Goal: Task Accomplishment & Management: Manage account settings

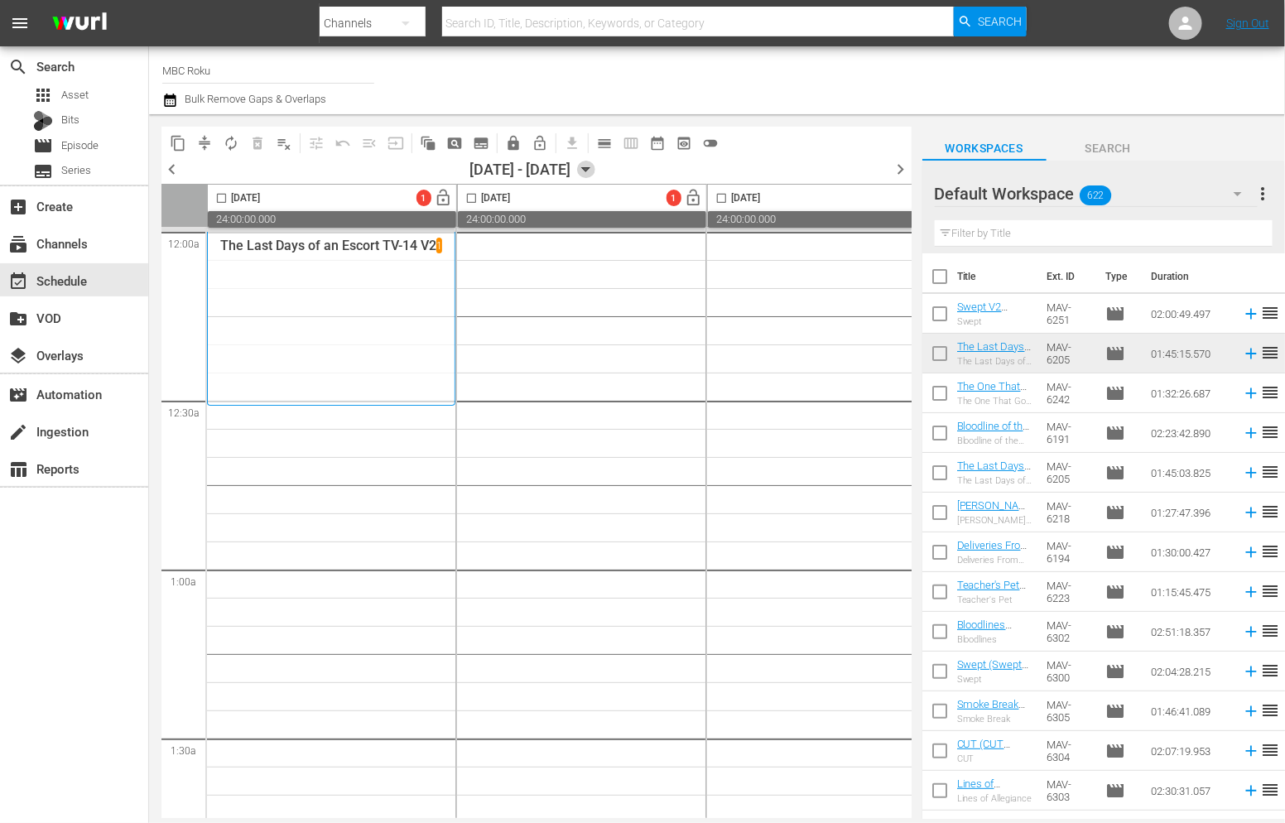
click at [589, 168] on icon "button" at bounding box center [585, 170] width 7 height 4
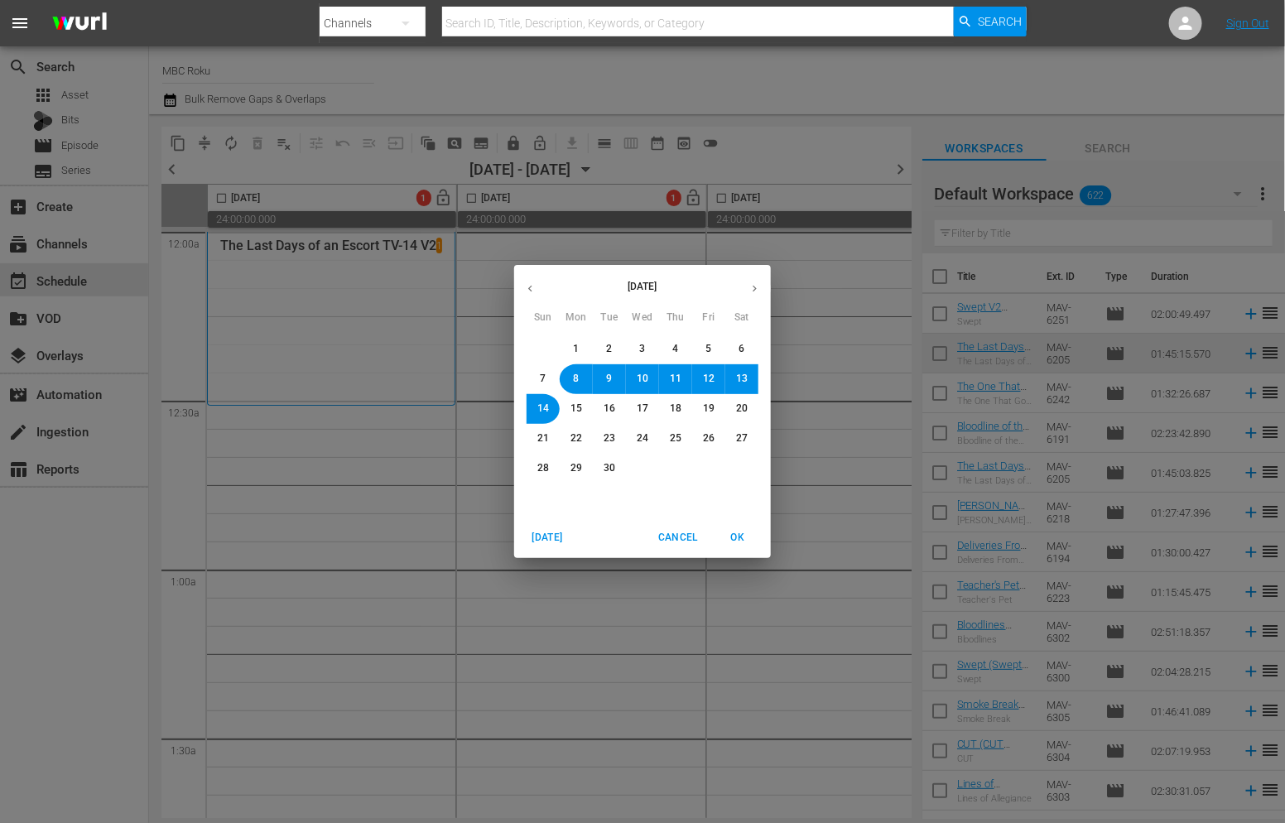
click at [536, 285] on icon "button" at bounding box center [530, 288] width 12 height 12
click at [713, 381] on button "8" at bounding box center [709, 379] width 30 height 30
drag, startPoint x: 745, startPoint y: 540, endPoint x: 266, endPoint y: 252, distance: 558.7
click at [745, 540] on span "OK" at bounding box center [738, 537] width 40 height 17
checkbox input "false"
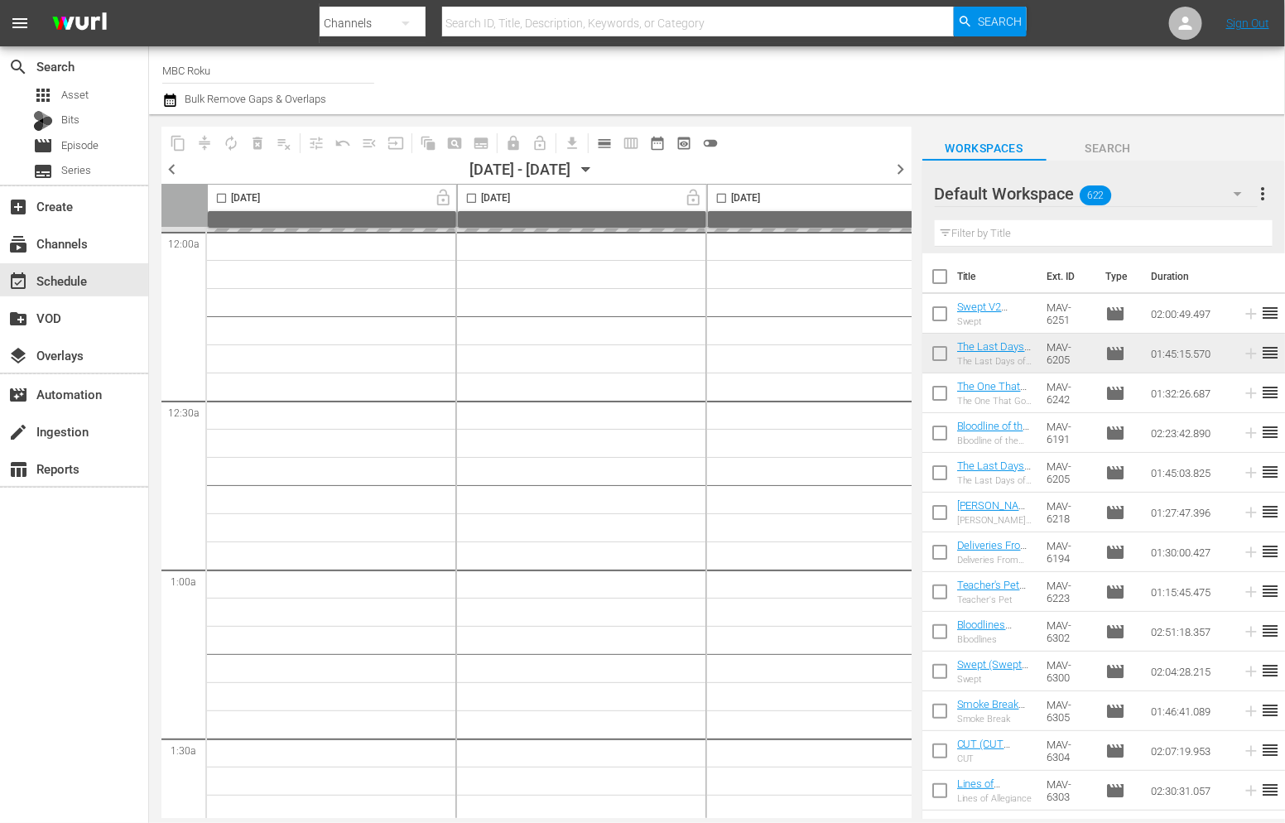
click at [219, 197] on input "checkbox" at bounding box center [221, 201] width 19 height 19
checkbox input "true"
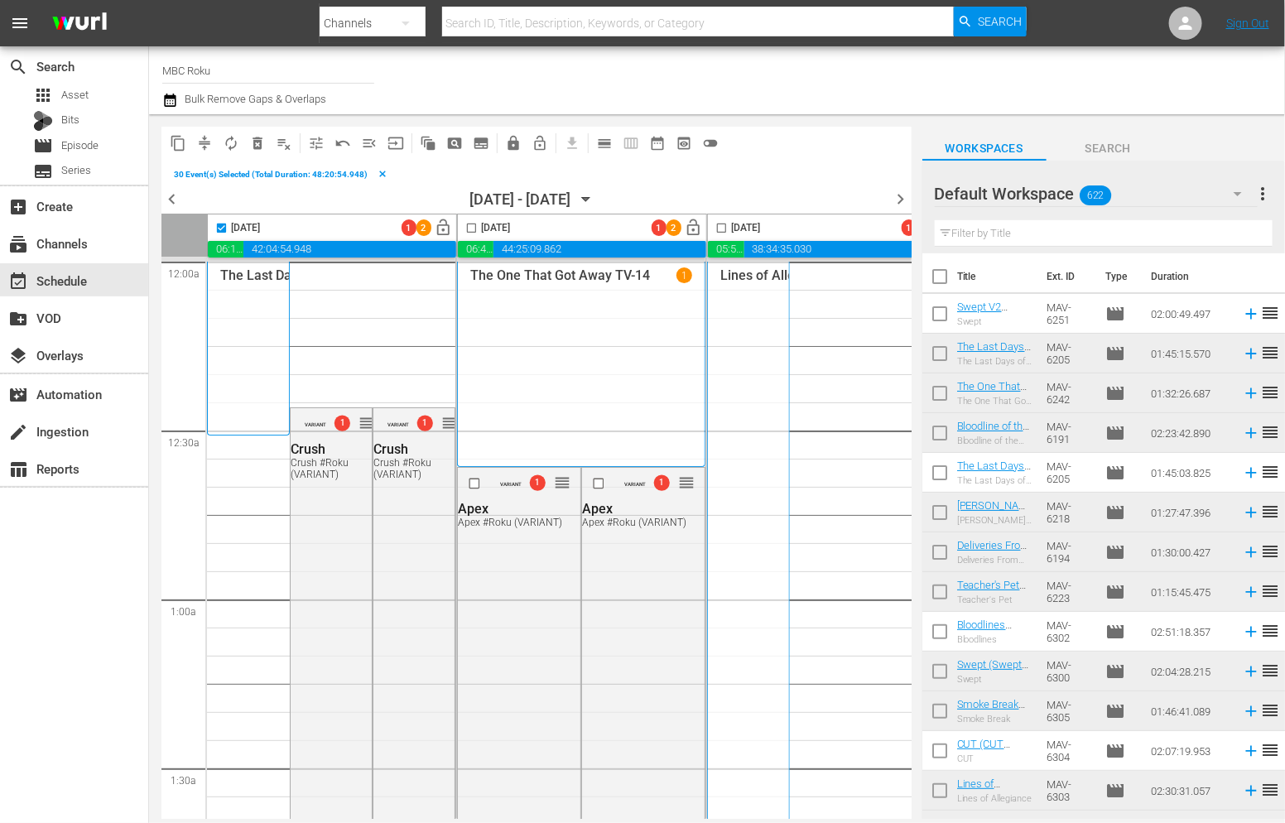
click at [471, 228] on input "checkbox" at bounding box center [471, 231] width 19 height 19
checkbox input "true"
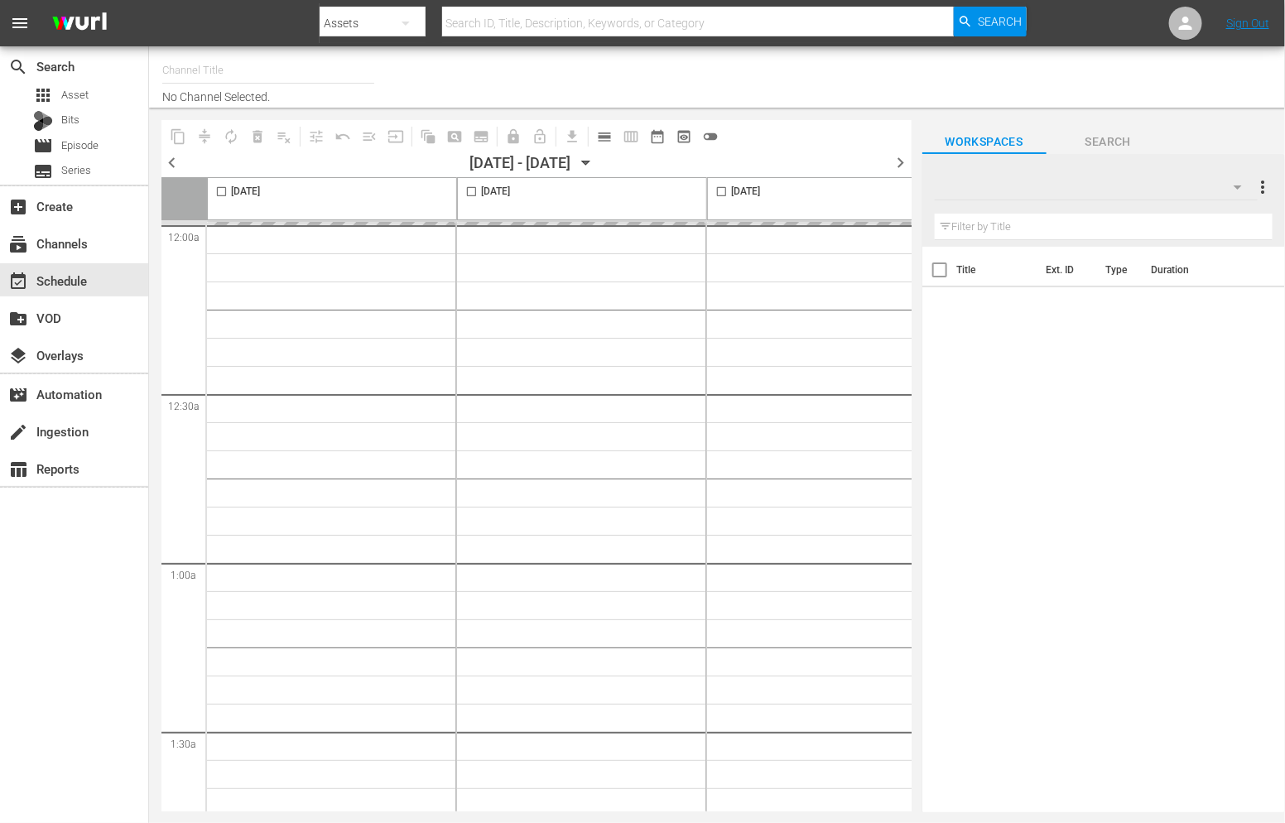
type input "MBC Roku (578)"
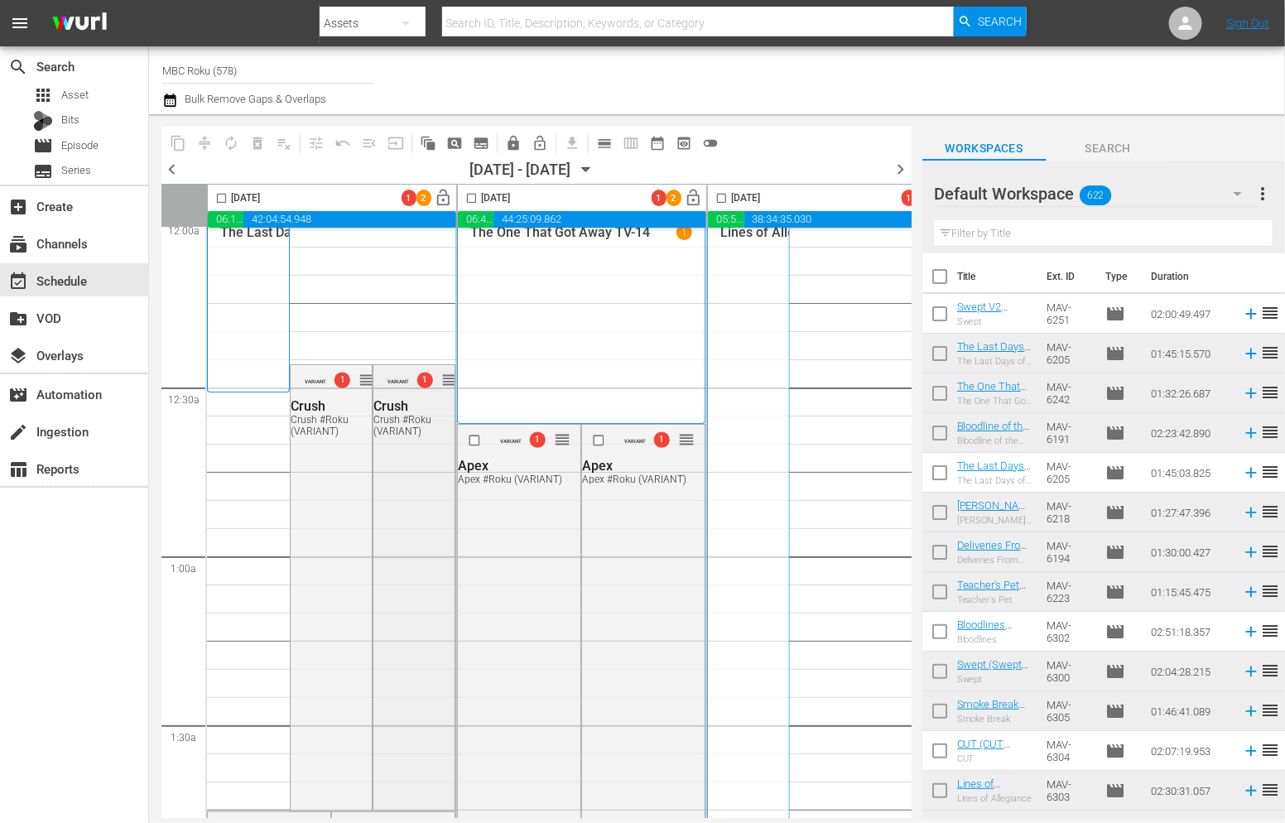
scroll to position [17, 0]
click at [444, 490] on div "Delete Event" at bounding box center [485, 492] width 131 height 22
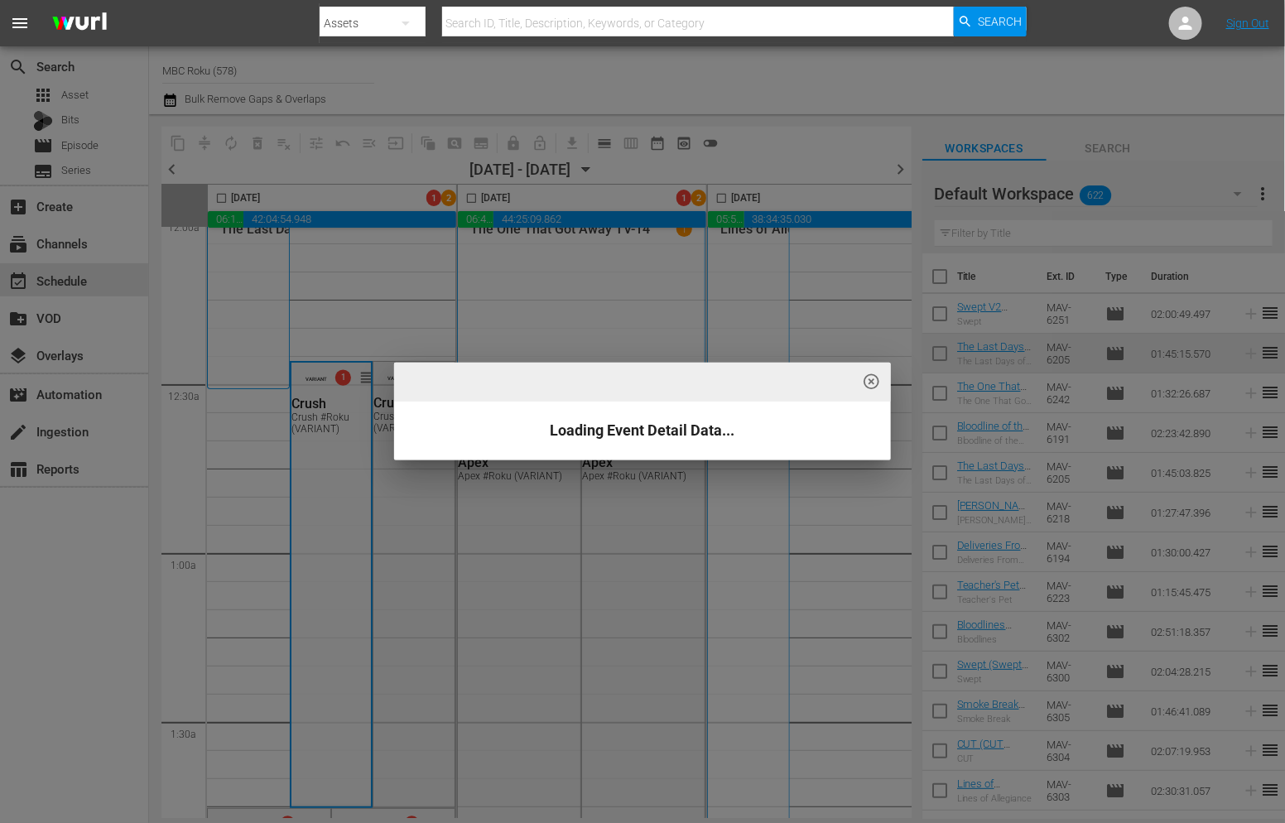
click at [348, 547] on div "highlight_off_icon Loading Event Detail Data..." at bounding box center [642, 411] width 1285 height 823
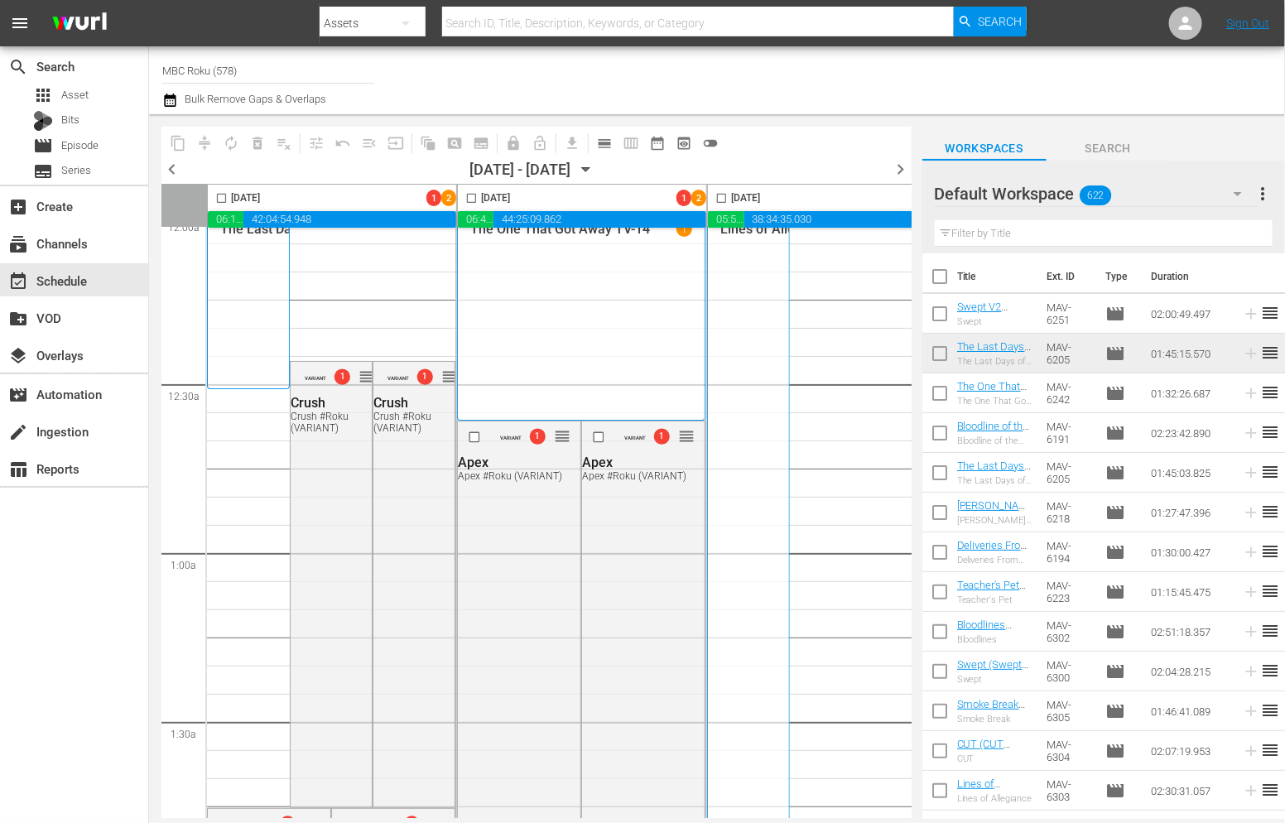
scroll to position [896, 0]
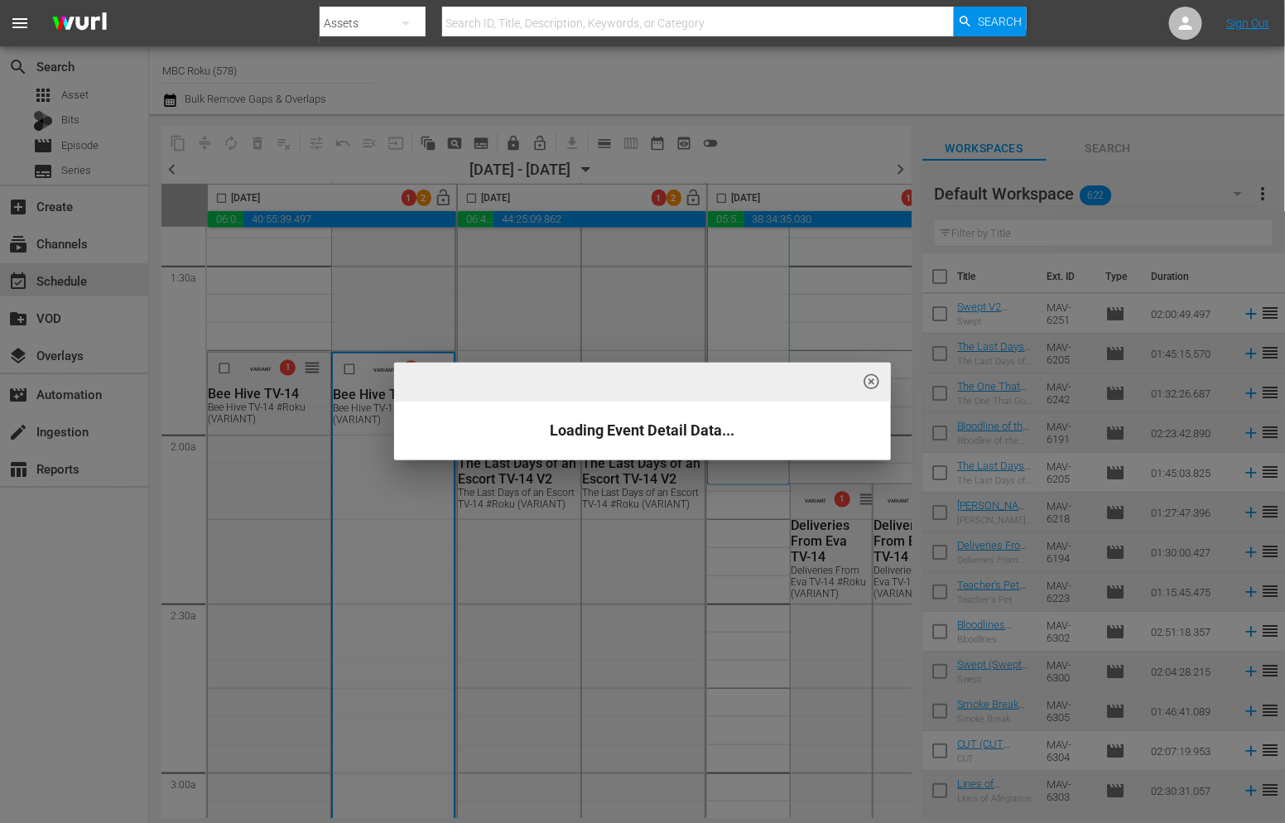
scroll to position [585, 0]
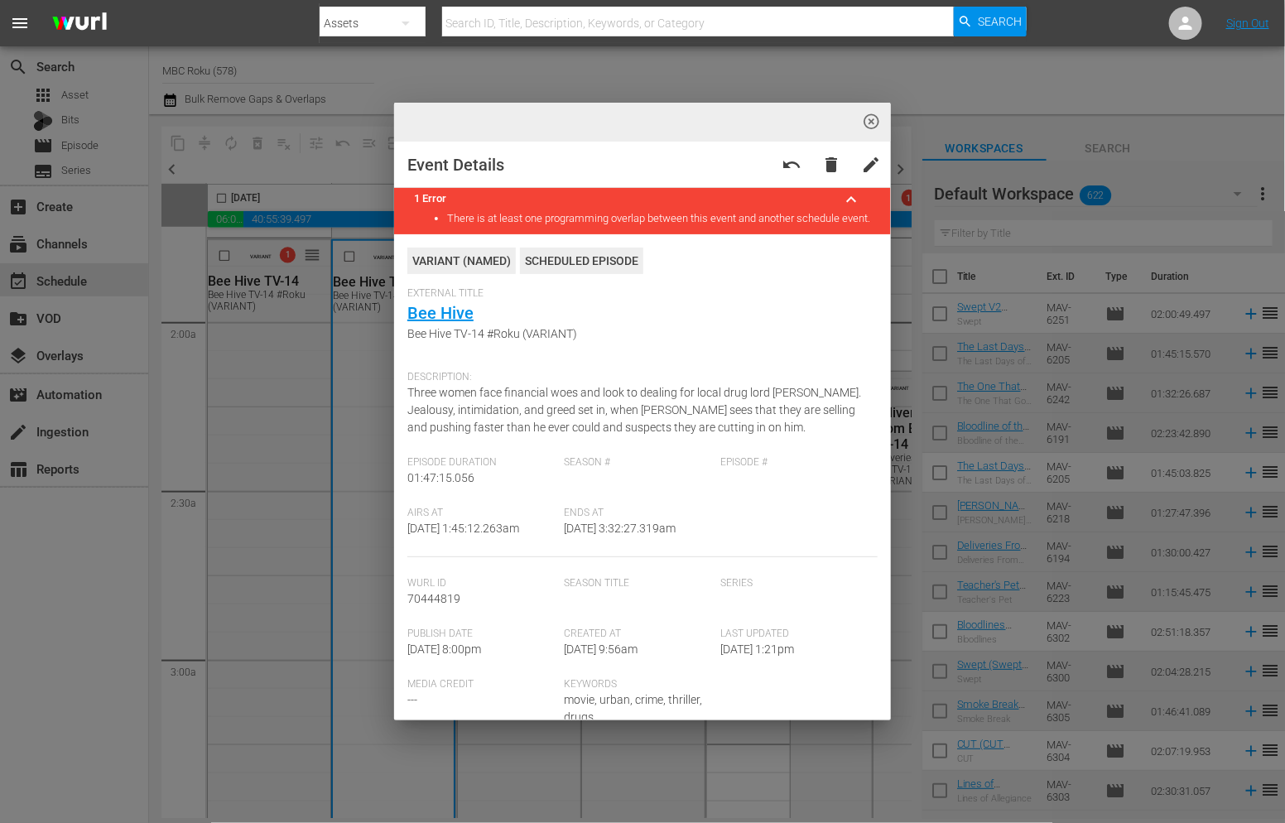
click at [871, 118] on span "highlight_off_icon" at bounding box center [871, 122] width 19 height 19
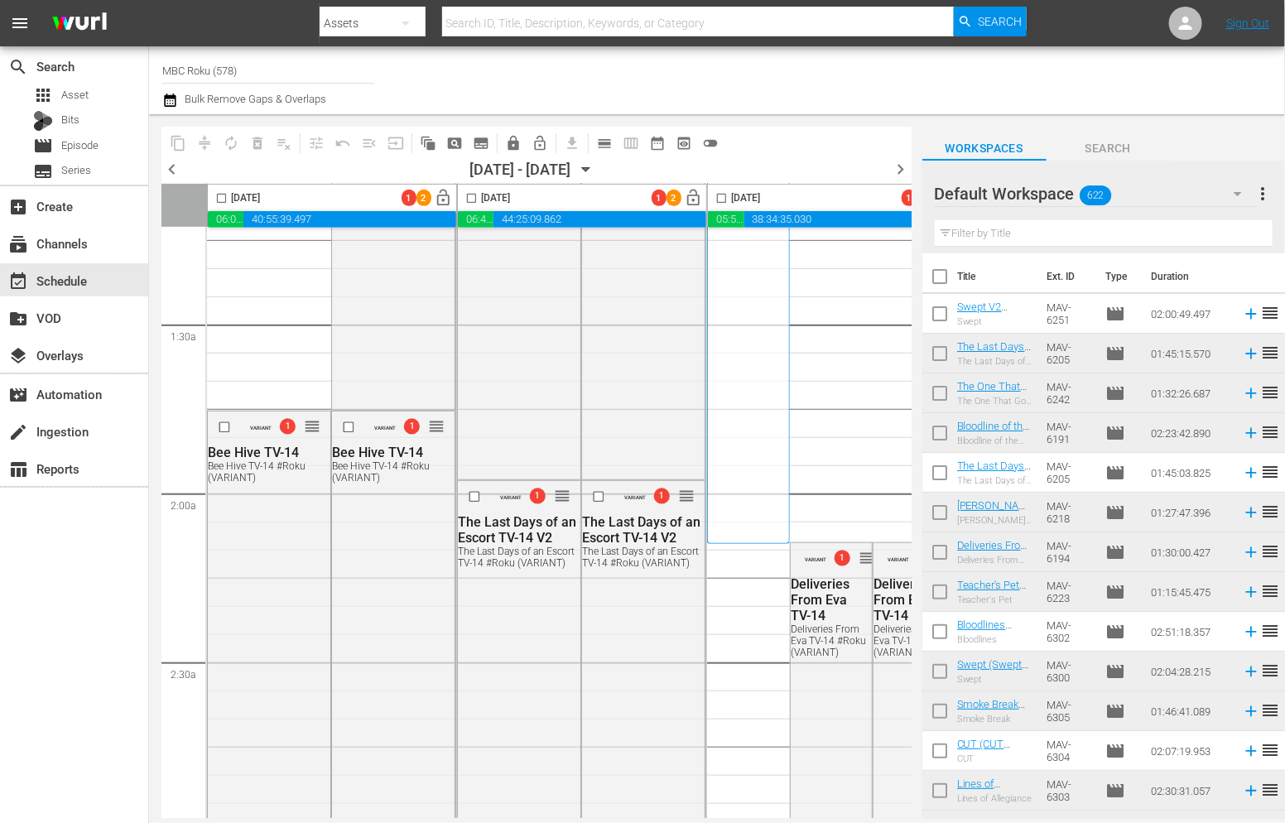
scroll to position [524, 0]
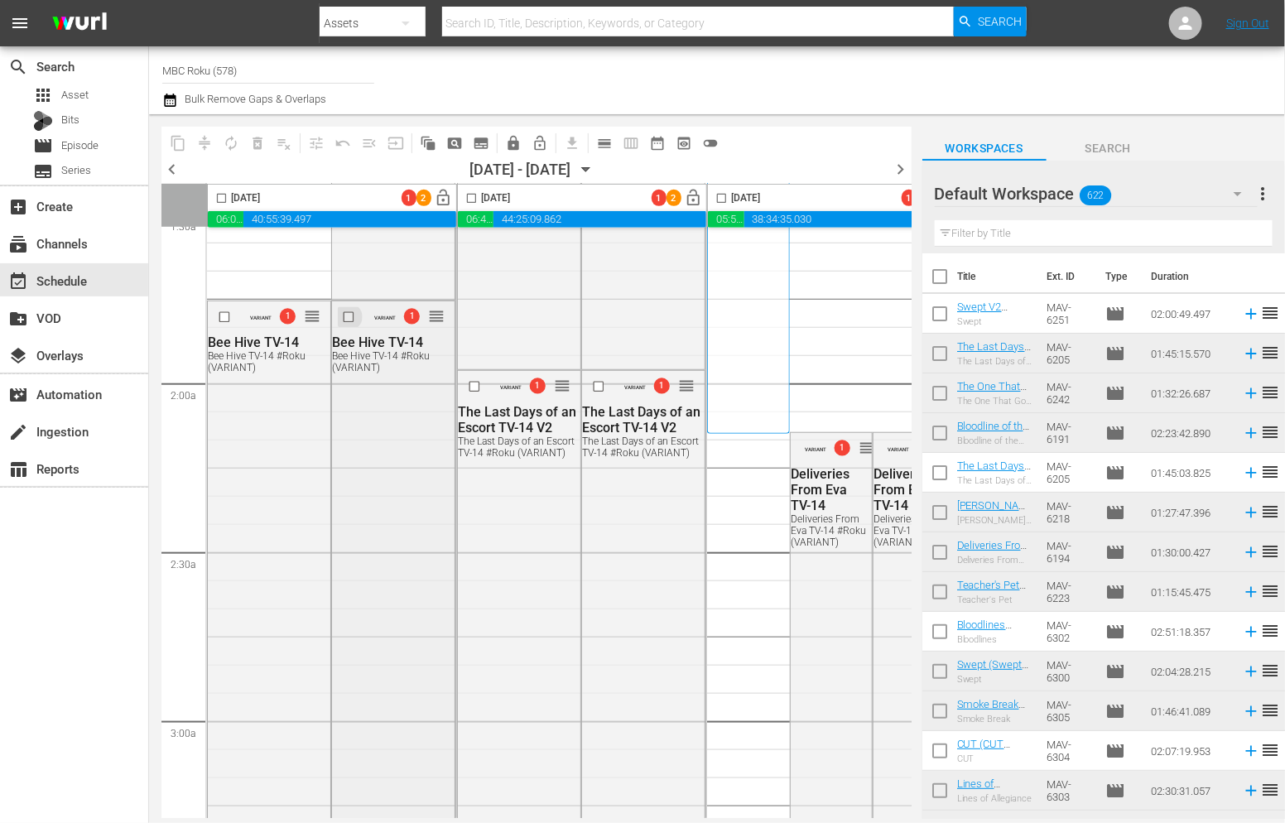
click at [348, 318] on input "checkbox" at bounding box center [350, 317] width 17 height 14
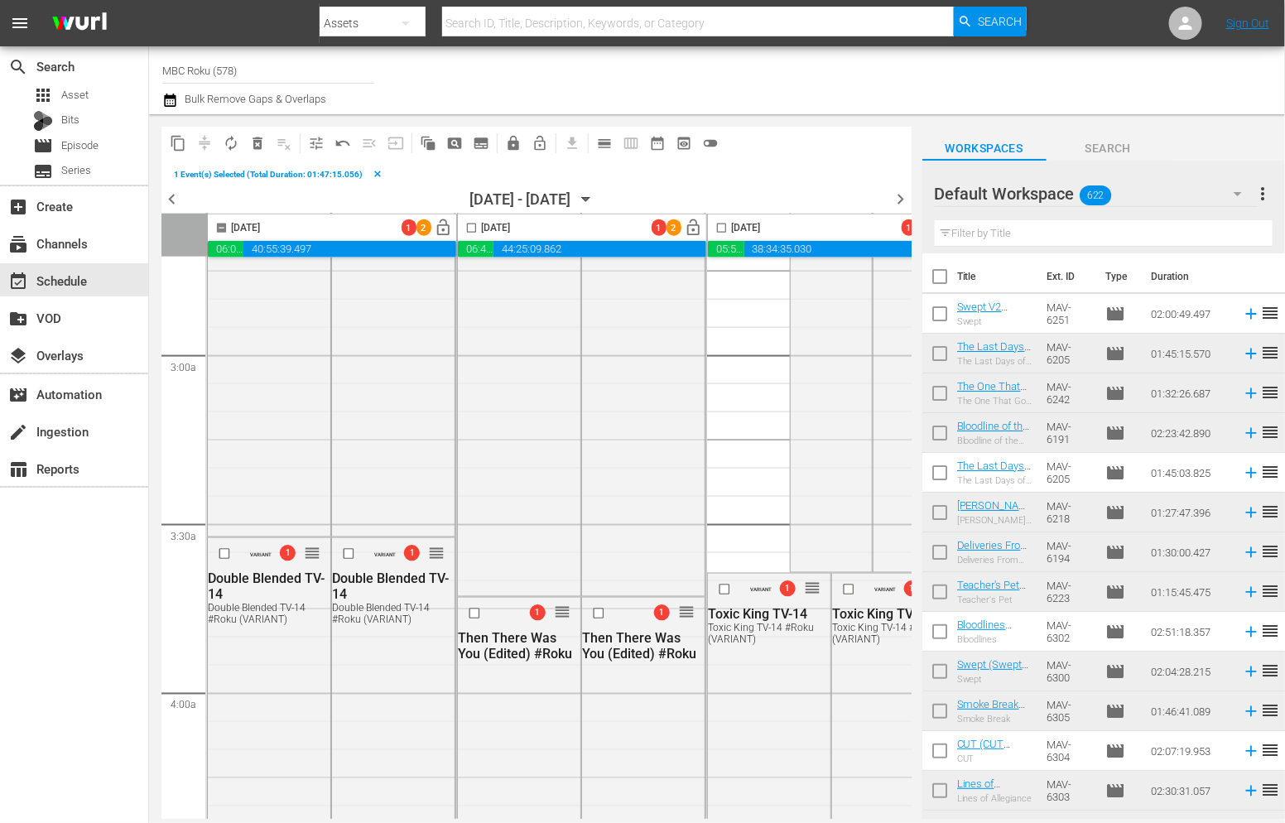
scroll to position [1087, 0]
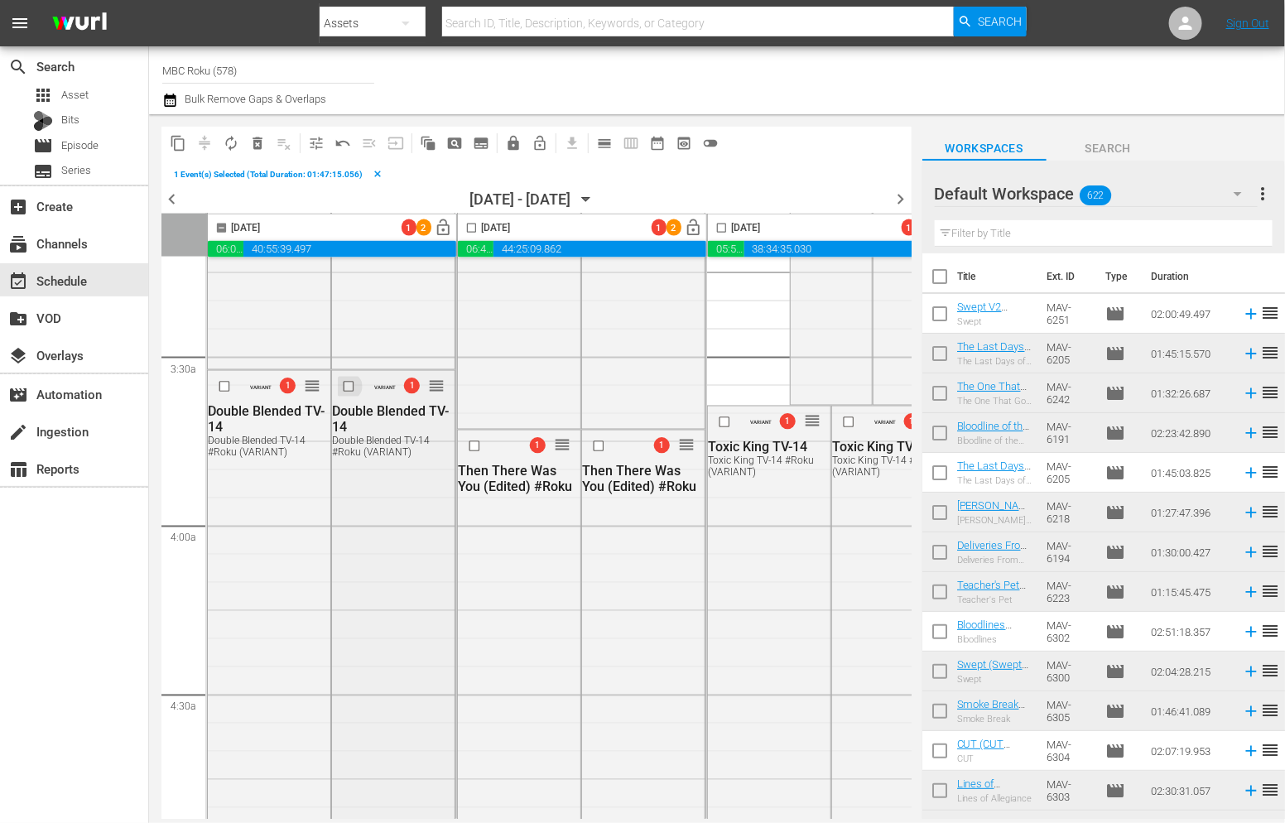
click at [349, 386] on input "checkbox" at bounding box center [350, 387] width 17 height 14
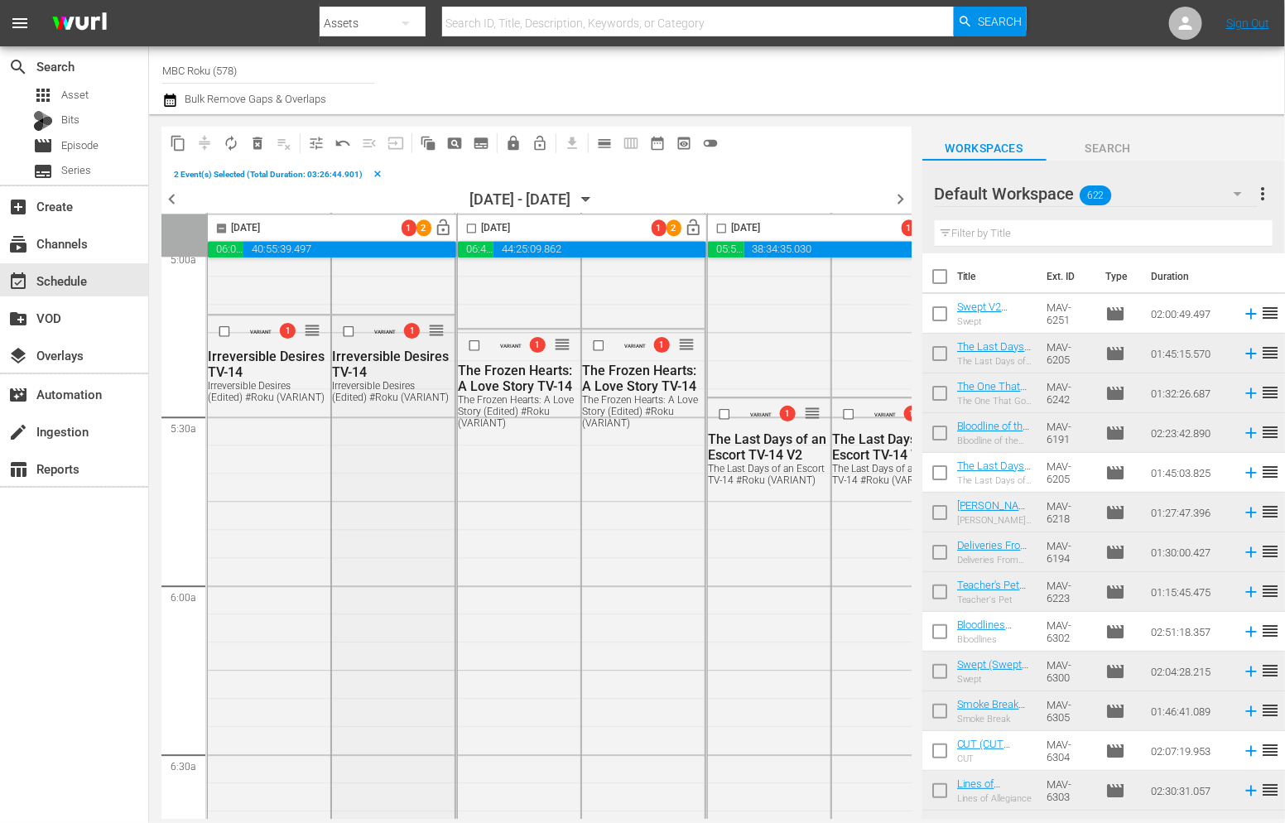
scroll to position [1703, 0]
click at [348, 333] on input "checkbox" at bounding box center [350, 331] width 17 height 14
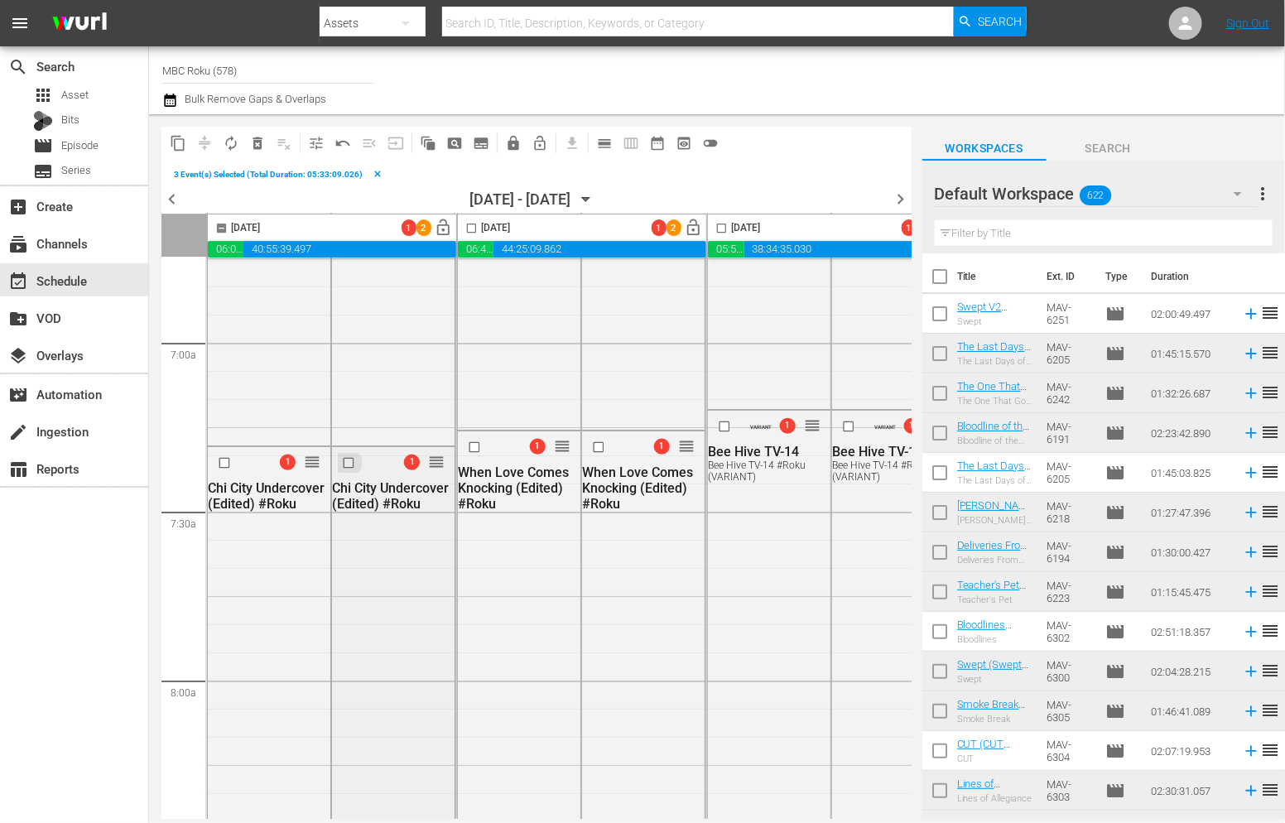
click at [350, 461] on input "checkbox" at bounding box center [350, 462] width 17 height 14
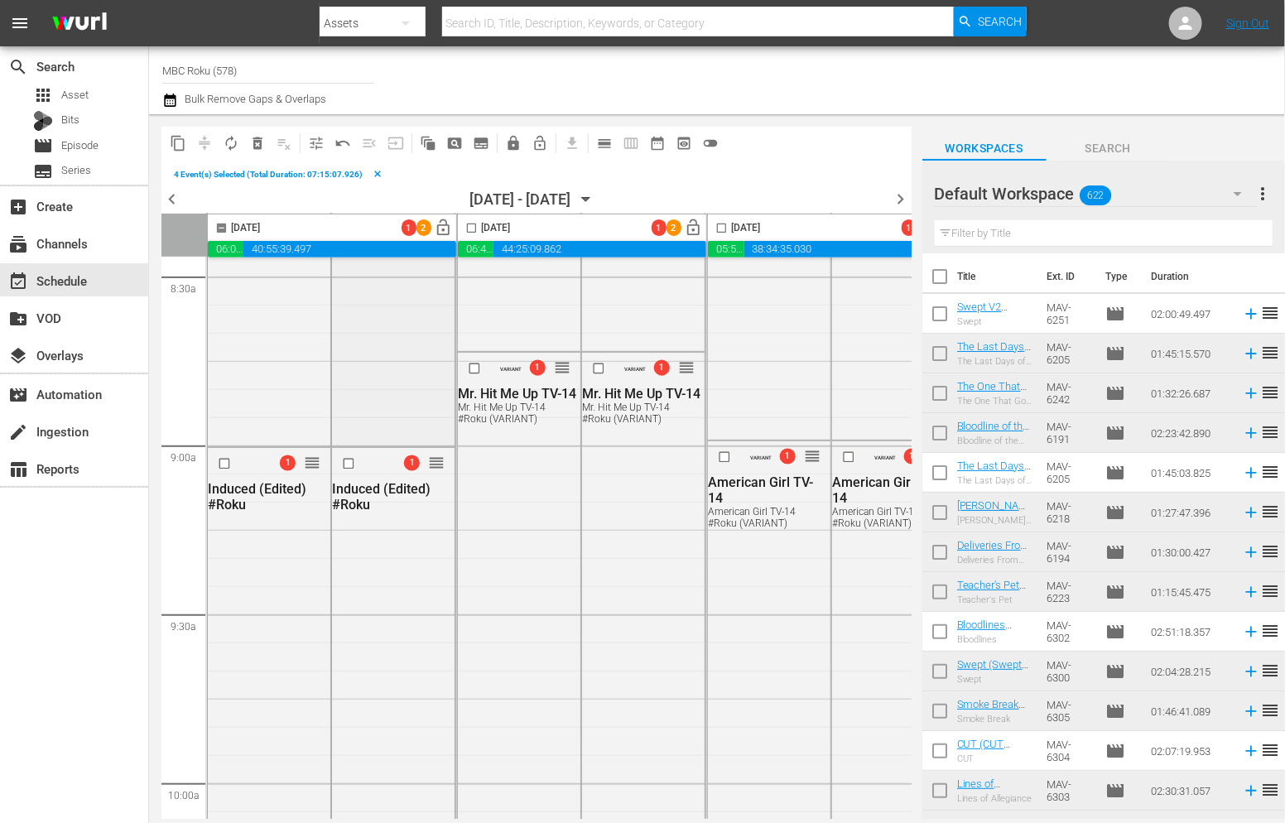
scroll to position [2857, 0]
click at [348, 463] on input "checkbox" at bounding box center [350, 462] width 17 height 14
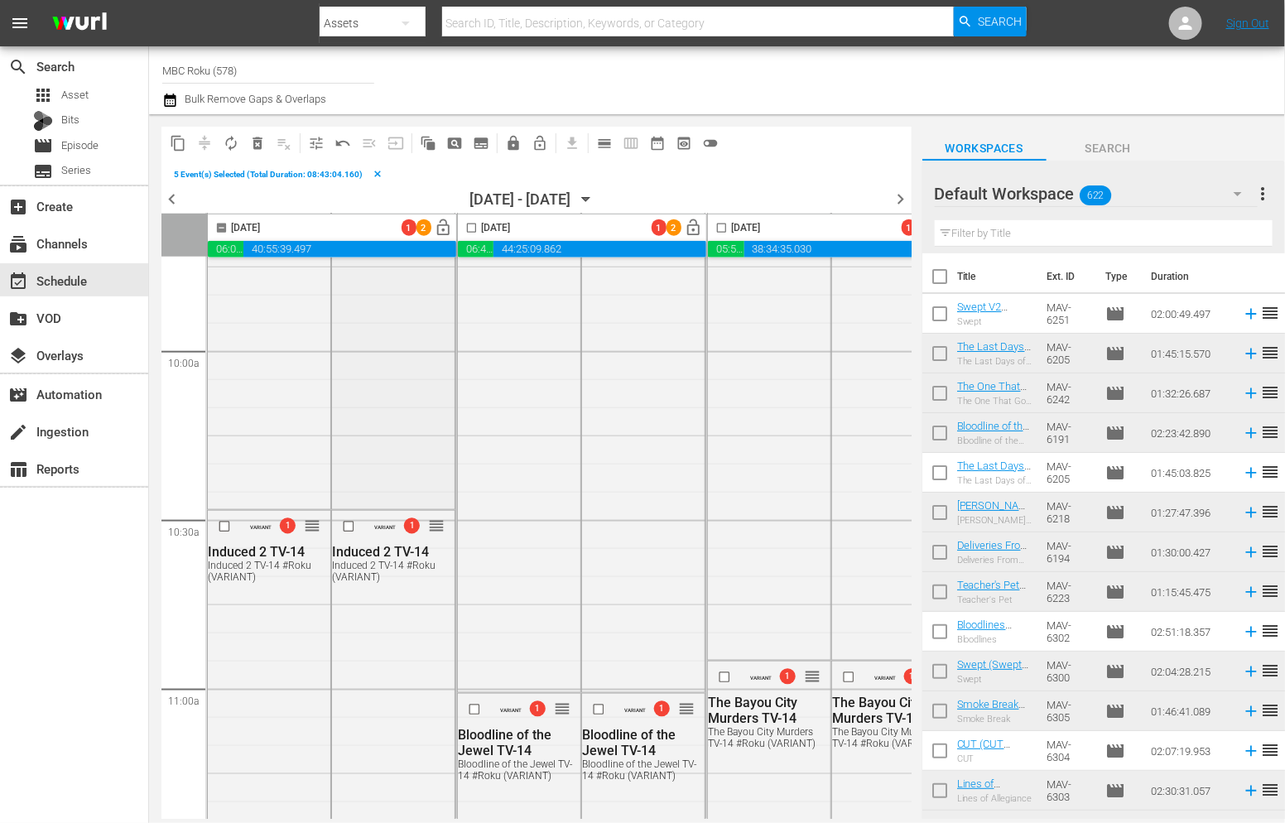
scroll to position [3316, 0]
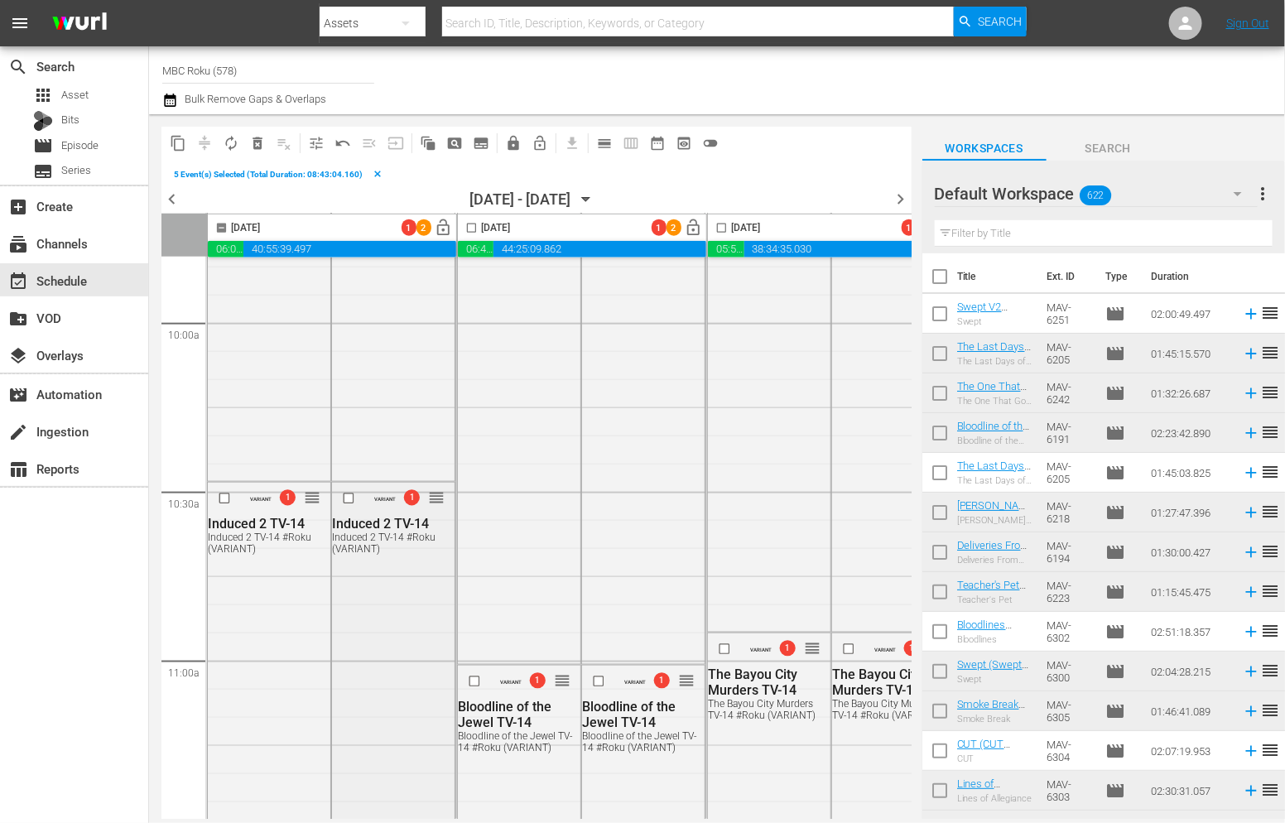
click at [348, 500] on input "checkbox" at bounding box center [350, 499] width 17 height 14
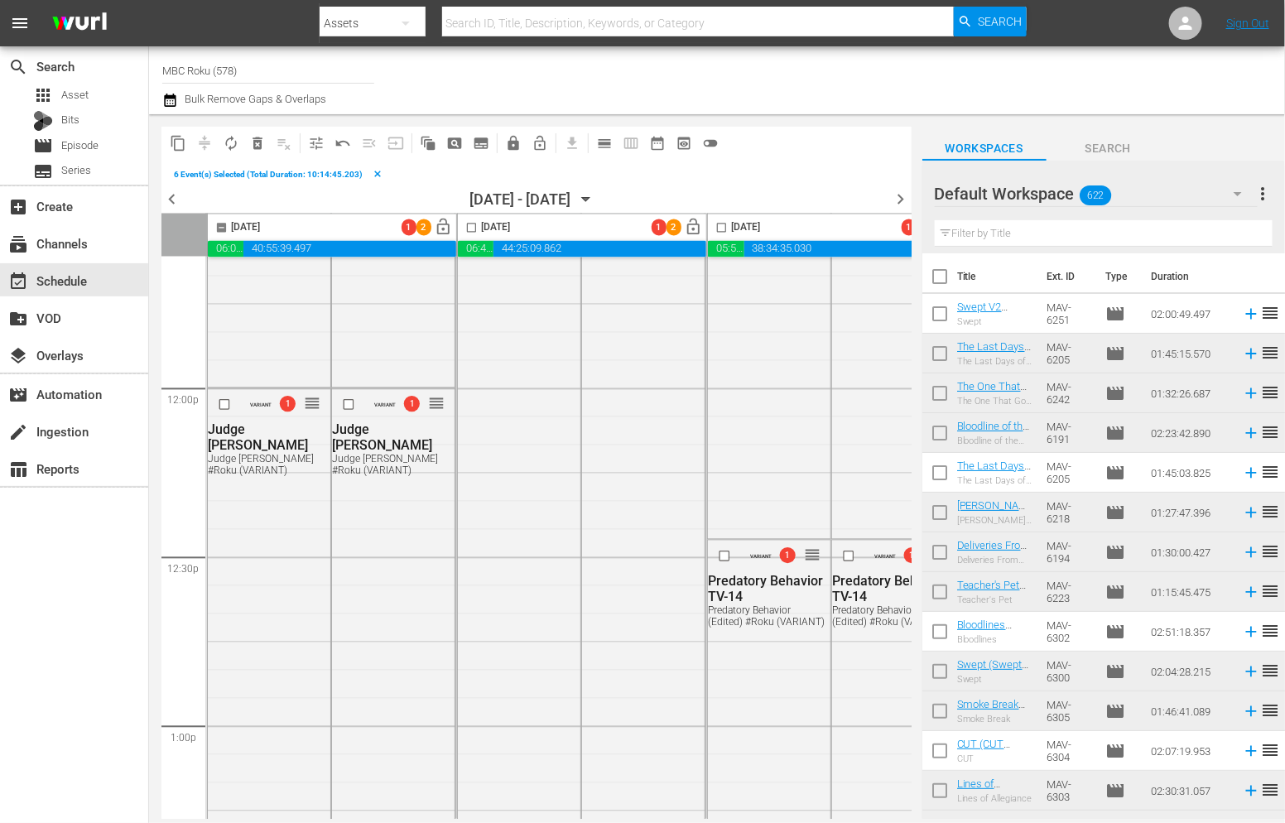
scroll to position [3978, 0]
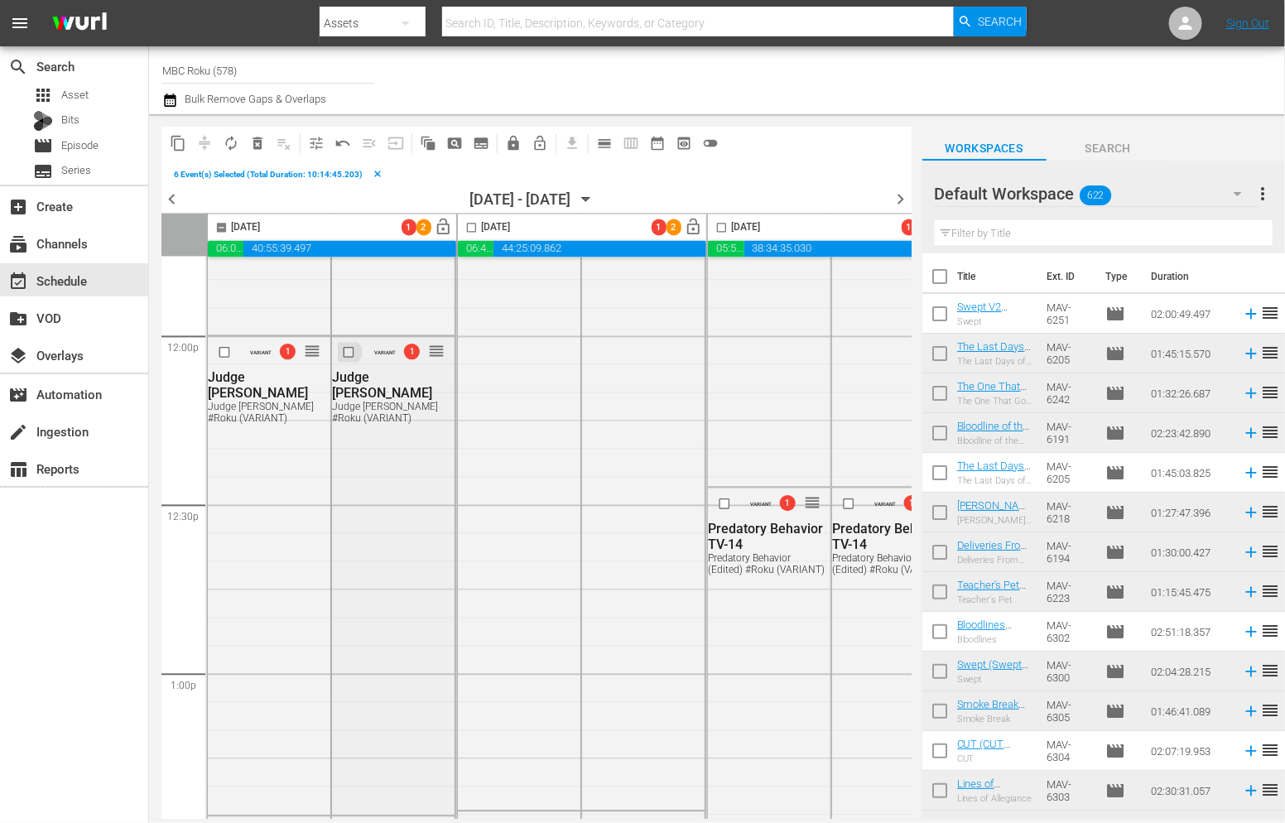
click at [347, 352] on input "checkbox" at bounding box center [350, 353] width 17 height 14
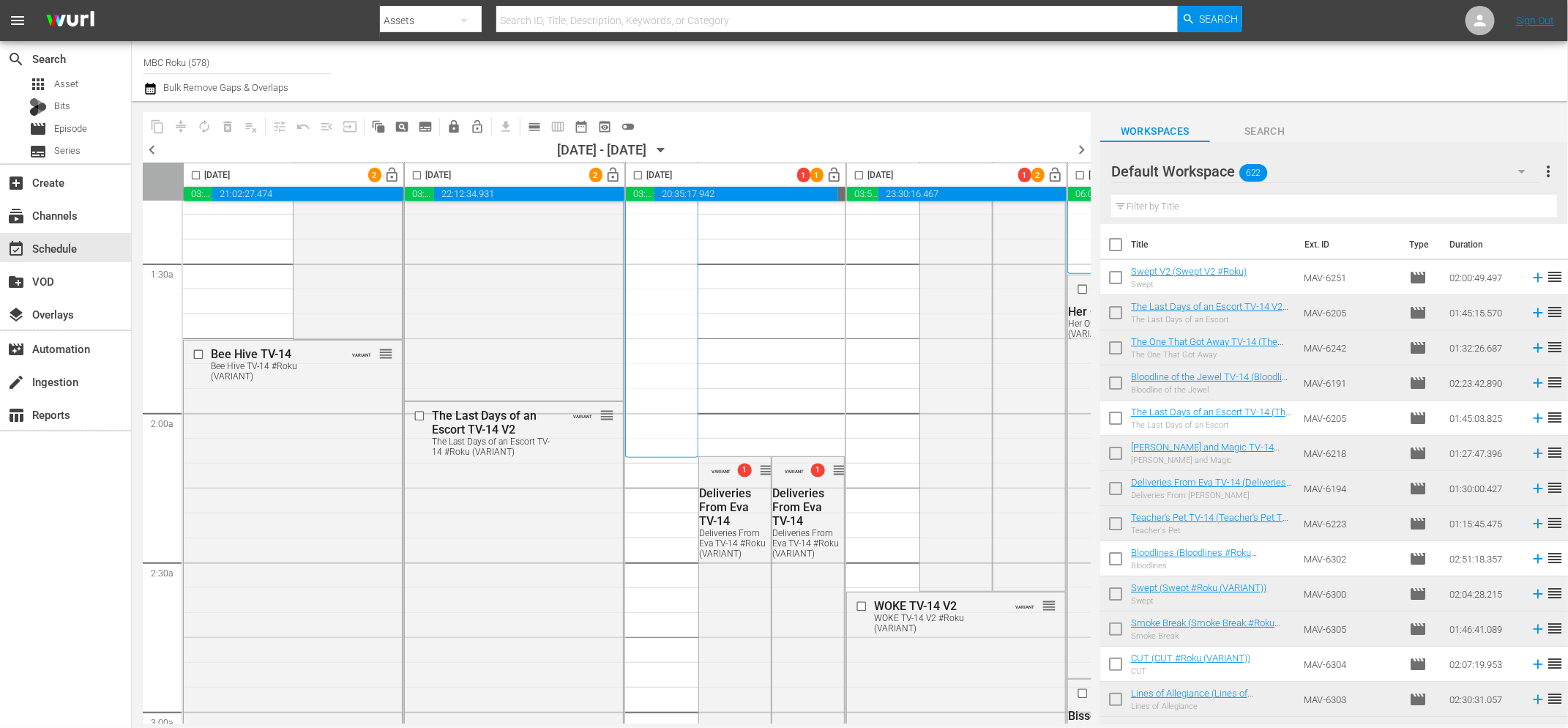
scroll to position [478, 0]
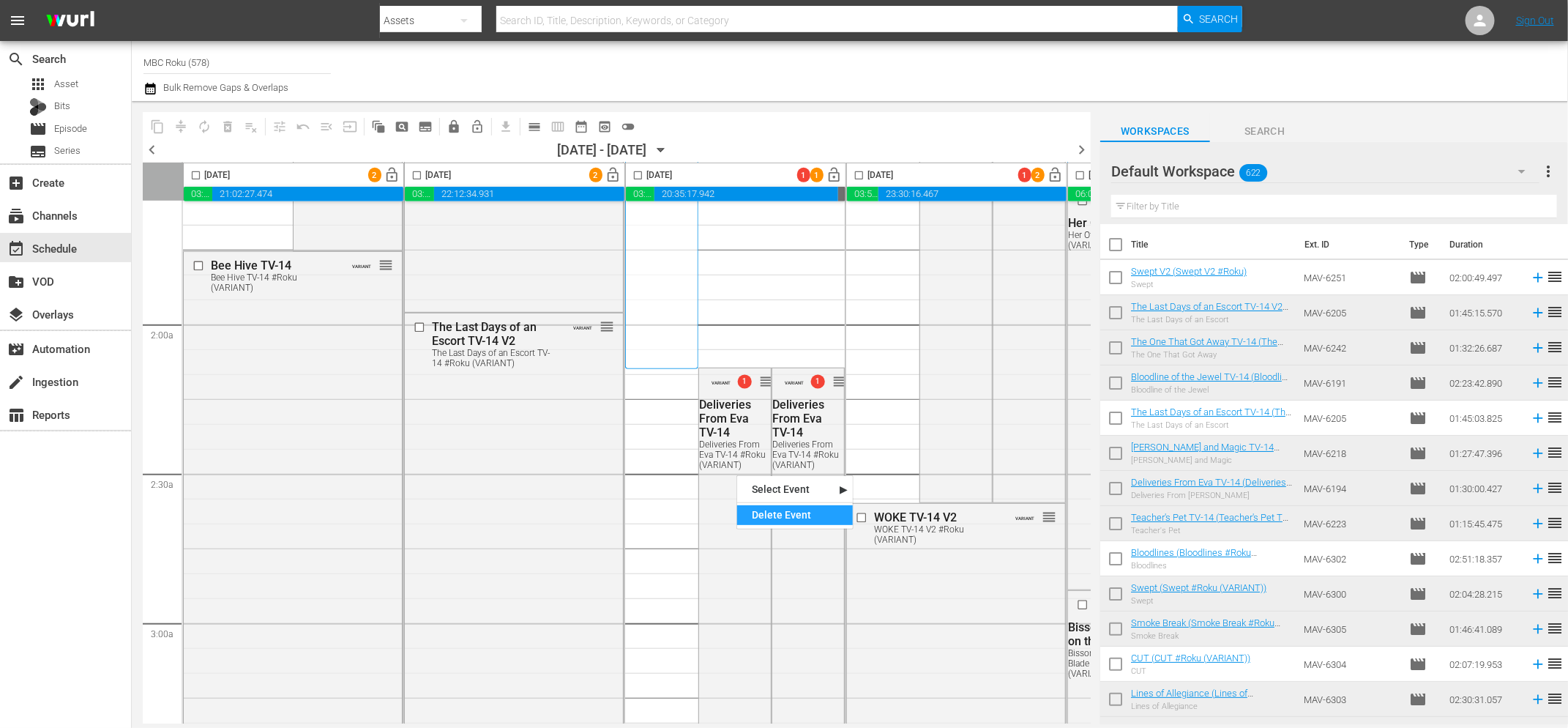
click at [757, 522] on div "Delete Event" at bounding box center [794, 515] width 116 height 19
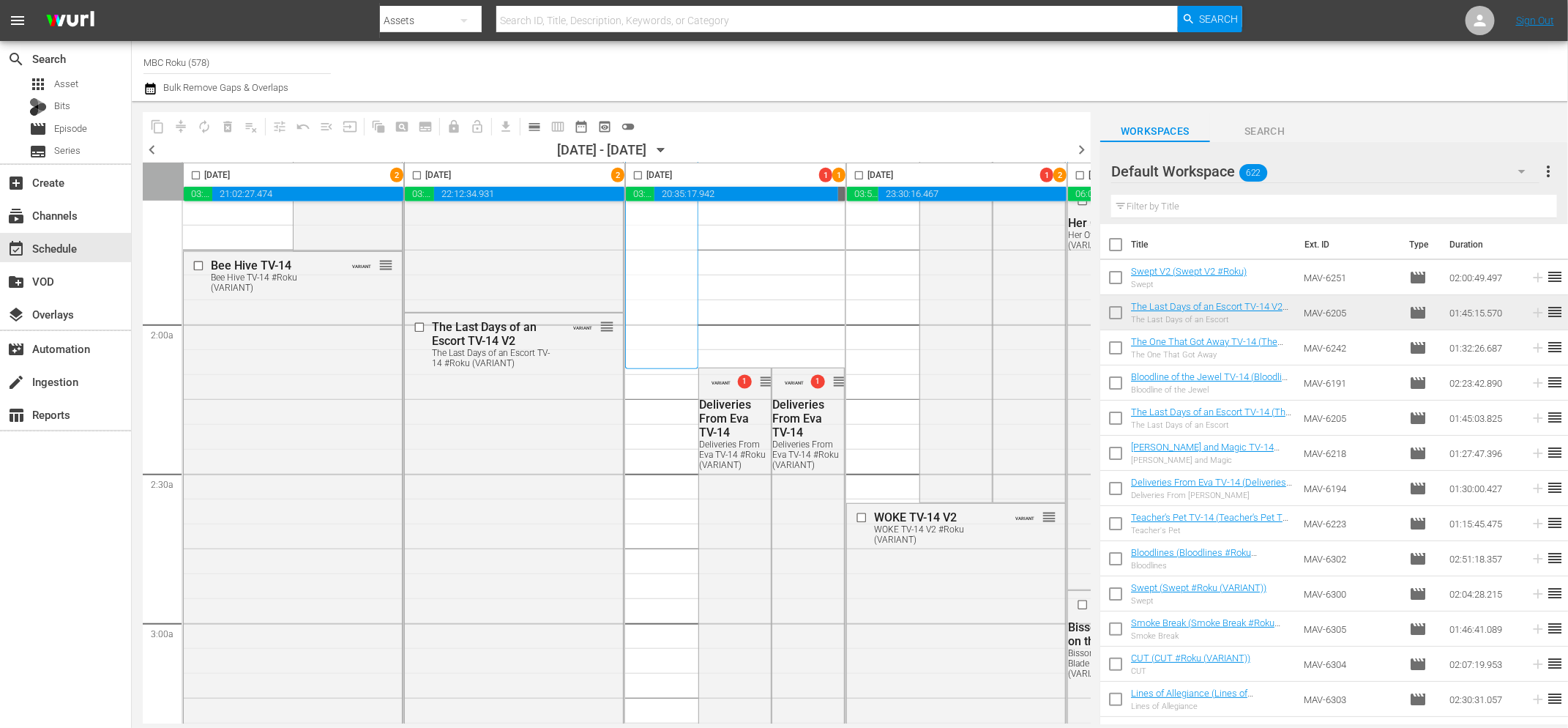
scroll to position [0, 374]
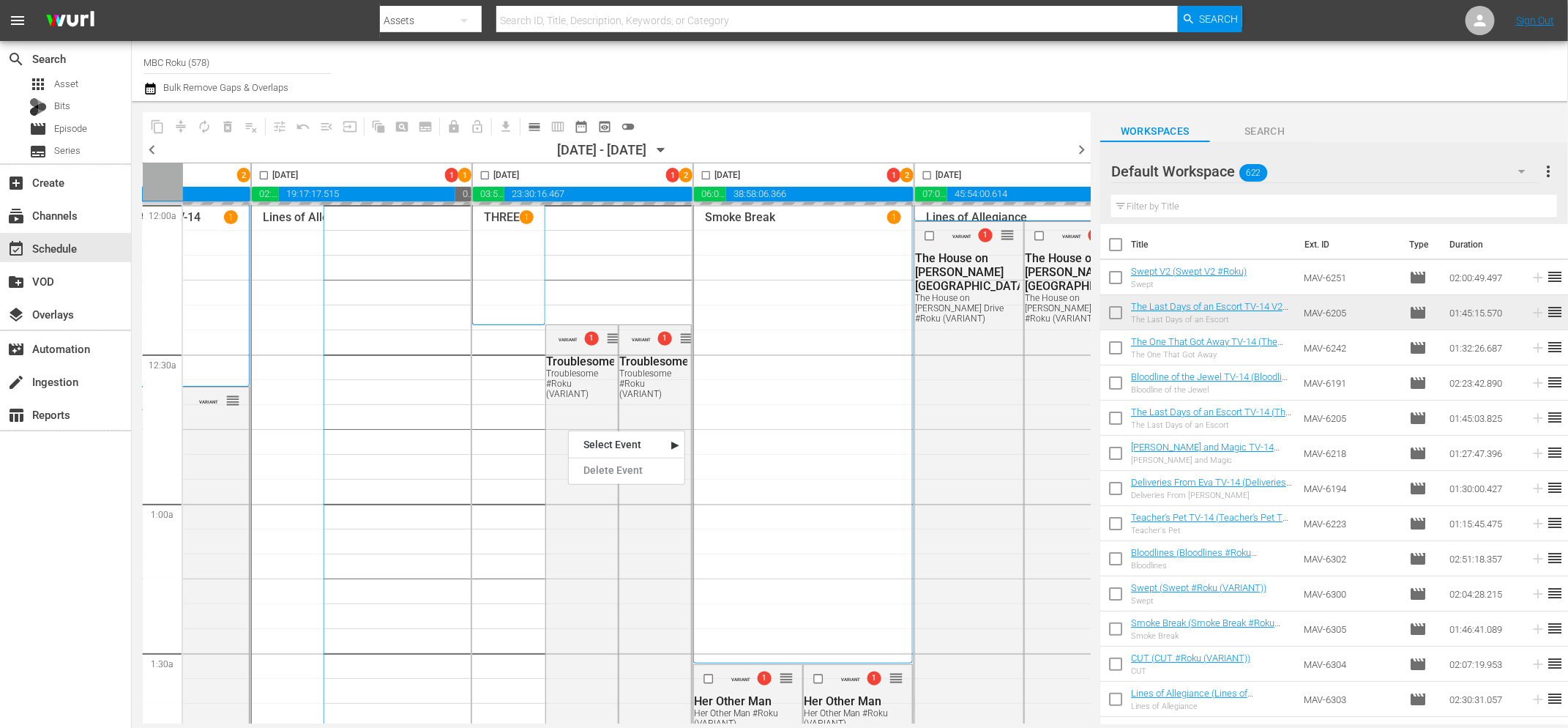
click at [602, 477] on div "Delete Event" at bounding box center [626, 471] width 116 height 19
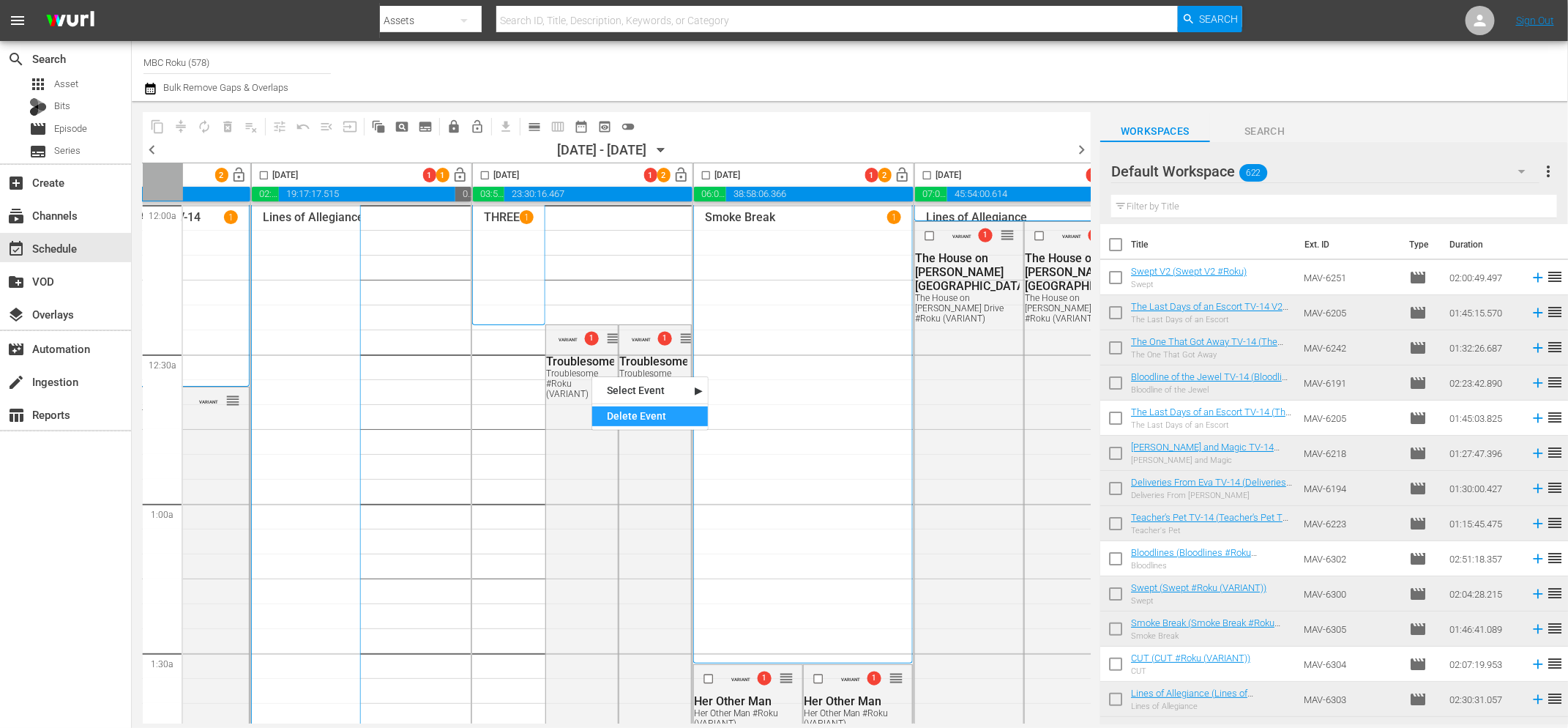
click at [626, 415] on div "Delete Event" at bounding box center [650, 416] width 116 height 19
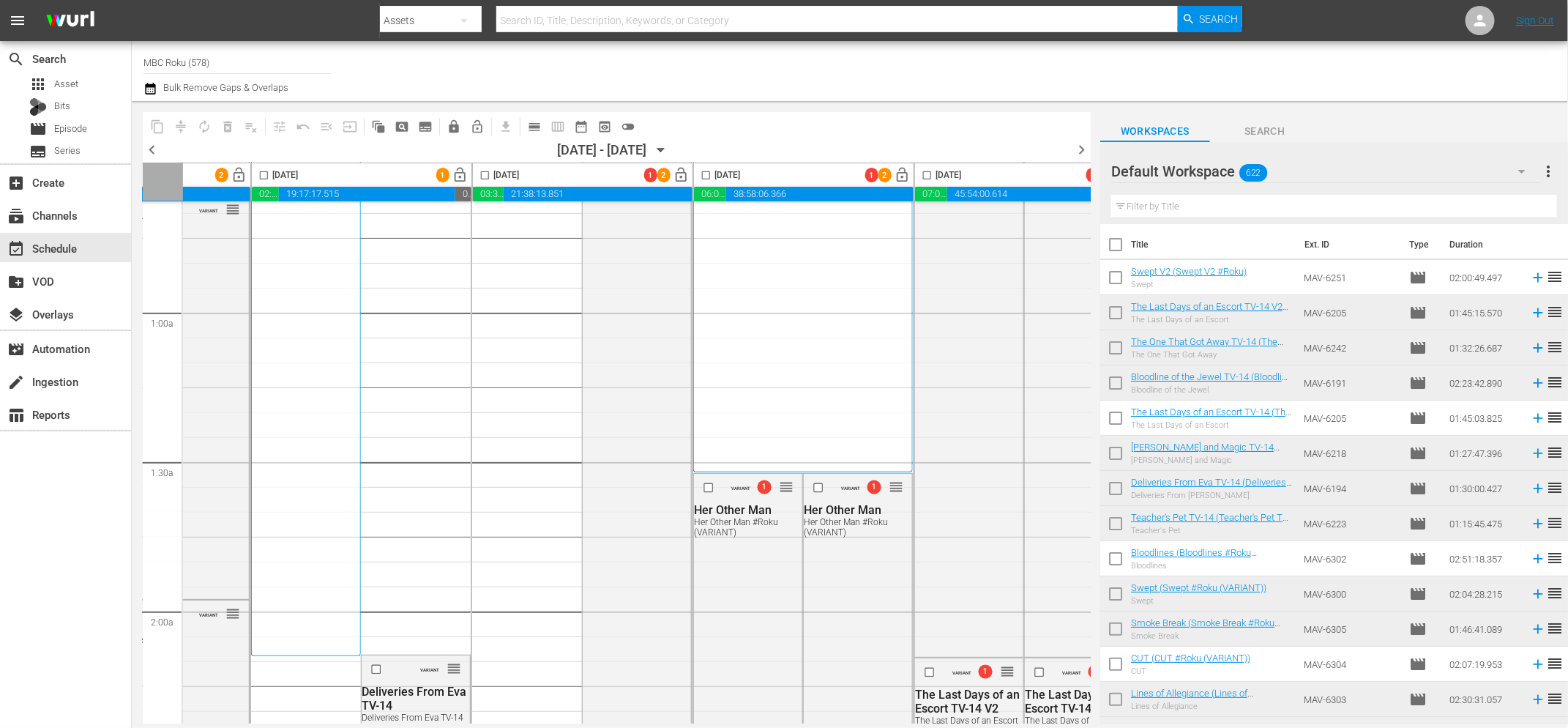
scroll to position [225, 374]
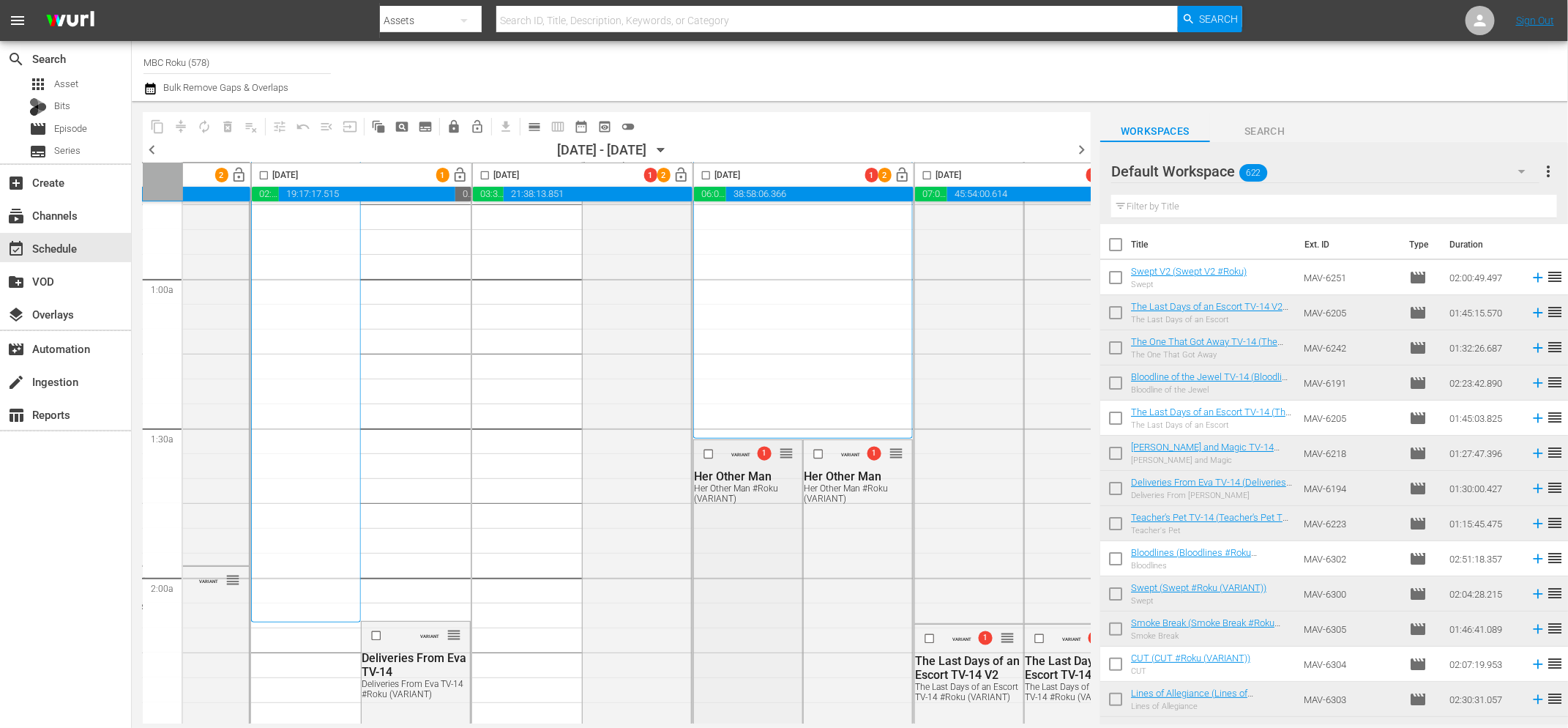
click at [703, 454] on input "checkbox" at bounding box center [710, 454] width 15 height 12
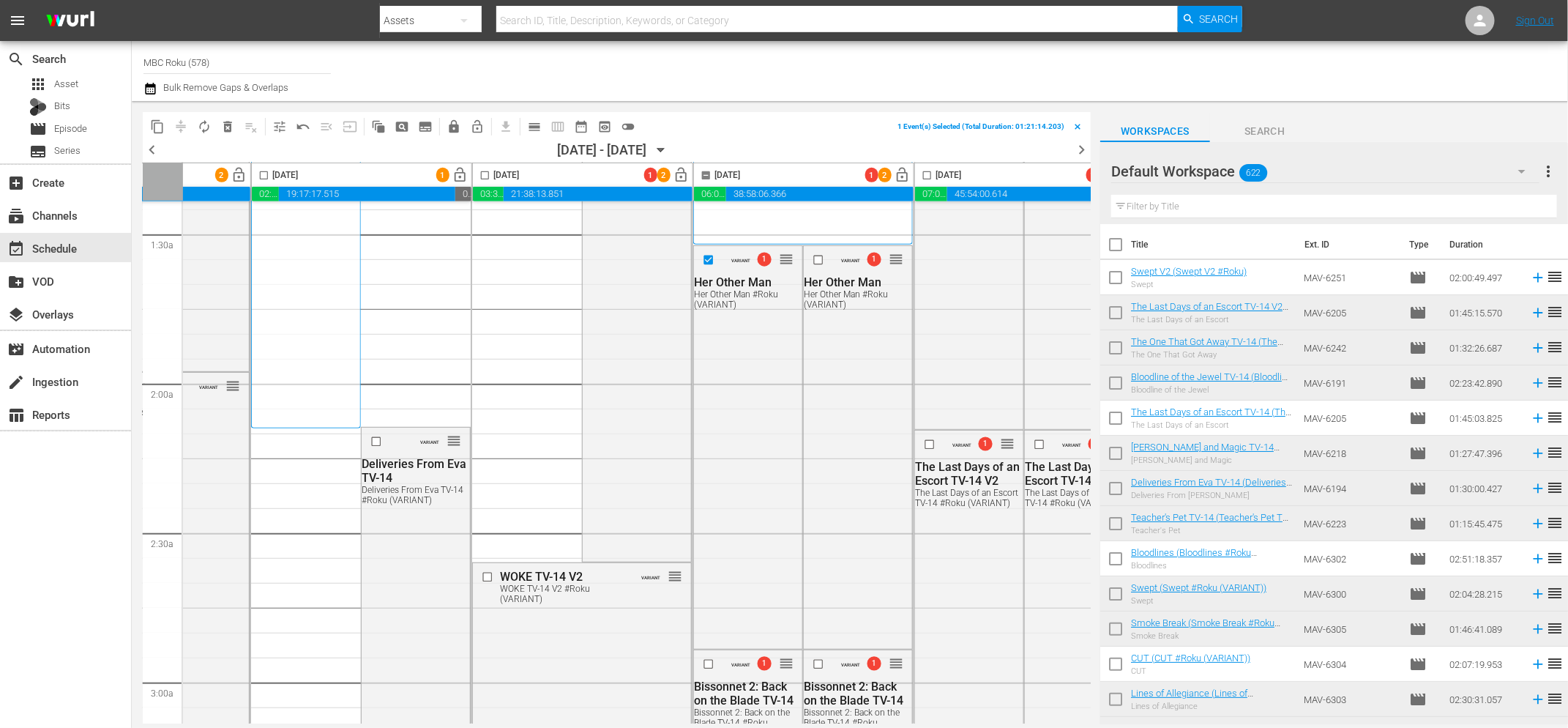
scroll to position [635, 374]
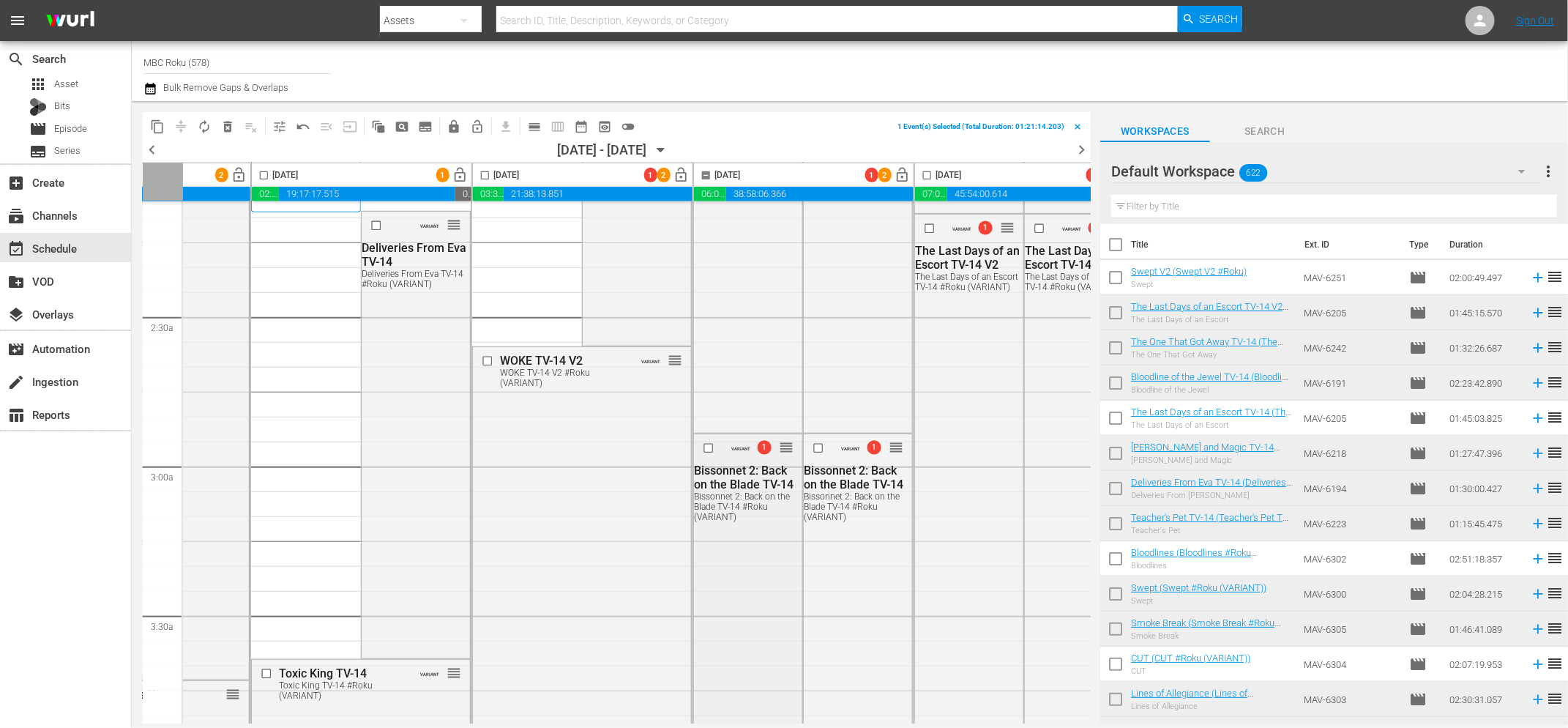
click at [706, 450] on input "checkbox" at bounding box center [710, 448] width 15 height 12
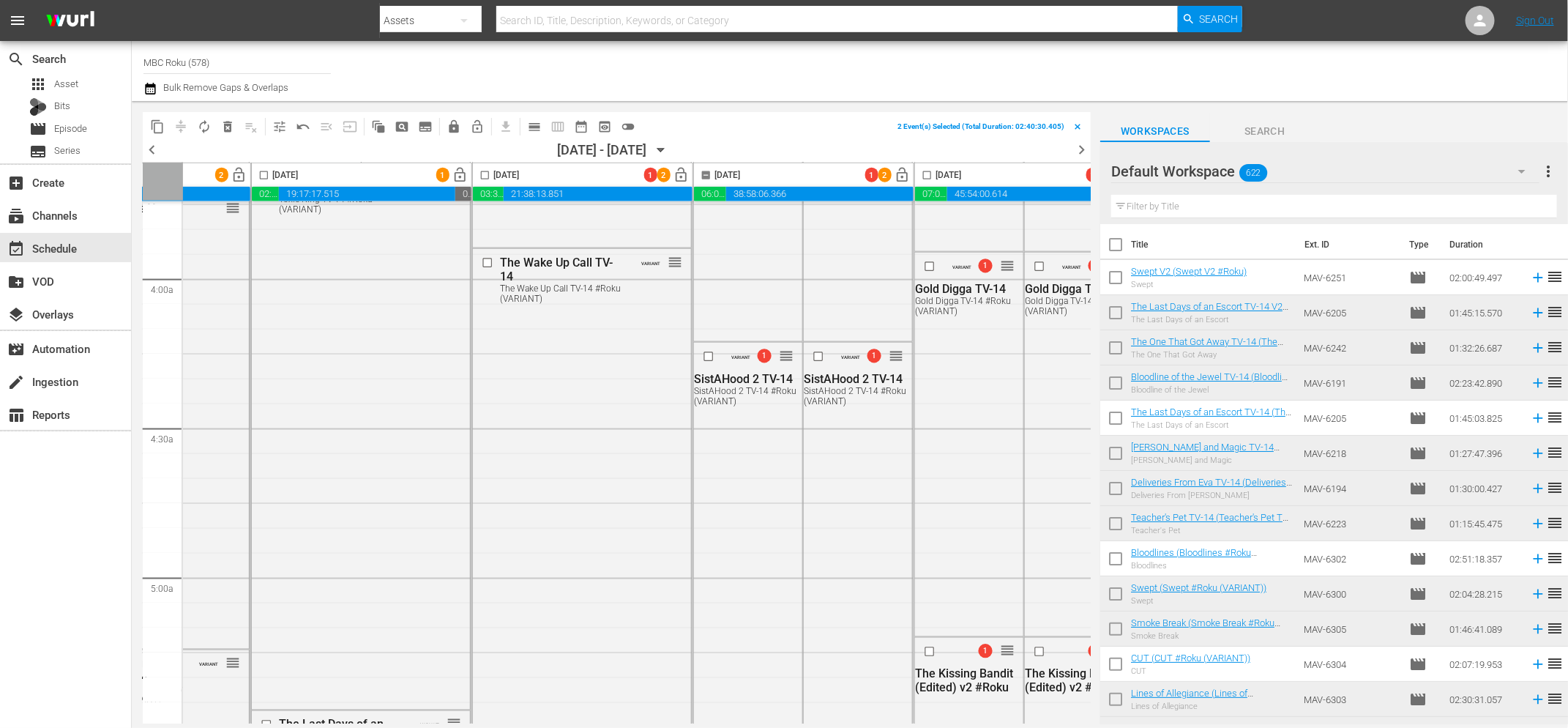
scroll to position [1253, 374]
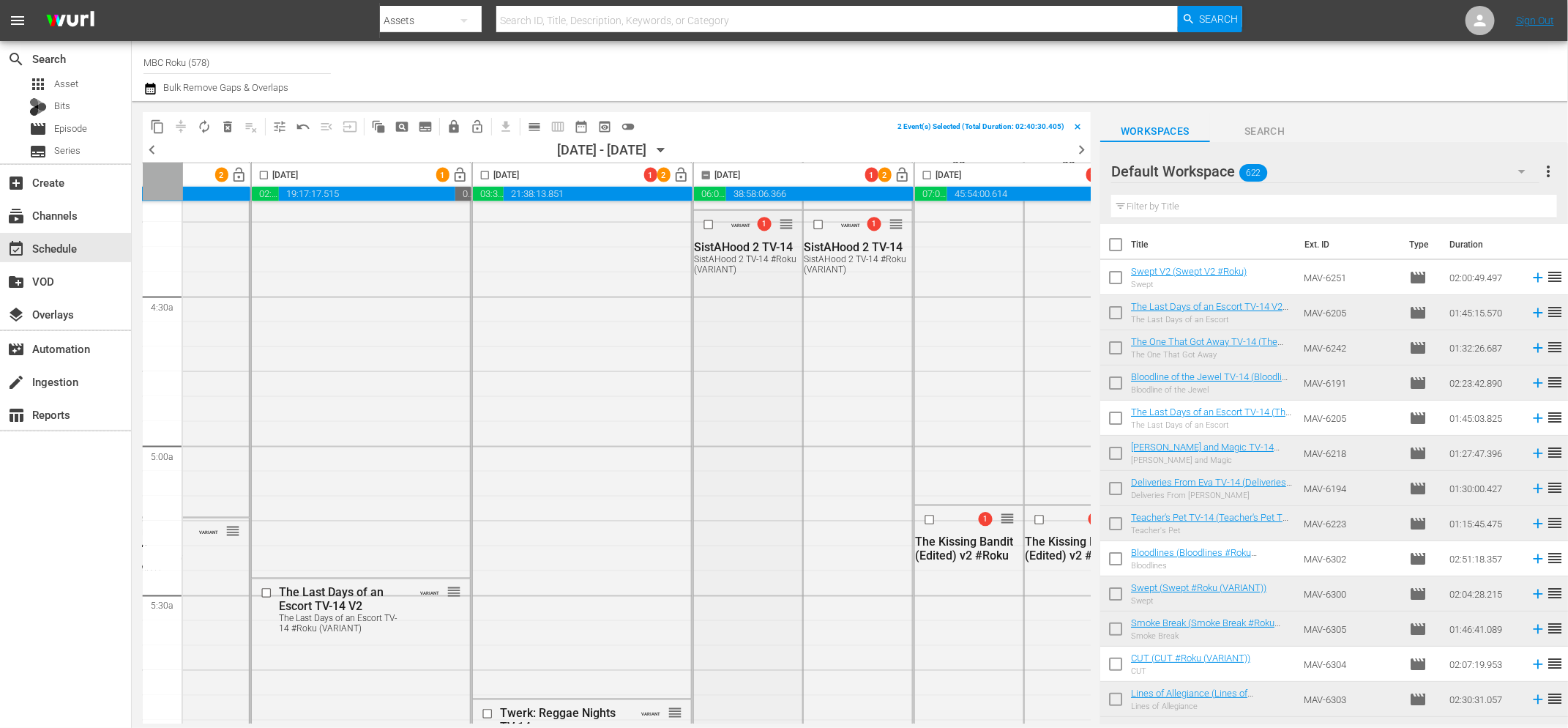
click at [708, 226] on input "checkbox" at bounding box center [710, 225] width 15 height 12
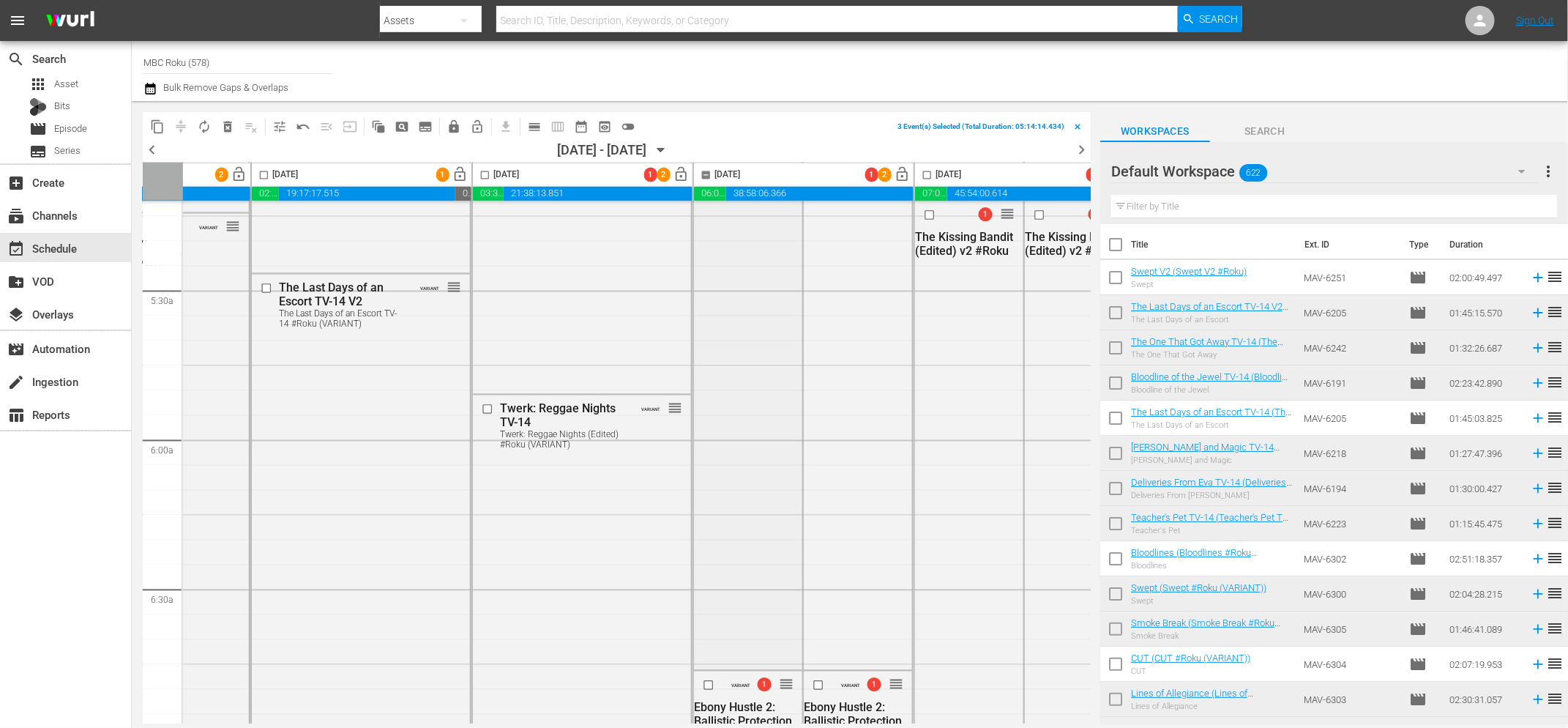
scroll to position [1858, 374]
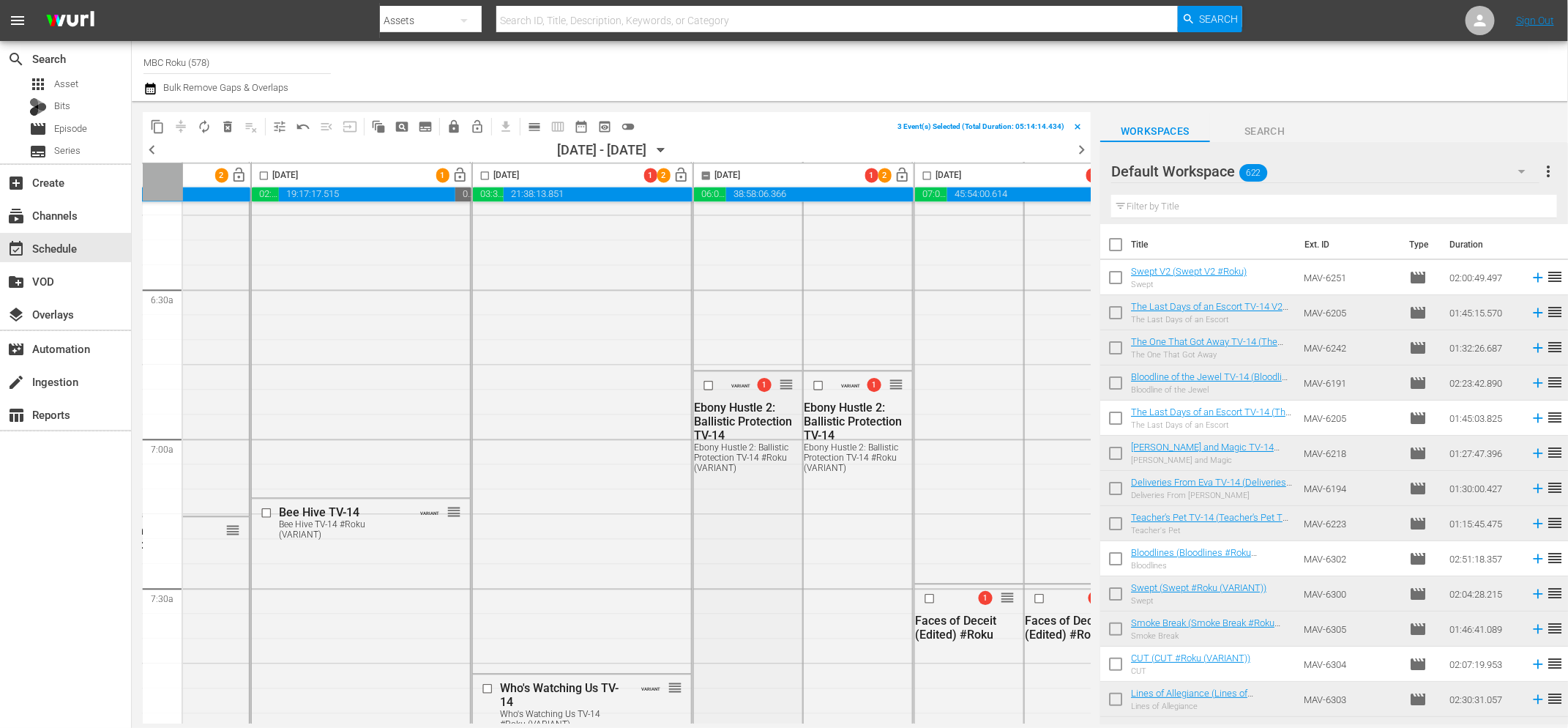
click at [708, 385] on input "checkbox" at bounding box center [710, 386] width 15 height 12
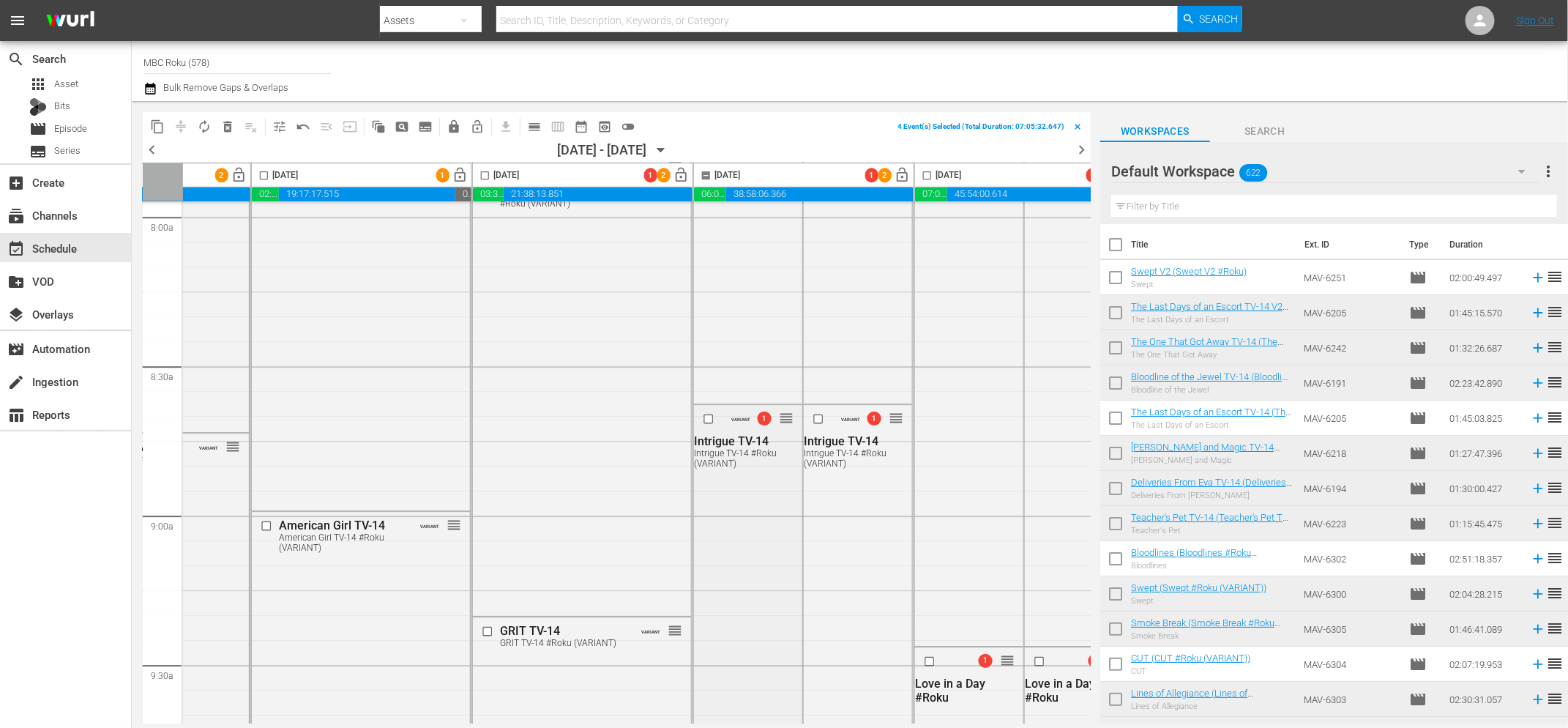
click at [706, 420] on input "checkbox" at bounding box center [710, 419] width 15 height 12
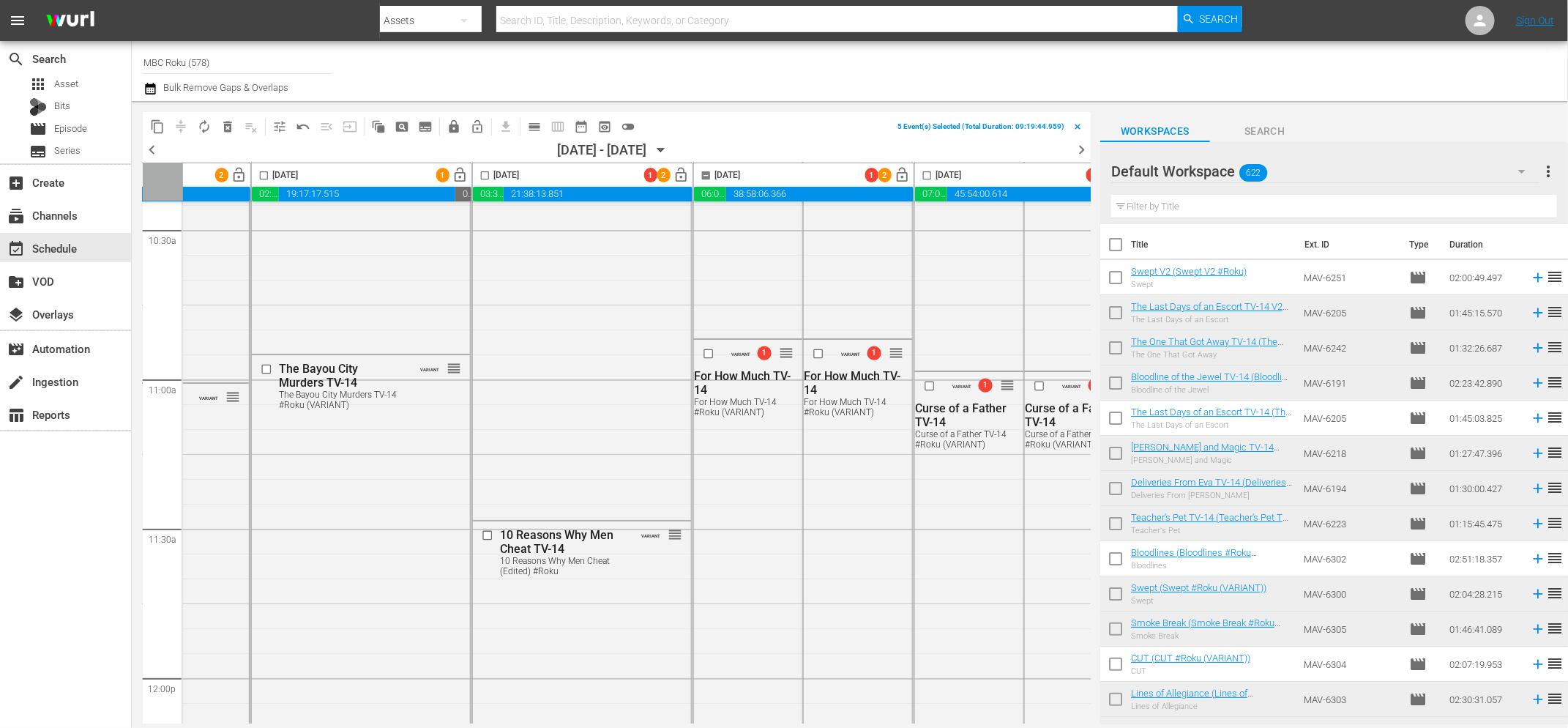
scroll to position [3152, 374]
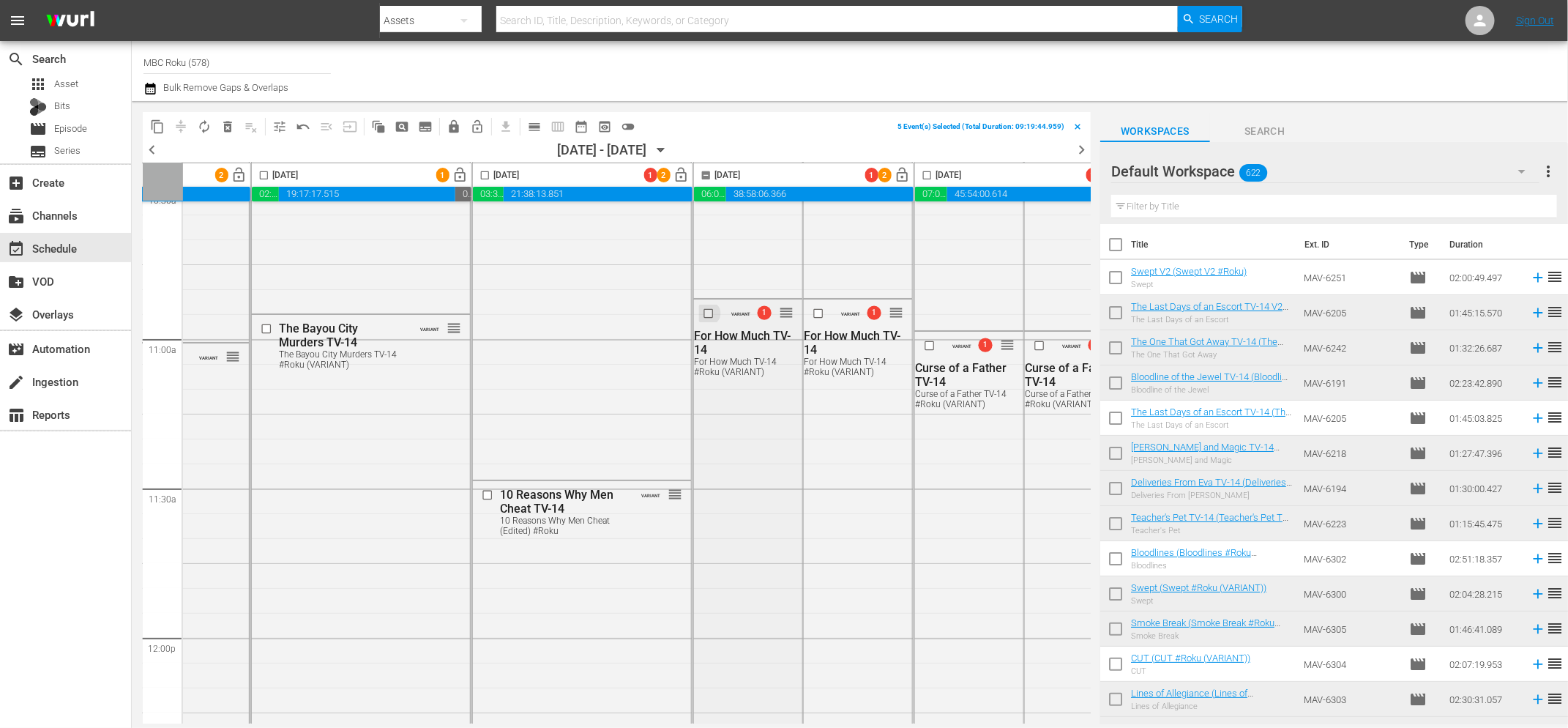
click at [707, 311] on input "checkbox" at bounding box center [710, 313] width 15 height 12
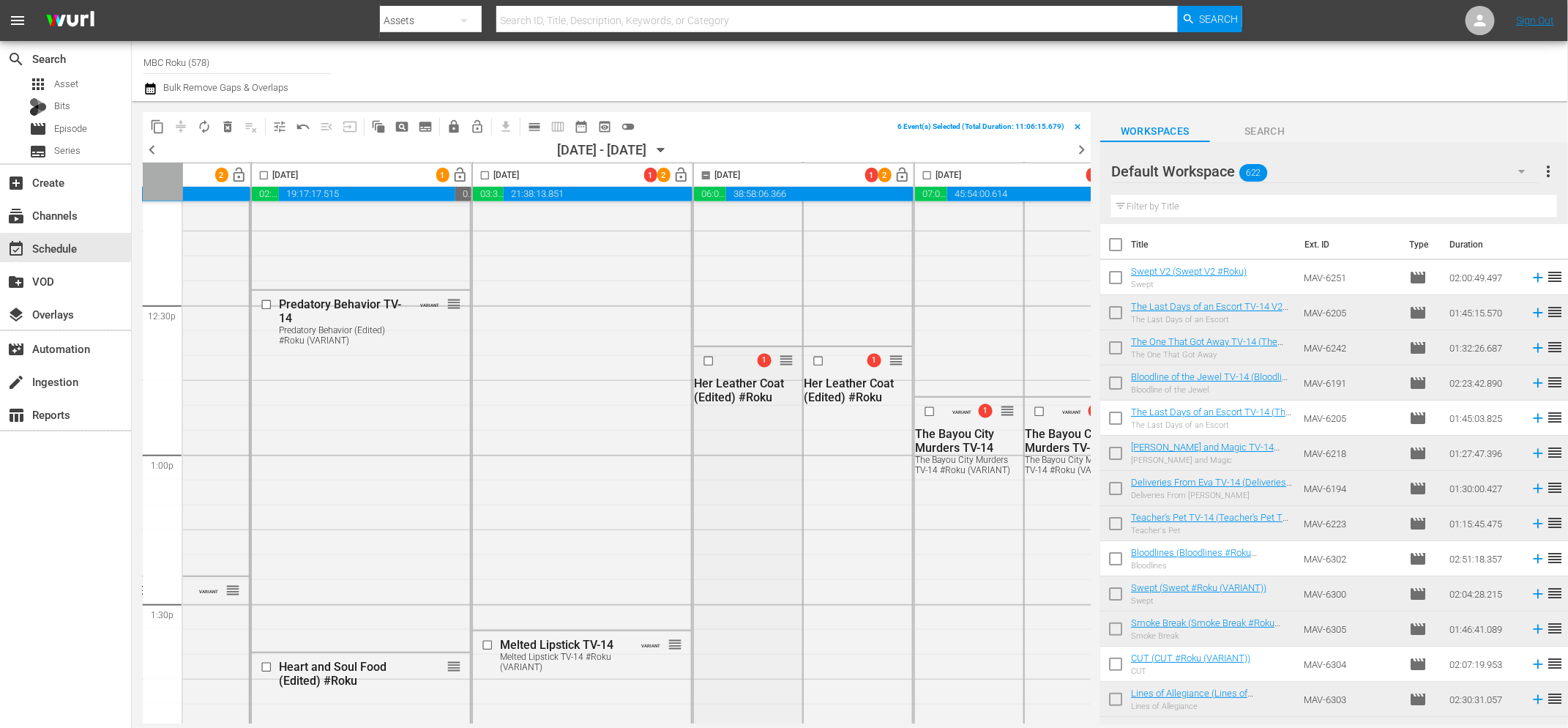
scroll to position [3633, 374]
click at [708, 359] on input "checkbox" at bounding box center [710, 362] width 15 height 12
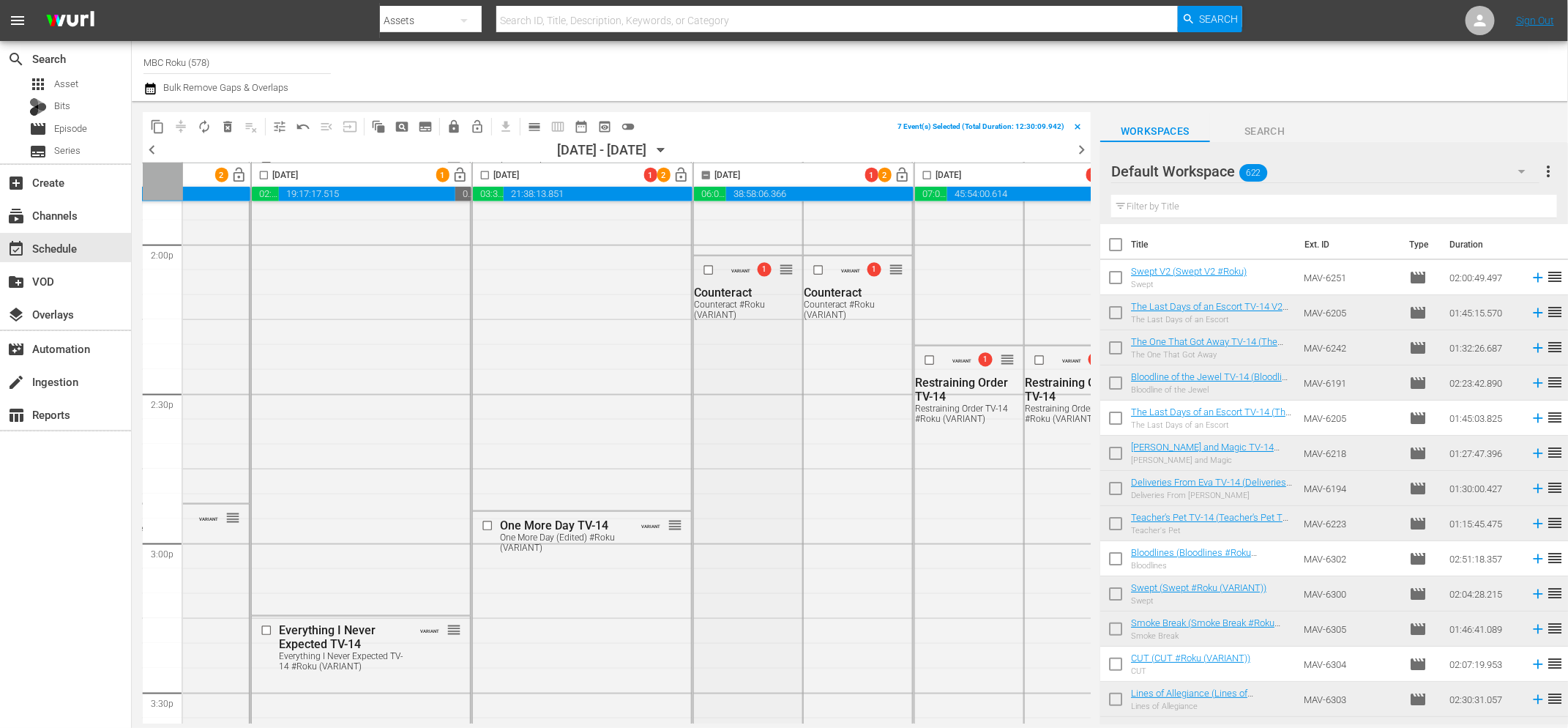
click at [711, 268] on input "checkbox" at bounding box center [710, 271] width 15 height 12
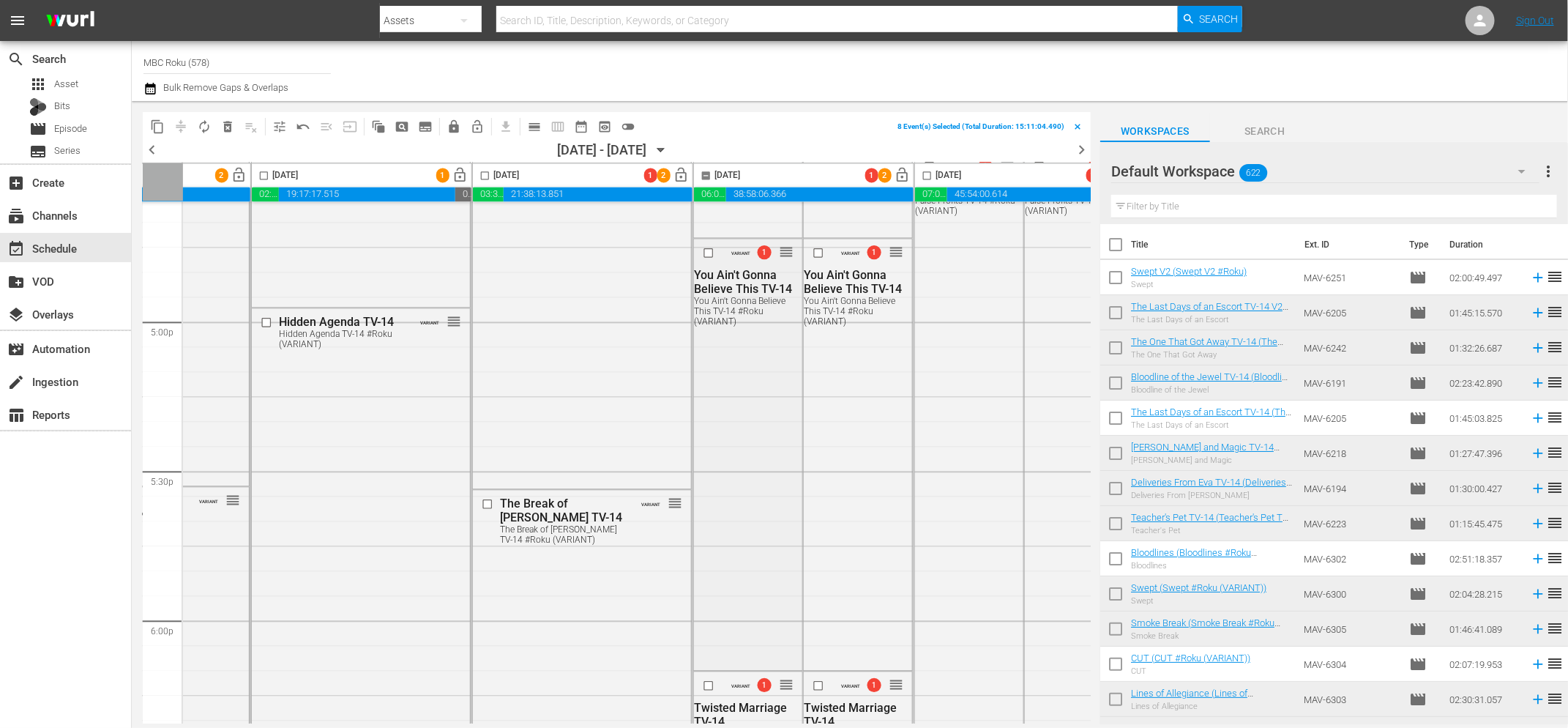
scroll to position [4939, 374]
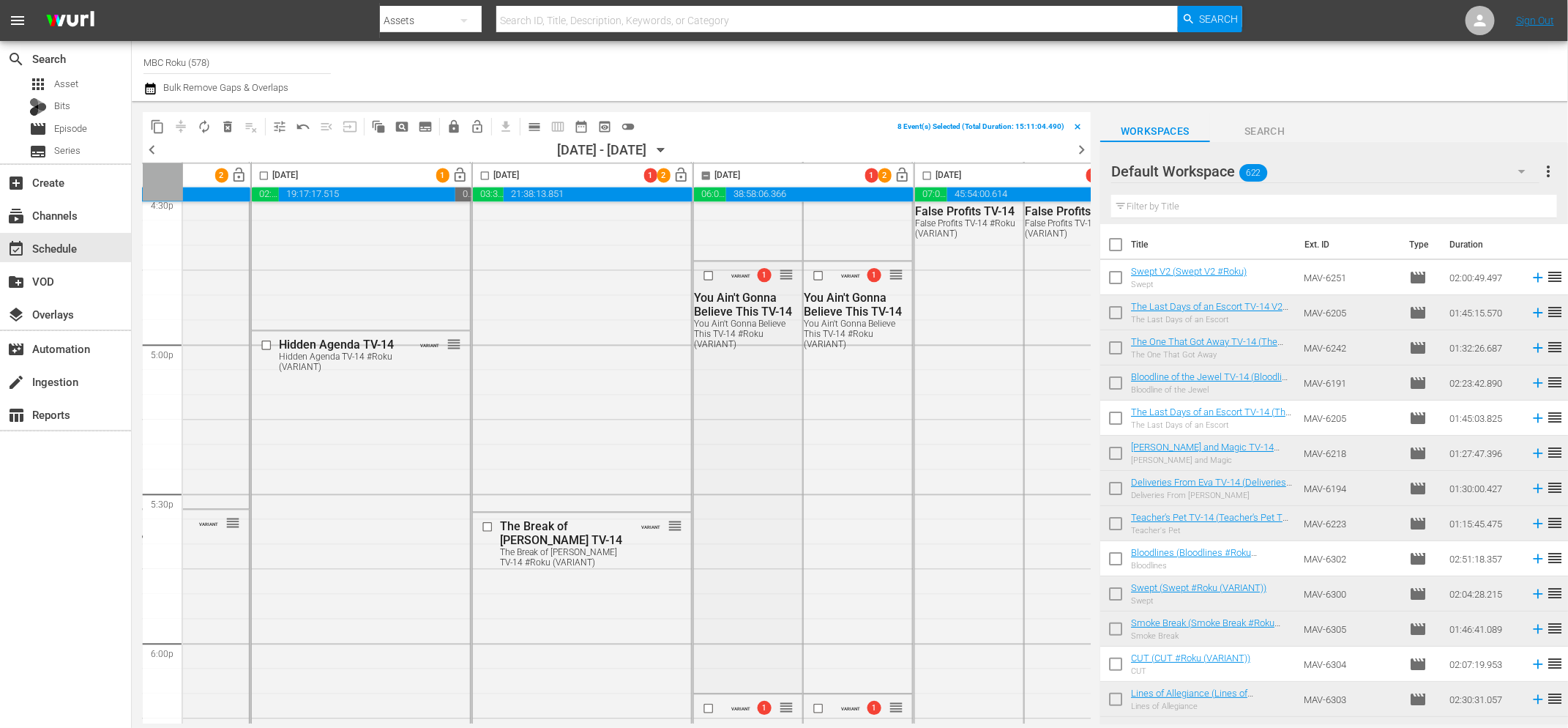
click at [707, 277] on input "checkbox" at bounding box center [710, 276] width 15 height 12
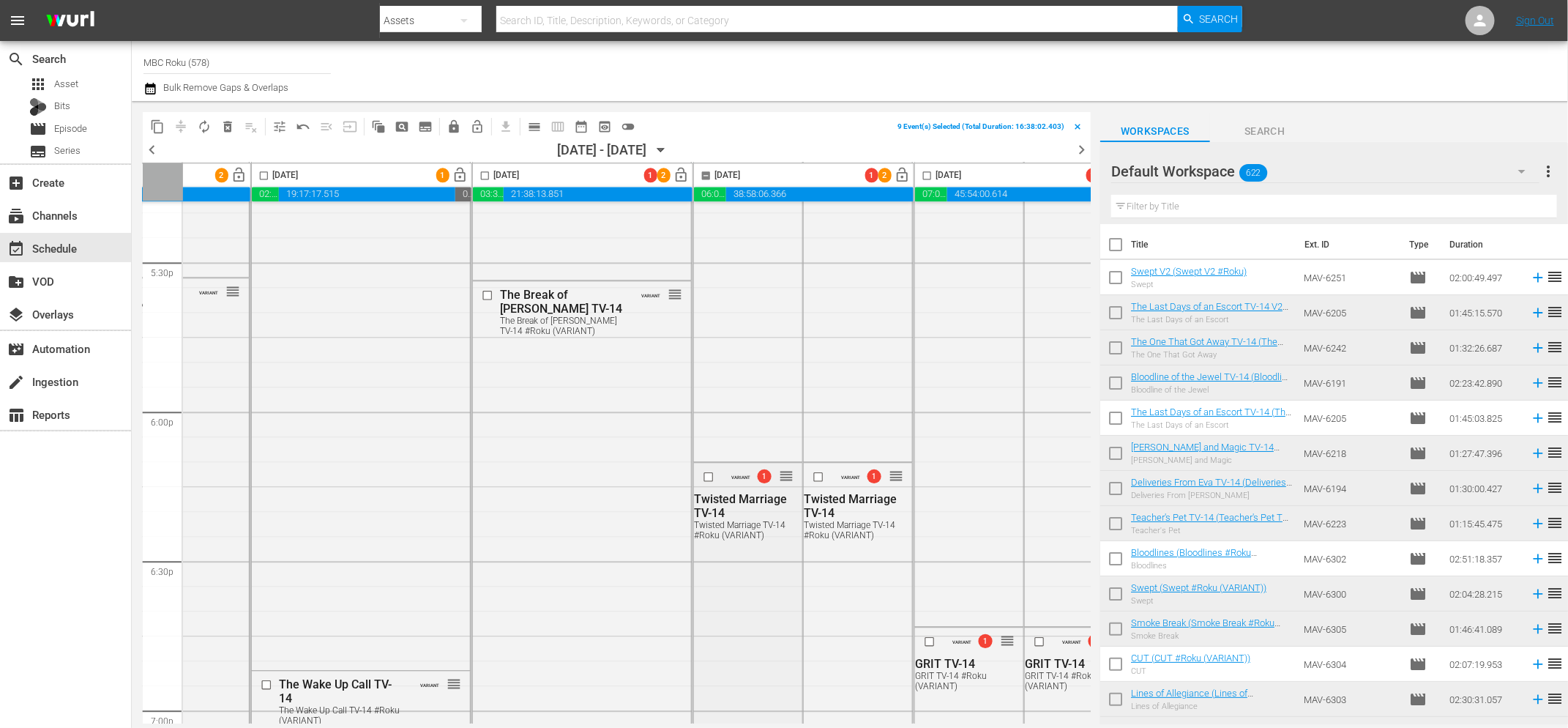
scroll to position [5324, 374]
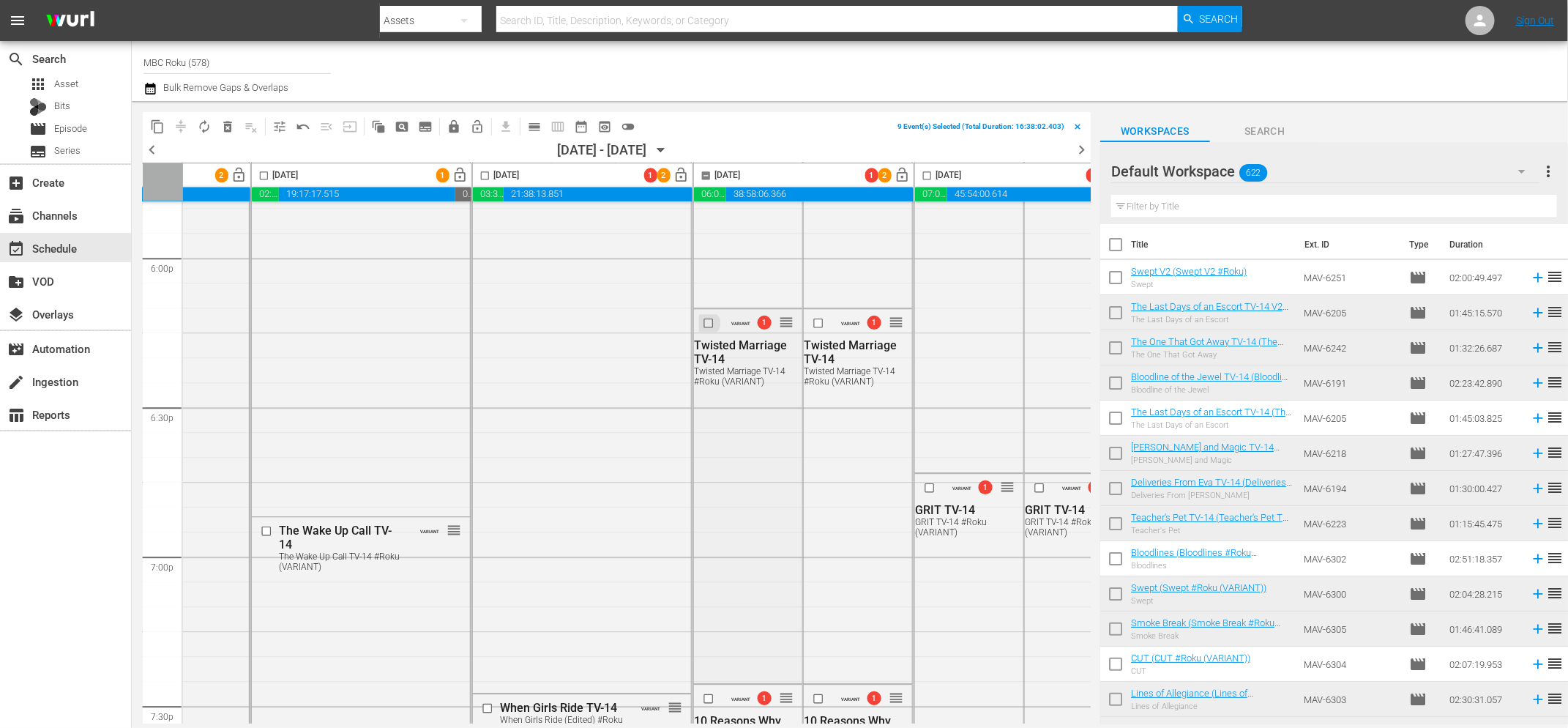
click at [711, 323] on input "checkbox" at bounding box center [710, 323] width 15 height 12
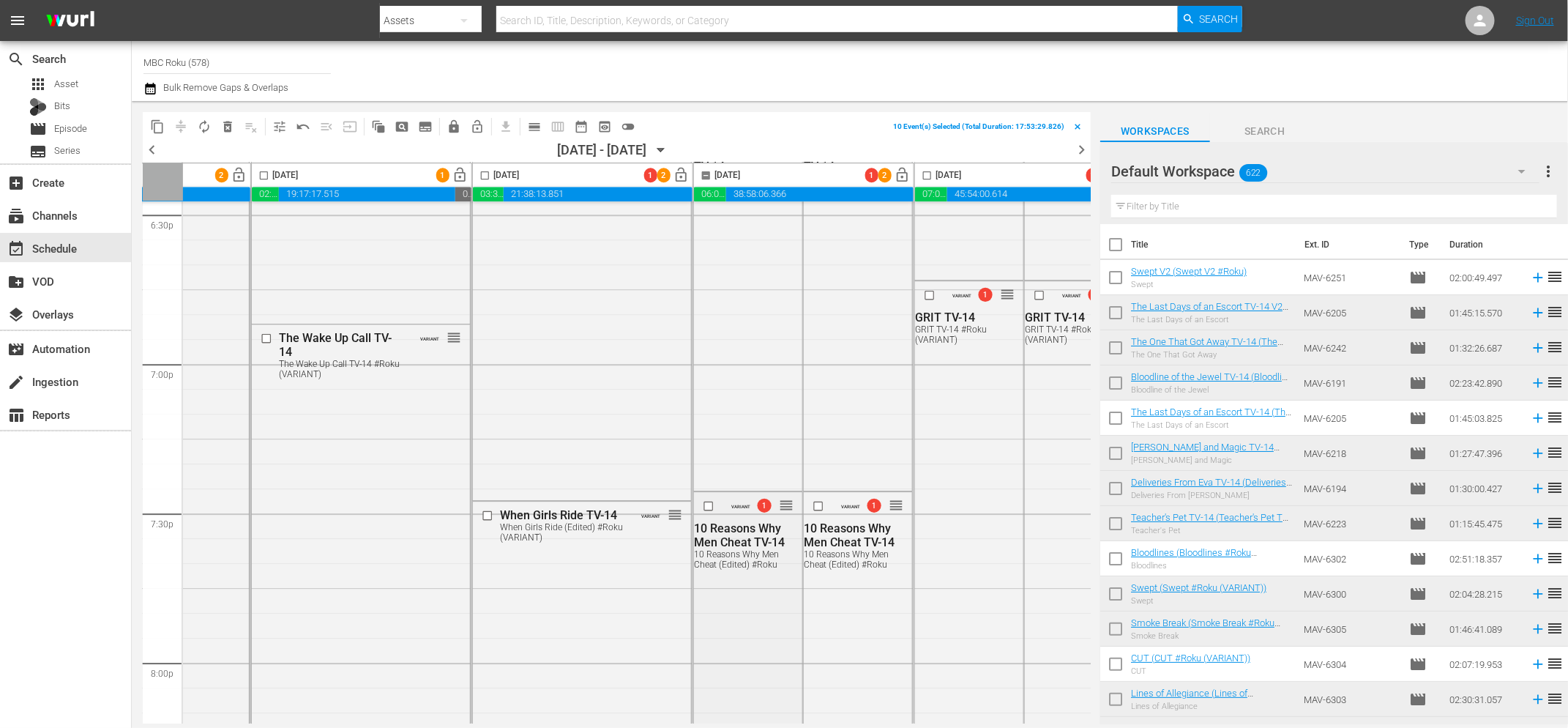
click at [709, 507] on input "checkbox" at bounding box center [710, 505] width 15 height 12
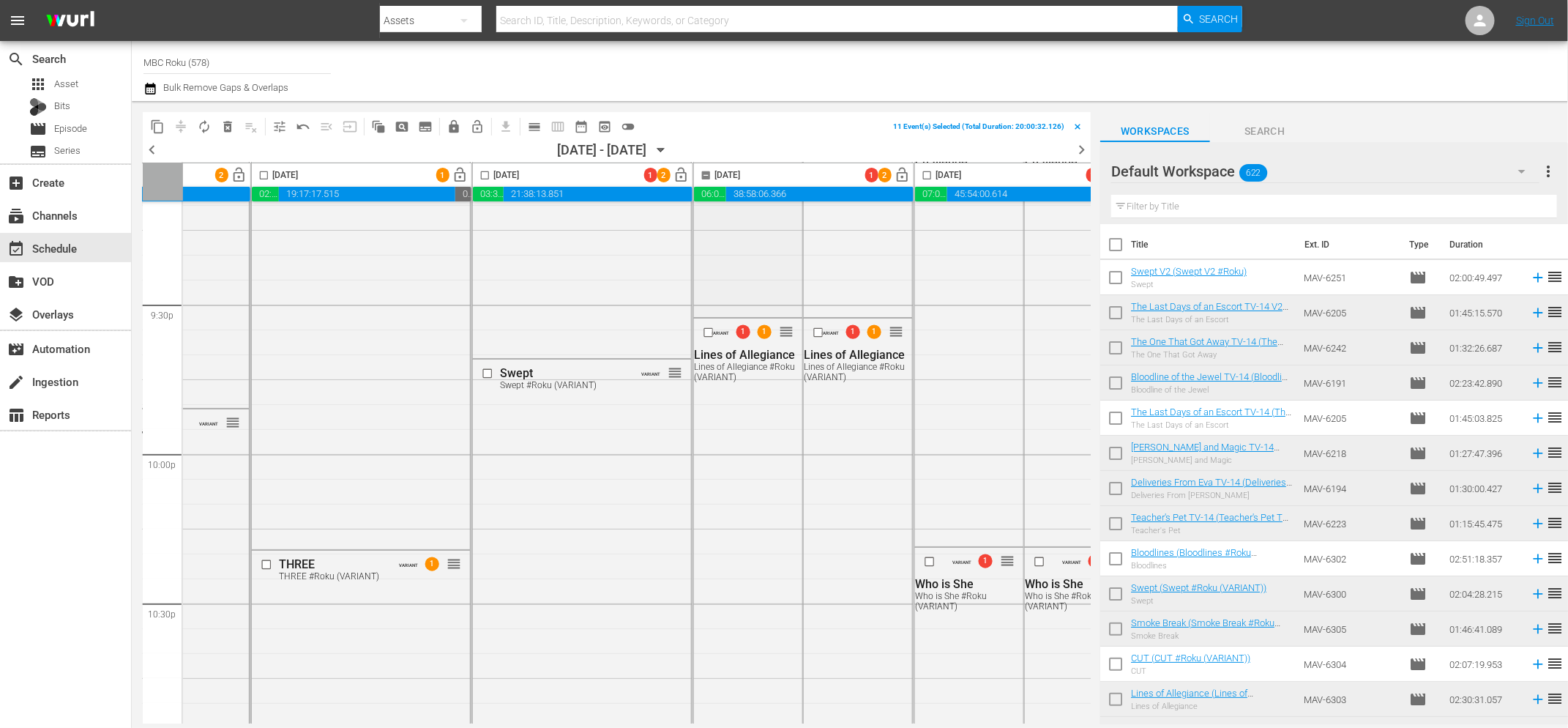
scroll to position [6393, 374]
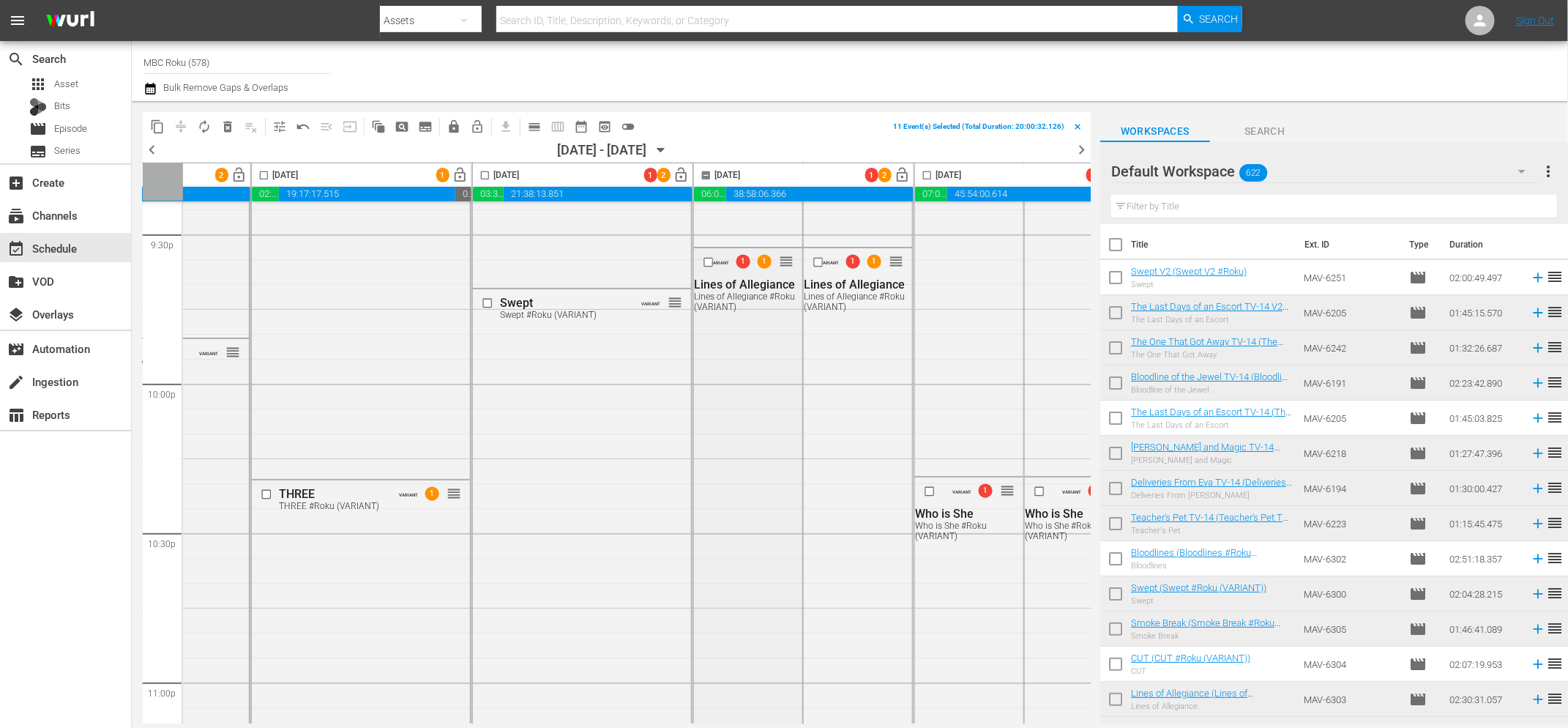
click at [710, 261] on input "checkbox" at bounding box center [710, 263] width 15 height 12
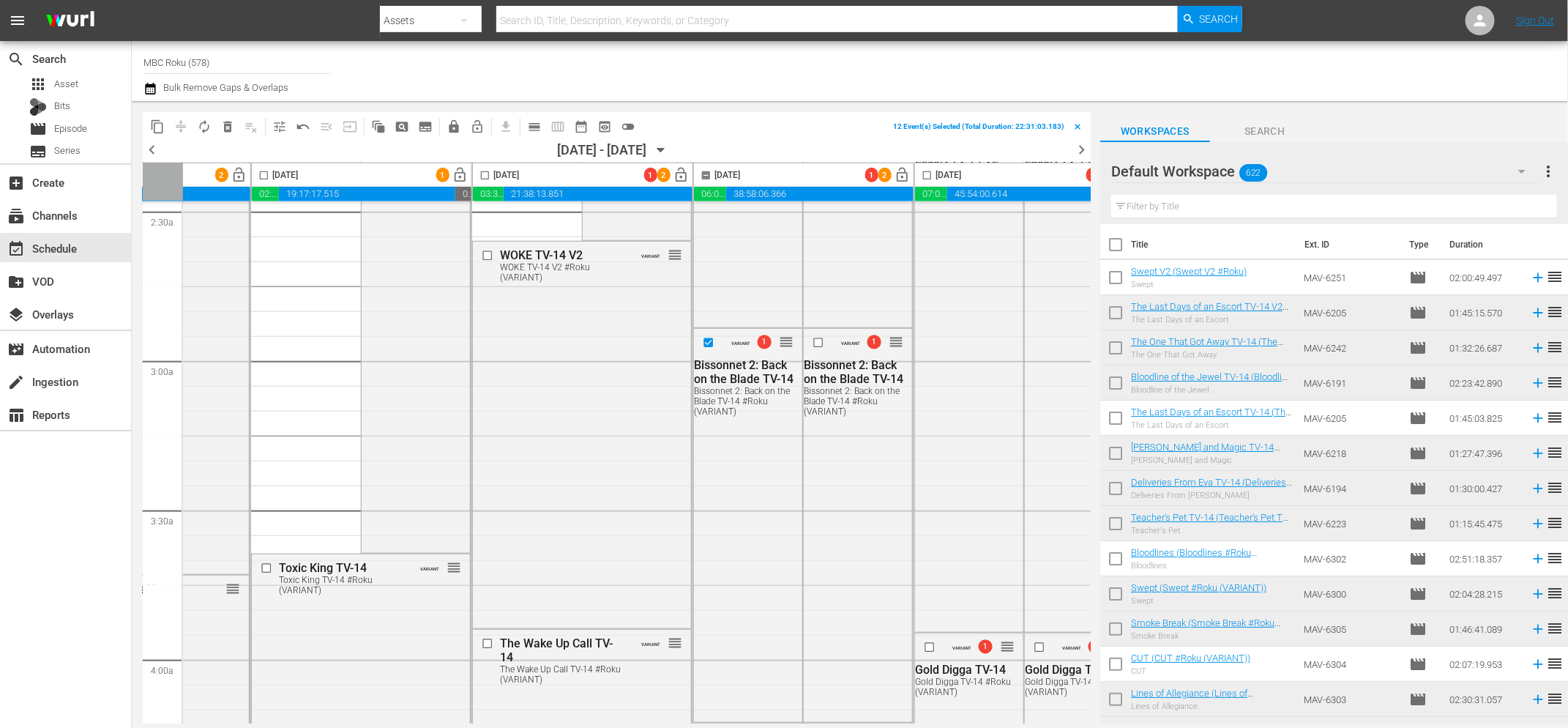
scroll to position [0, 374]
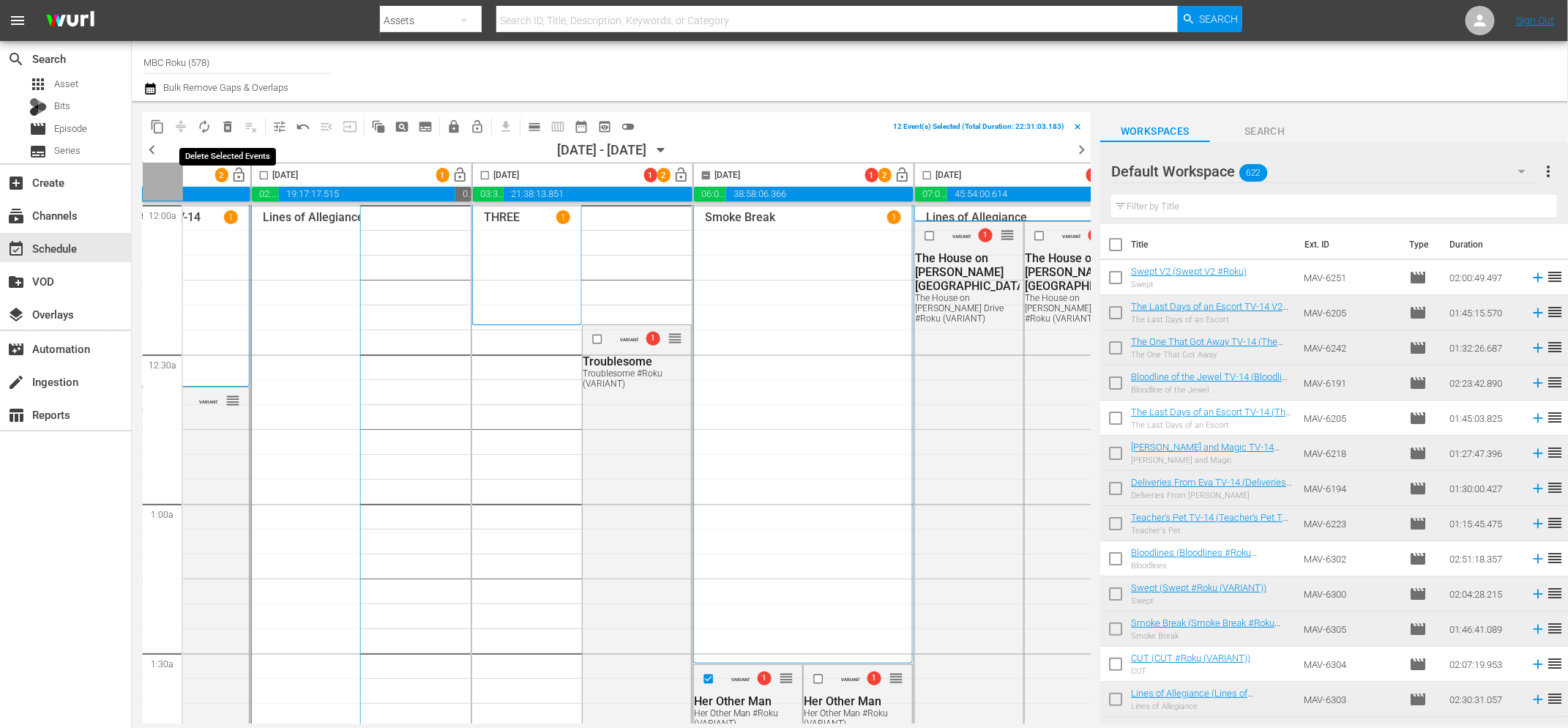
click at [225, 126] on span "delete_forever_outlined" at bounding box center [227, 126] width 15 height 15
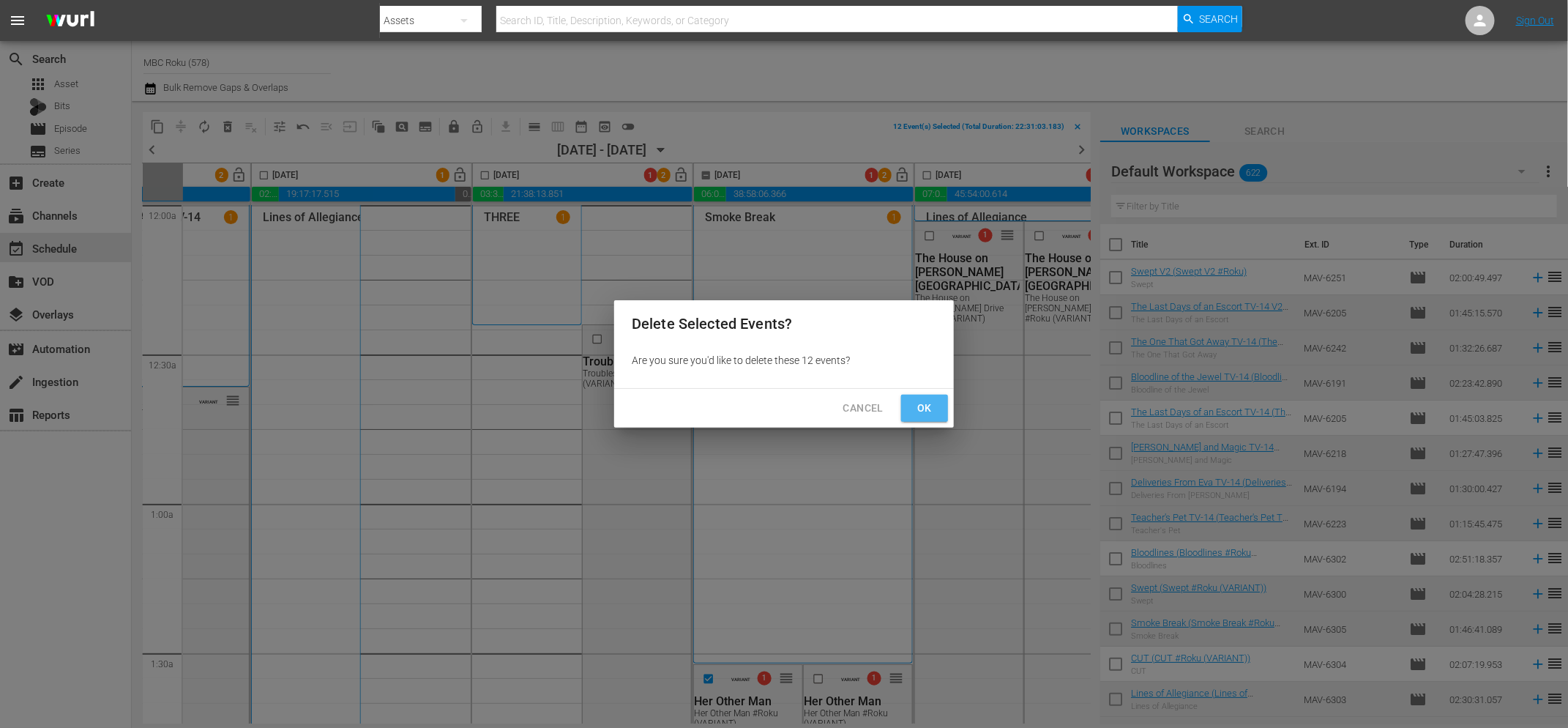
click at [929, 410] on span "Ok" at bounding box center [924, 408] width 23 height 19
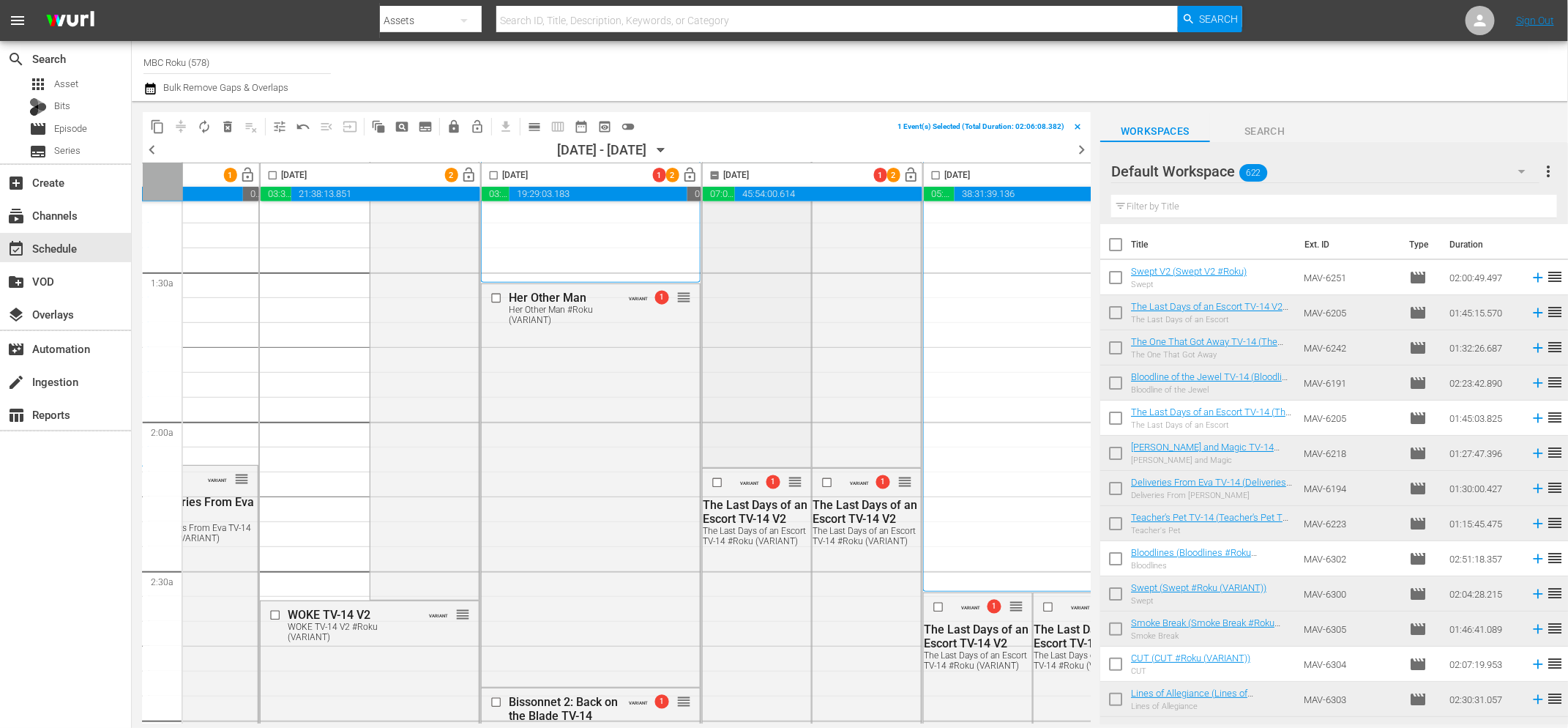
scroll to position [455, 586]
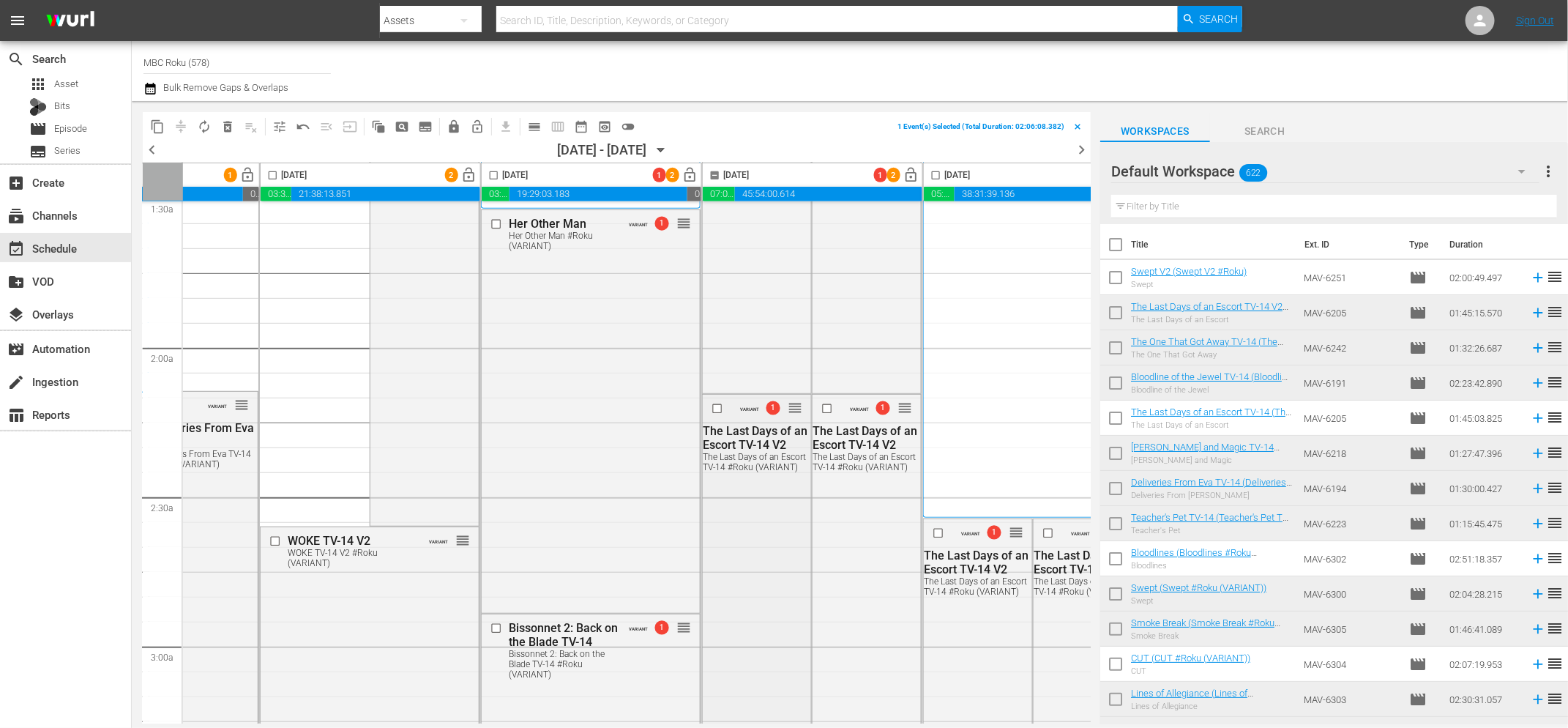
click at [716, 408] on input "checkbox" at bounding box center [719, 409] width 15 height 12
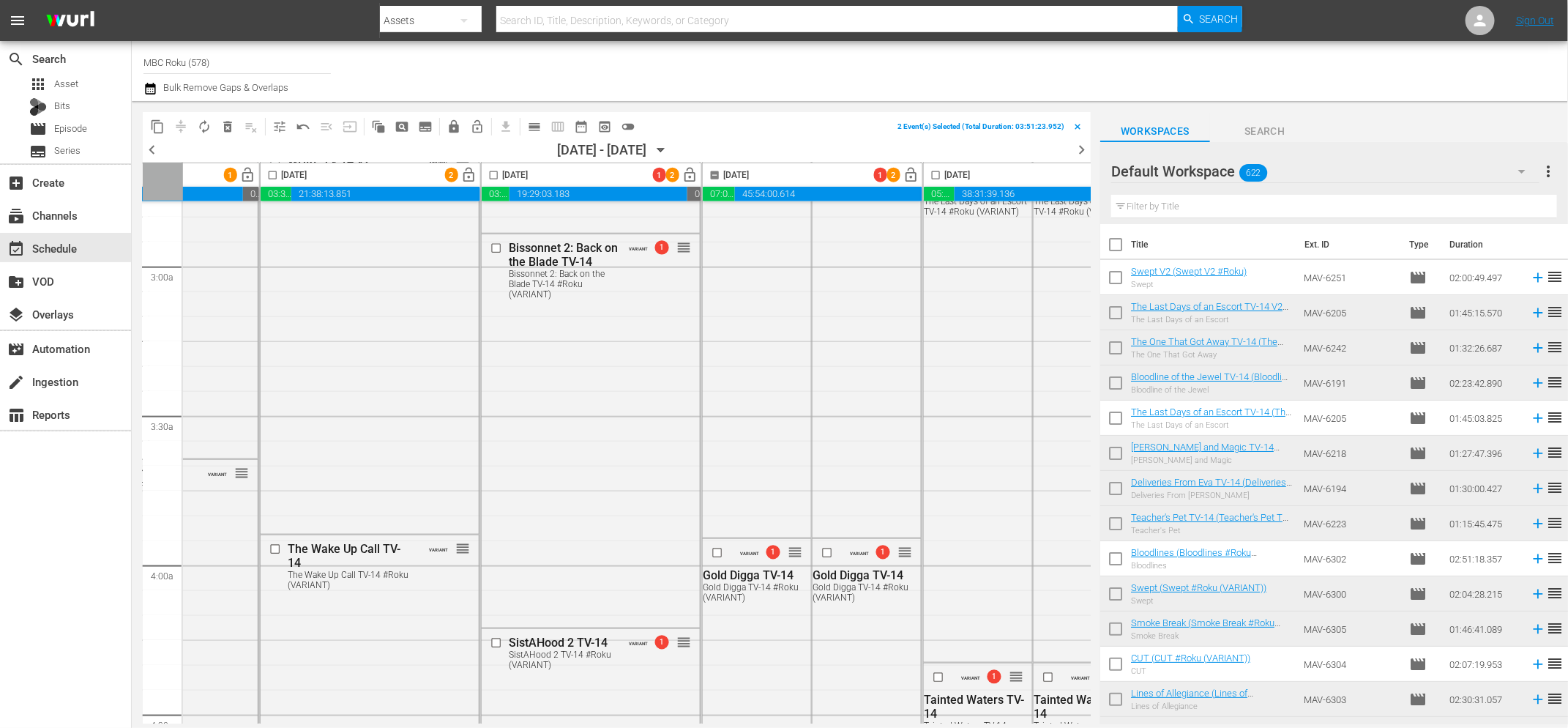
scroll to position [865, 586]
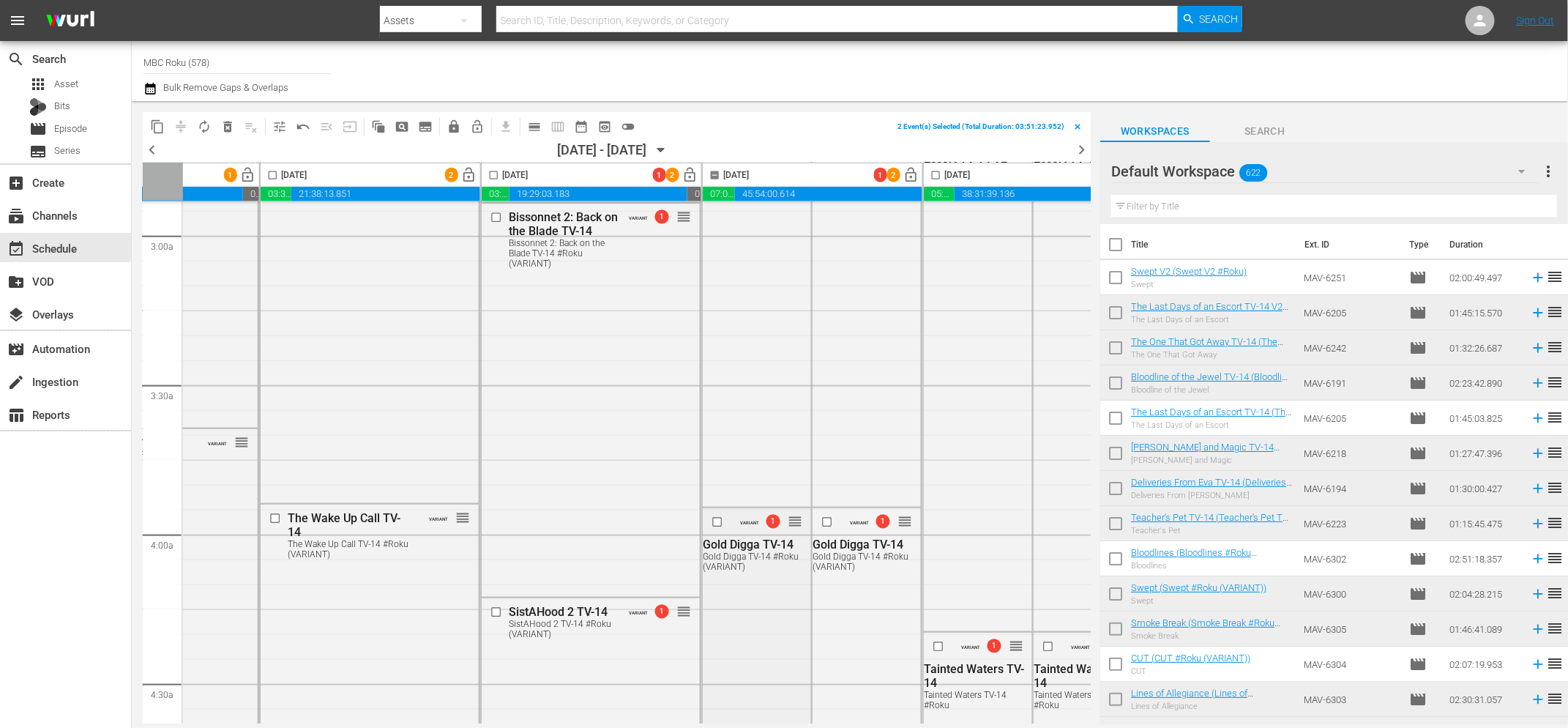
click at [719, 520] on input "checkbox" at bounding box center [719, 523] width 15 height 12
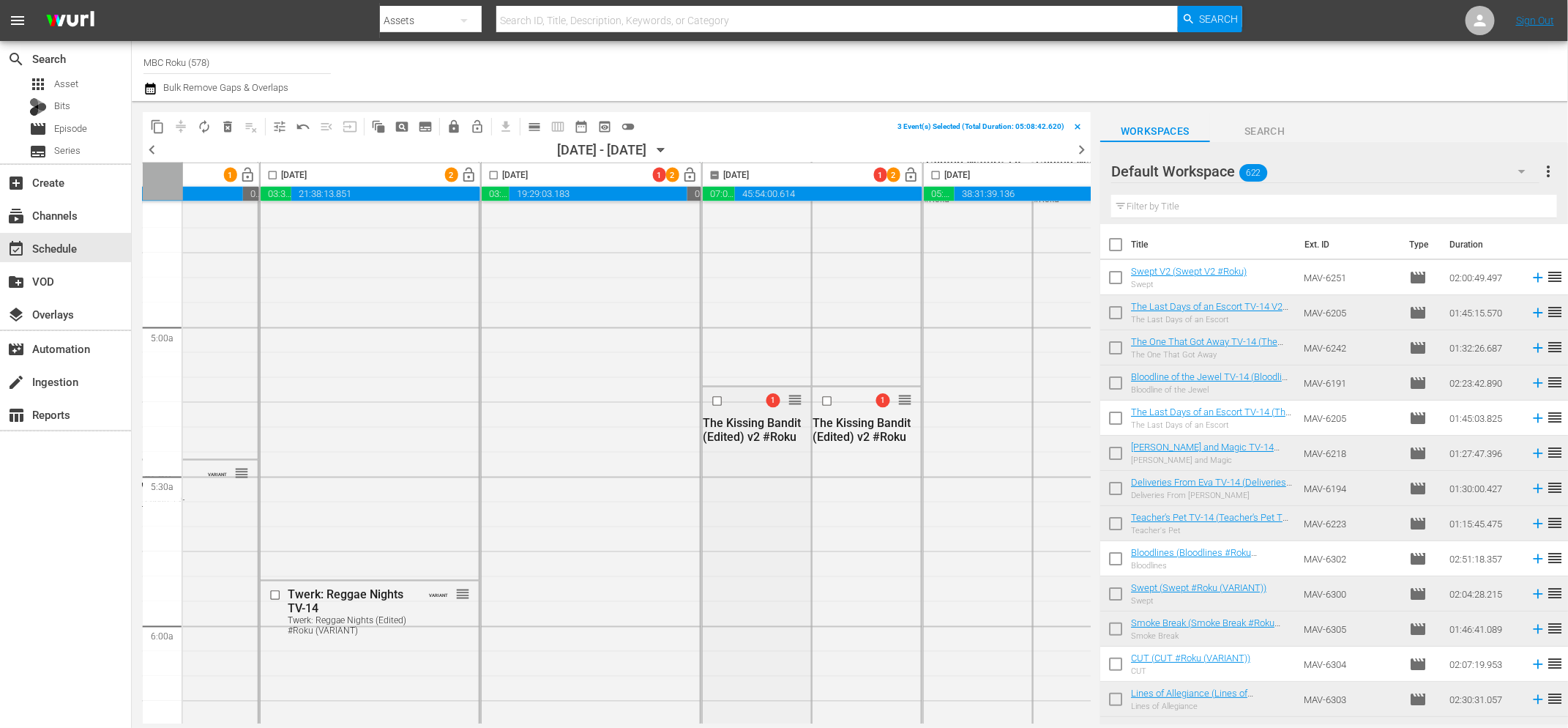
click at [717, 402] on input "checkbox" at bounding box center [719, 402] width 15 height 12
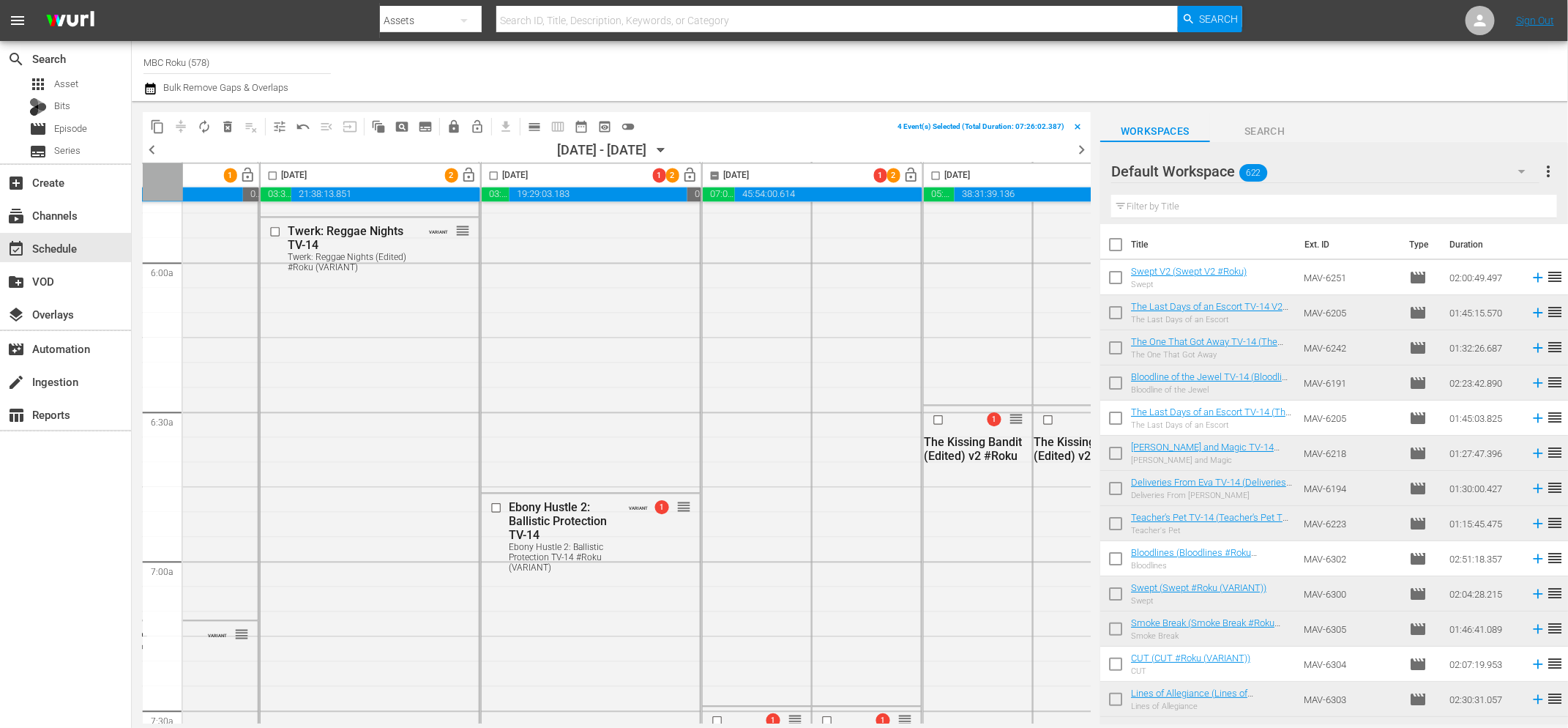
scroll to position [1930, 586]
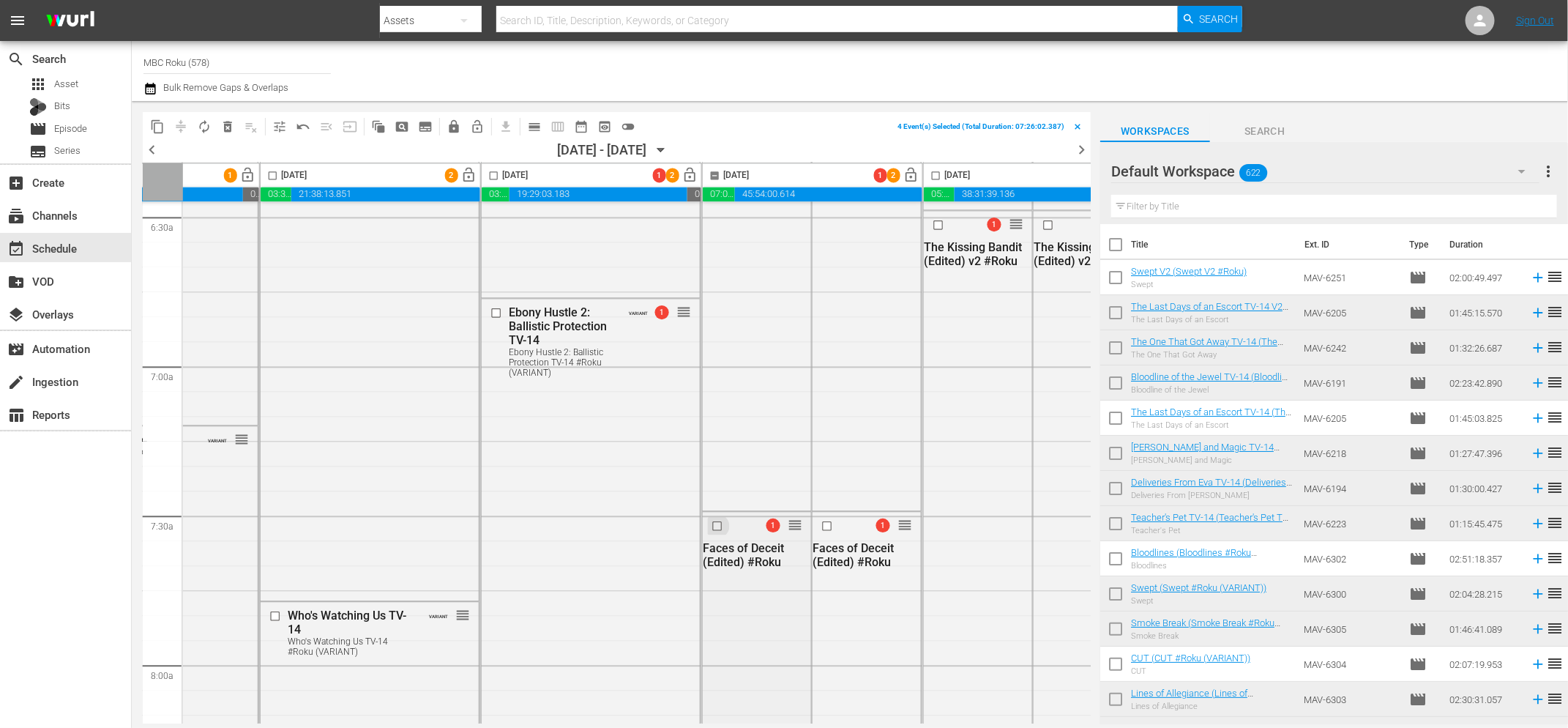
click at [717, 528] on input "checkbox" at bounding box center [719, 526] width 15 height 12
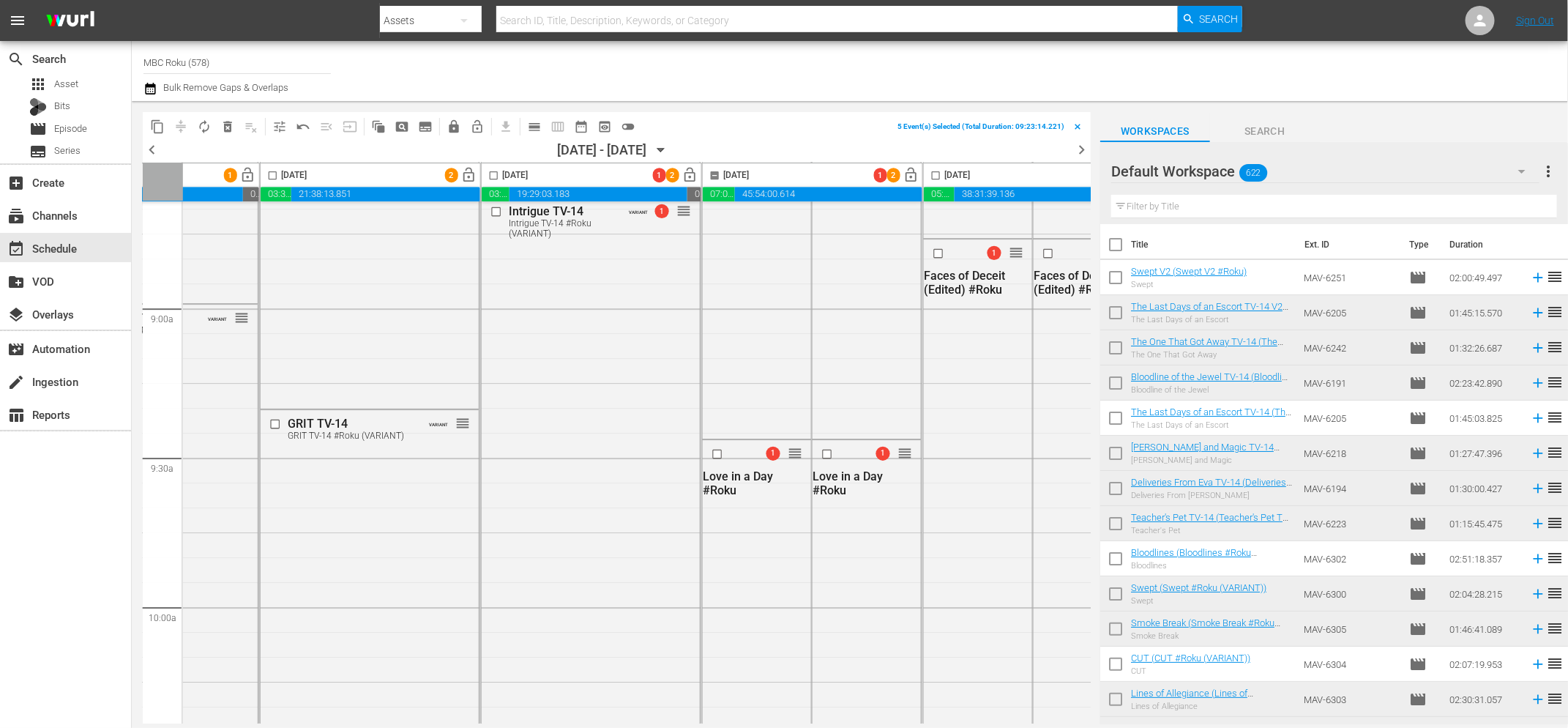
scroll to position [2626, 586]
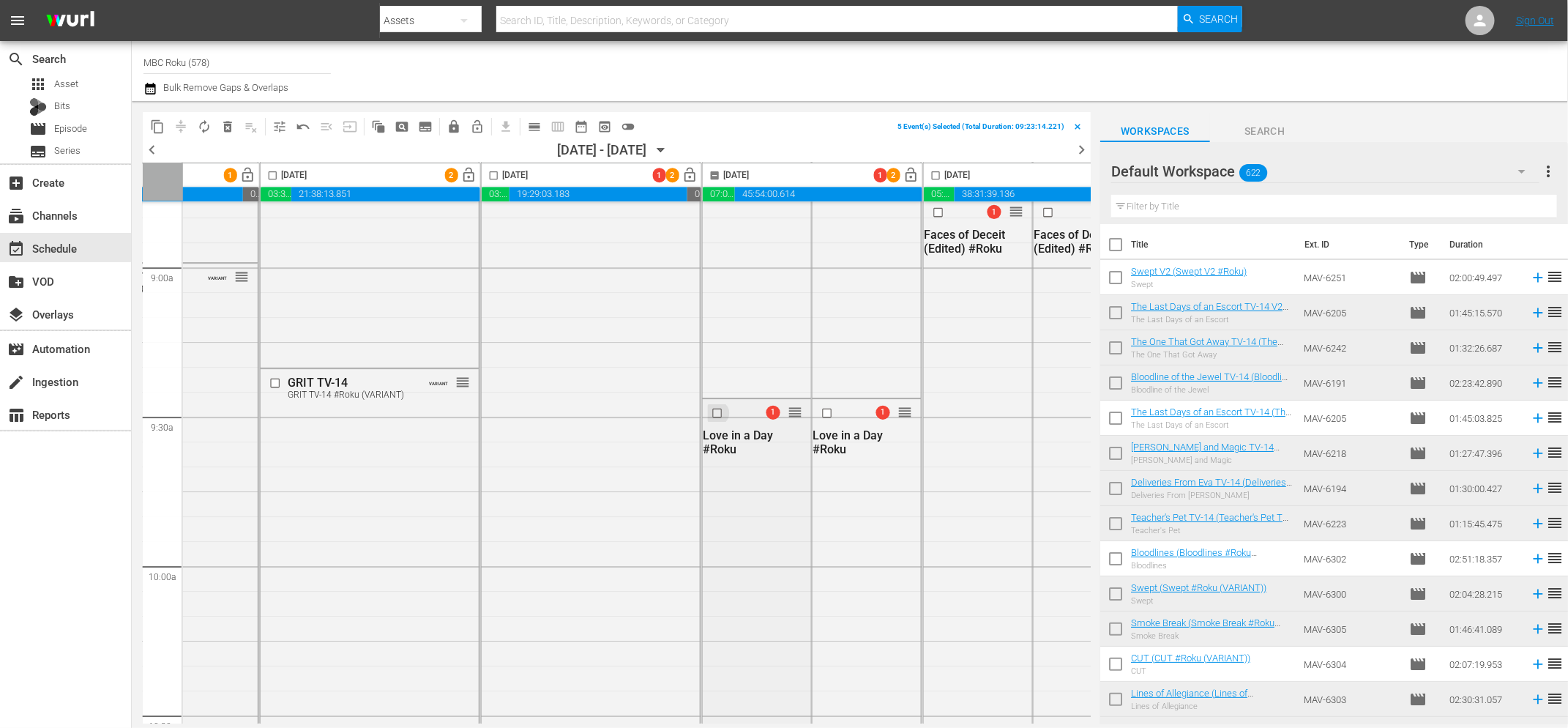
click at [715, 414] on input "checkbox" at bounding box center [719, 413] width 15 height 12
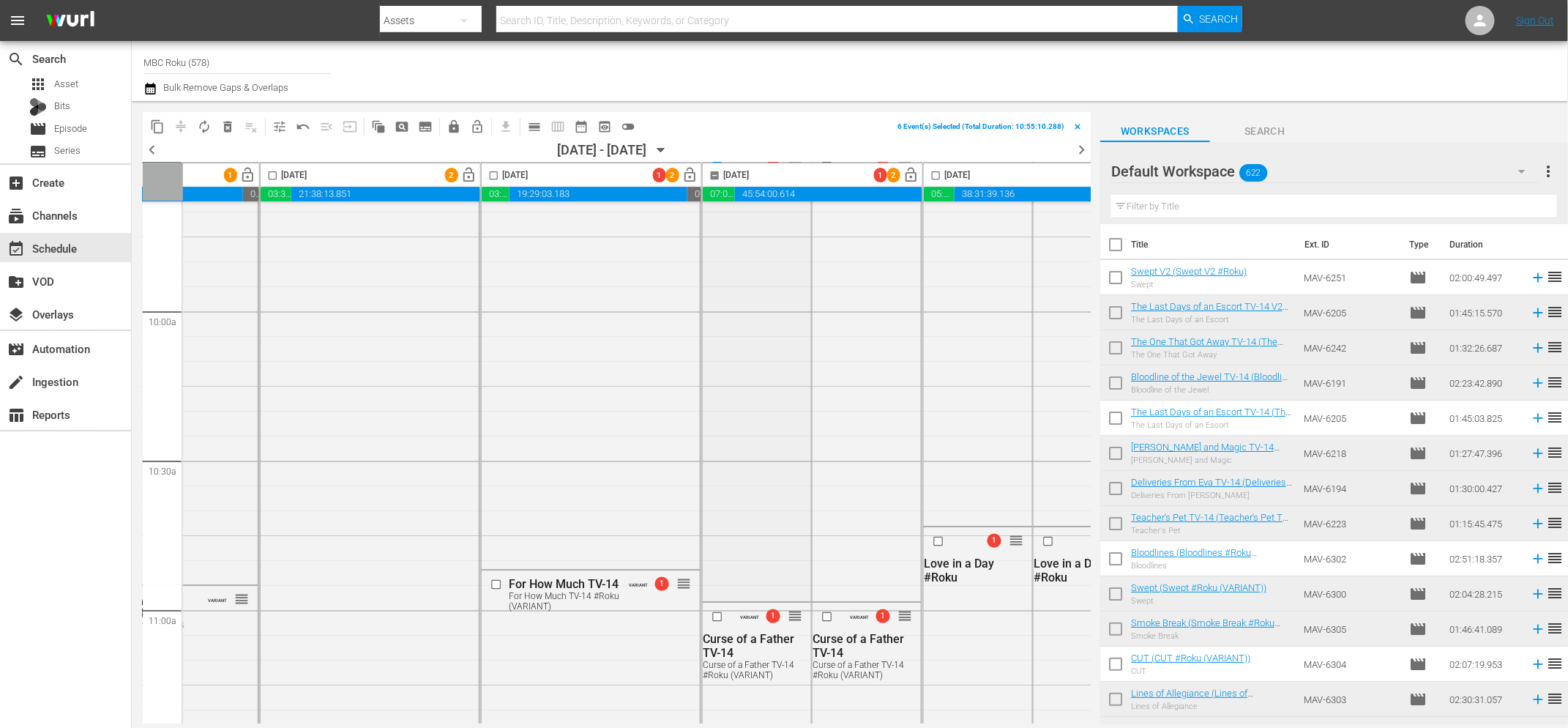
scroll to position [3031, 586]
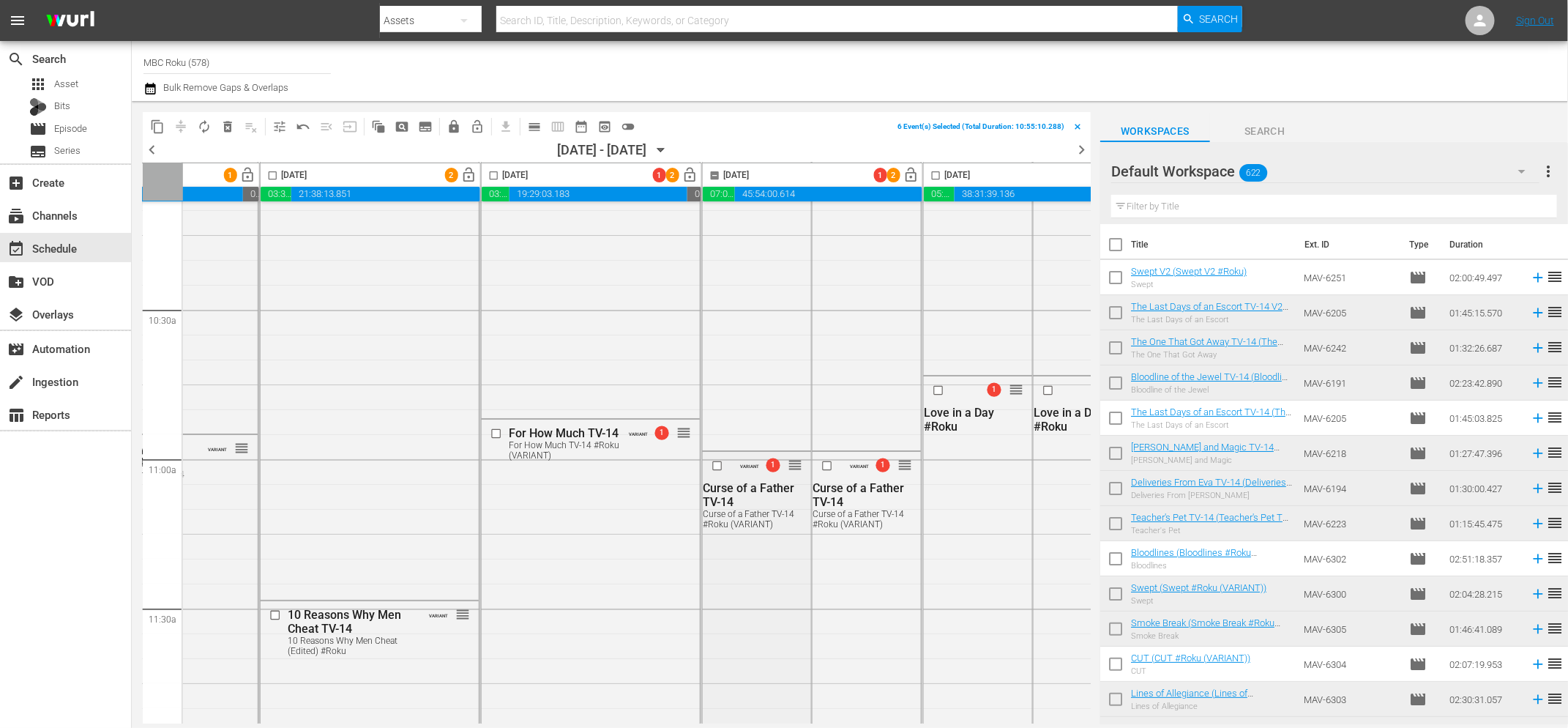
click at [719, 467] on input "checkbox" at bounding box center [719, 465] width 15 height 12
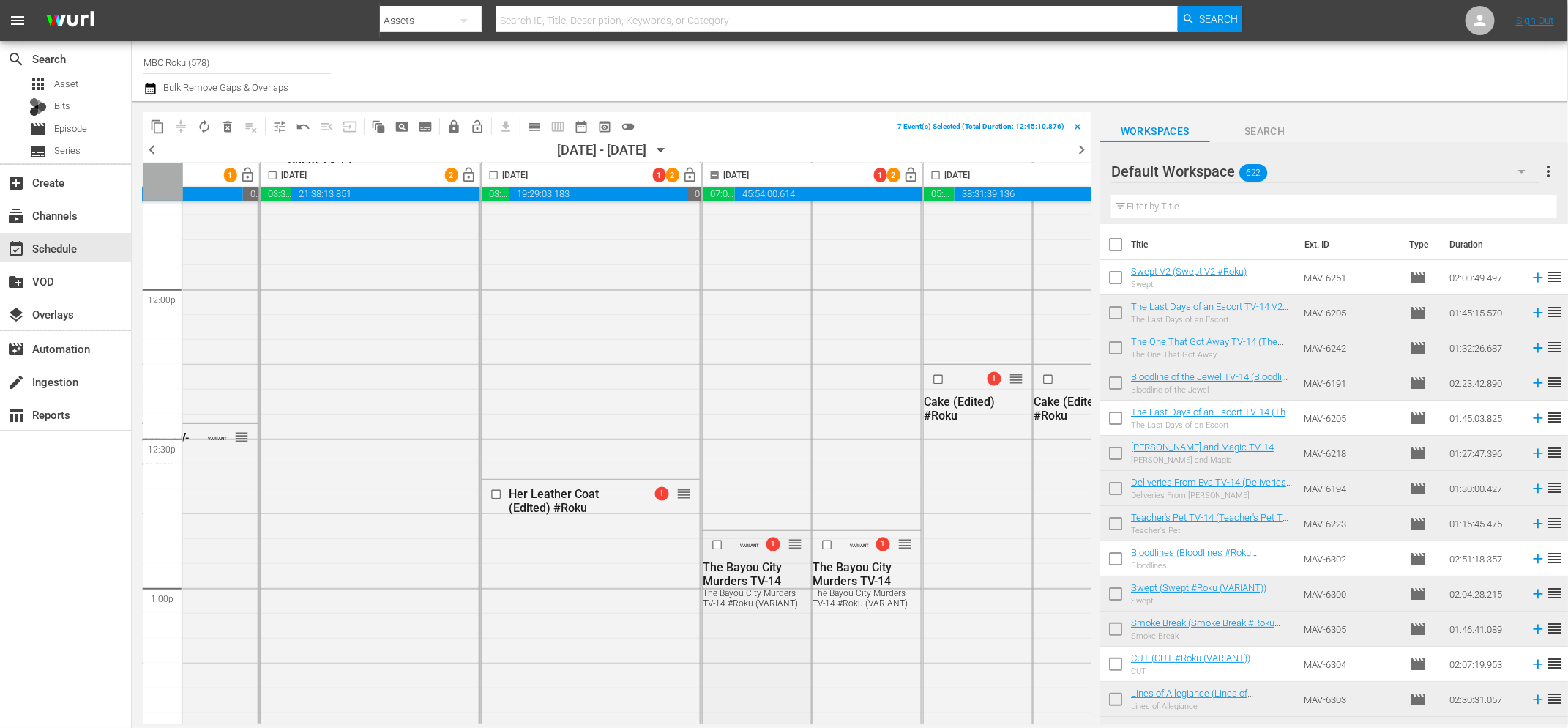
click at [717, 542] on input "checkbox" at bounding box center [719, 545] width 15 height 12
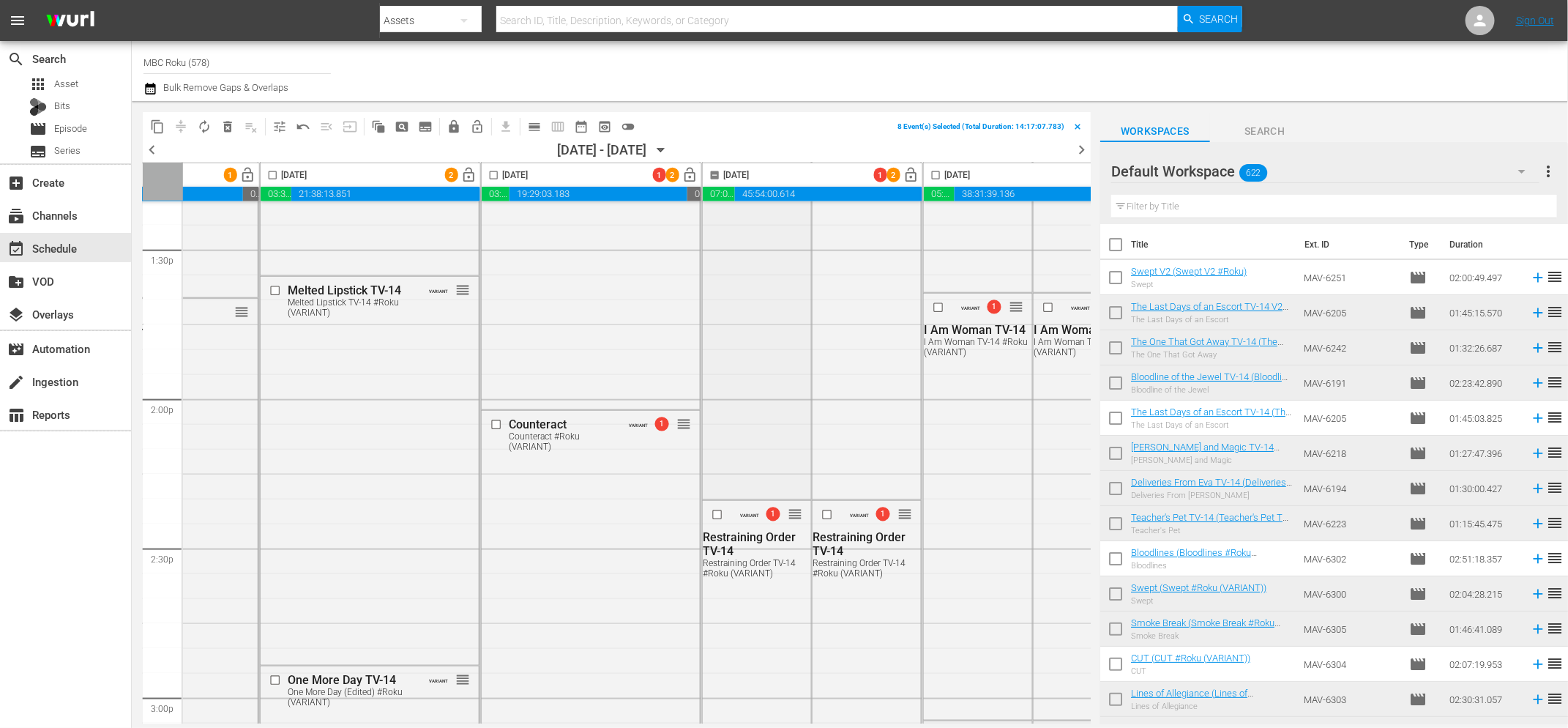
scroll to position [4161, 586]
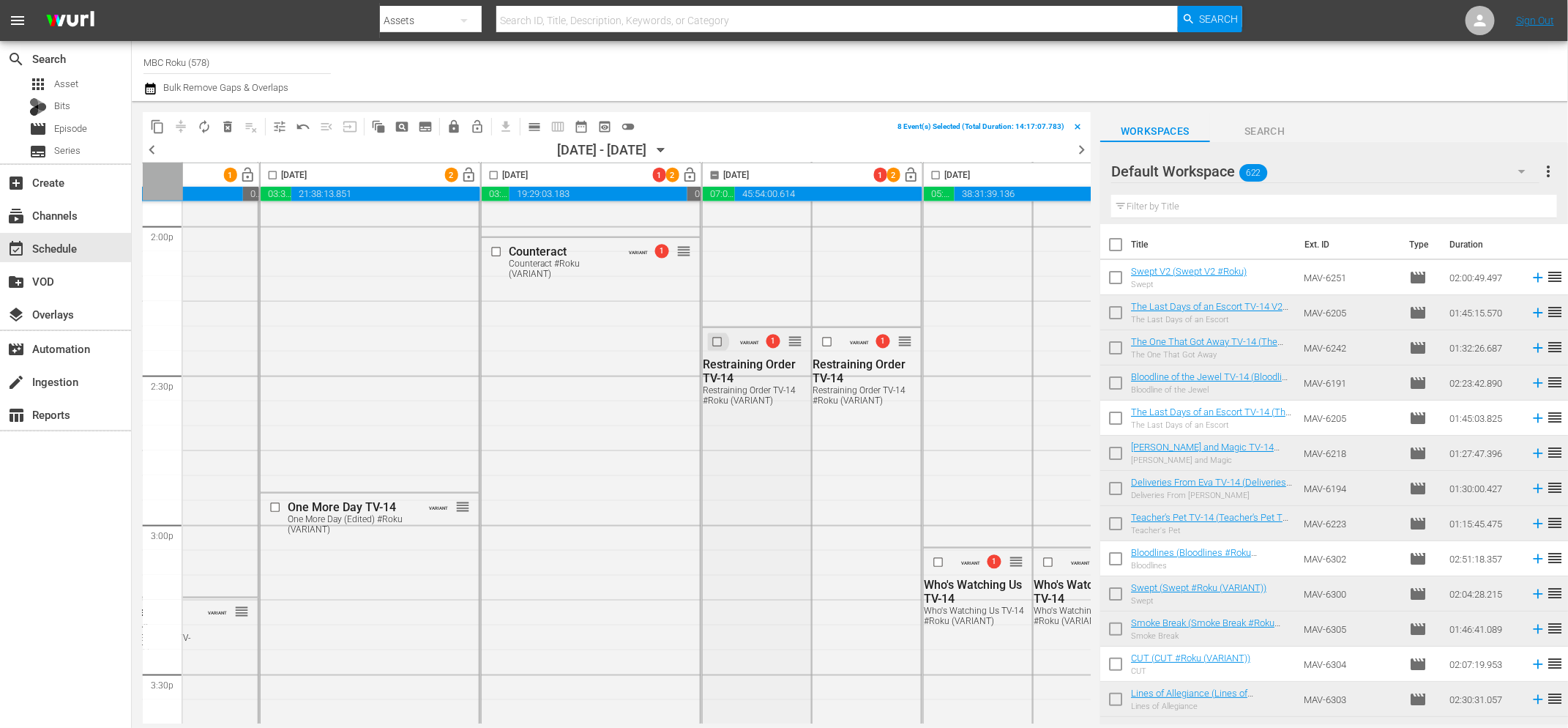
click at [714, 341] on input "checkbox" at bounding box center [719, 341] width 15 height 12
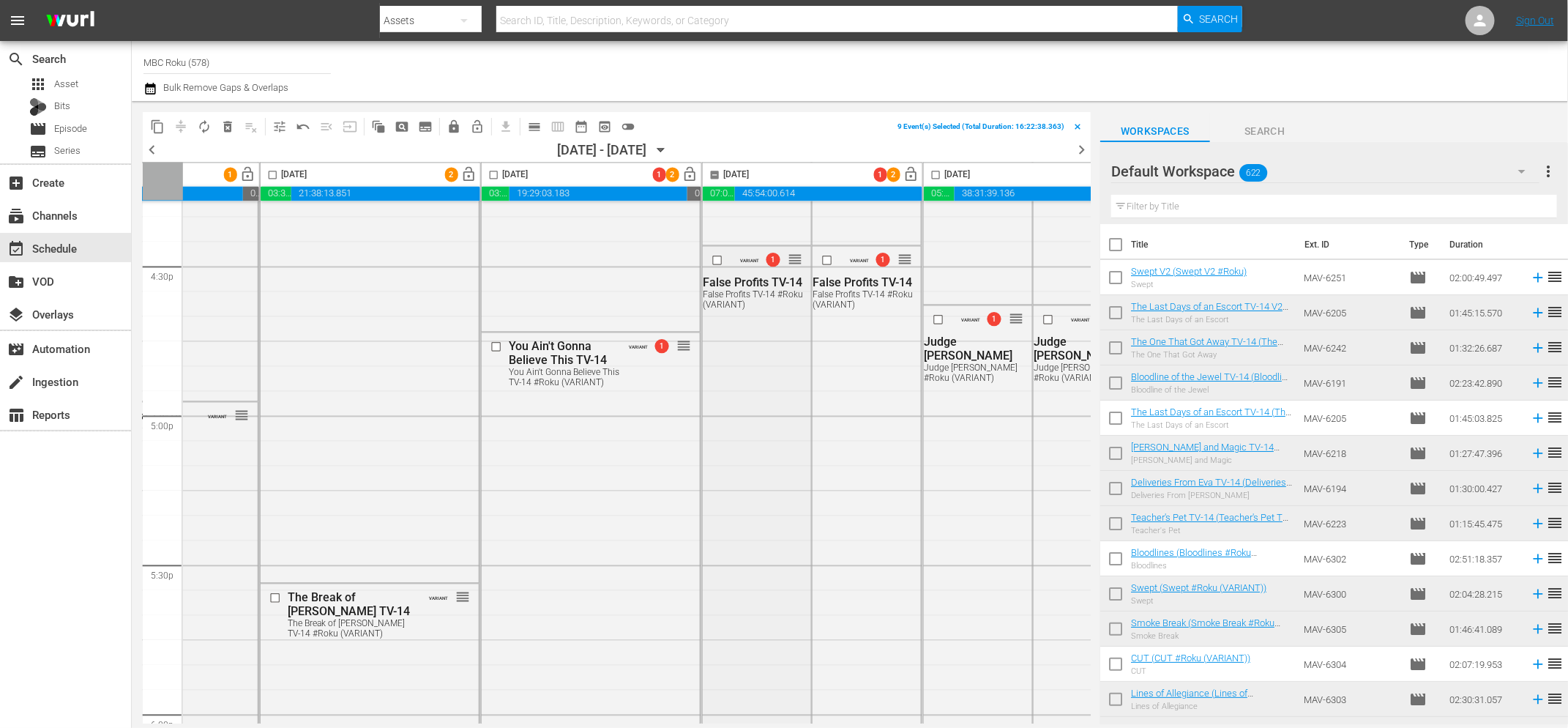
scroll to position [4832, 586]
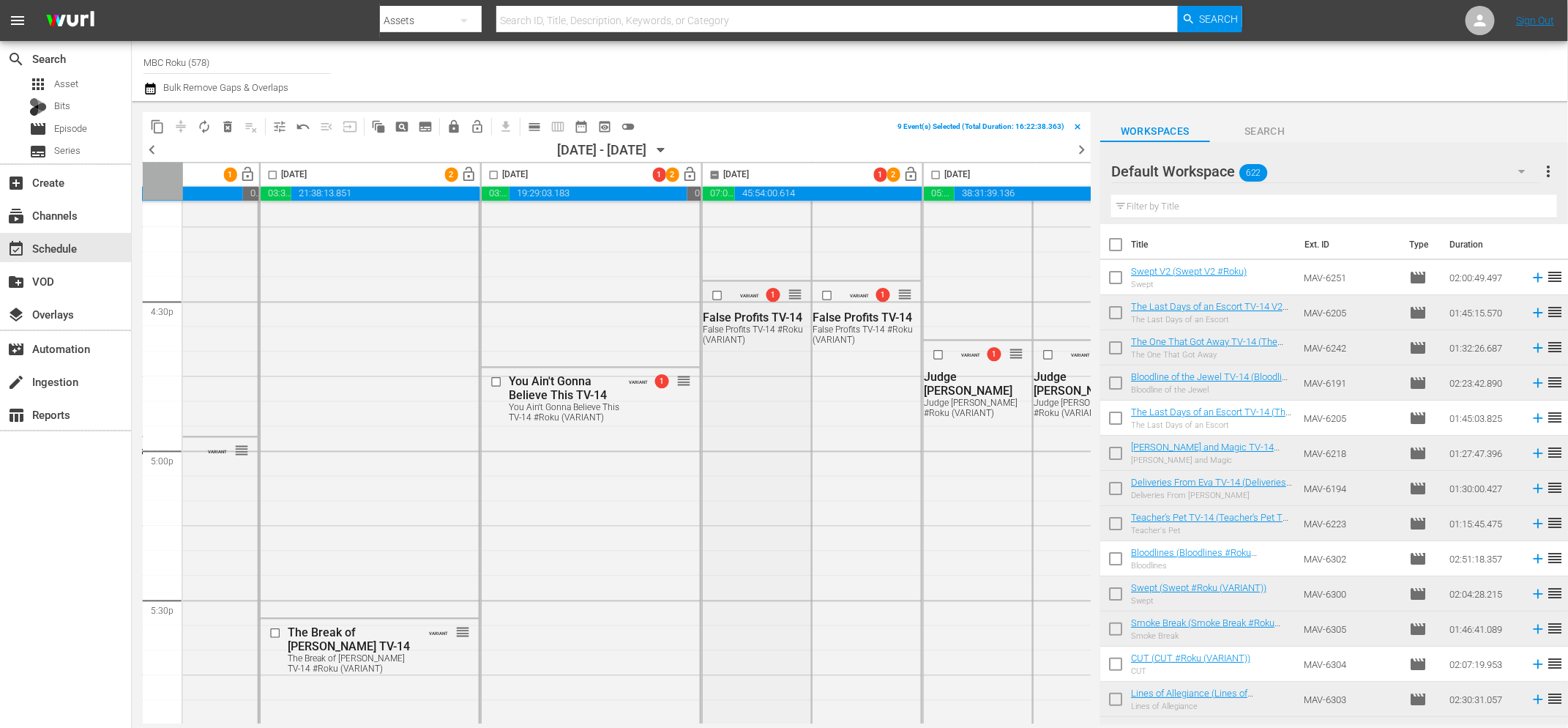
click at [715, 295] on input "checkbox" at bounding box center [719, 295] width 15 height 12
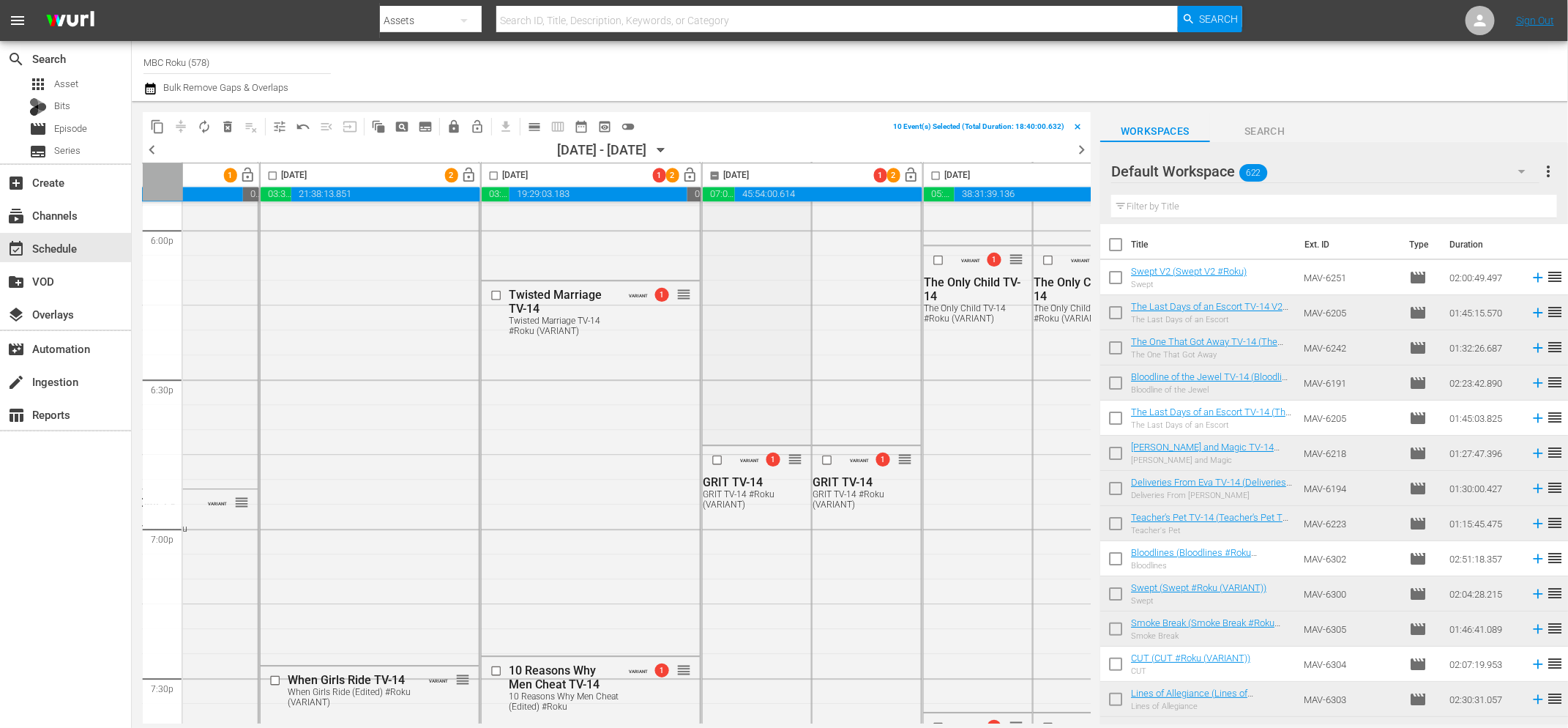
scroll to position [5389, 586]
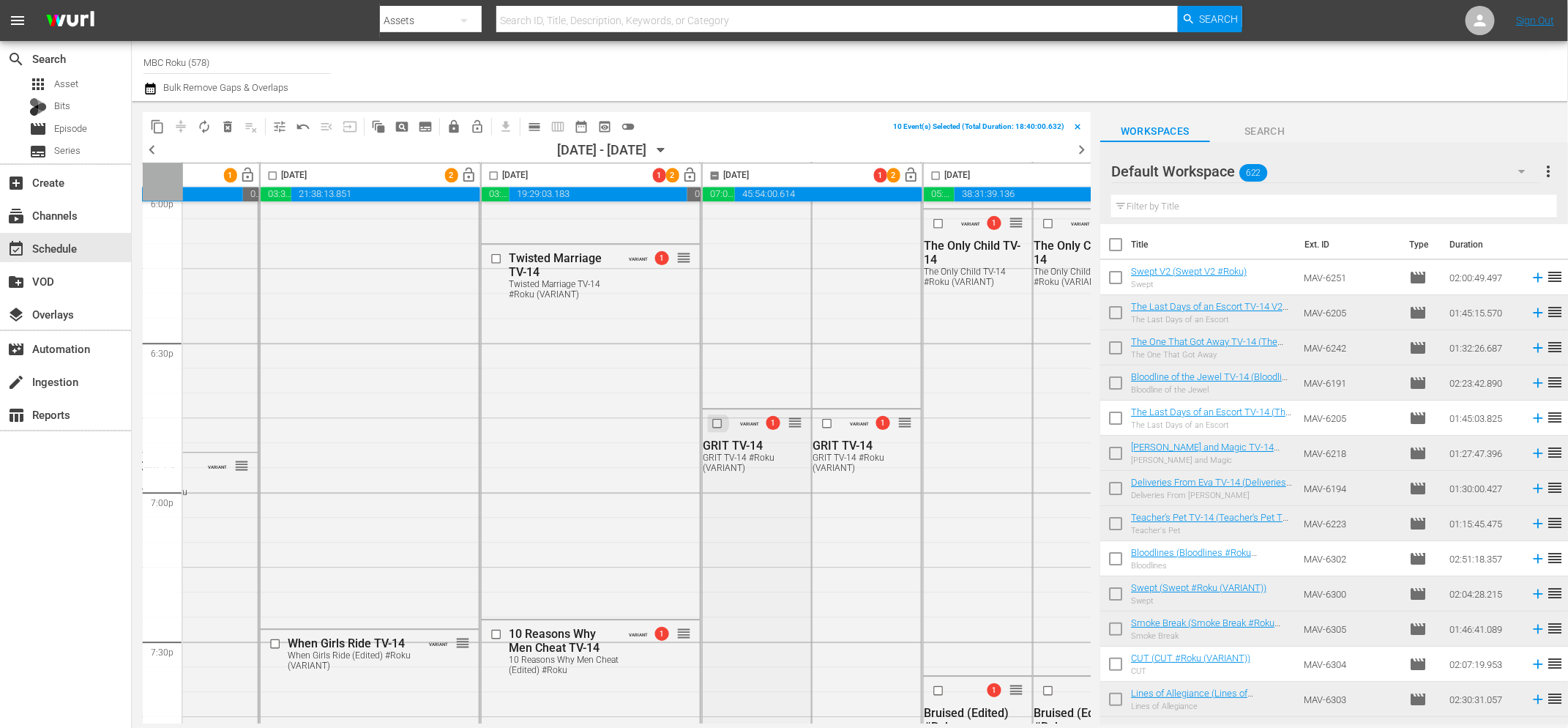
click at [715, 422] on input "checkbox" at bounding box center [719, 423] width 15 height 12
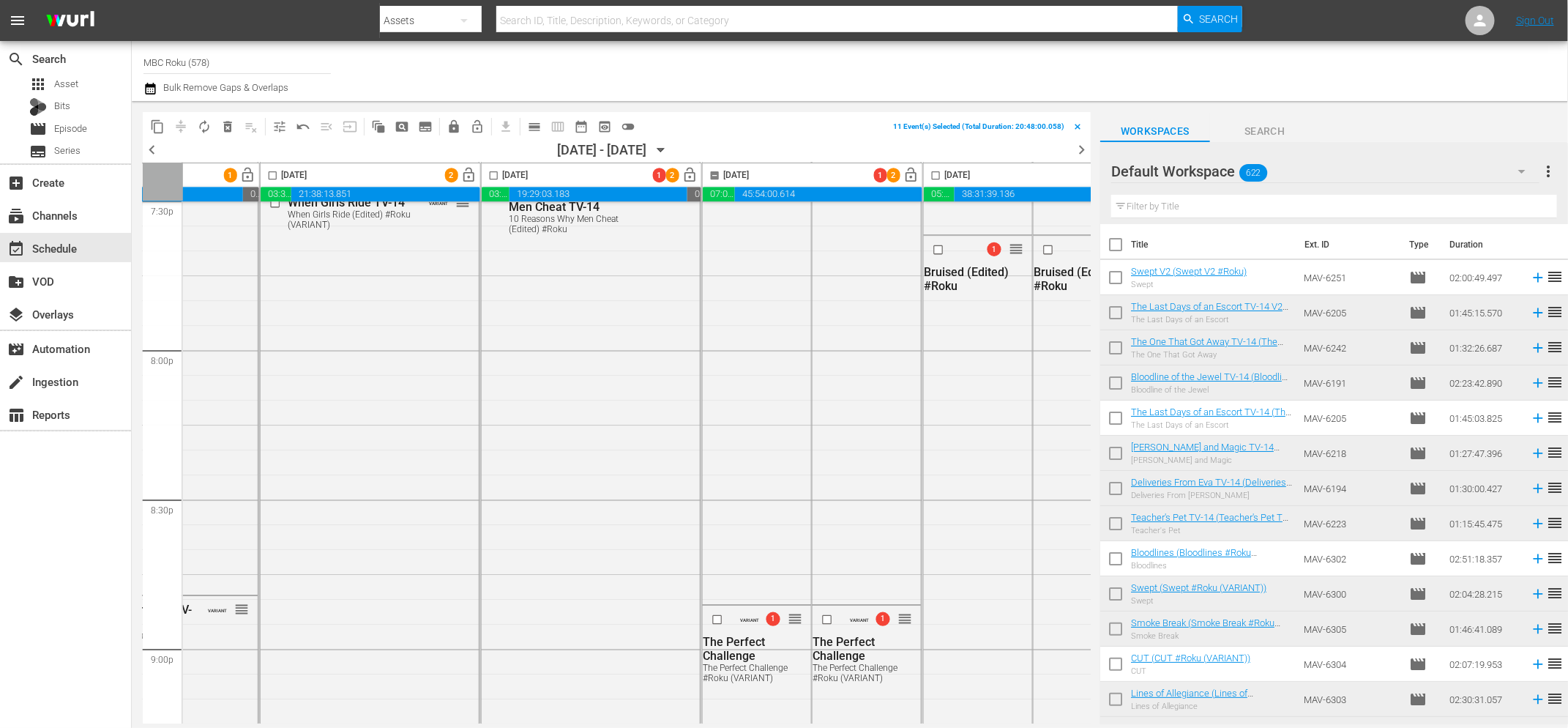
scroll to position [5897, 586]
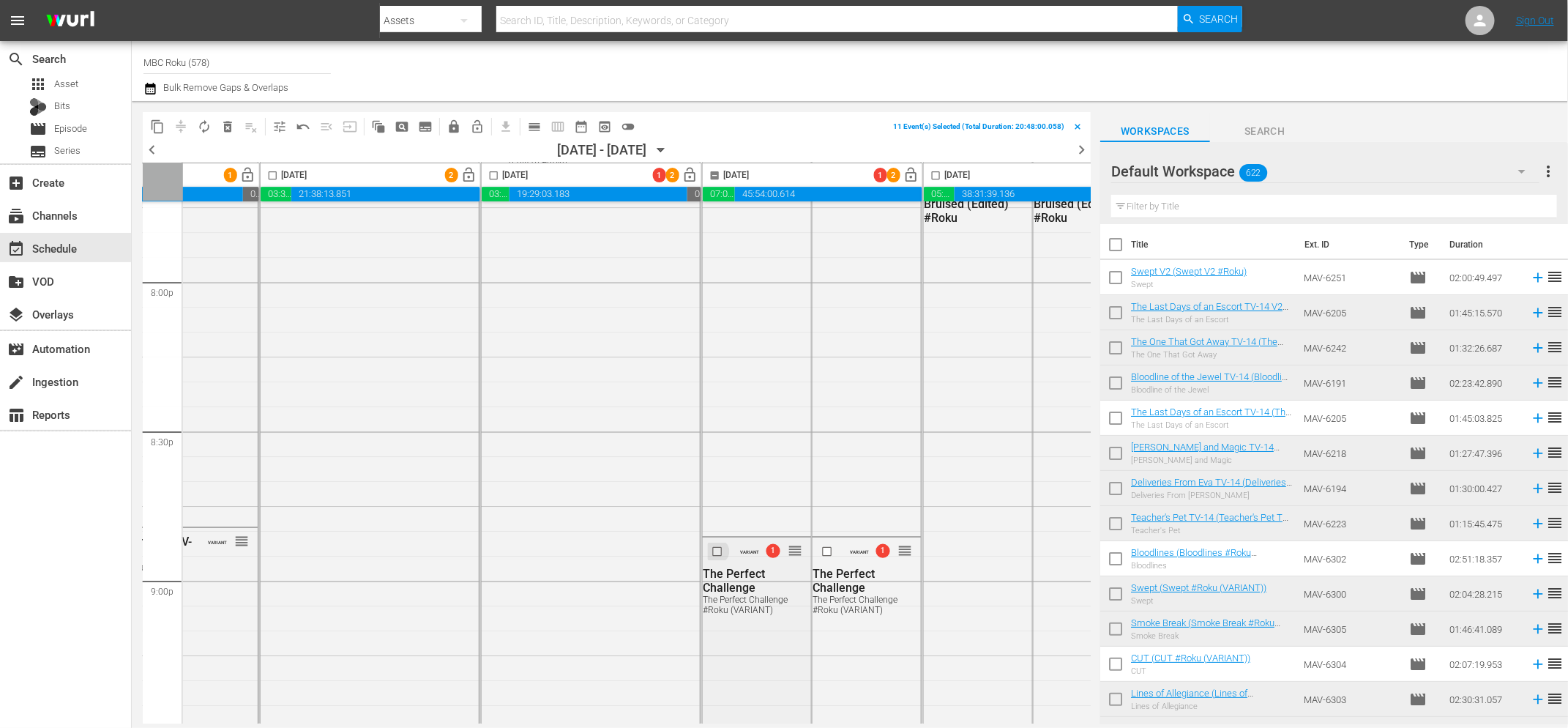
click at [712, 552] on input "checkbox" at bounding box center [719, 552] width 15 height 12
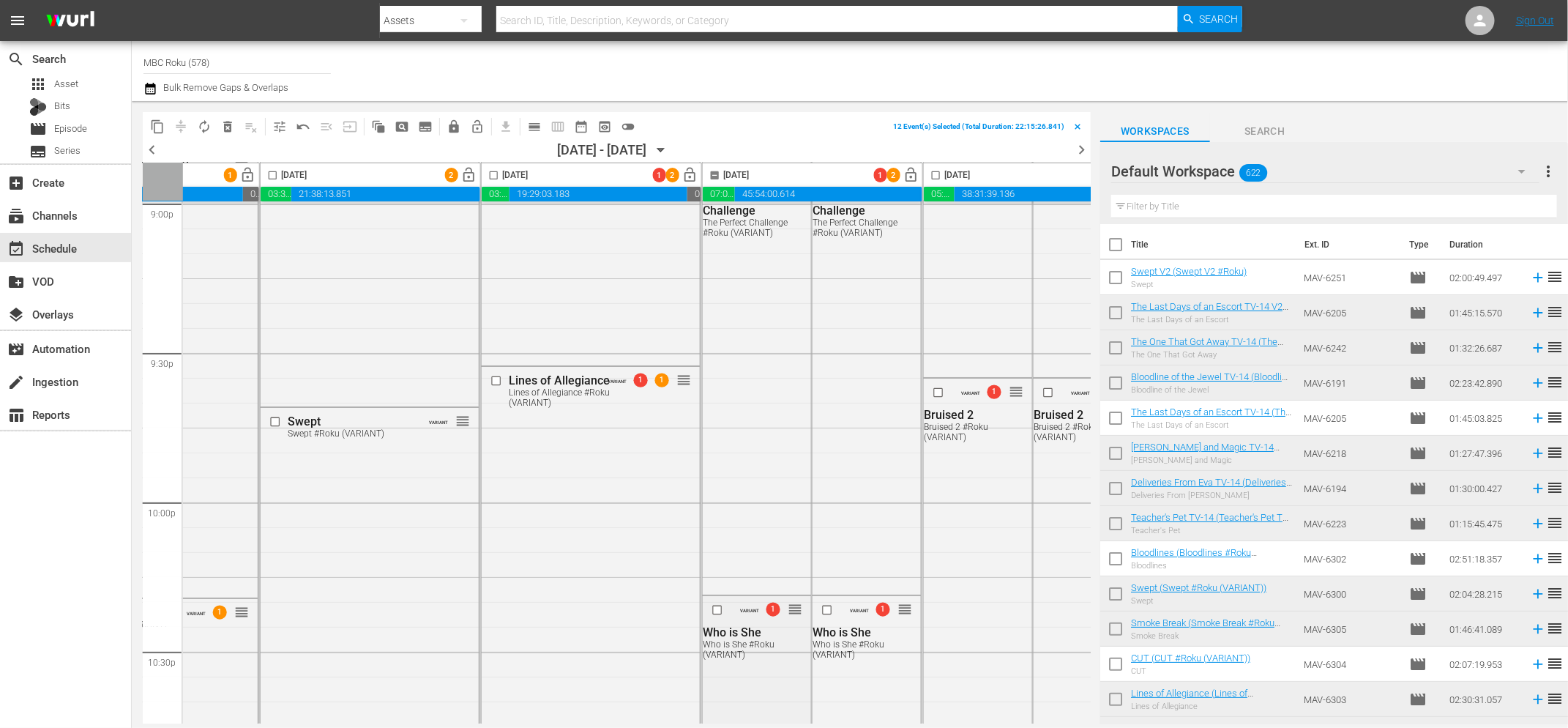
scroll to position [6364, 586]
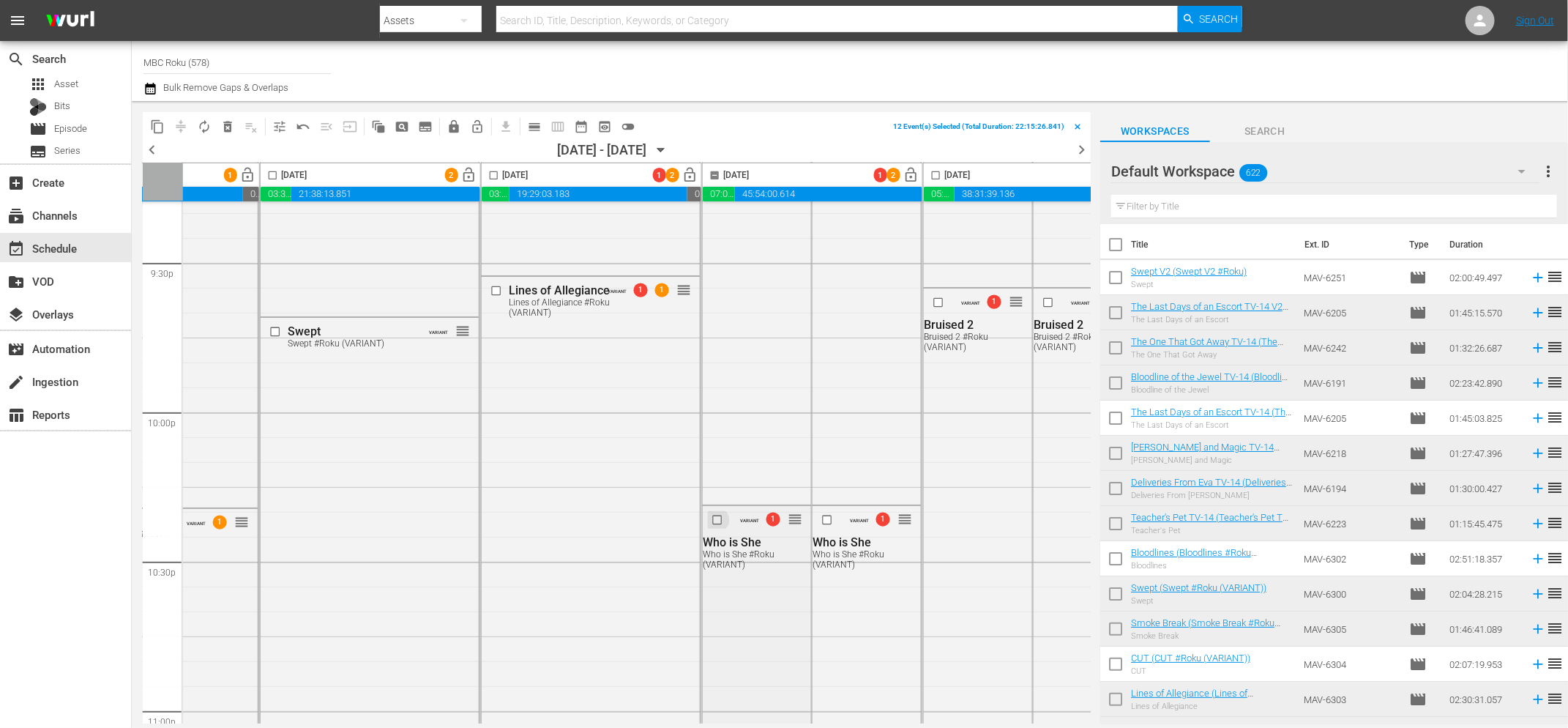
click at [718, 517] on input "checkbox" at bounding box center [719, 519] width 15 height 12
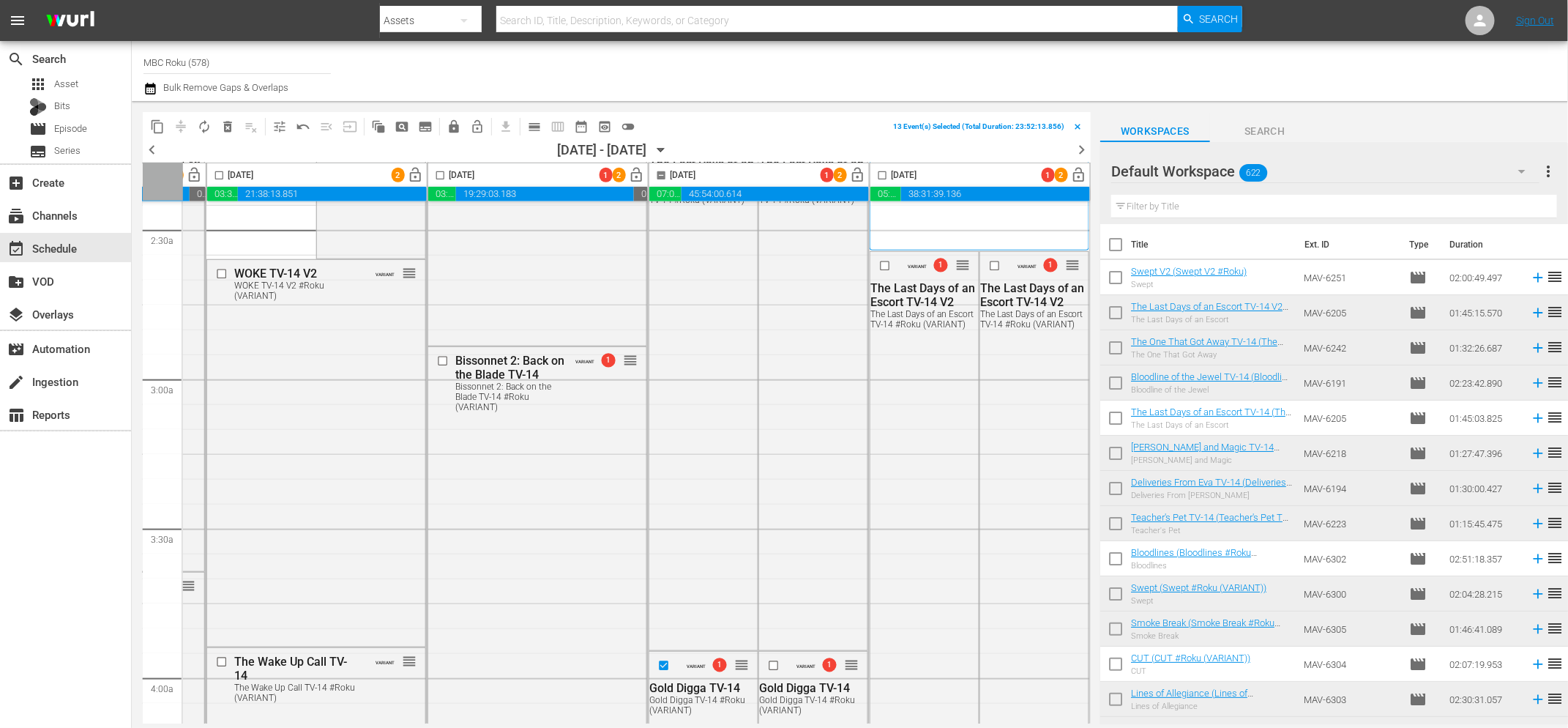
scroll to position [729, 644]
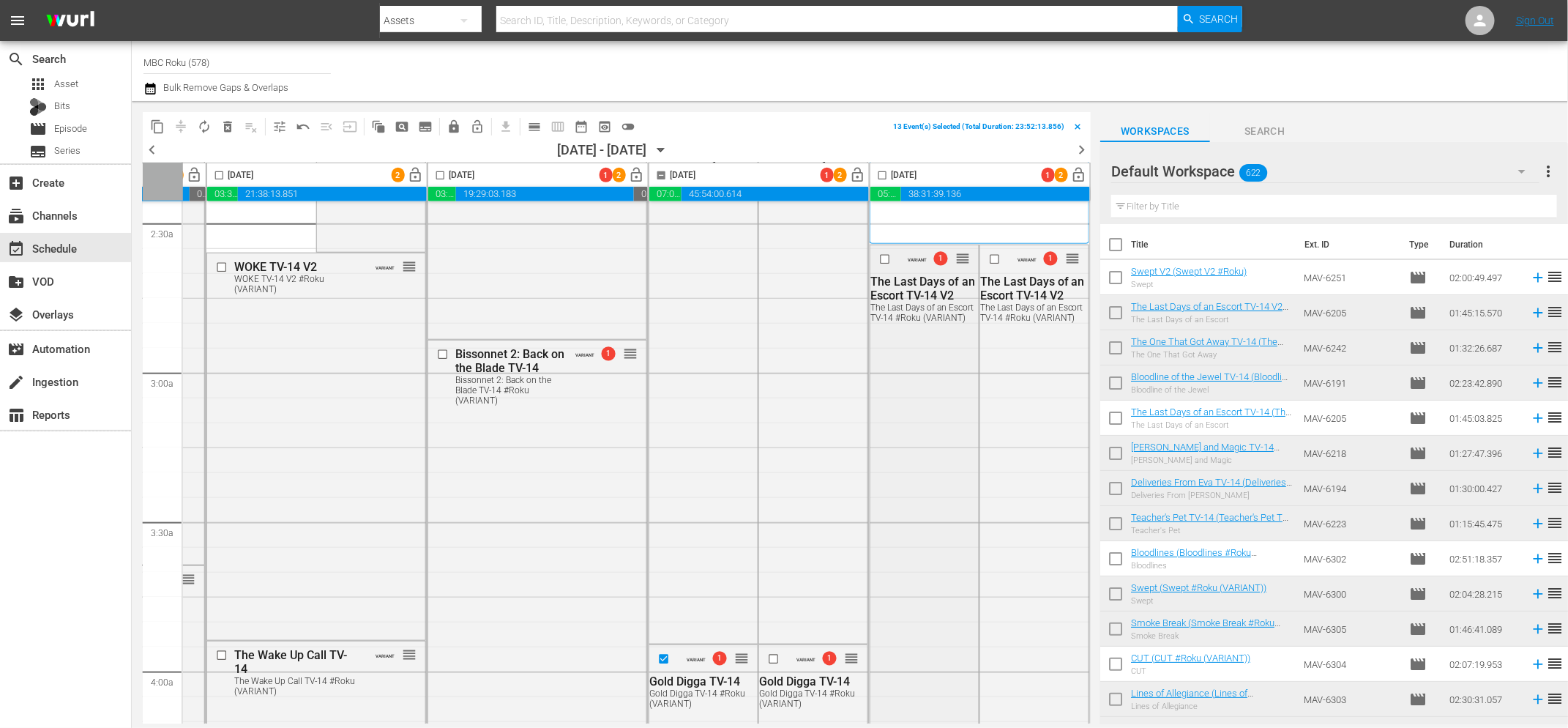
click at [881, 257] on input "checkbox" at bounding box center [886, 259] width 15 height 12
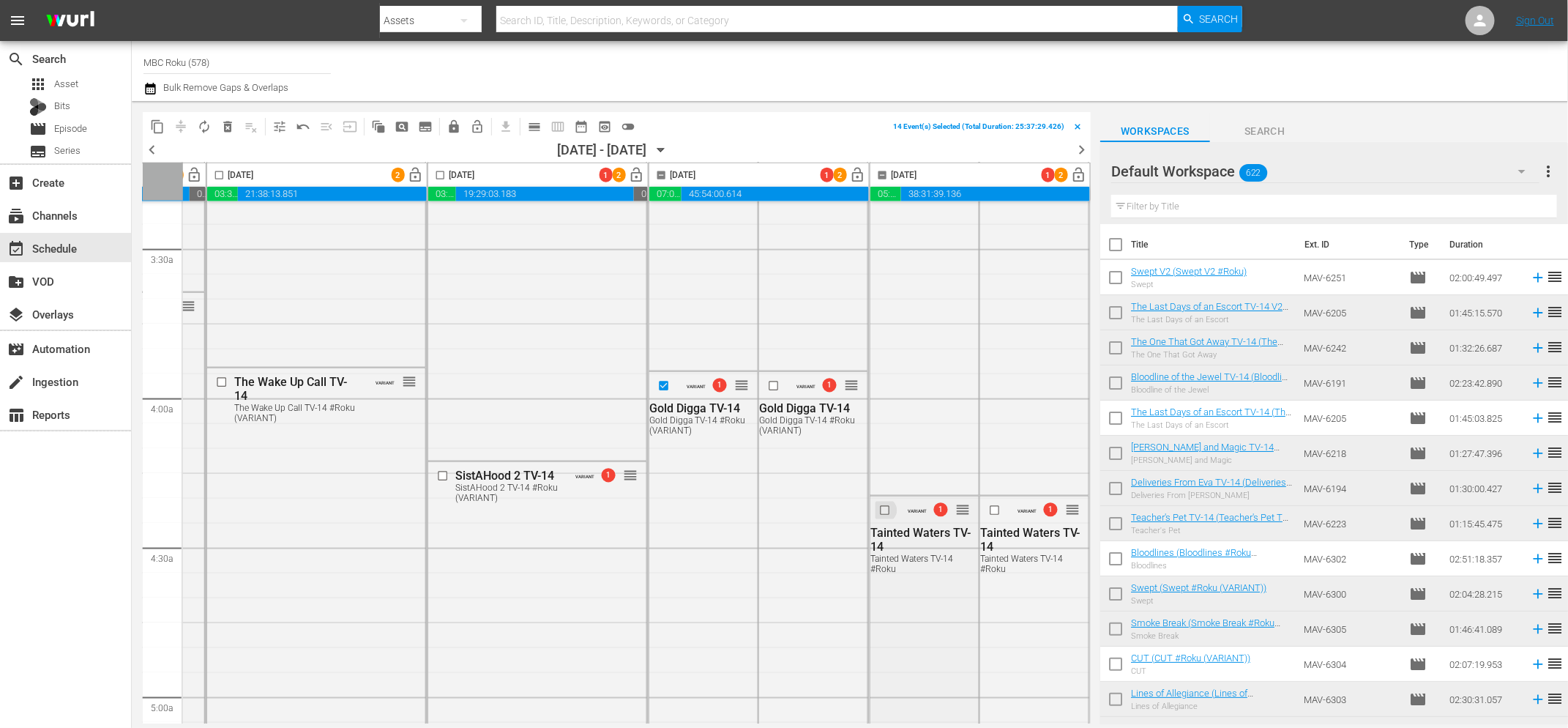
click at [882, 510] on input "checkbox" at bounding box center [886, 510] width 15 height 12
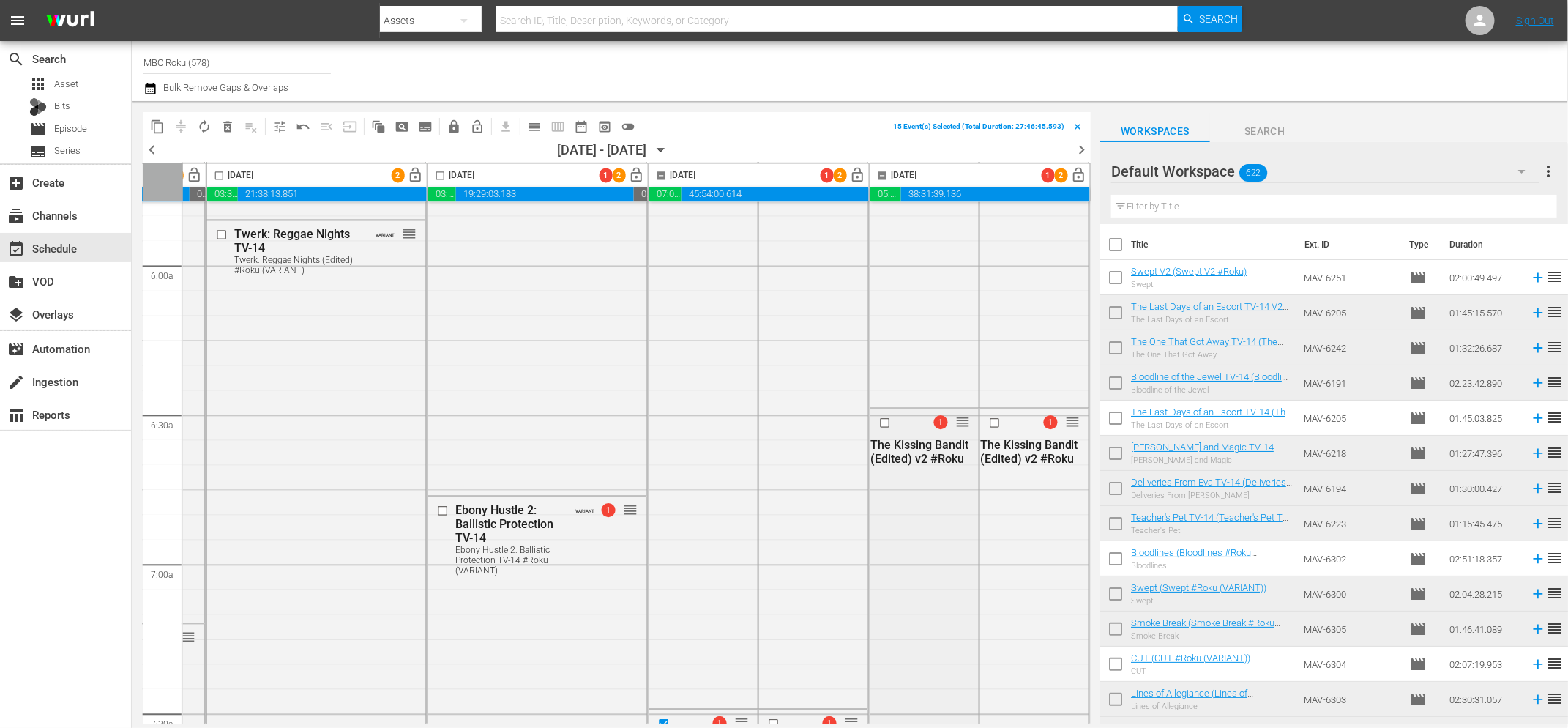
scroll to position [1758, 644]
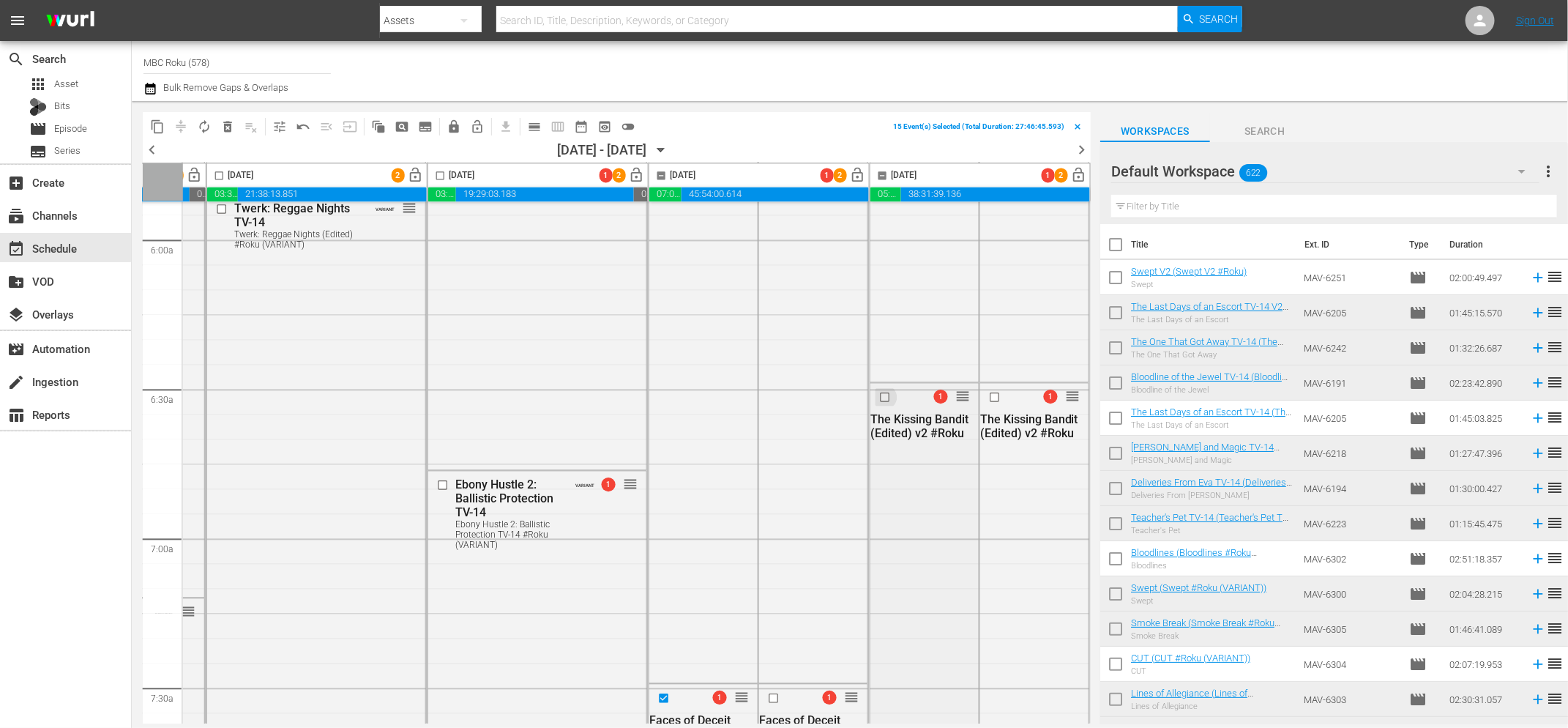
click at [879, 399] on input "checkbox" at bounding box center [886, 396] width 15 height 12
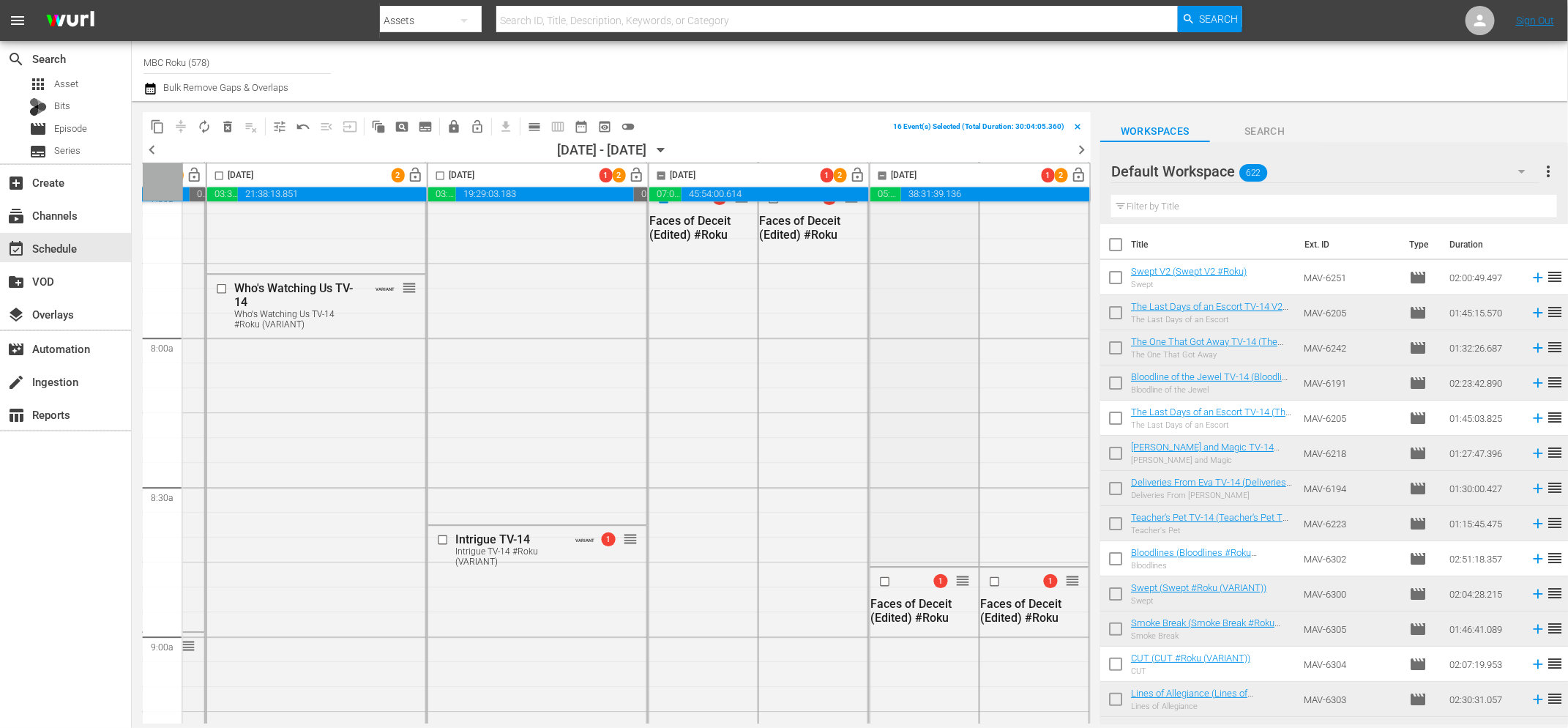
scroll to position [2292, 644]
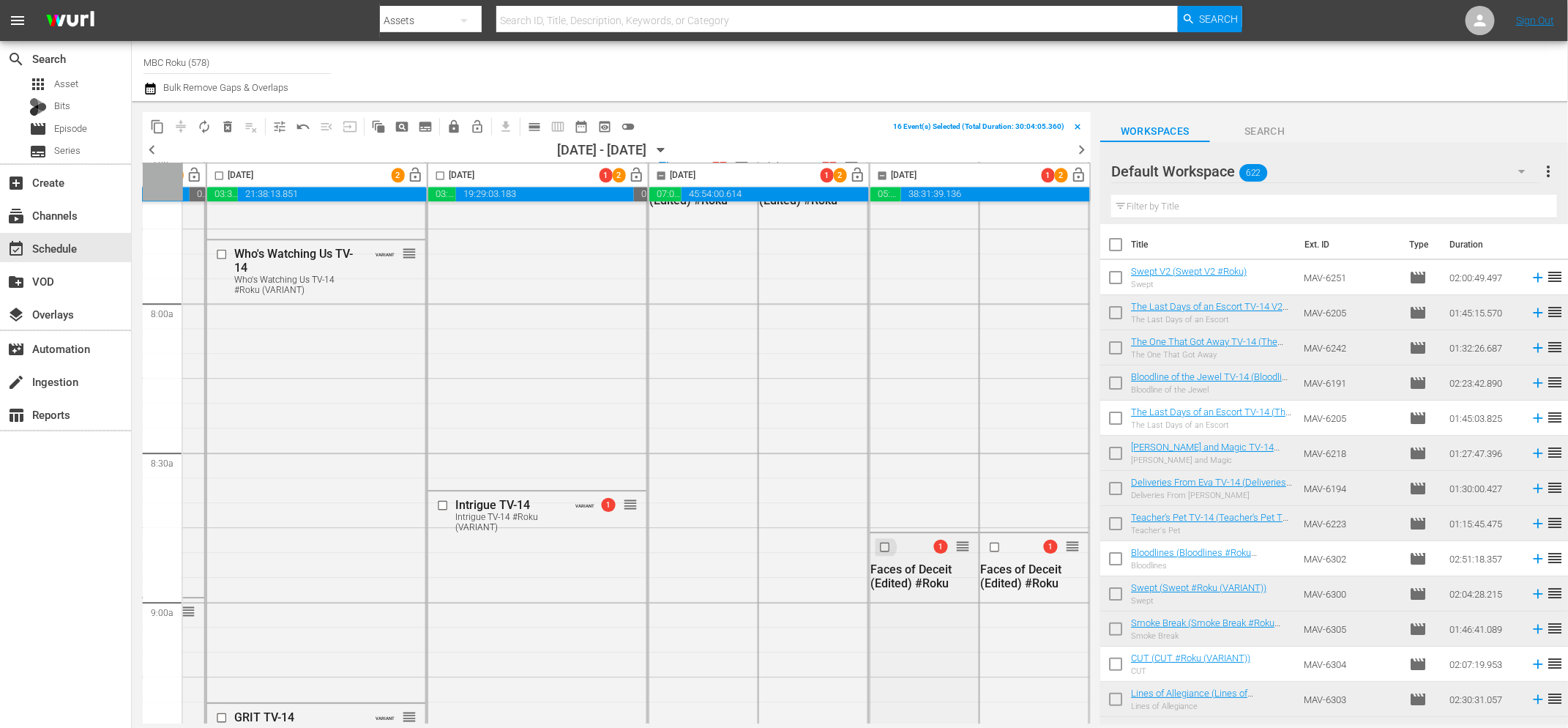
click at [882, 547] on input "checkbox" at bounding box center [886, 548] width 15 height 12
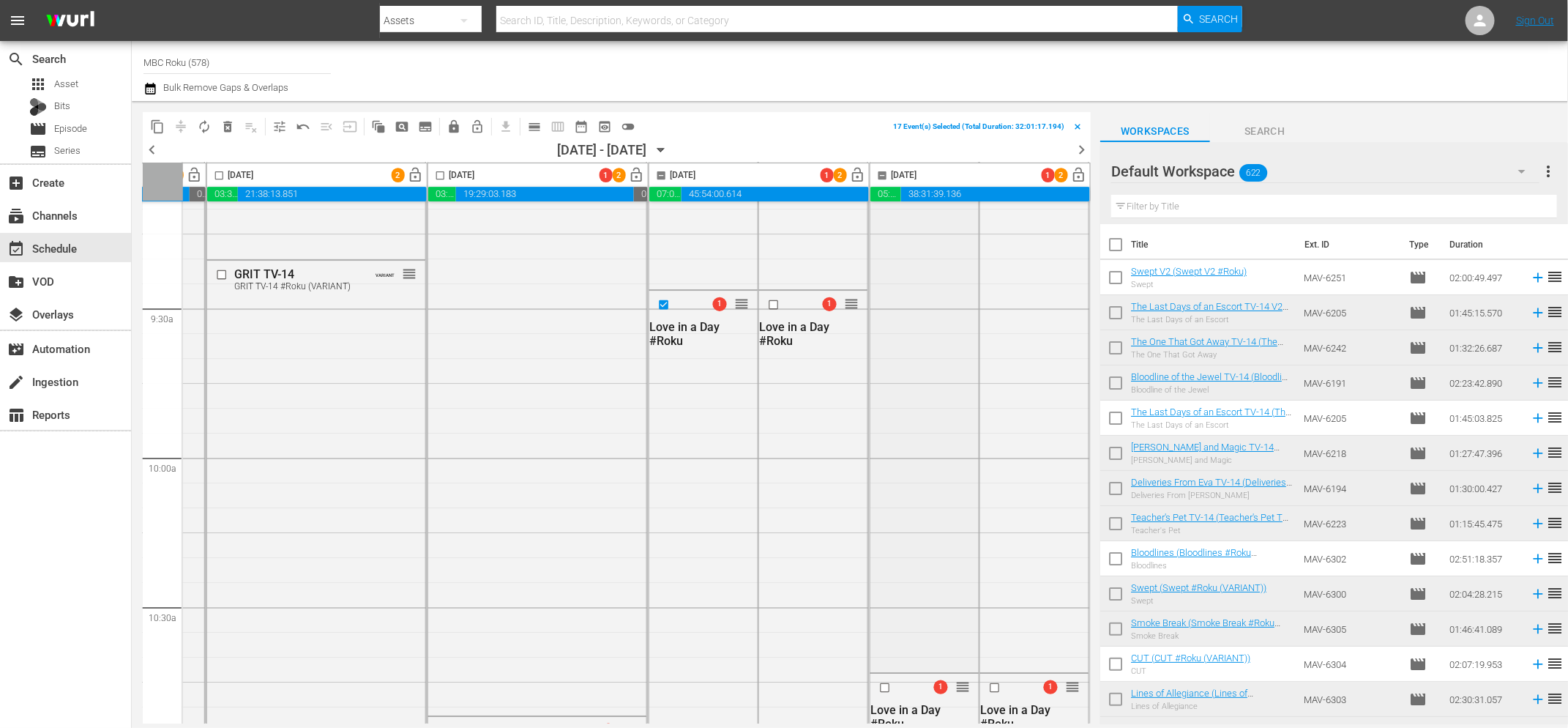
scroll to position [2785, 644]
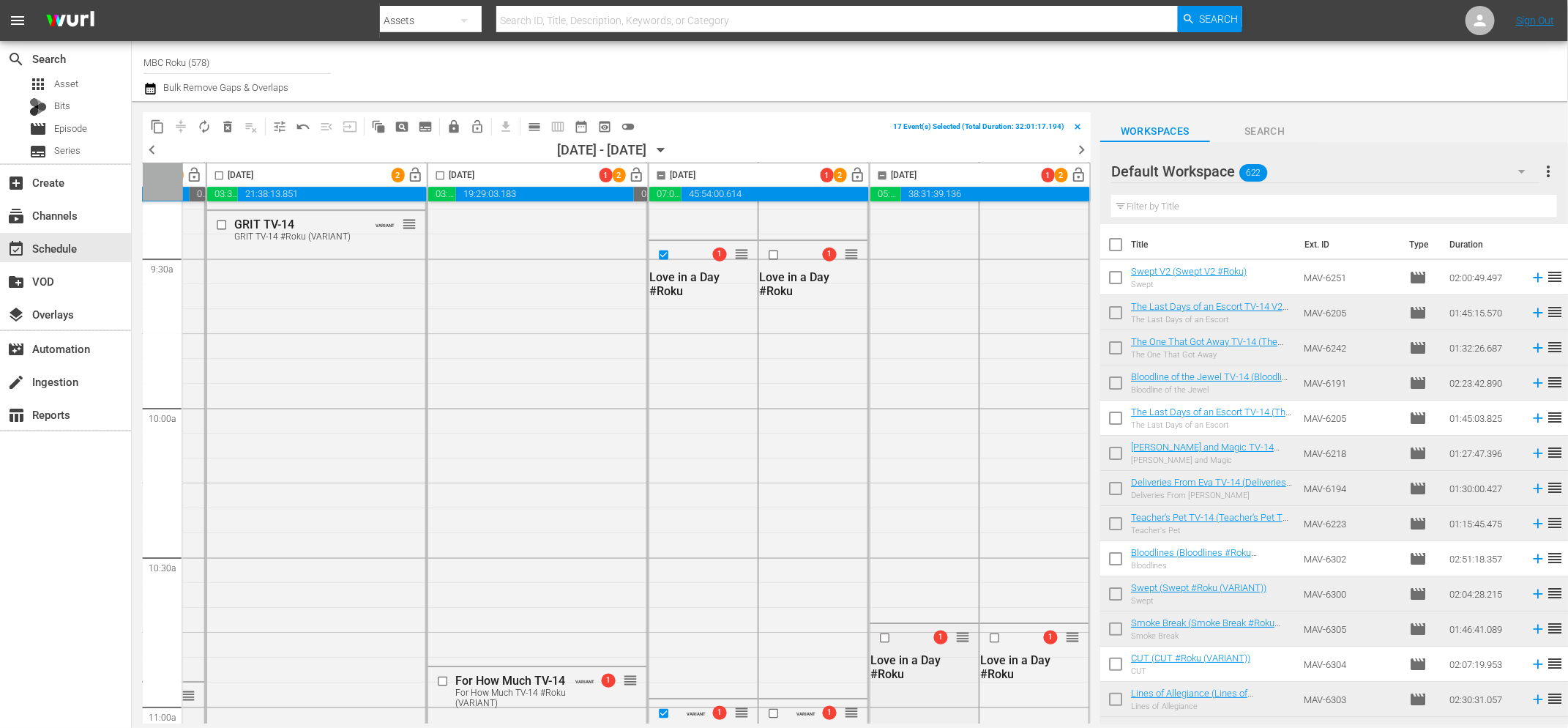
click at [880, 638] on input "checkbox" at bounding box center [886, 638] width 15 height 12
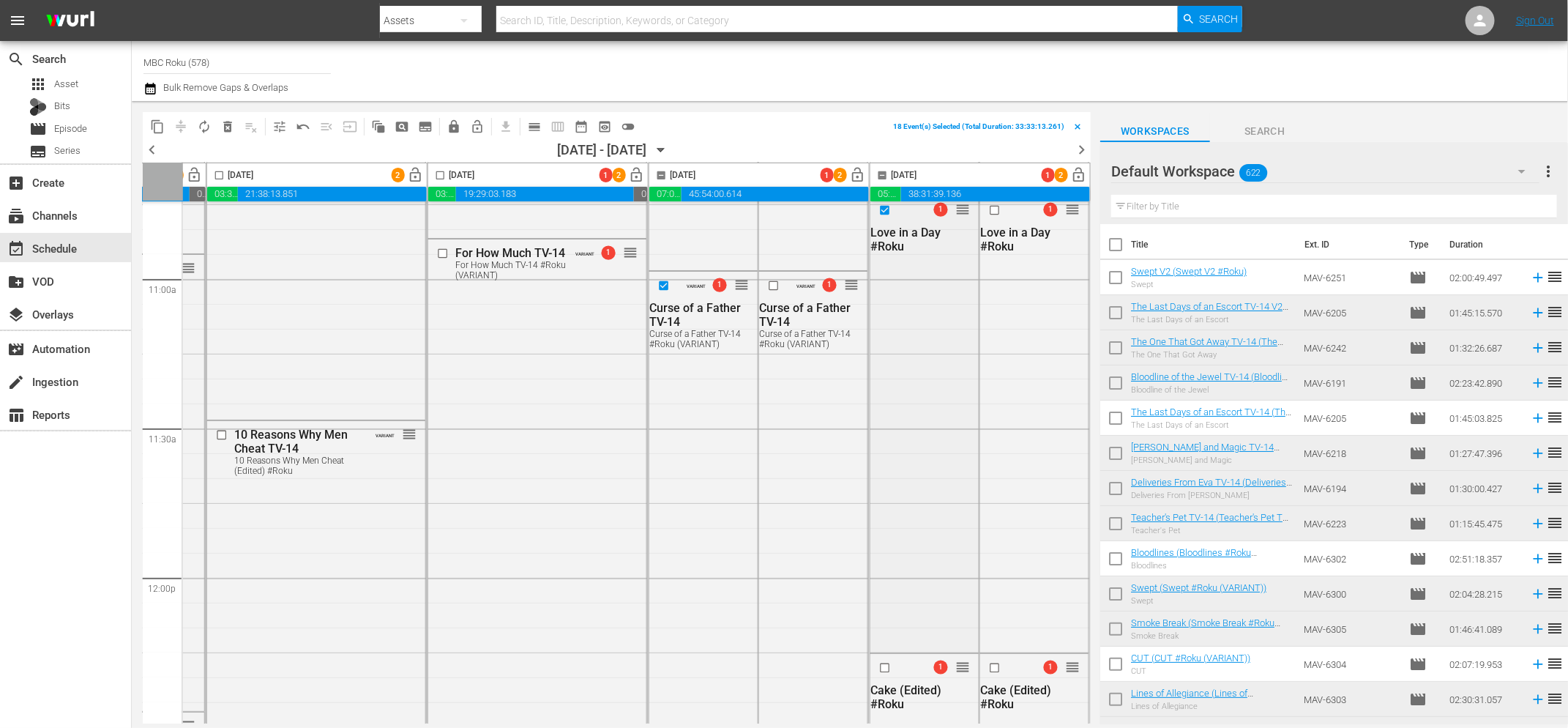
scroll to position [3300, 644]
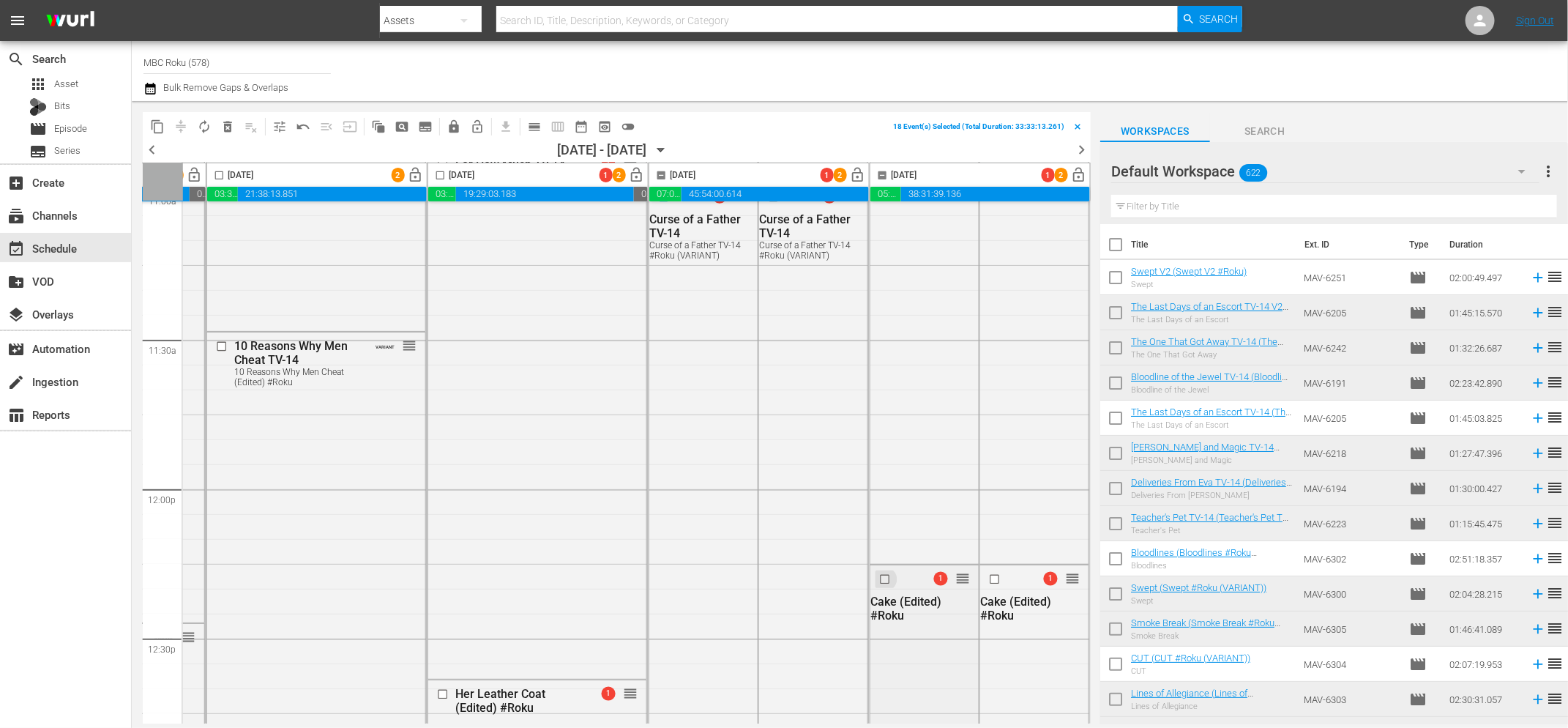
click at [879, 579] on input "checkbox" at bounding box center [886, 579] width 15 height 12
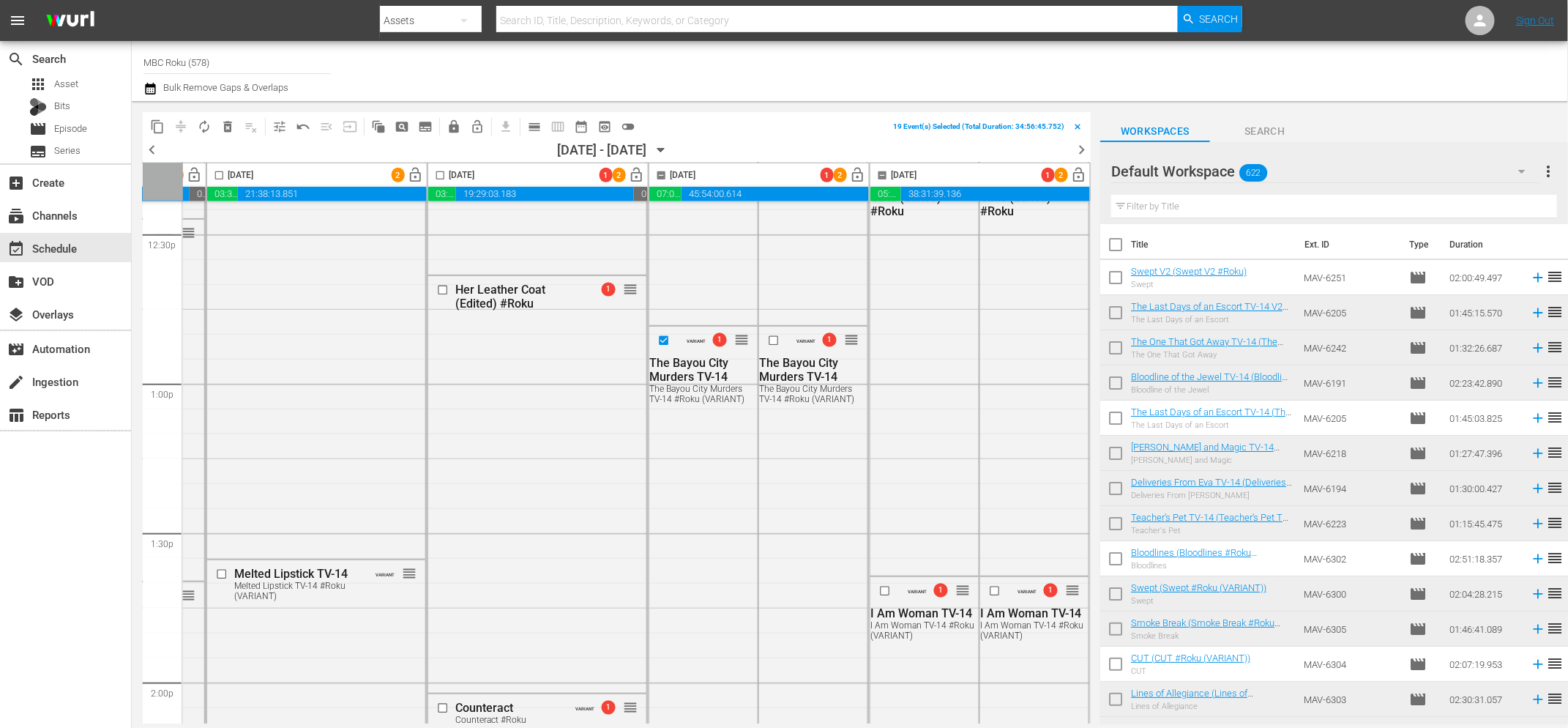
scroll to position [3776, 644]
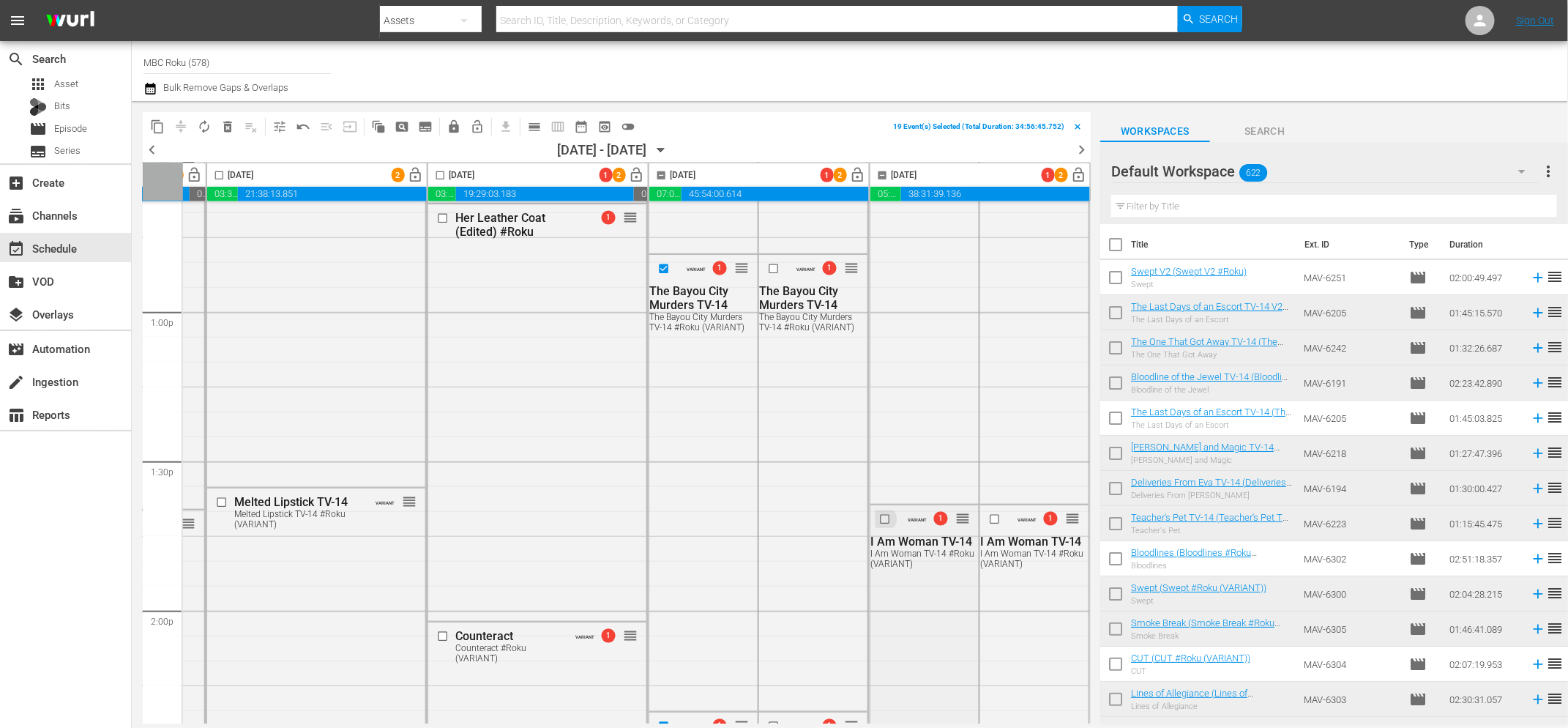
click at [879, 520] on input "checkbox" at bounding box center [886, 518] width 15 height 12
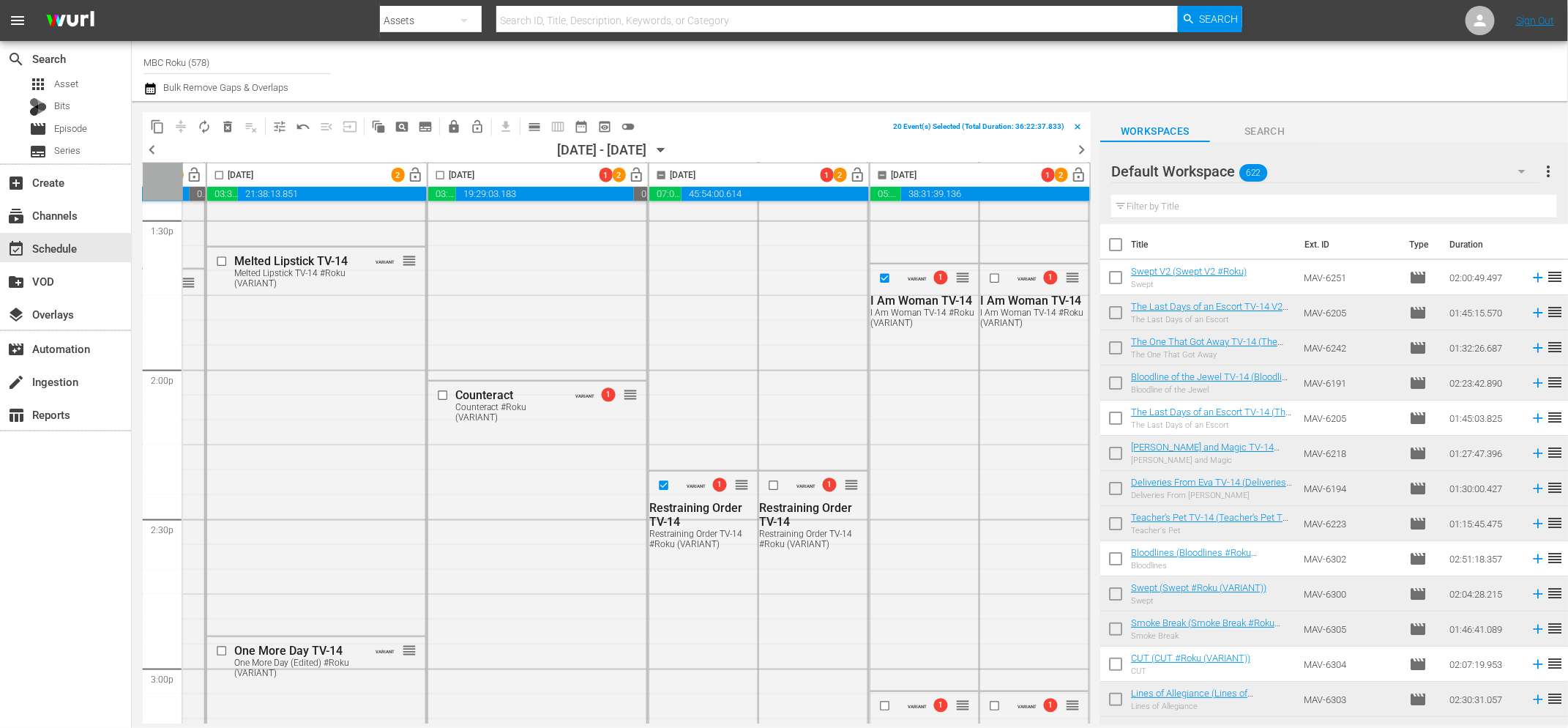
scroll to position [4157, 644]
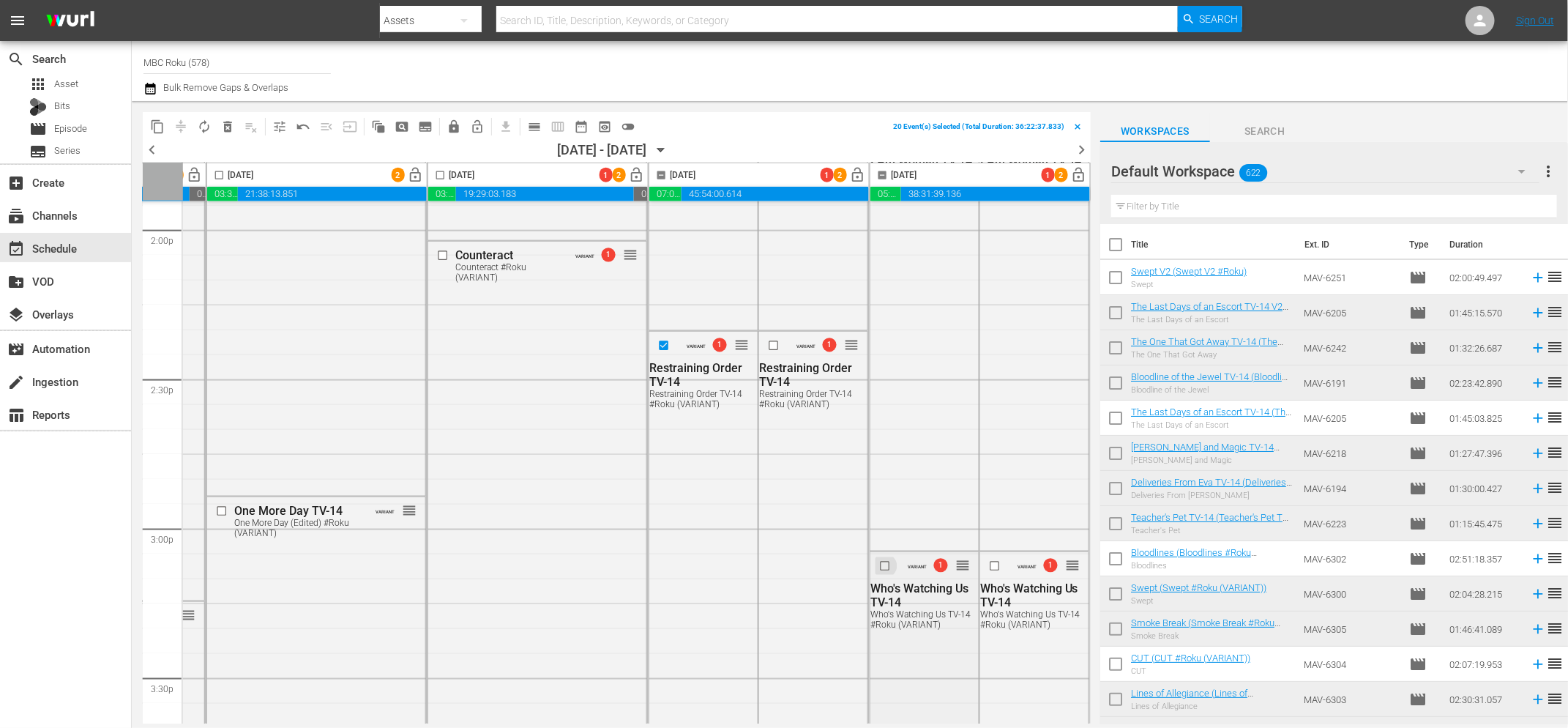
click at [879, 566] on input "checkbox" at bounding box center [886, 566] width 15 height 12
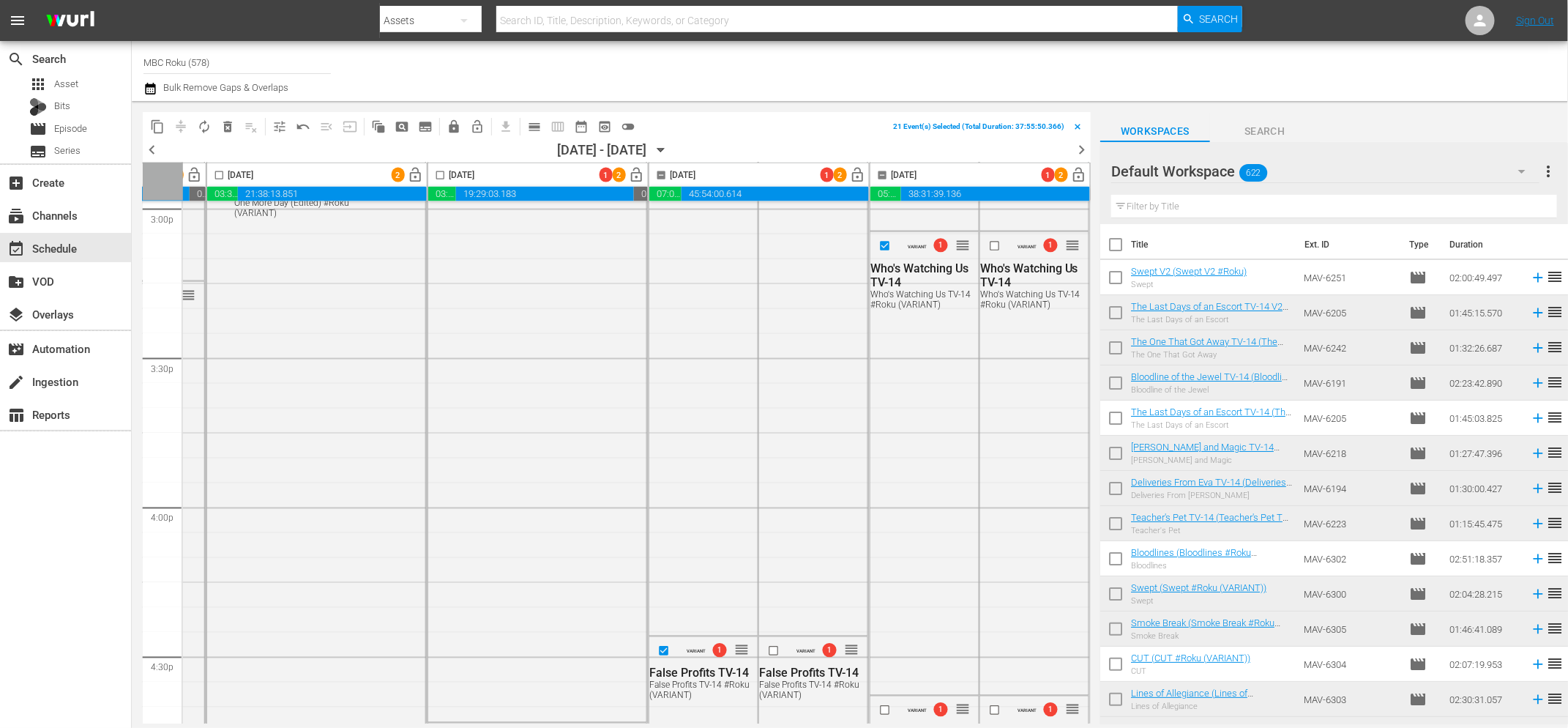
scroll to position [4569, 644]
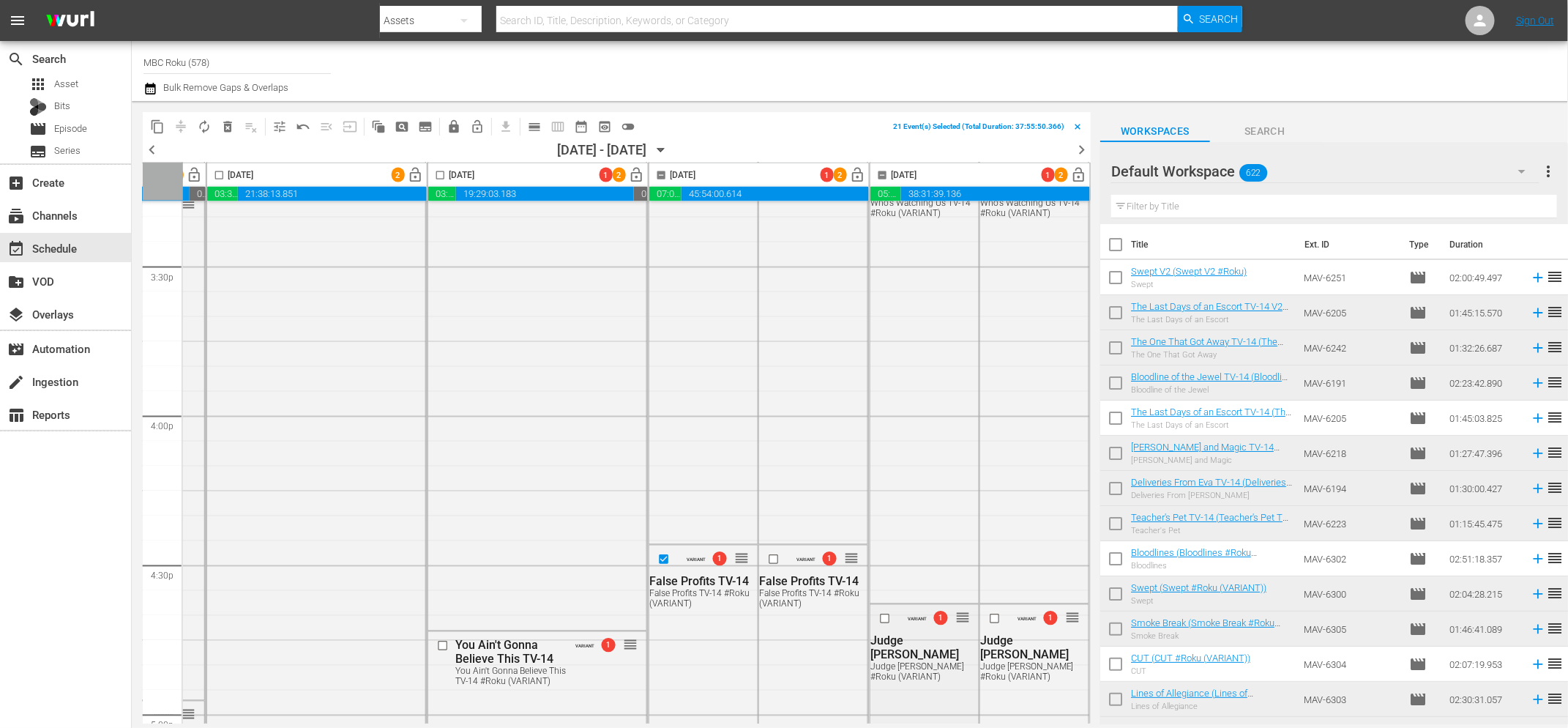
click at [881, 618] on input "checkbox" at bounding box center [886, 618] width 15 height 12
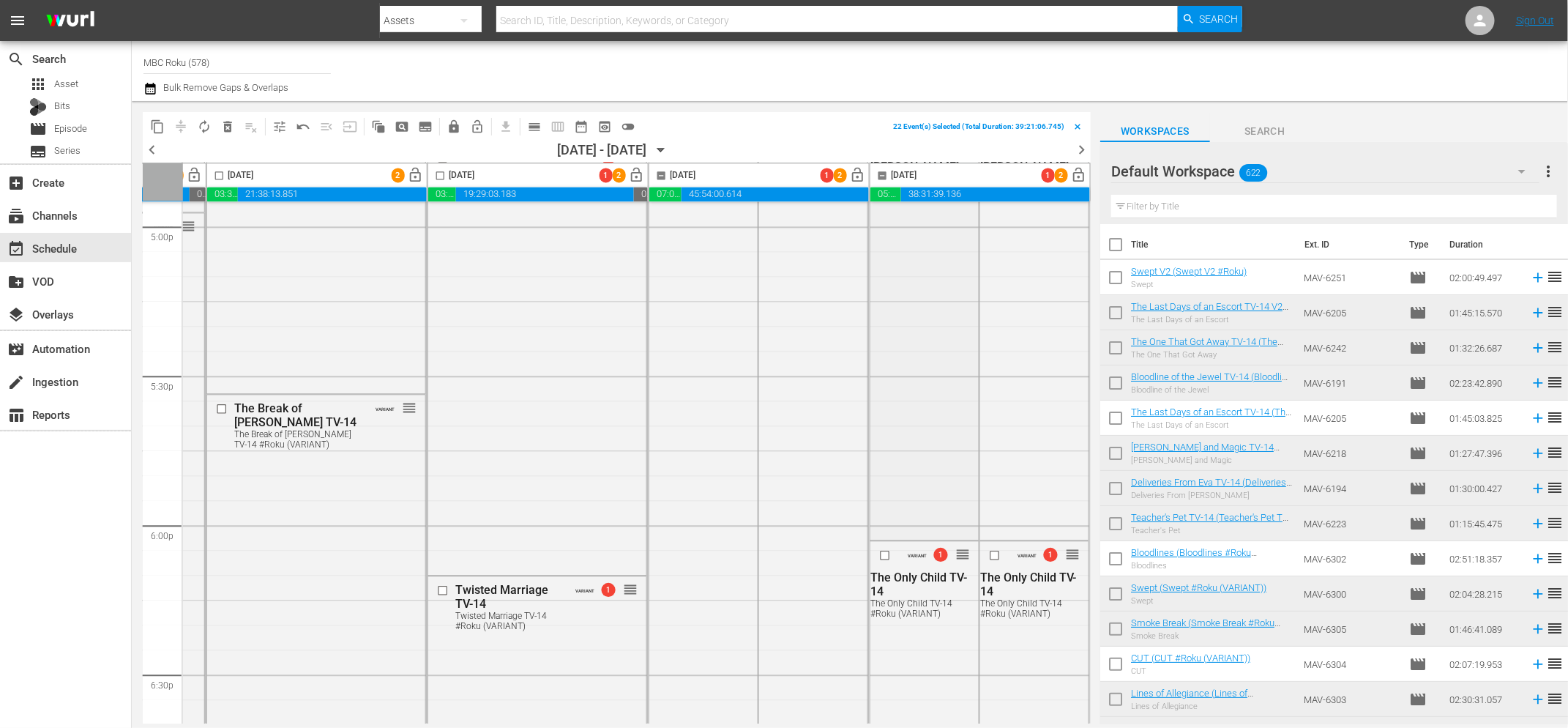
scroll to position [5058, 644]
click at [881, 554] on input "checkbox" at bounding box center [886, 554] width 15 height 12
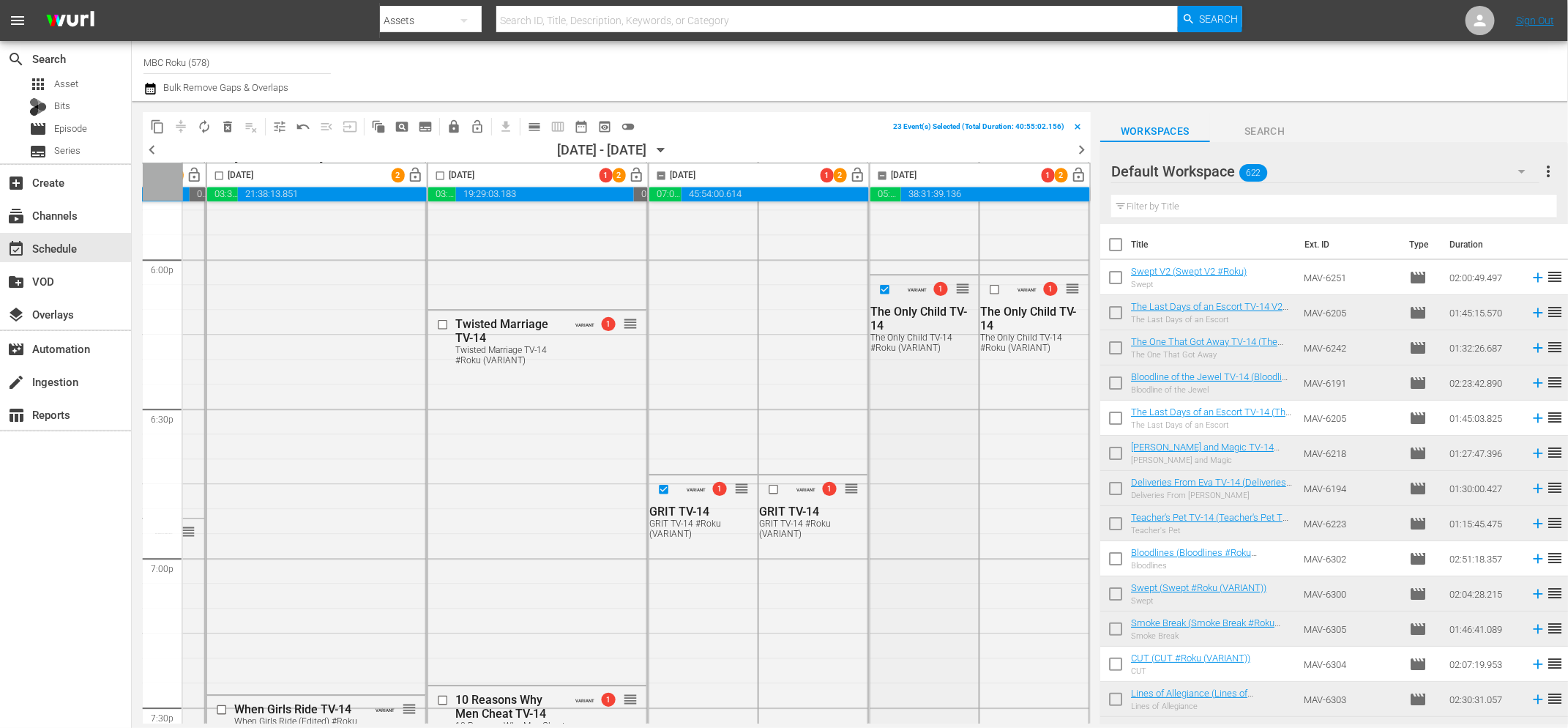
scroll to position [5576, 644]
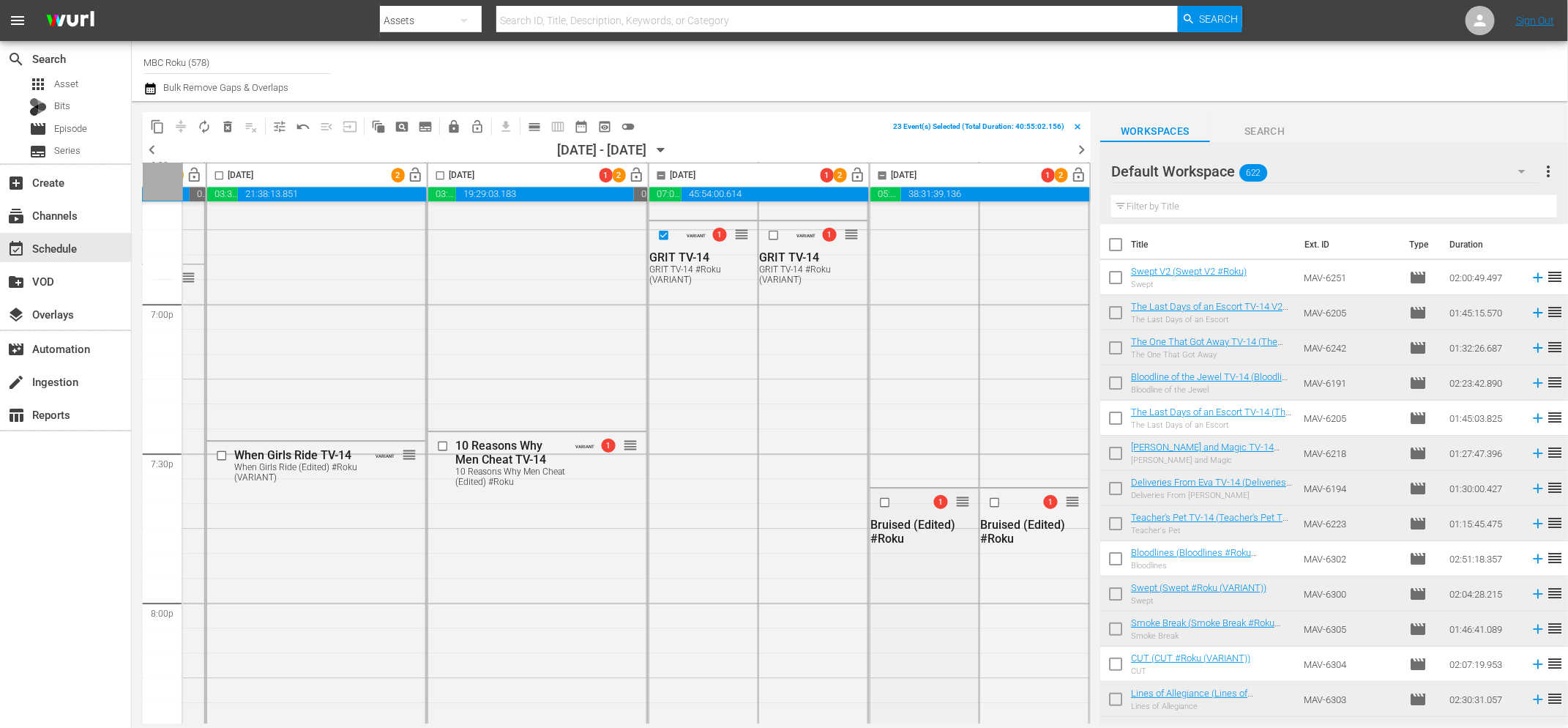
click at [880, 502] on input "checkbox" at bounding box center [886, 502] width 15 height 12
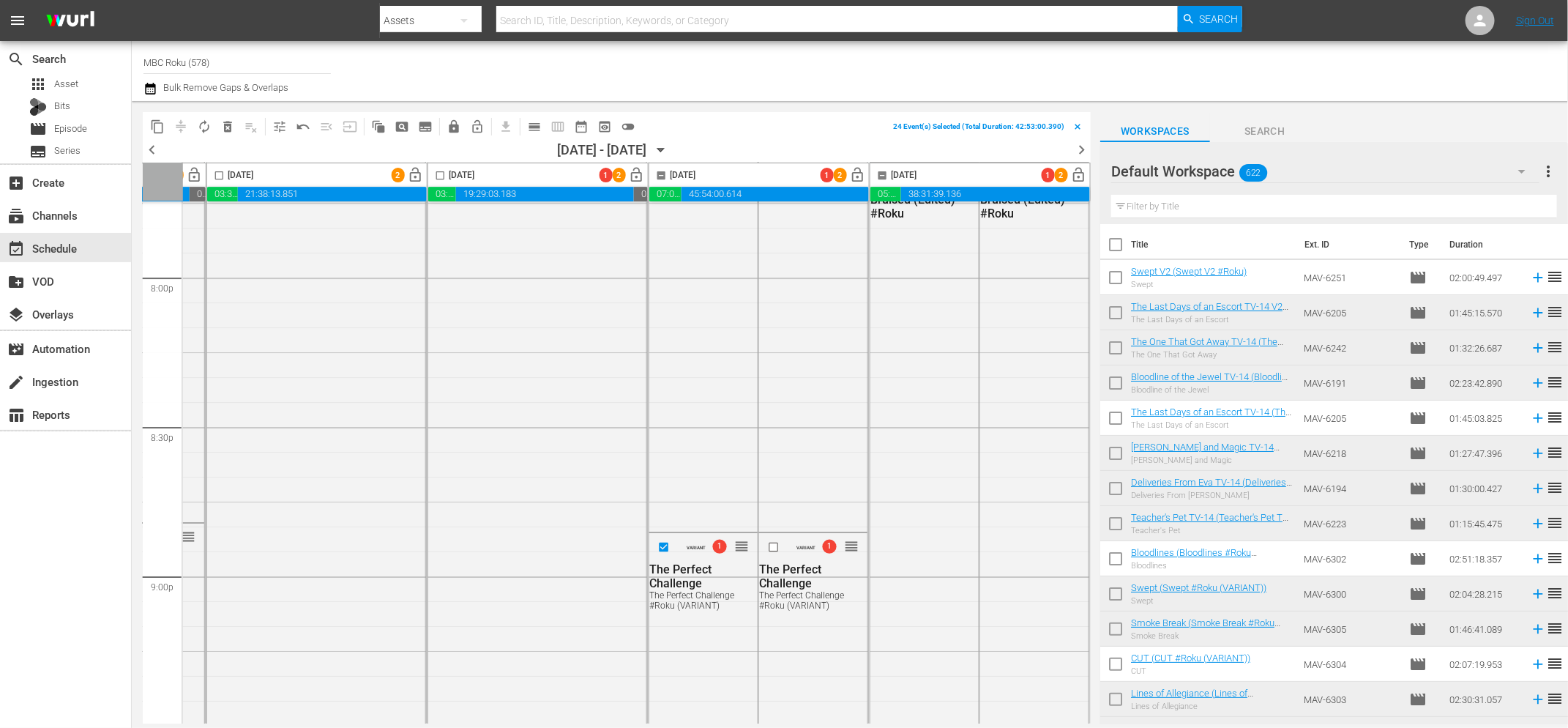
scroll to position [6049, 644]
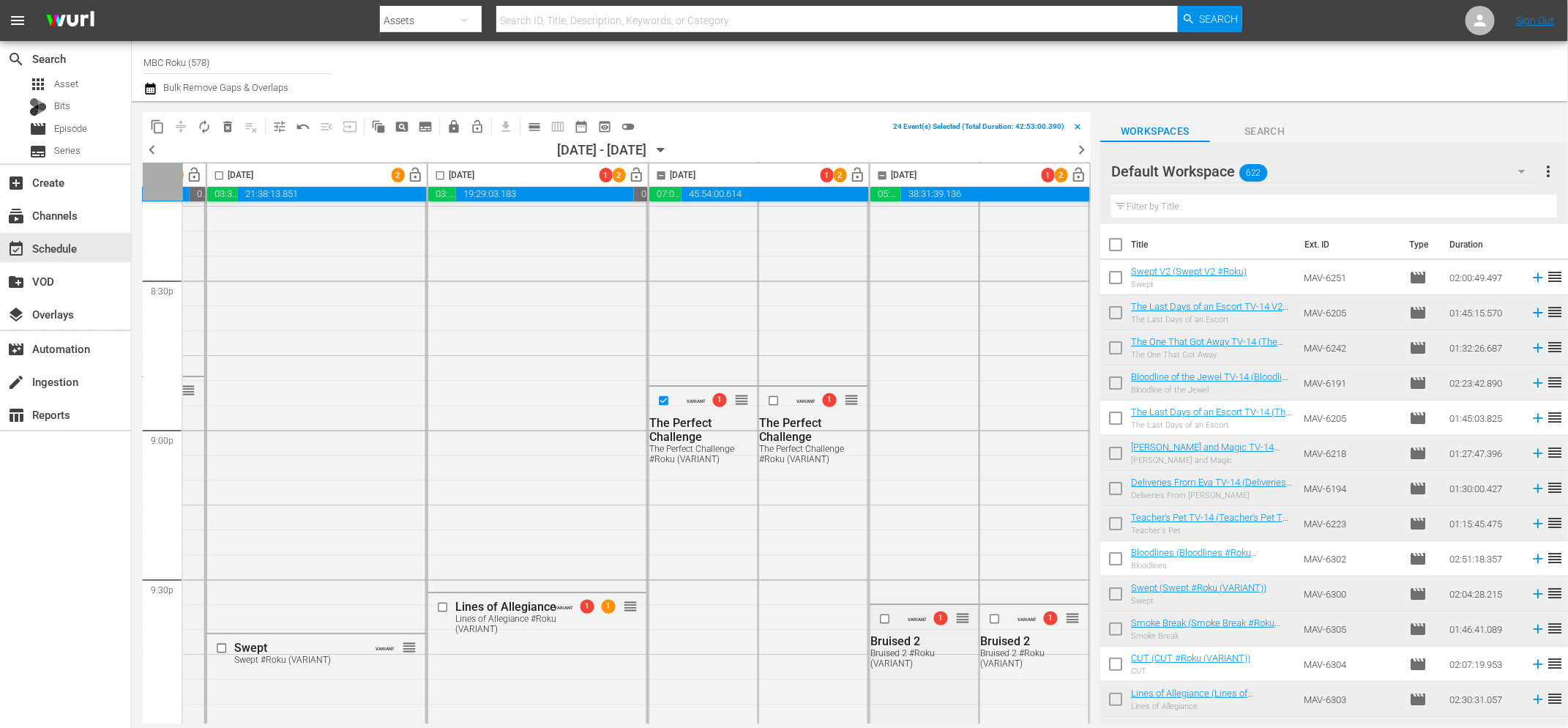
click at [881, 618] on input "checkbox" at bounding box center [886, 619] width 15 height 12
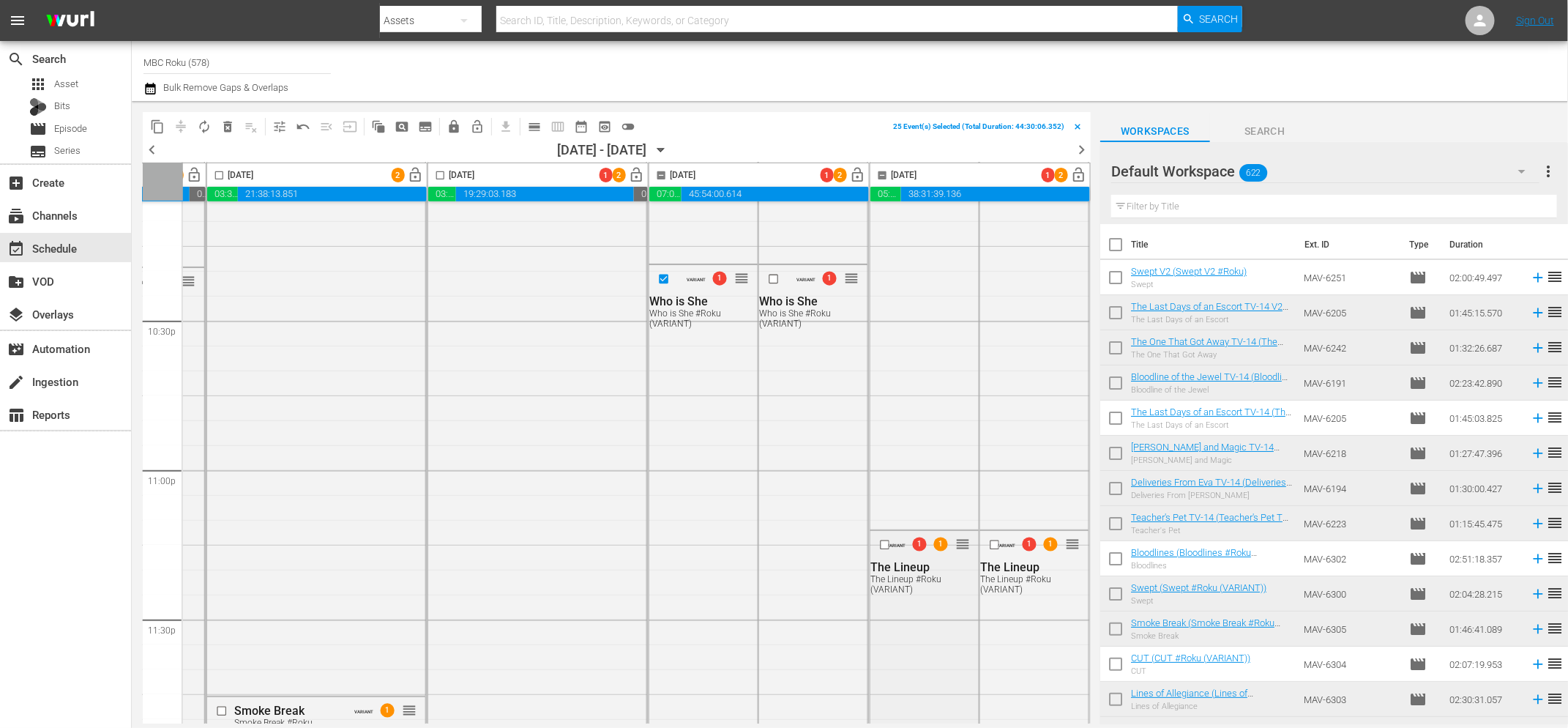
scroll to position [6611, 644]
click at [880, 540] on input "checkbox" at bounding box center [886, 540] width 15 height 12
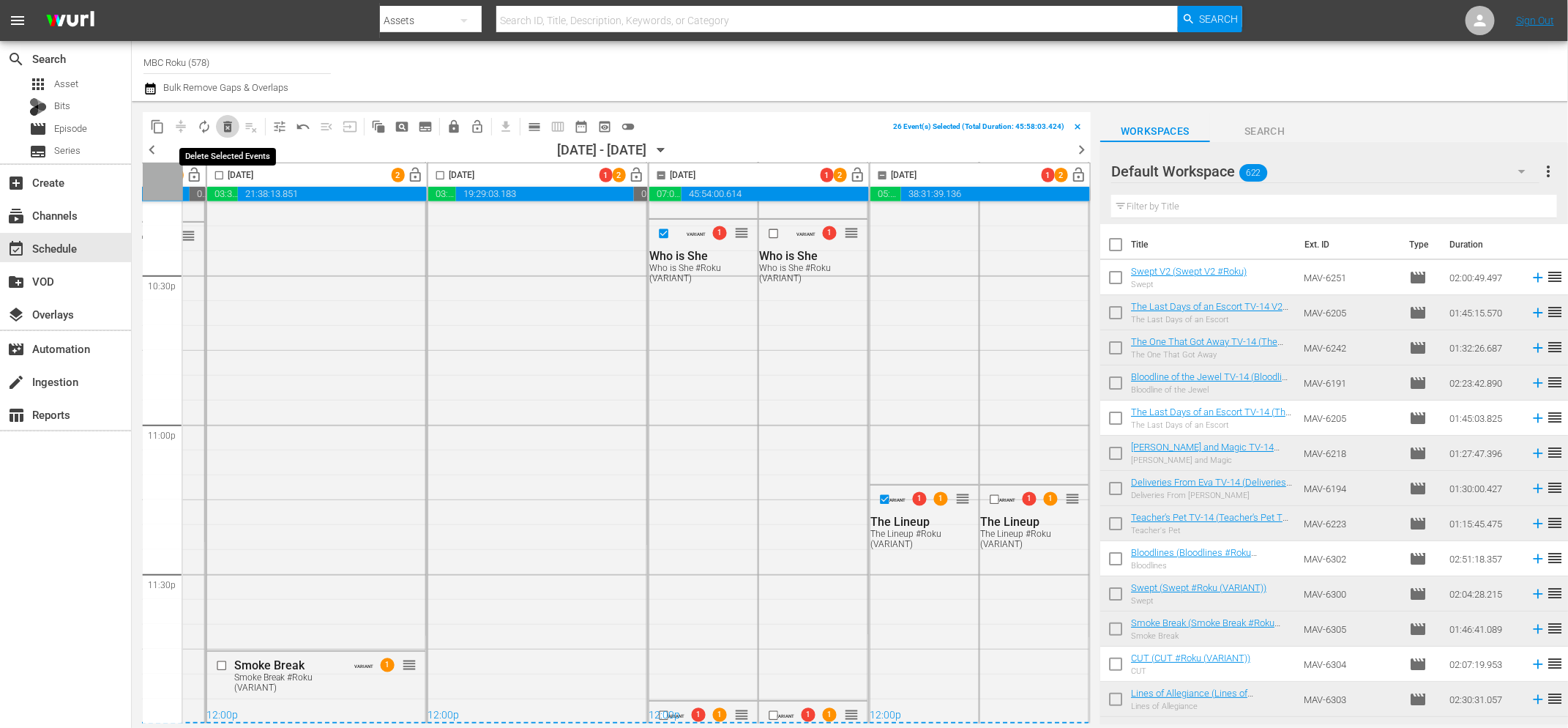
click at [231, 121] on span "delete_forever_outlined" at bounding box center [227, 126] width 15 height 15
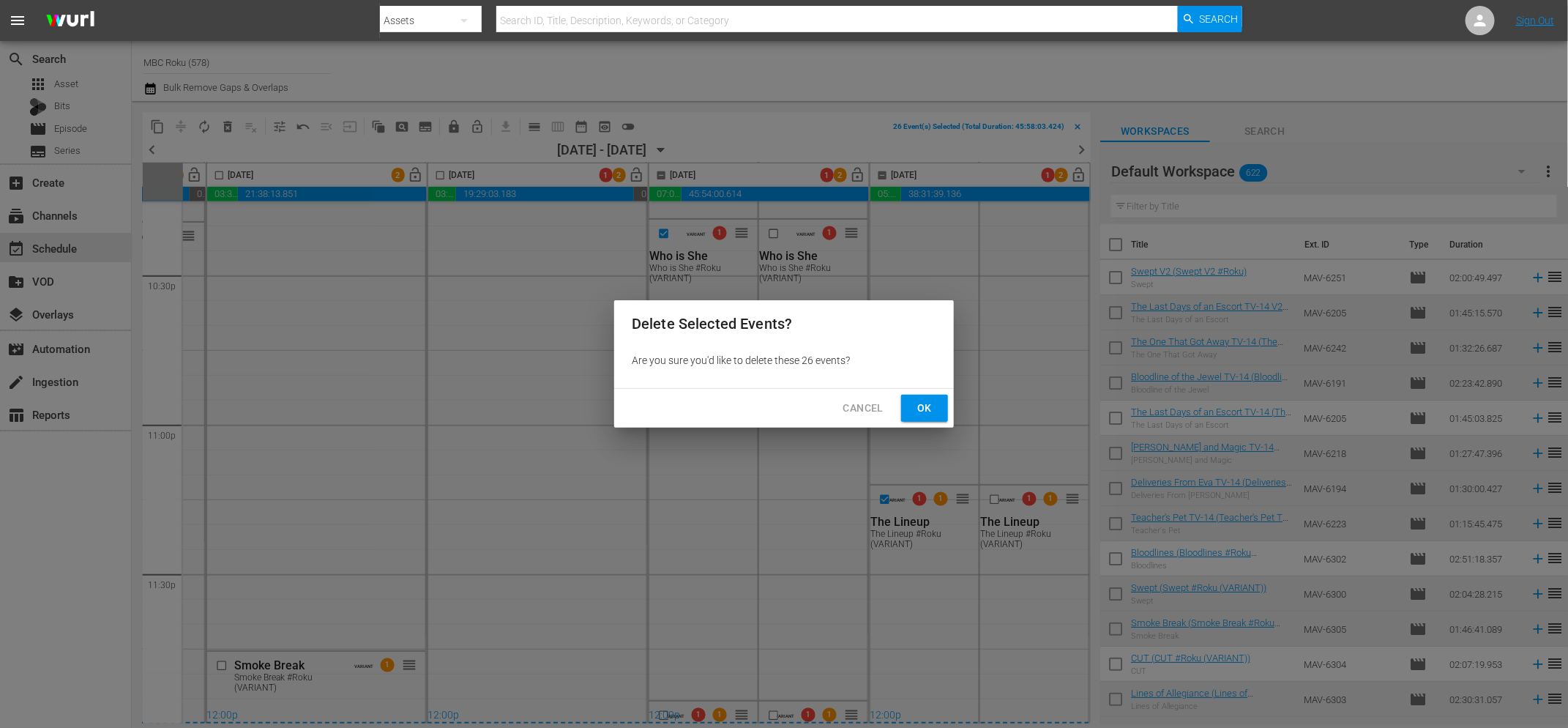
click at [915, 402] on span "Ok" at bounding box center [924, 408] width 23 height 19
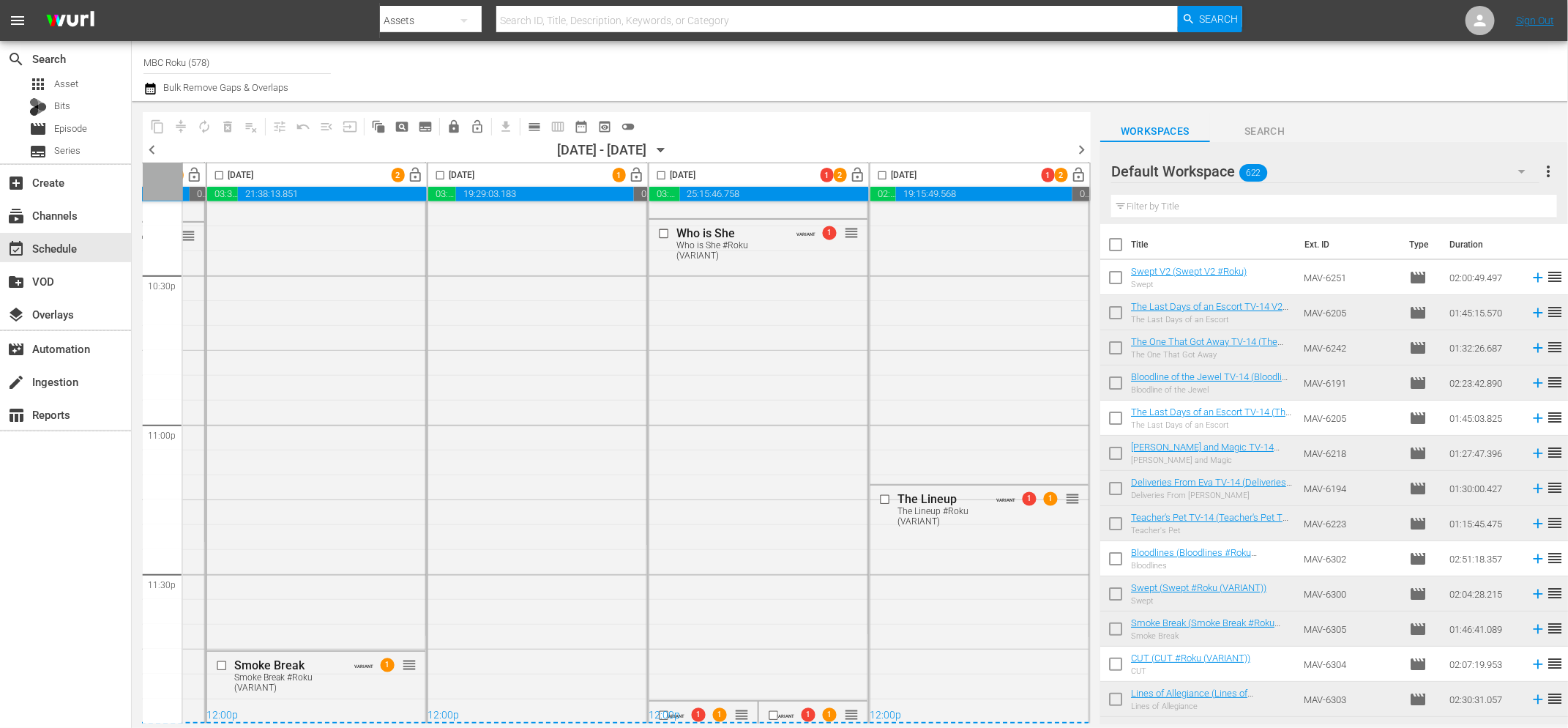
click at [677, 707] on span "VARIANT" at bounding box center [675, 712] width 19 height 11
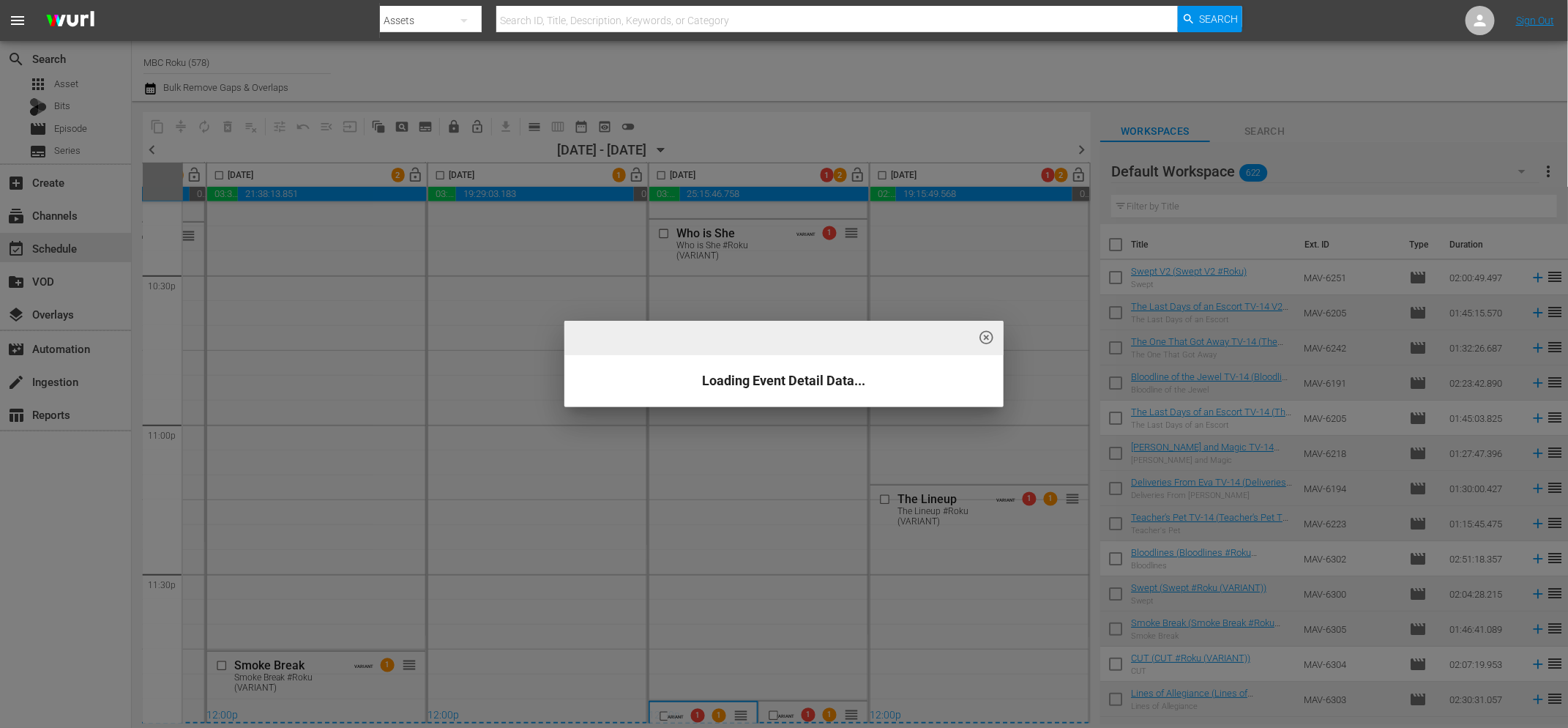
click at [662, 708] on div "highlight_off_icon Loading Event Detail Data..." at bounding box center [784, 364] width 1568 height 728
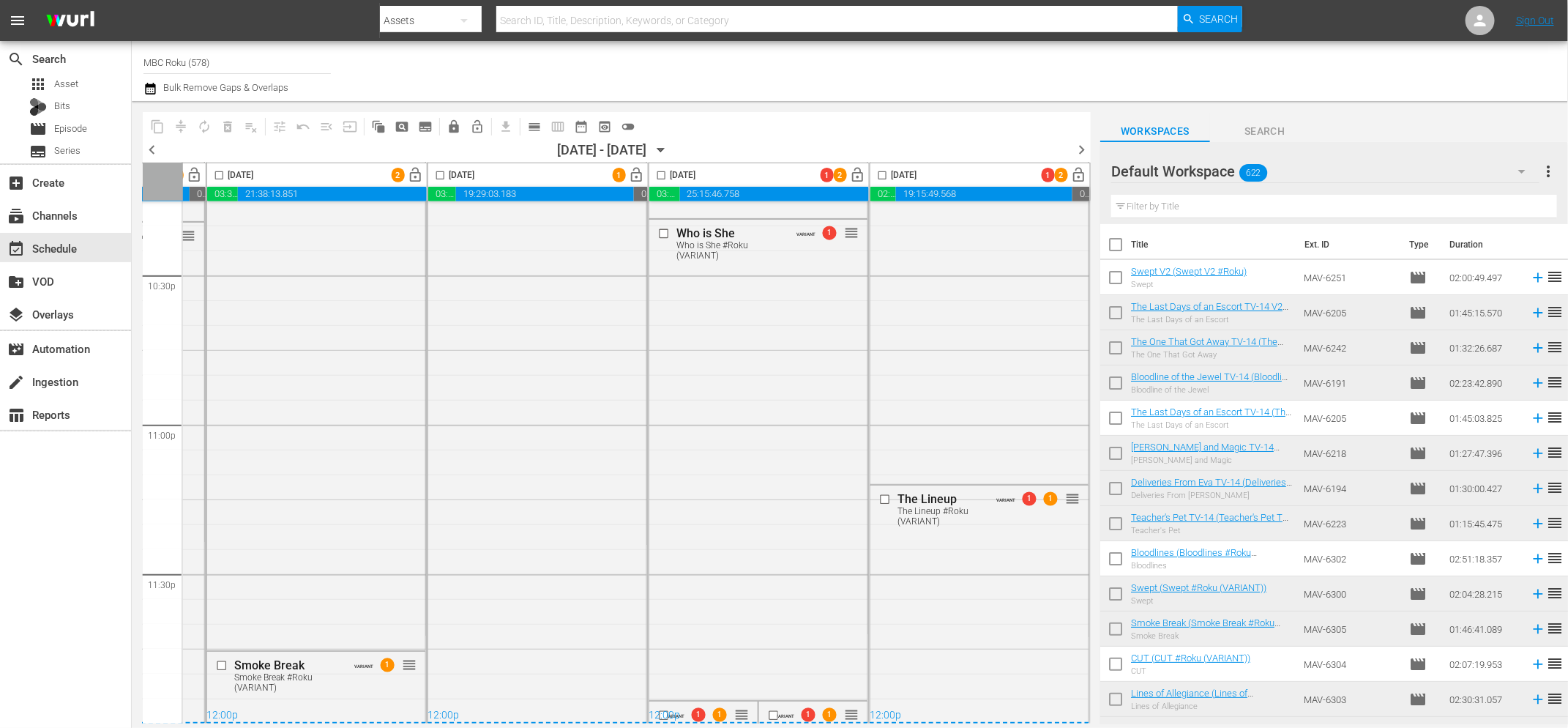
click at [669, 149] on icon "button" at bounding box center [661, 150] width 16 height 16
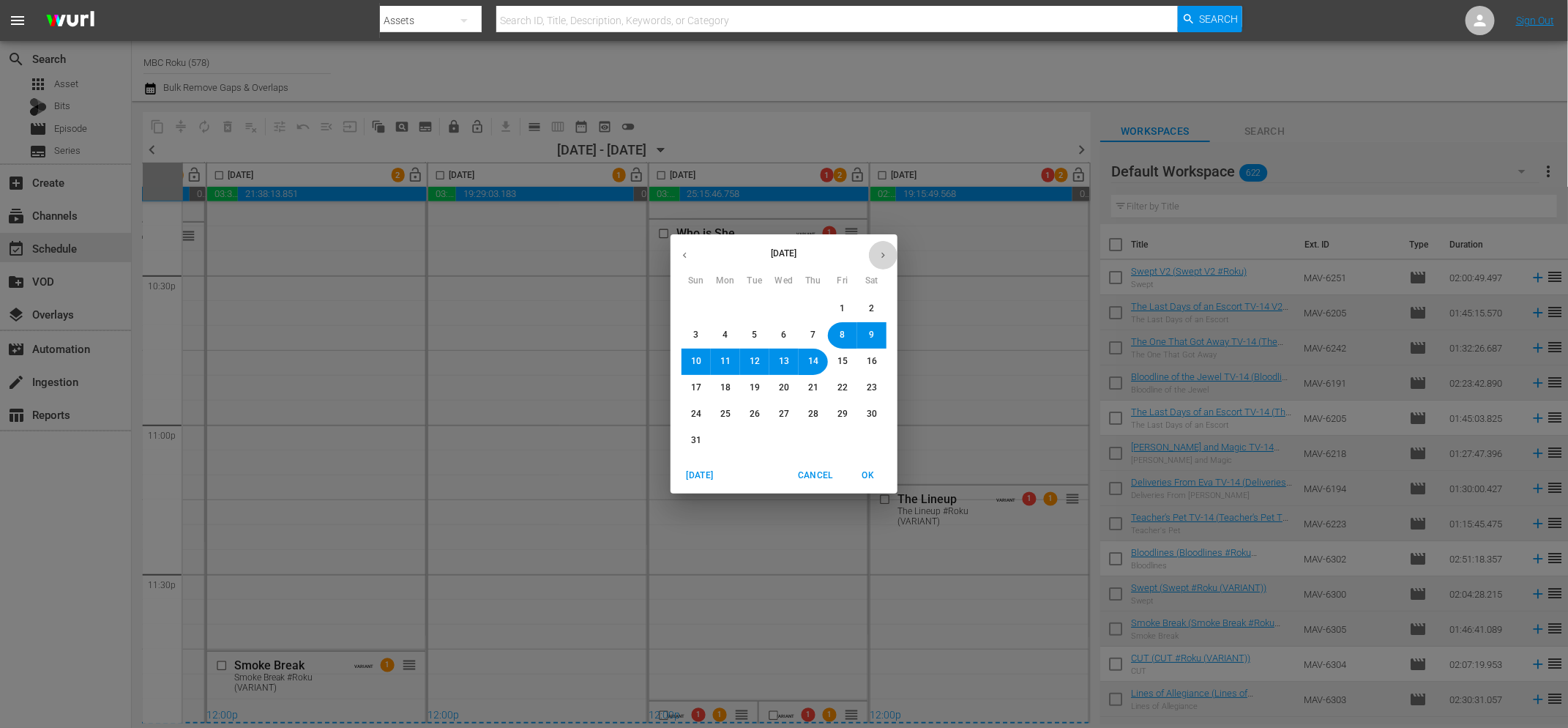
click at [883, 253] on icon "button" at bounding box center [883, 256] width 4 height 6
click at [730, 338] on button "8" at bounding box center [725, 335] width 27 height 27
click at [870, 474] on span "OK" at bounding box center [868, 475] width 35 height 15
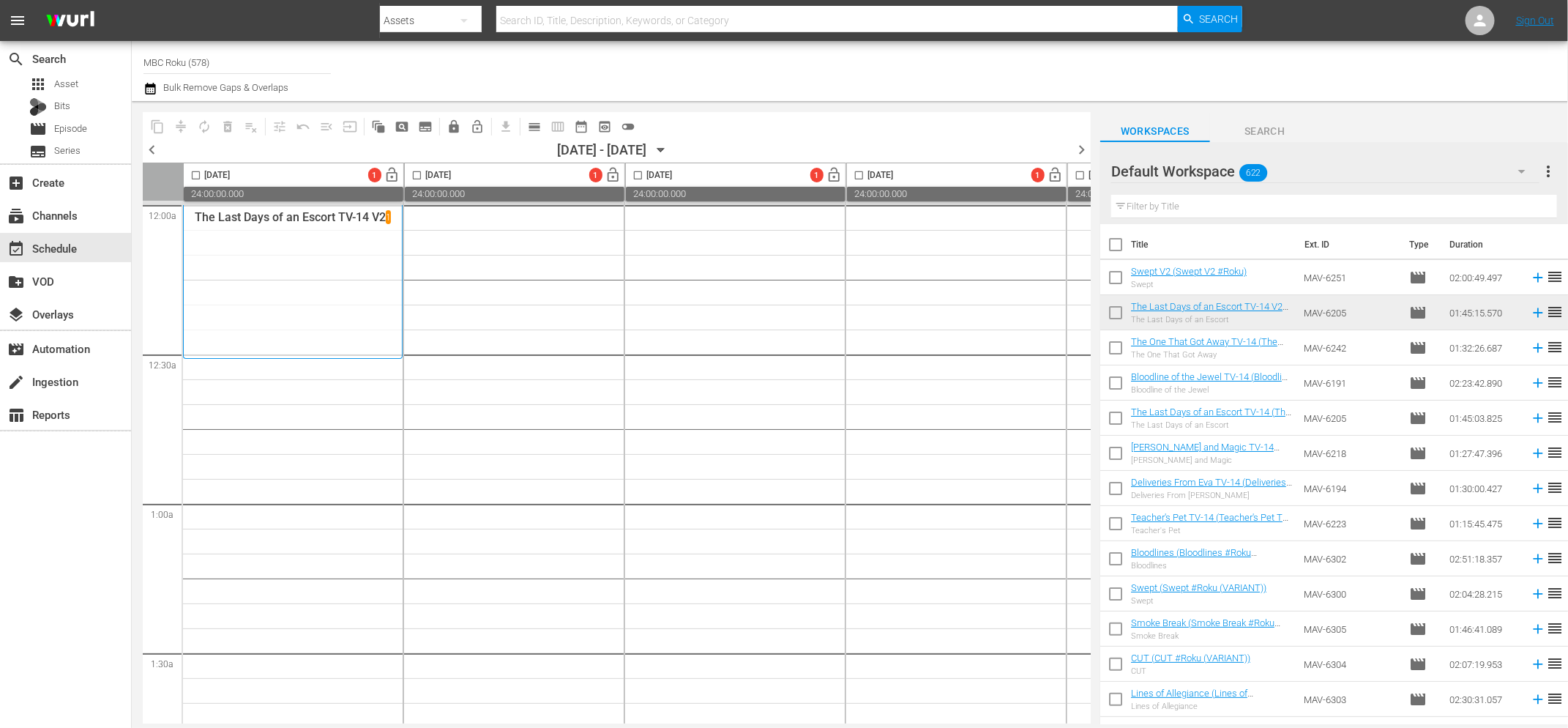
click at [664, 149] on icon "button" at bounding box center [660, 150] width 6 height 4
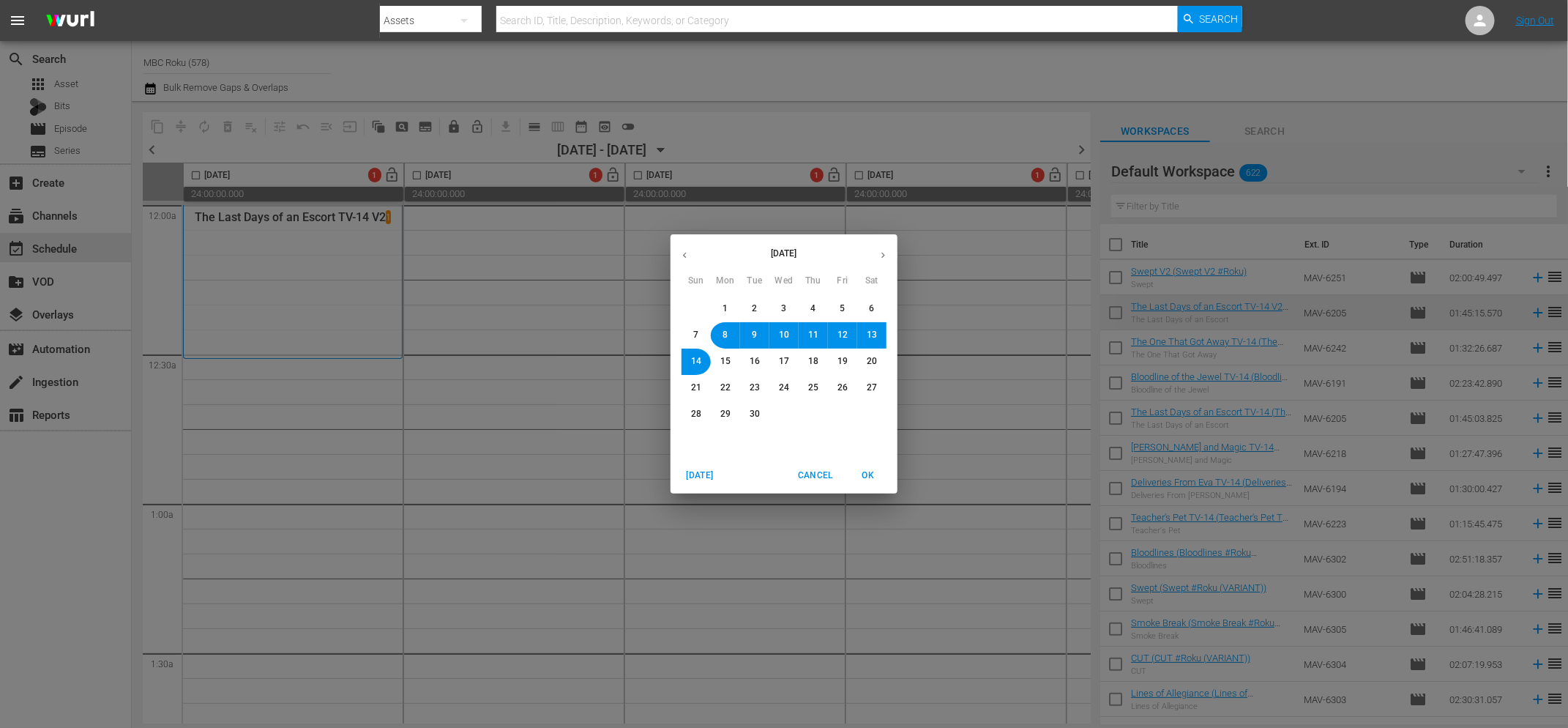
click at [683, 255] on icon "button" at bounding box center [685, 256] width 4 height 6
click at [843, 335] on span "8" at bounding box center [843, 335] width 5 height 12
click at [871, 470] on span "OK" at bounding box center [868, 475] width 35 height 15
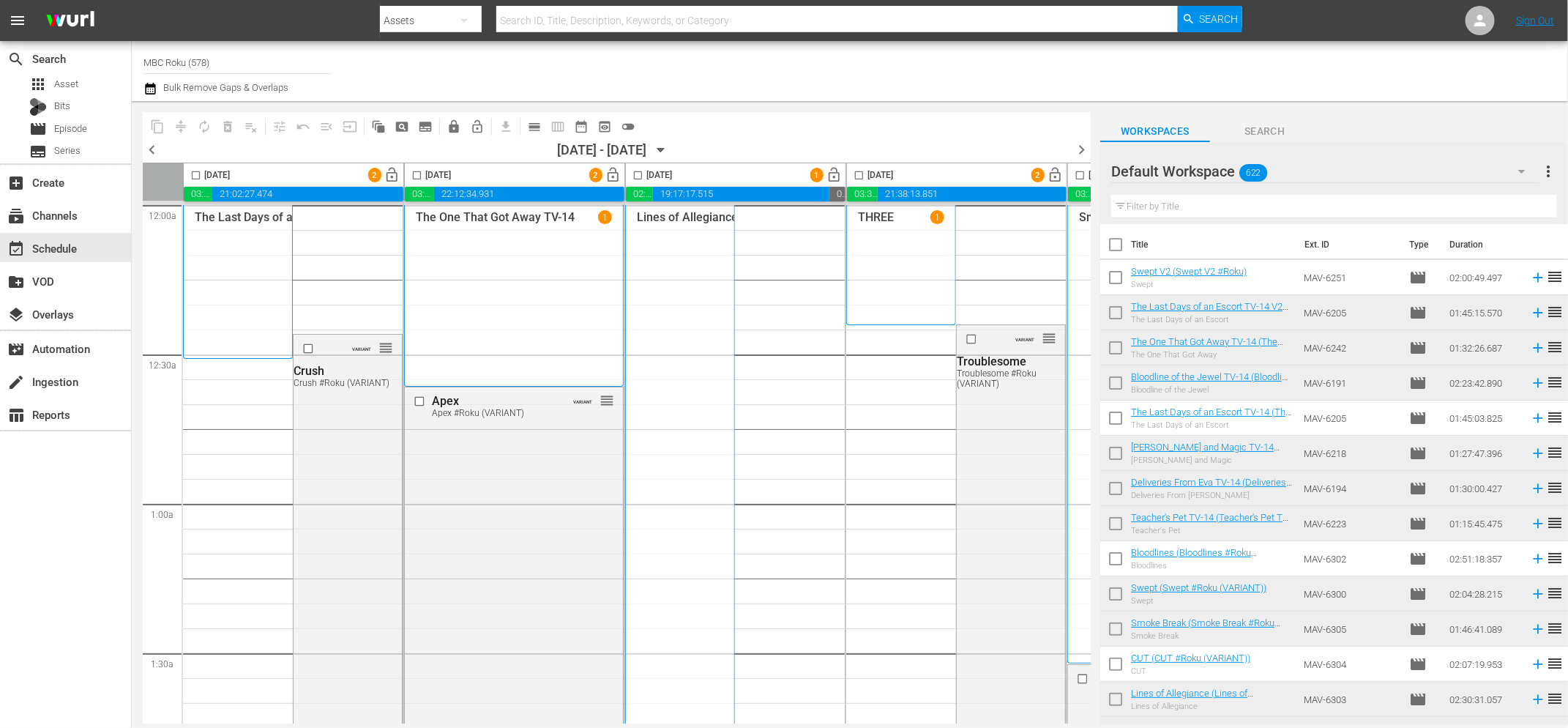
click at [195, 174] on input "checkbox" at bounding box center [195, 178] width 17 height 17
checkbox input "true"
click at [417, 173] on input "checkbox" at bounding box center [417, 178] width 17 height 17
checkbox input "true"
click at [637, 176] on input "checkbox" at bounding box center [638, 178] width 17 height 17
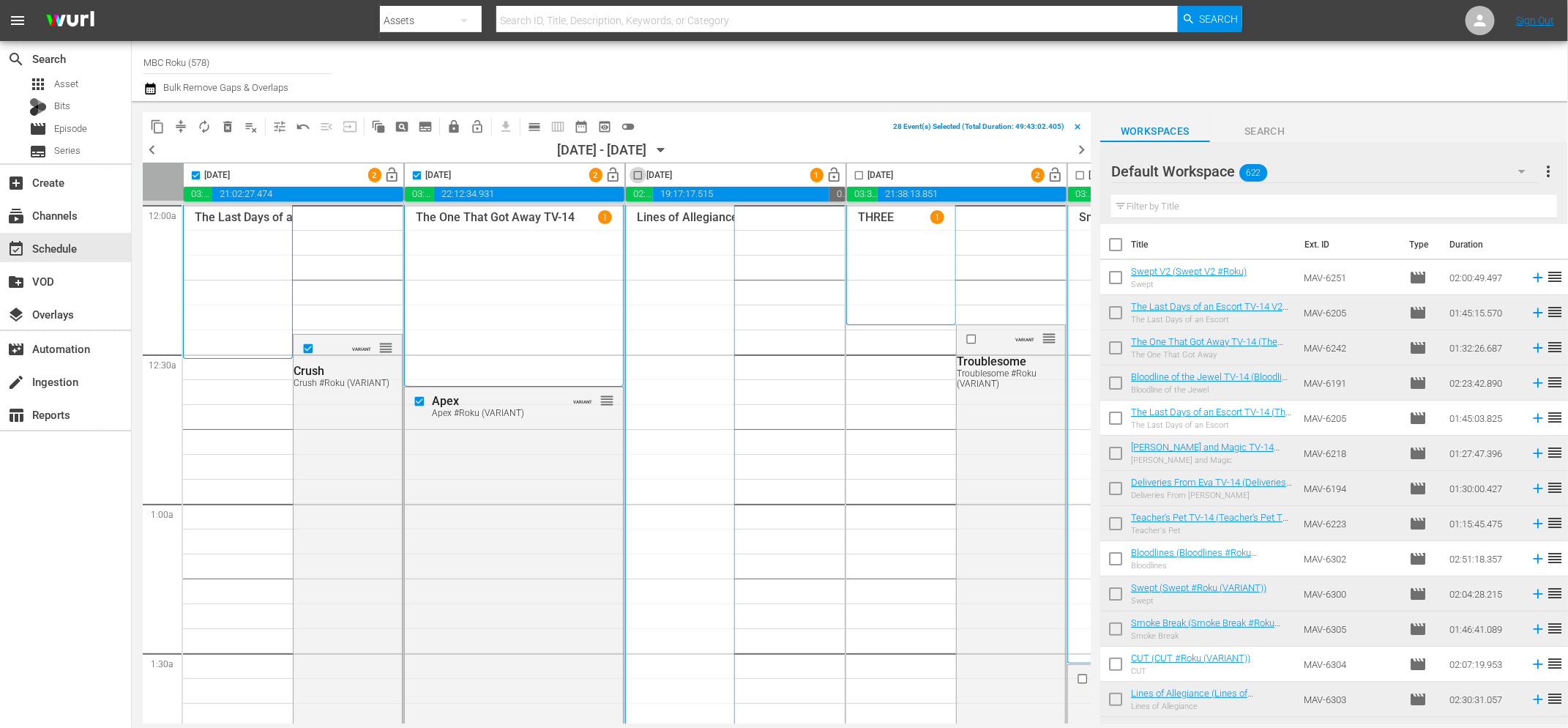
checkbox input "true"
click at [858, 176] on input "checkbox" at bounding box center [859, 178] width 17 height 17
checkbox input "true"
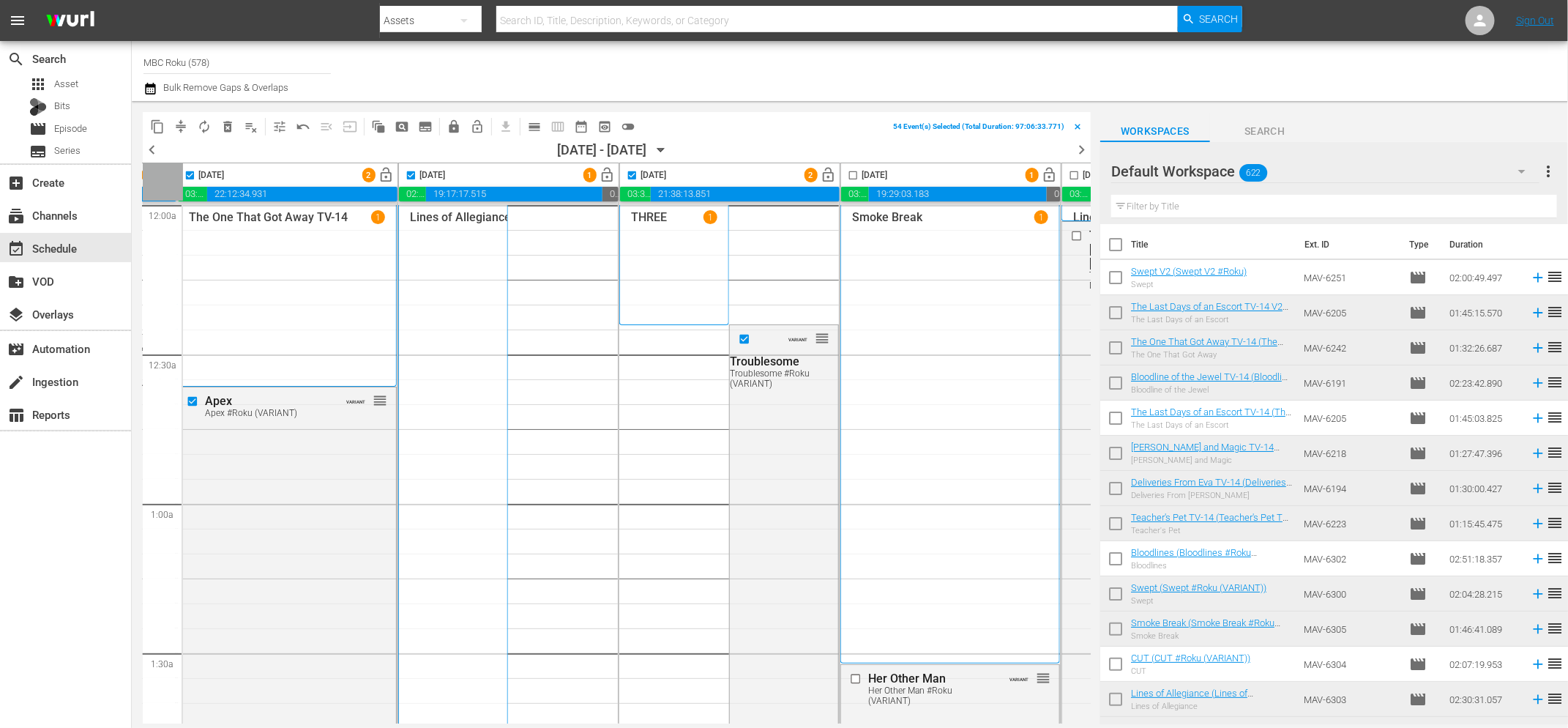
scroll to position [0, 233]
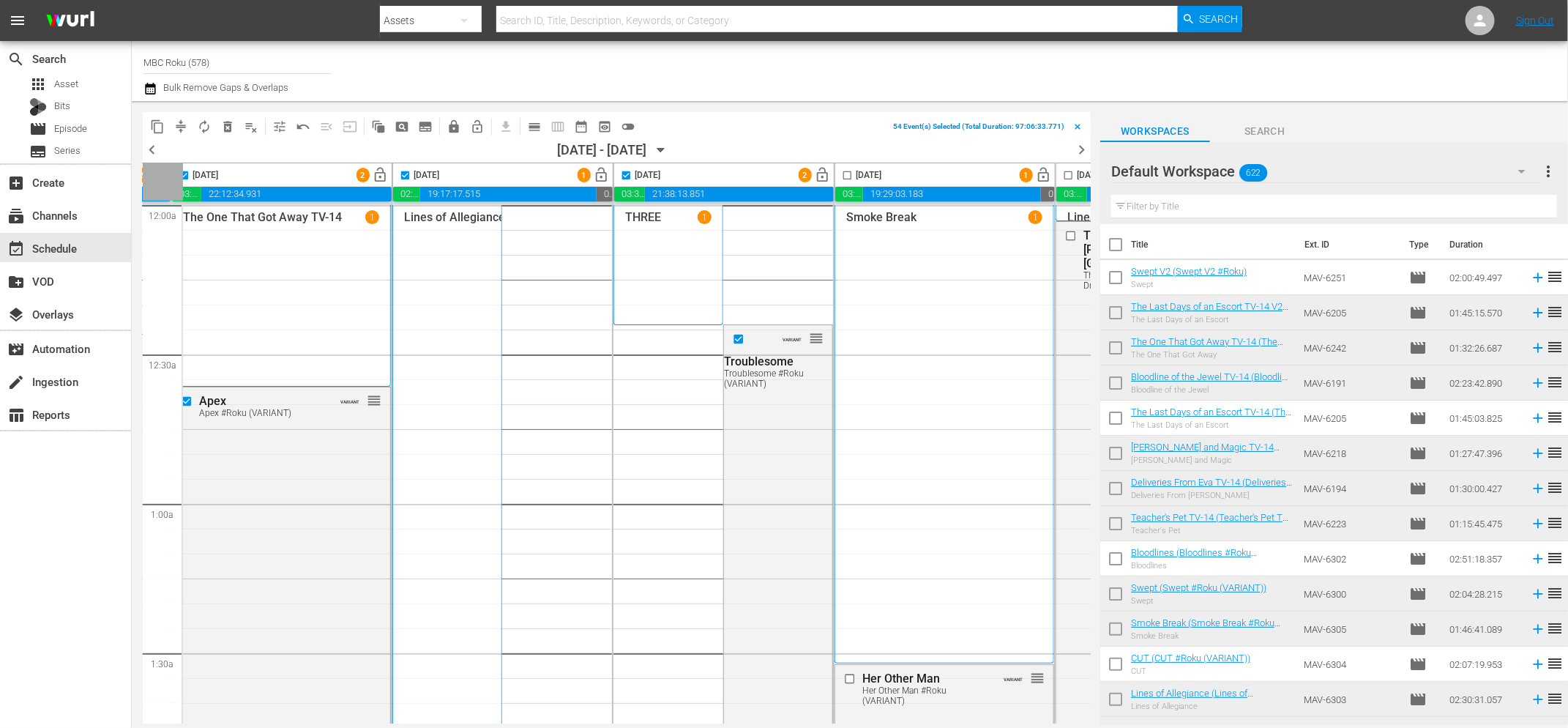
click at [849, 173] on input "checkbox" at bounding box center [847, 178] width 17 height 17
checkbox input "true"
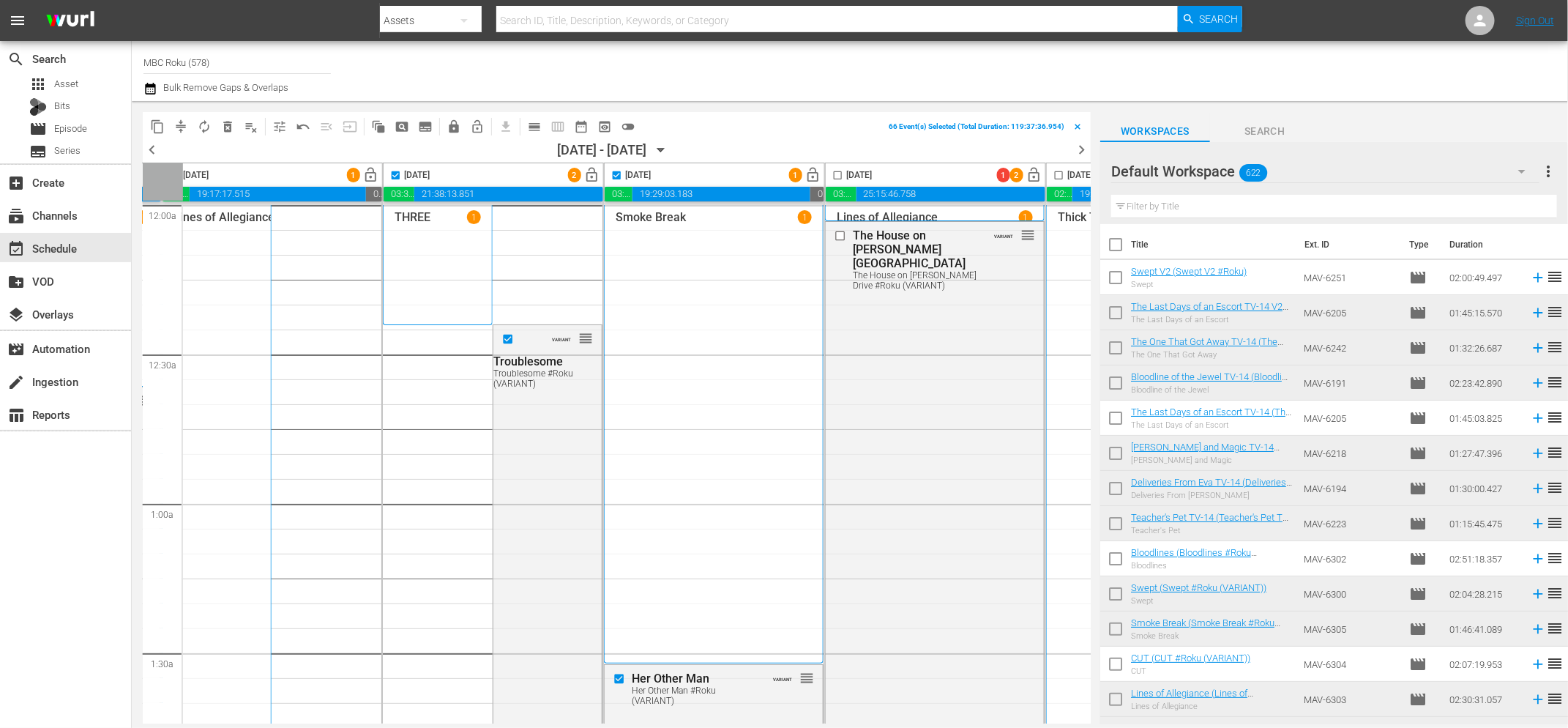
scroll to position [0, 469]
click at [831, 176] on input "checkbox" at bounding box center [832, 178] width 17 height 17
checkbox input "true"
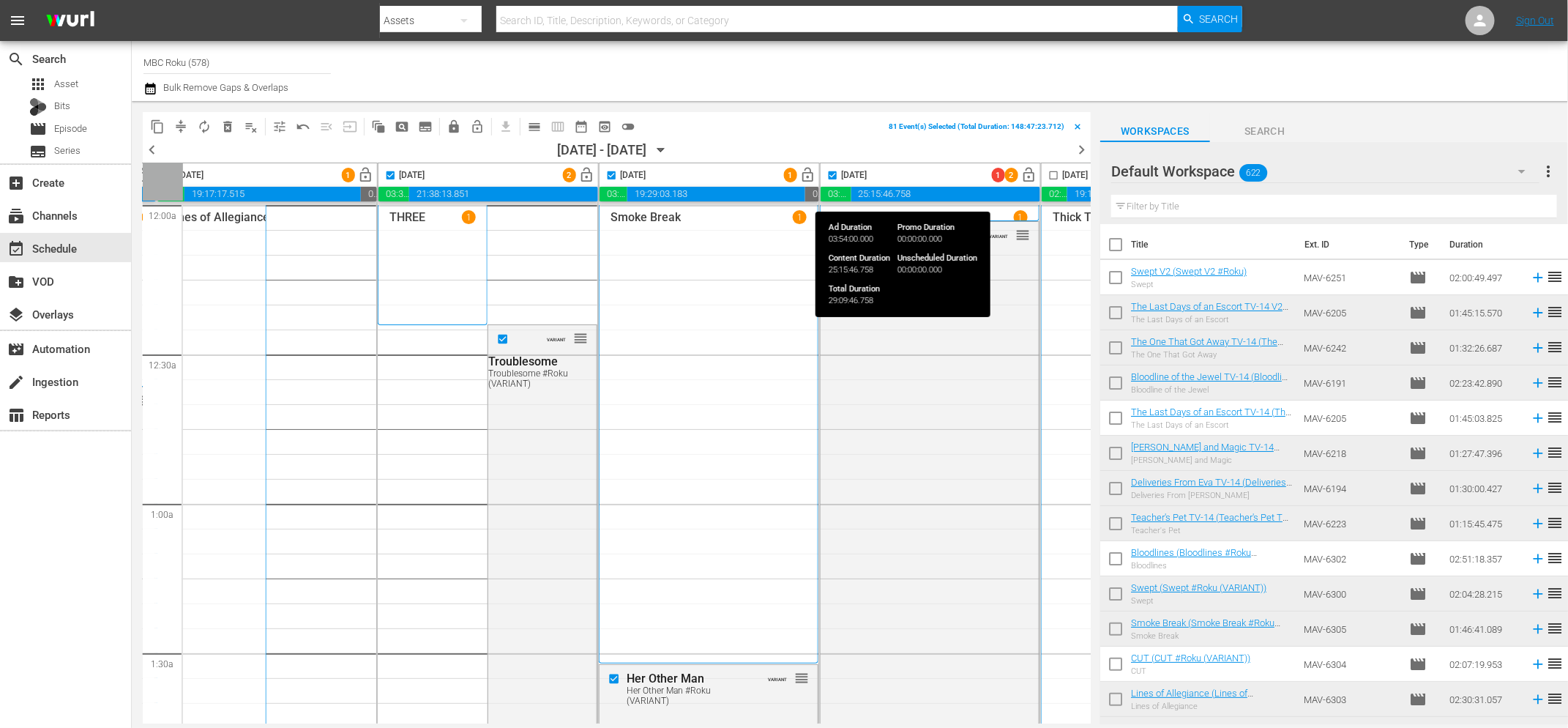
scroll to position [0, 644]
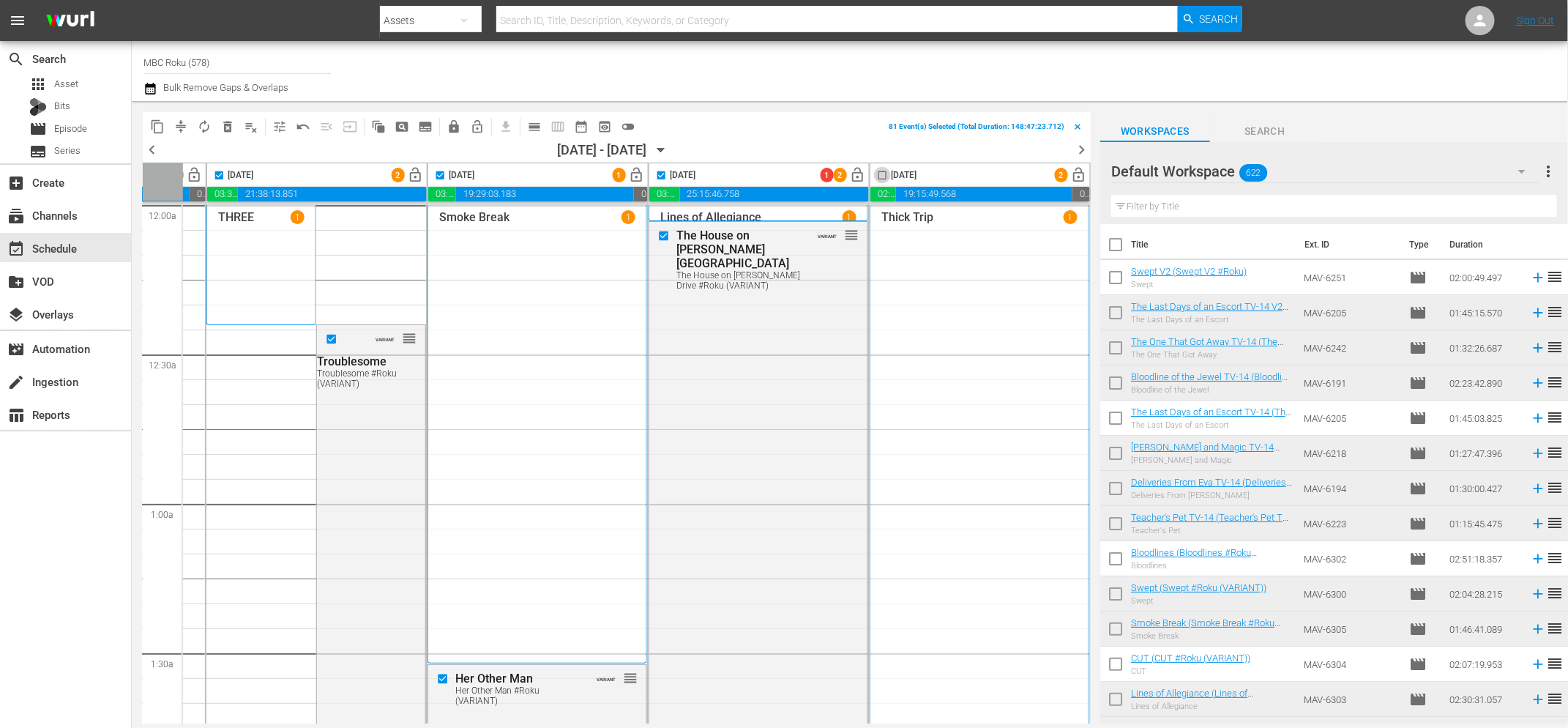
click at [879, 176] on input "checkbox" at bounding box center [882, 178] width 17 height 17
checkbox input "true"
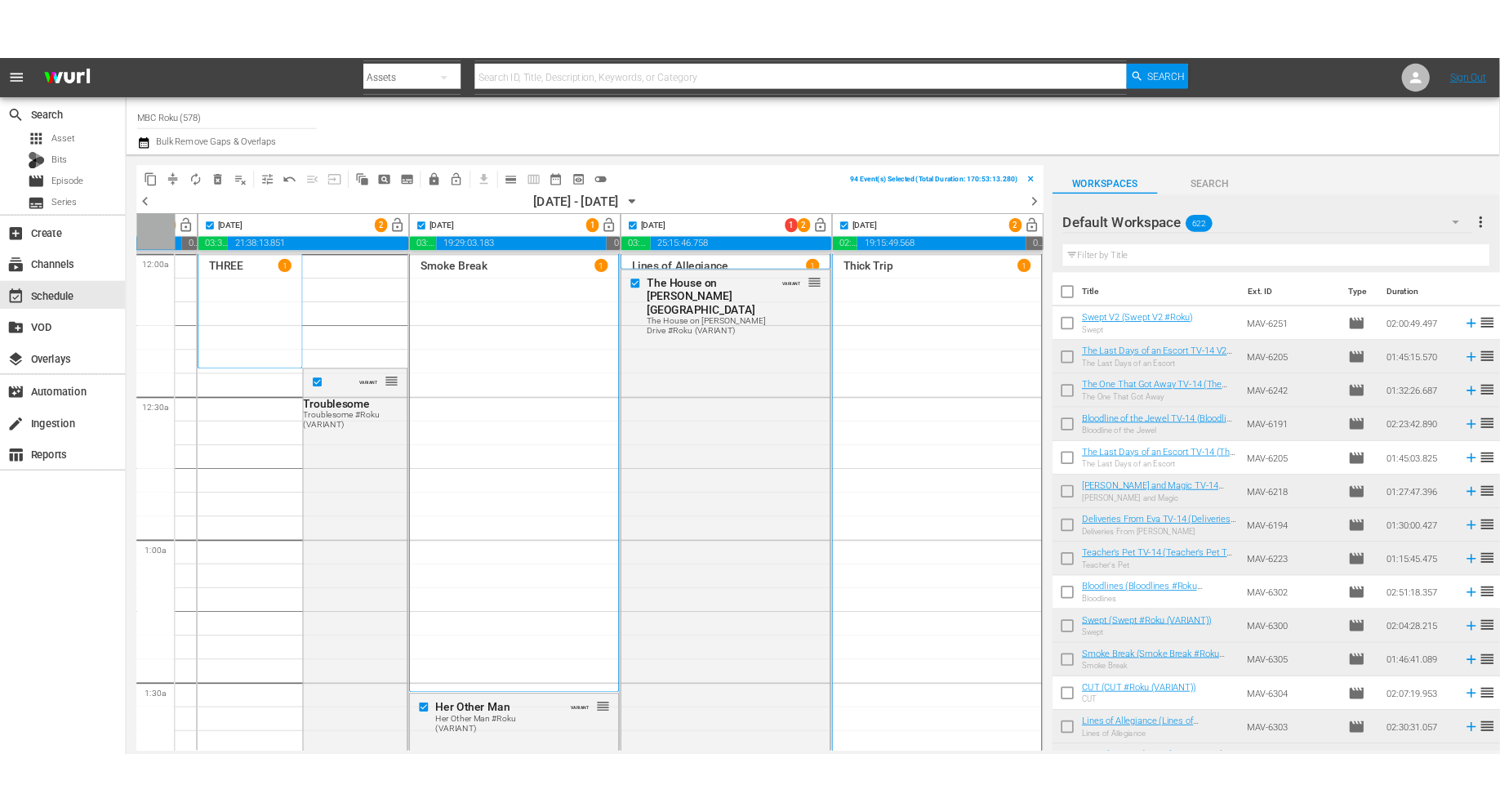
scroll to position [0, 0]
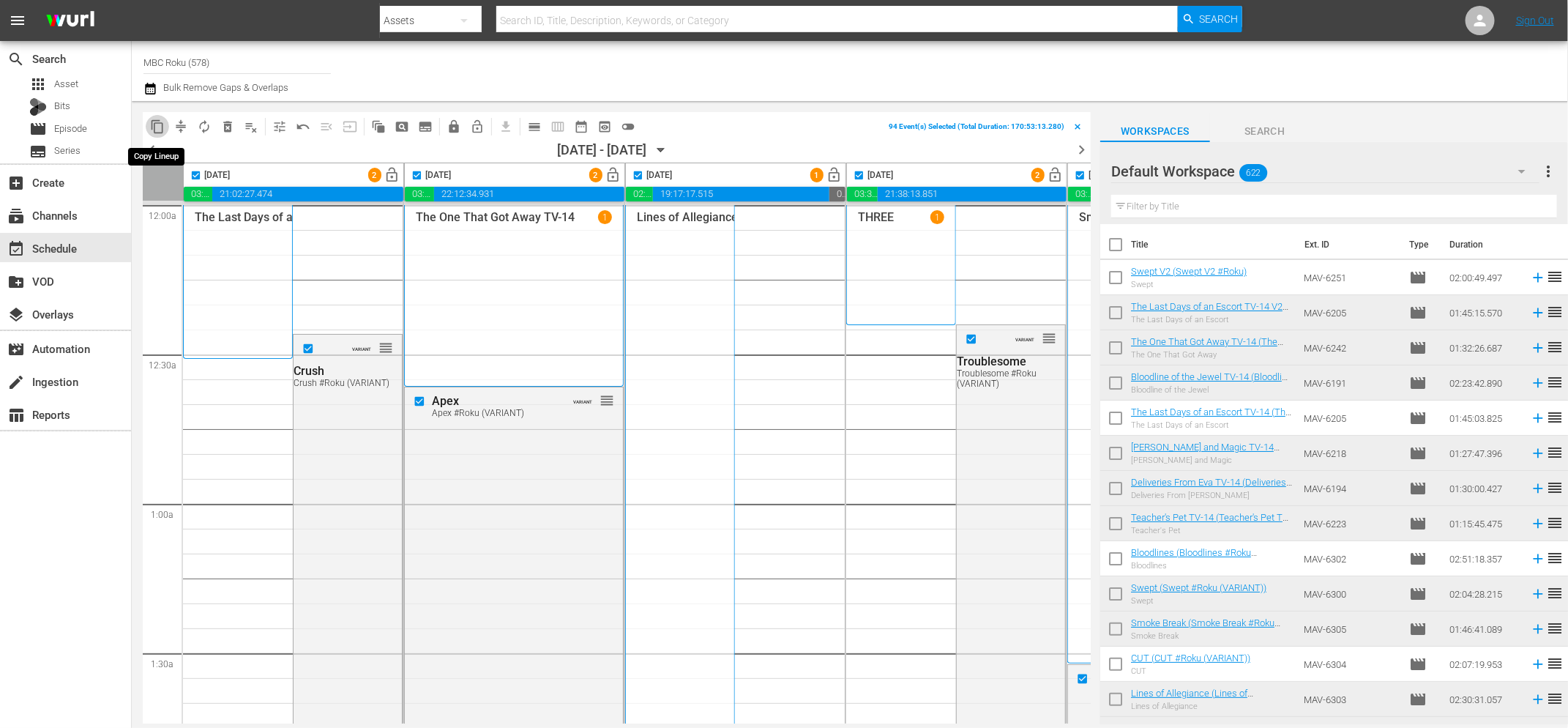
click at [156, 126] on span "content_copy" at bounding box center [157, 126] width 15 height 15
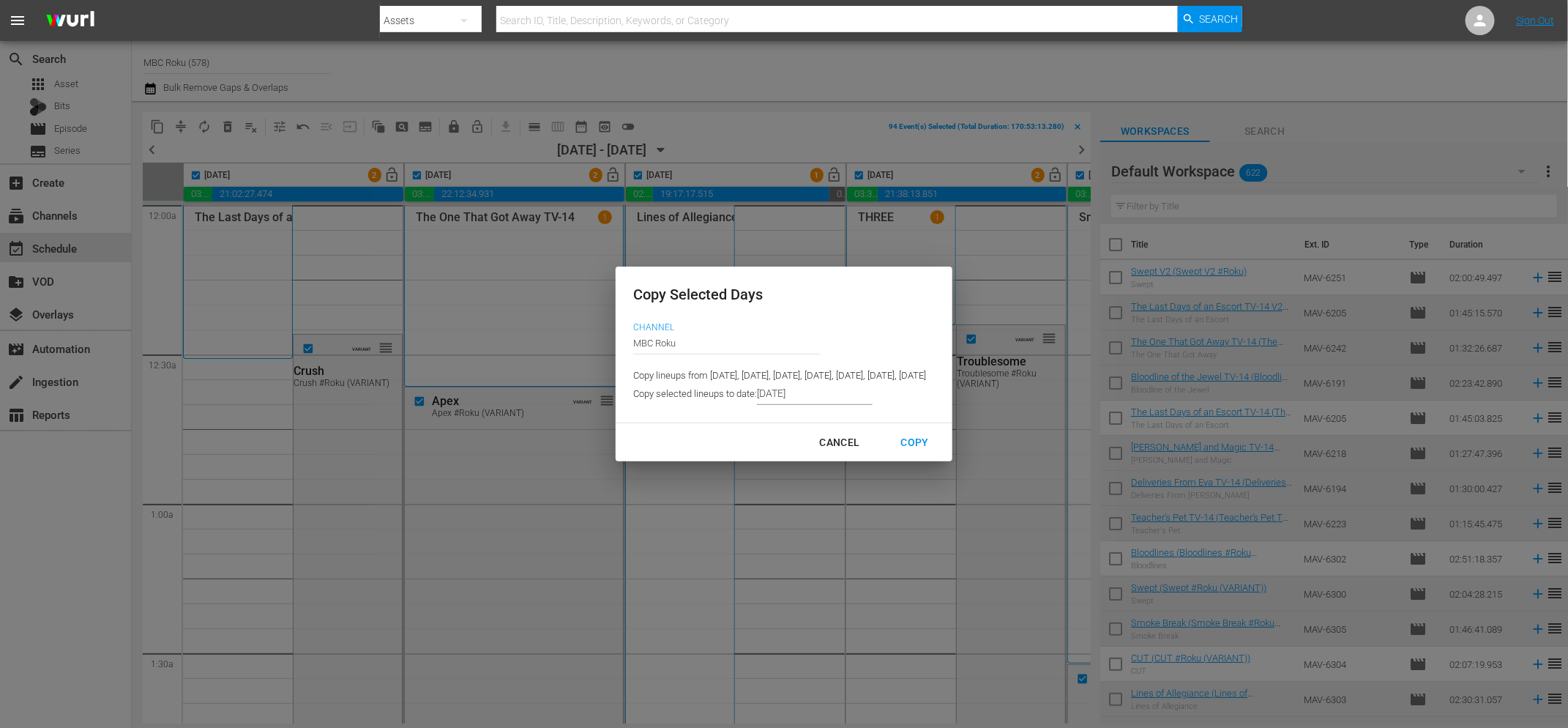
click at [768, 398] on input "8/21/2025" at bounding box center [815, 394] width 116 height 22
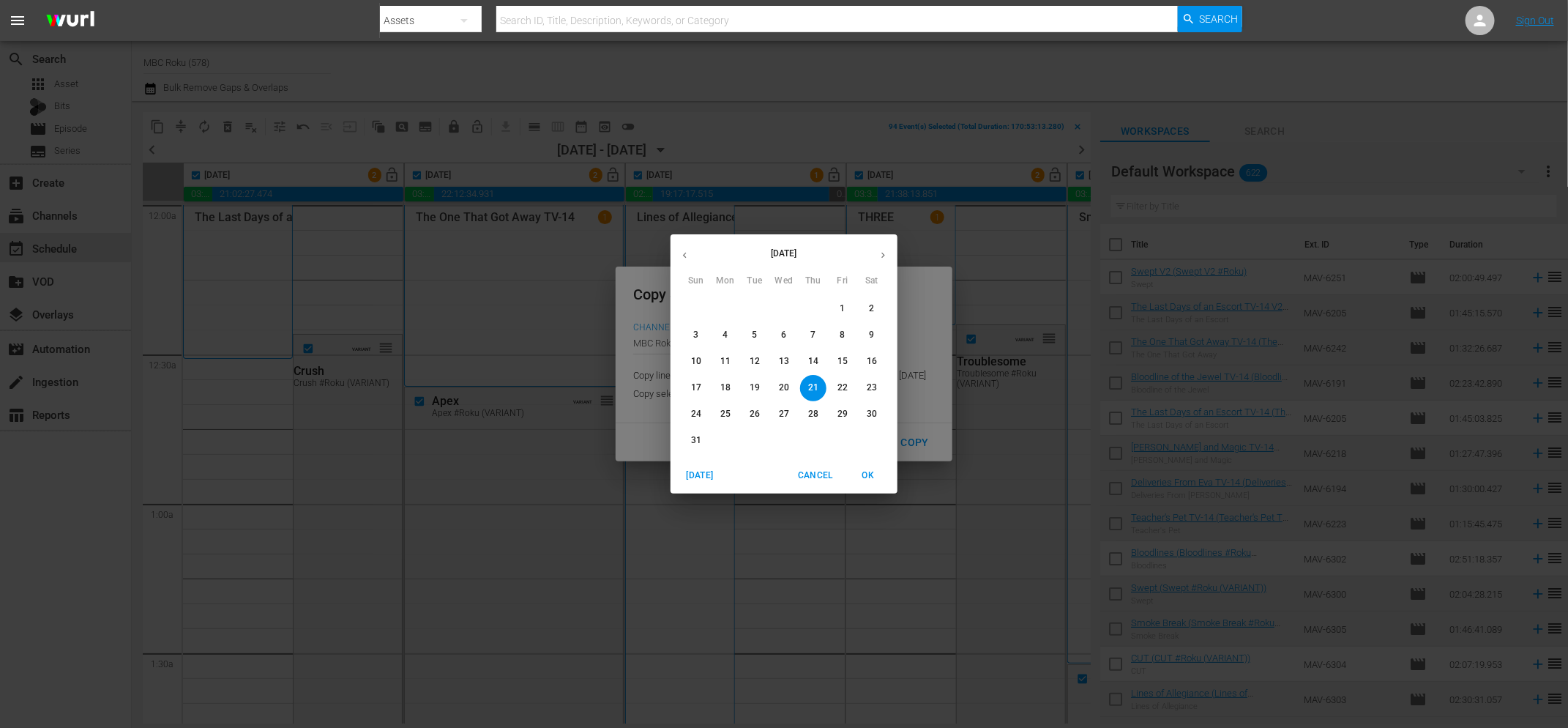
click at [882, 255] on icon "button" at bounding box center [883, 255] width 11 height 11
click at [730, 339] on span "8" at bounding box center [725, 335] width 27 height 12
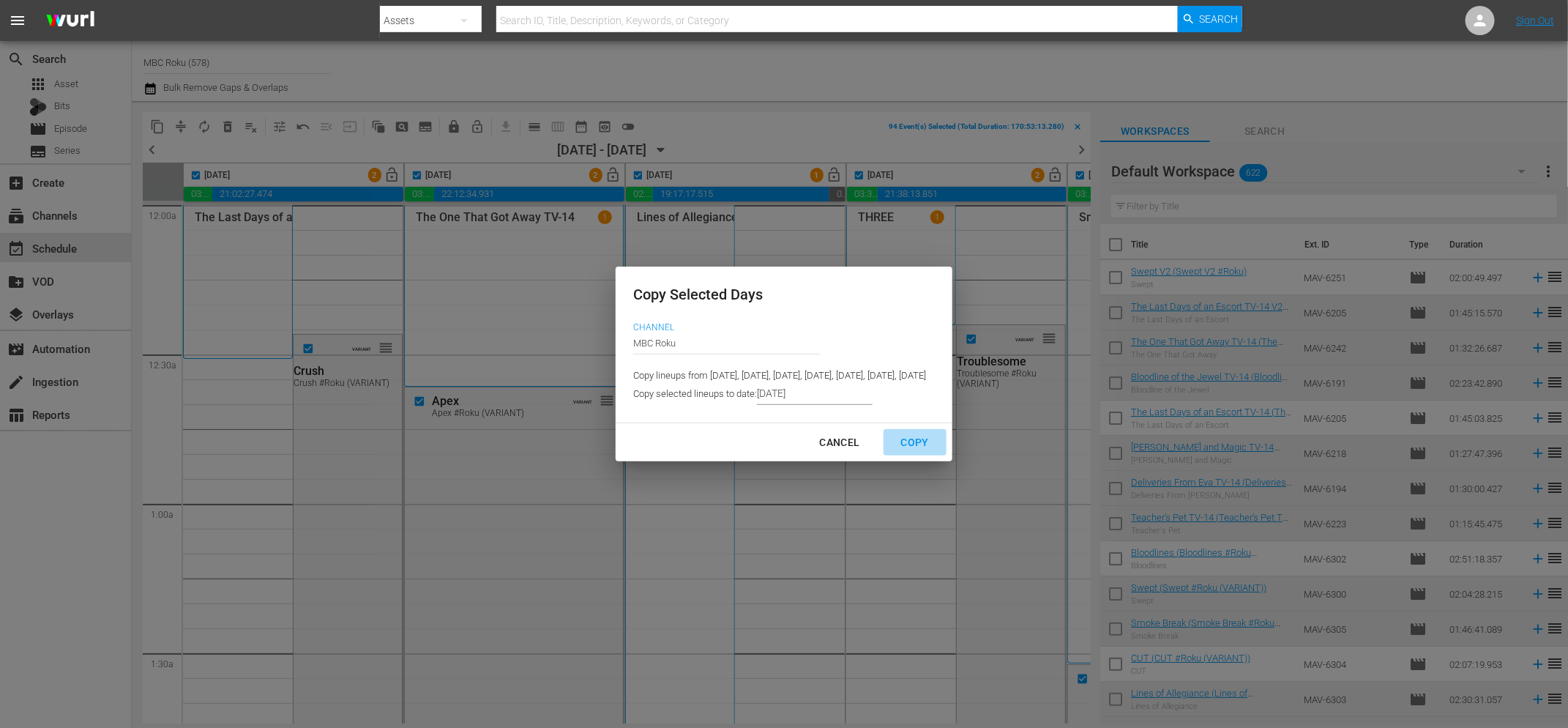
click at [941, 448] on div "Copy" at bounding box center [915, 442] width 51 height 19
type input "8/08/2025"
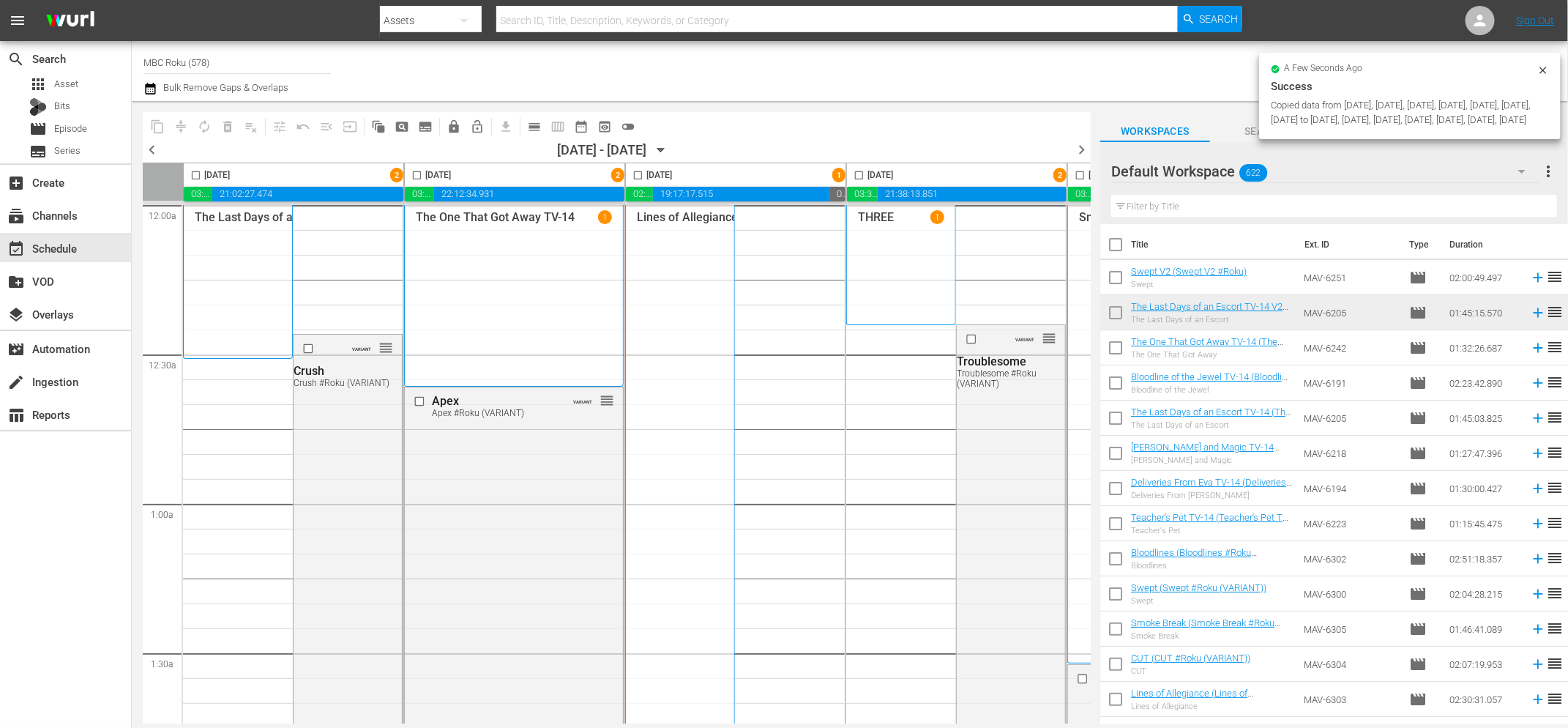
checkbox input "false"
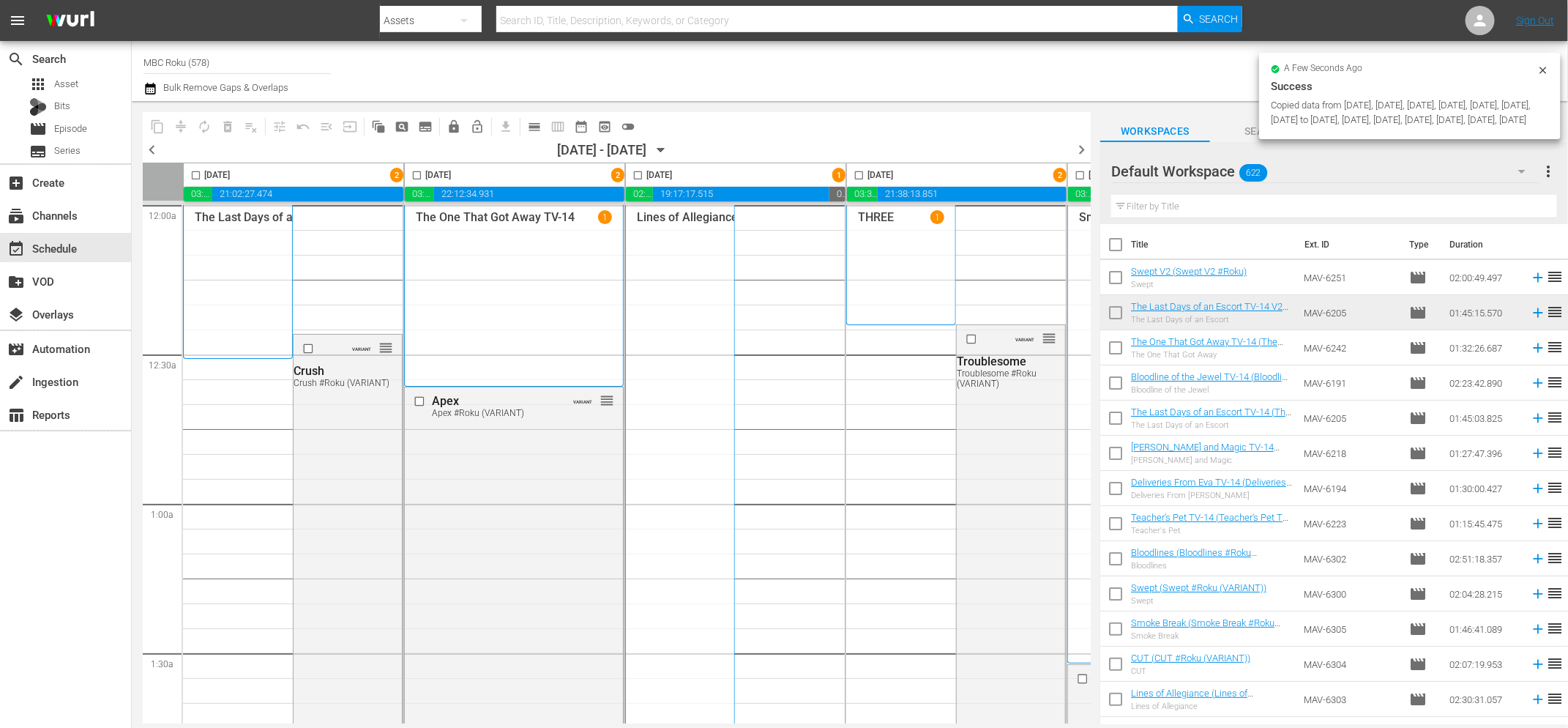
checkbox input "false"
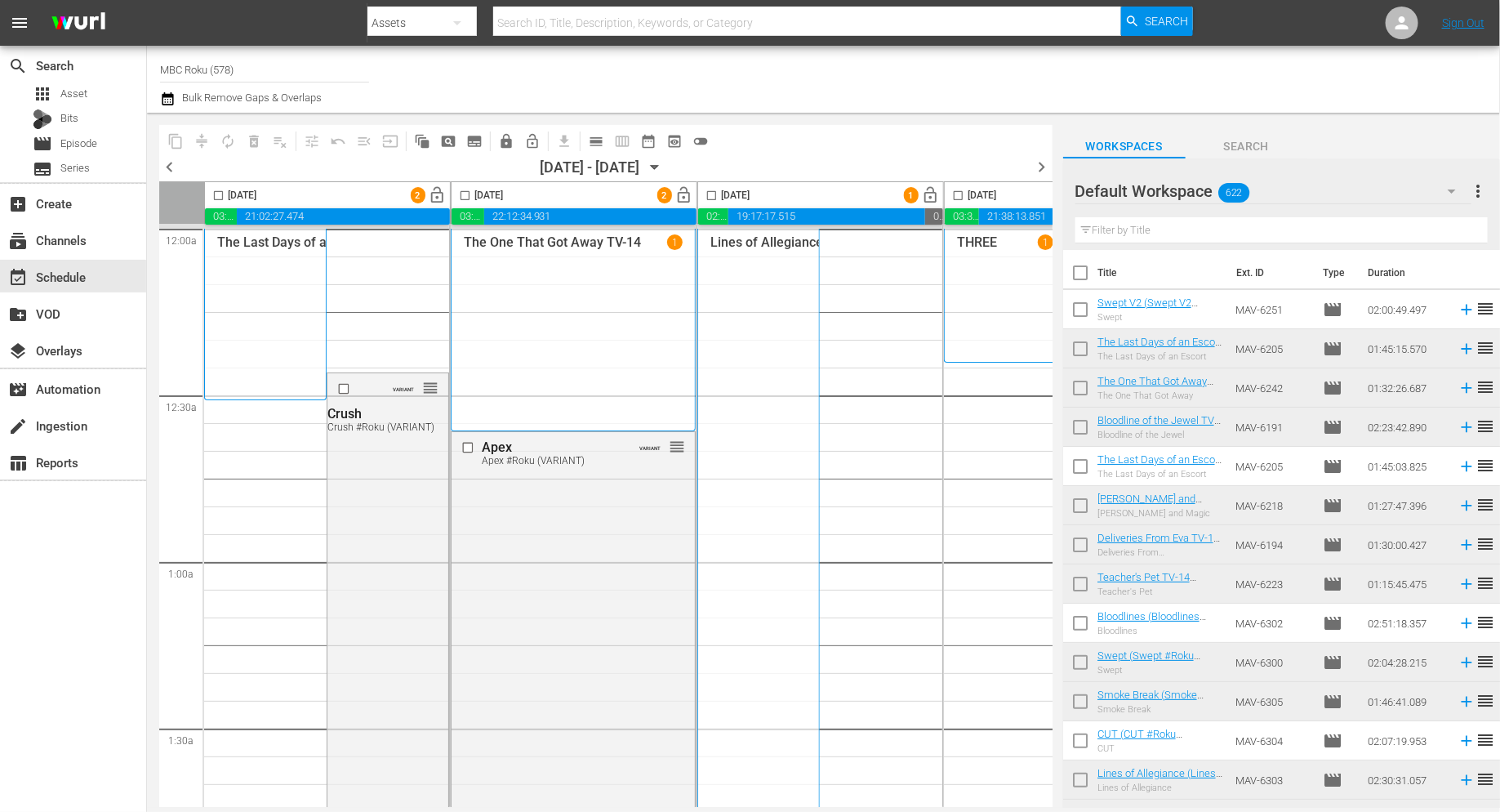
click at [664, 169] on icon "button" at bounding box center [655, 168] width 18 height 18
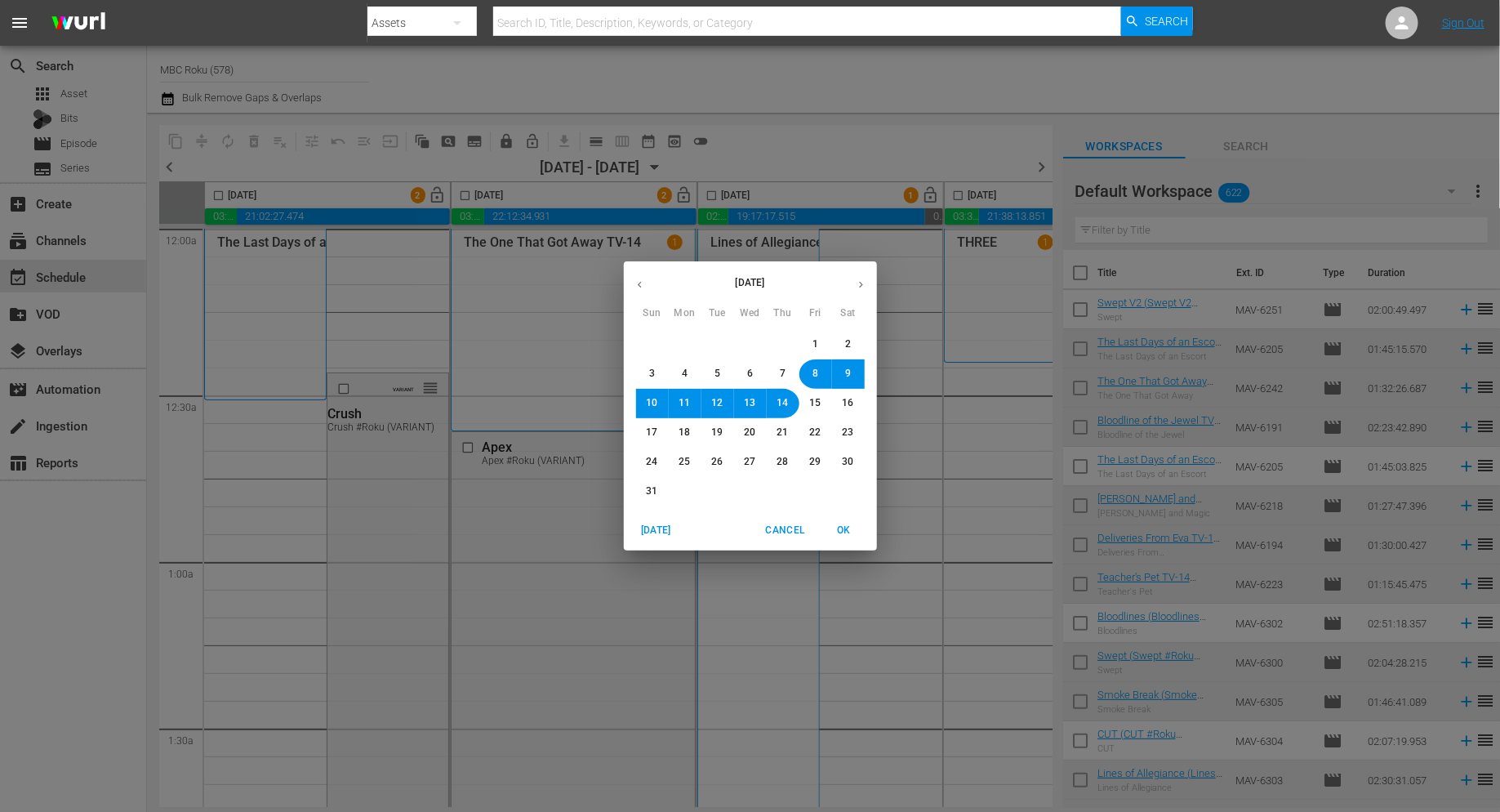
click at [856, 283] on icon "button" at bounding box center [862, 284] width 12 height 12
click at [685, 370] on span "8" at bounding box center [685, 374] width 6 height 14
click at [844, 529] on span "OK" at bounding box center [845, 530] width 39 height 17
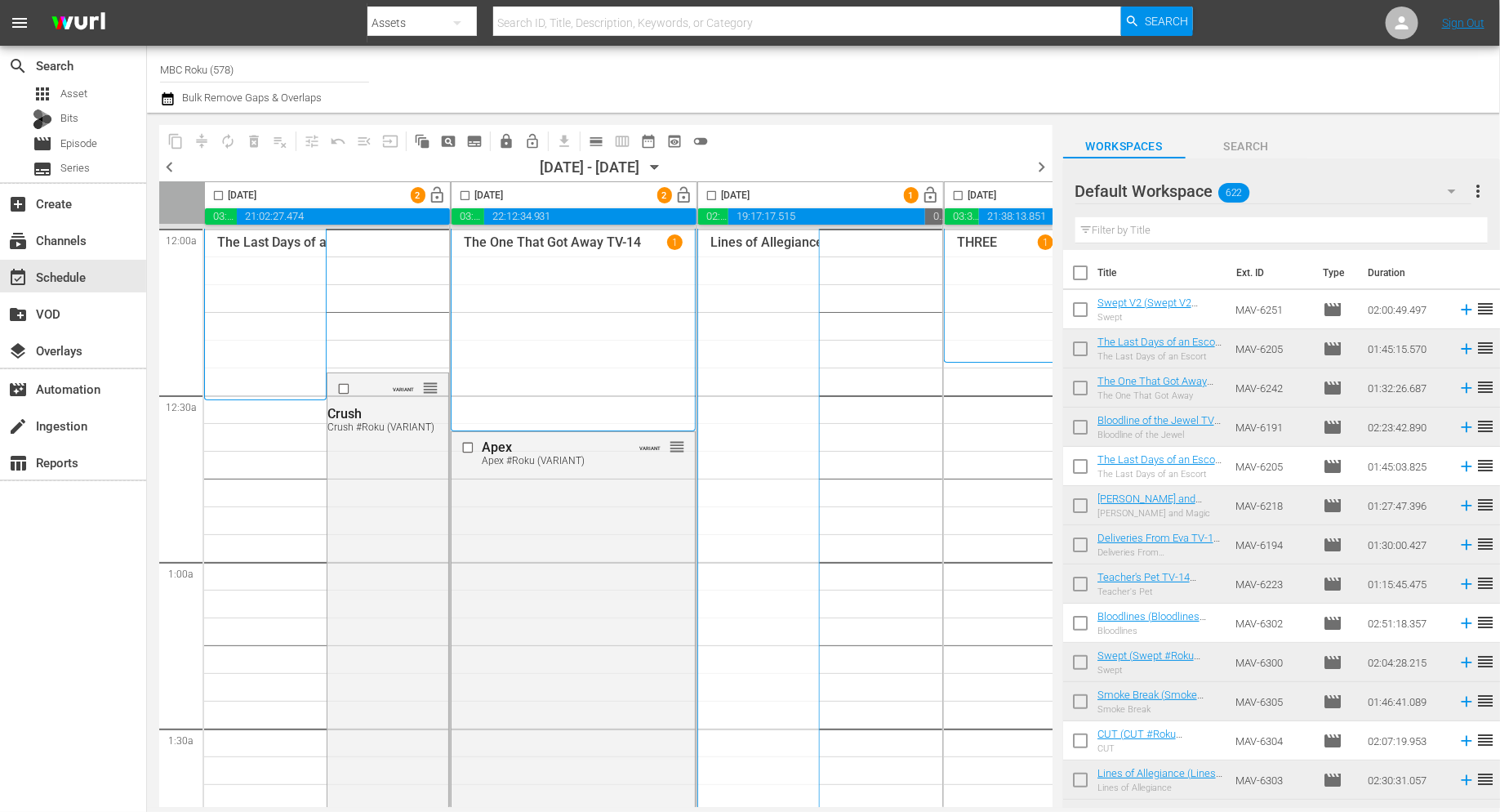
scroll to position [0, 883]
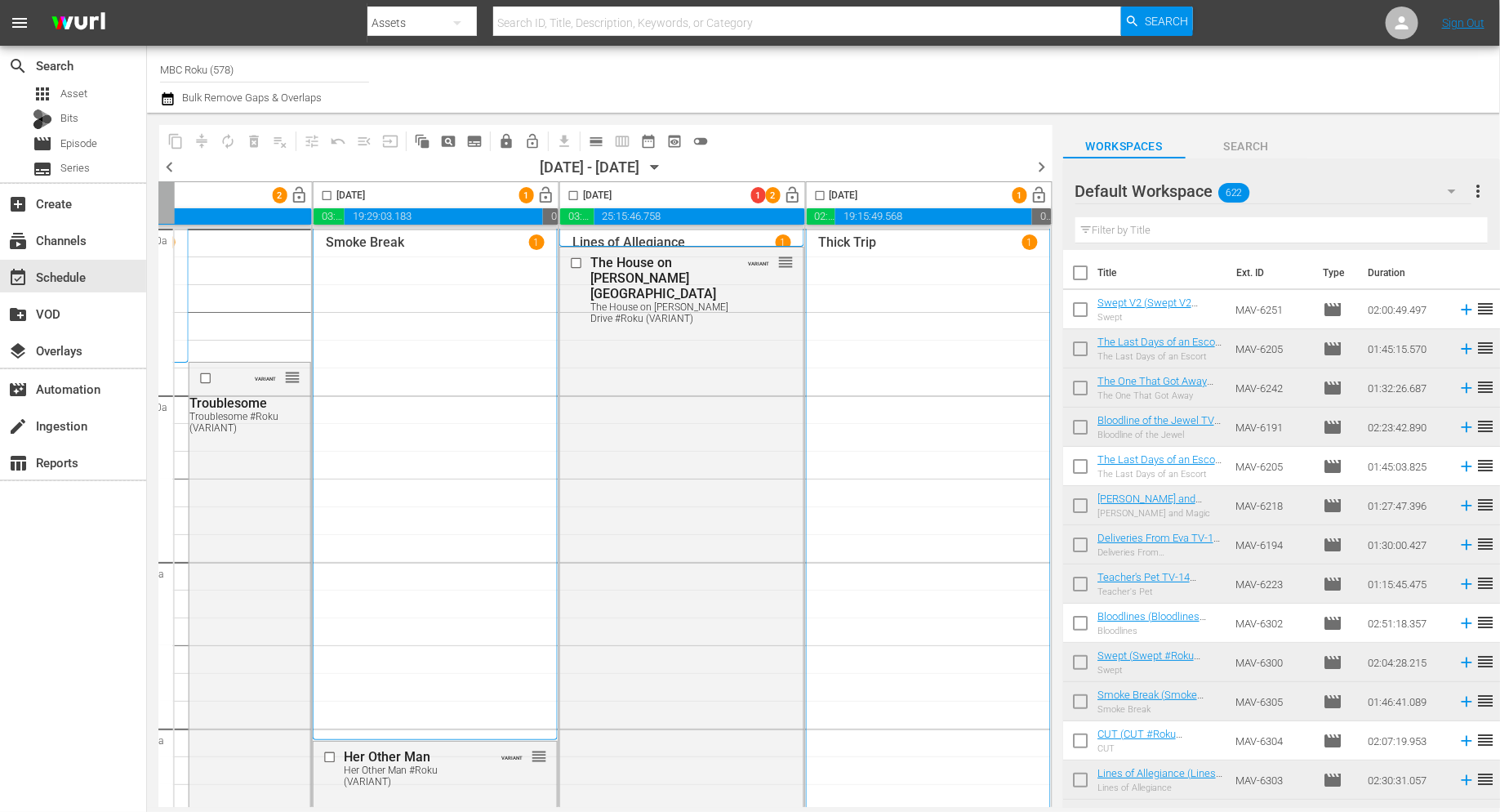
click at [664, 169] on icon "button" at bounding box center [655, 168] width 18 height 18
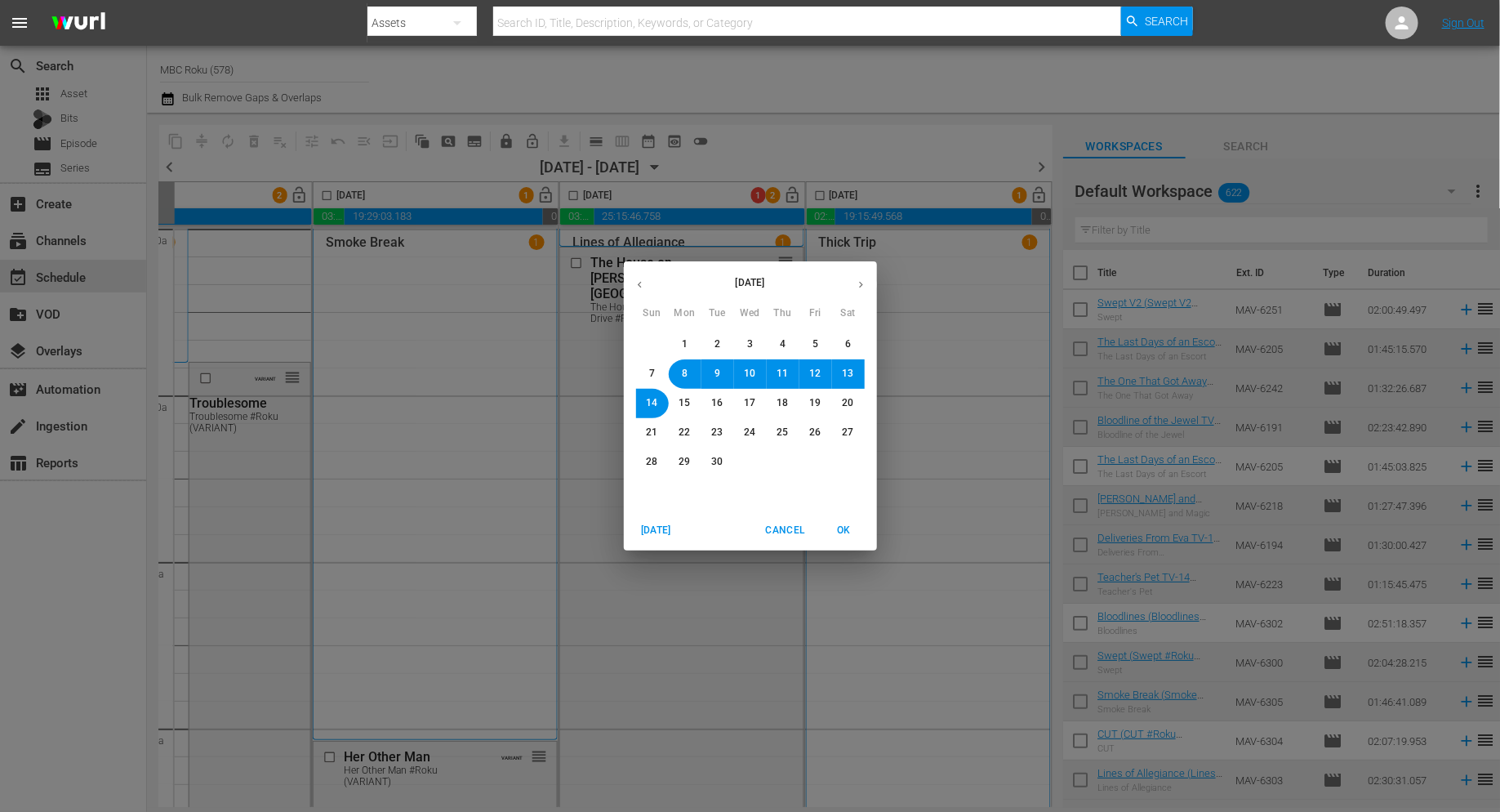
click at [684, 343] on span "1" at bounding box center [685, 344] width 6 height 14
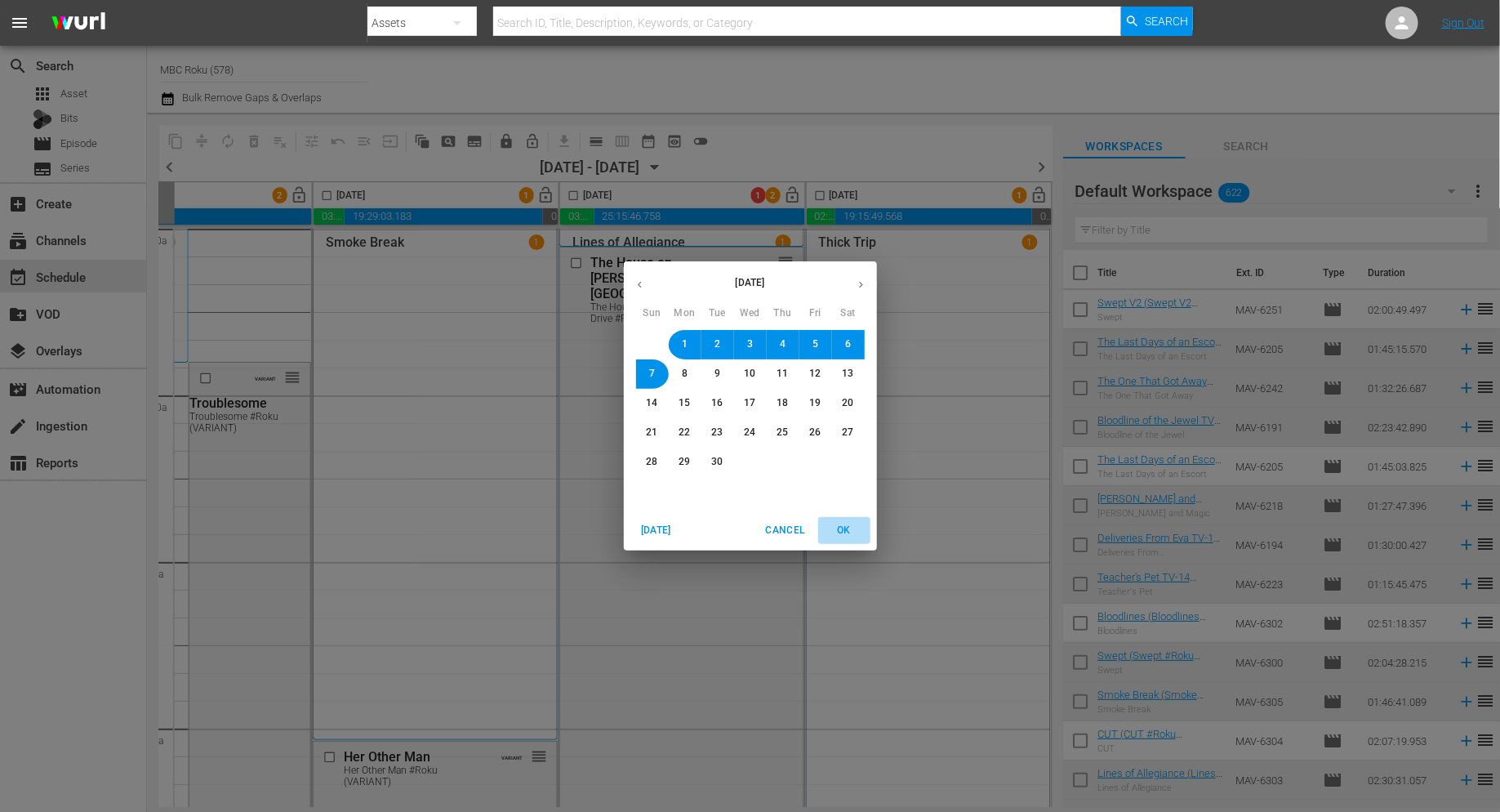
click at [853, 530] on span "OK" at bounding box center [845, 530] width 39 height 17
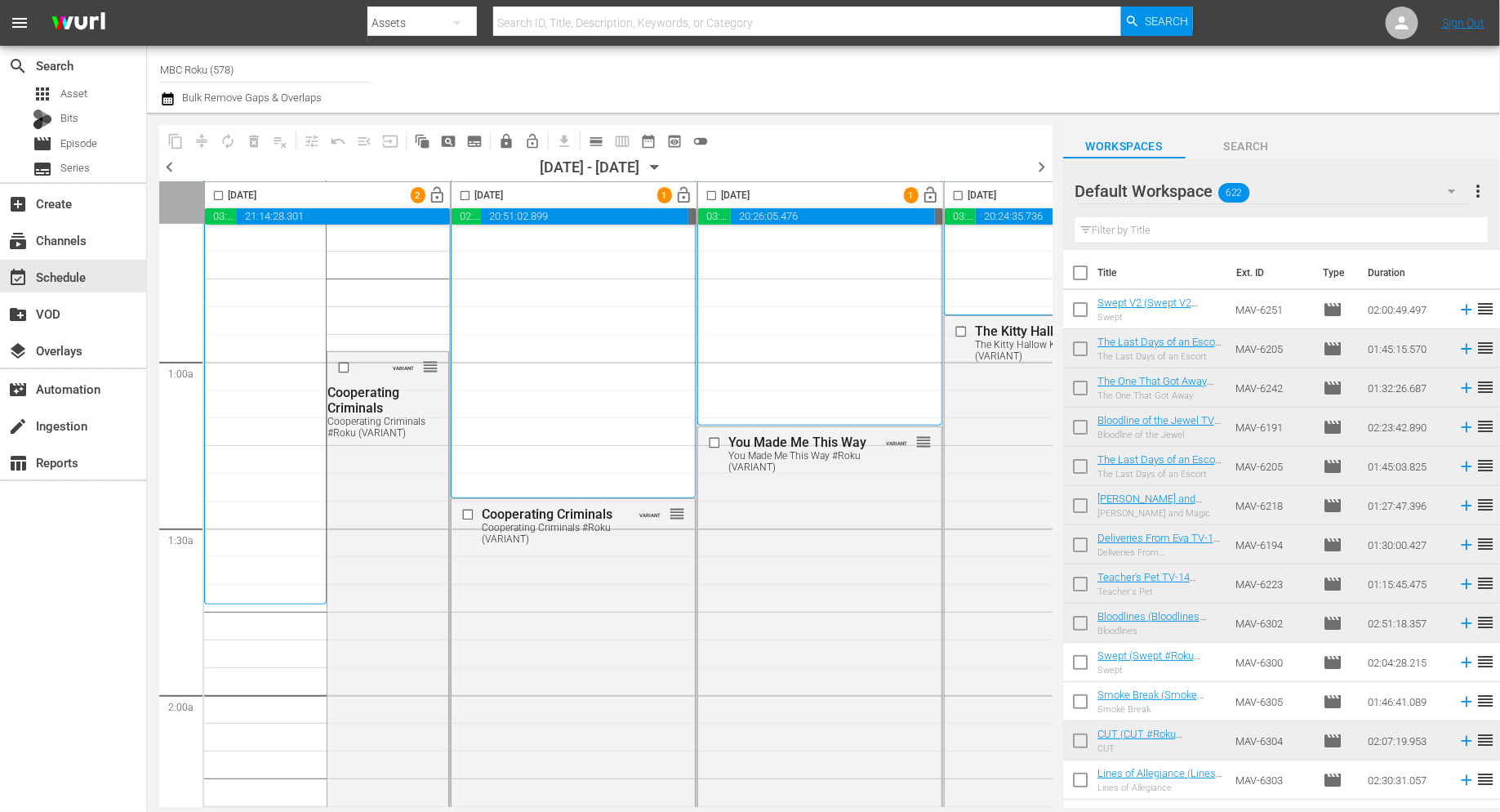
scroll to position [470, 0]
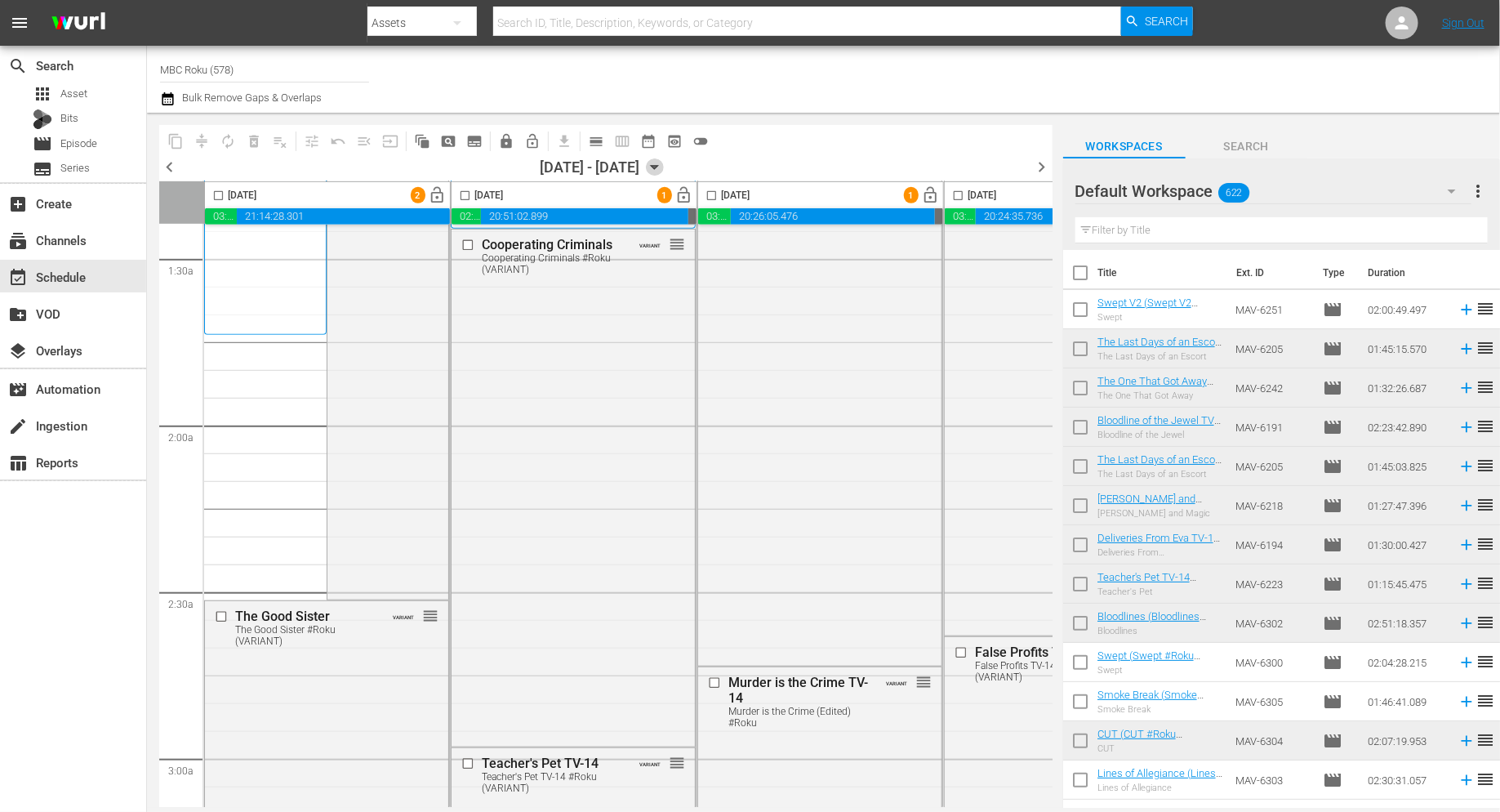
click at [664, 167] on icon "button" at bounding box center [655, 168] width 18 height 18
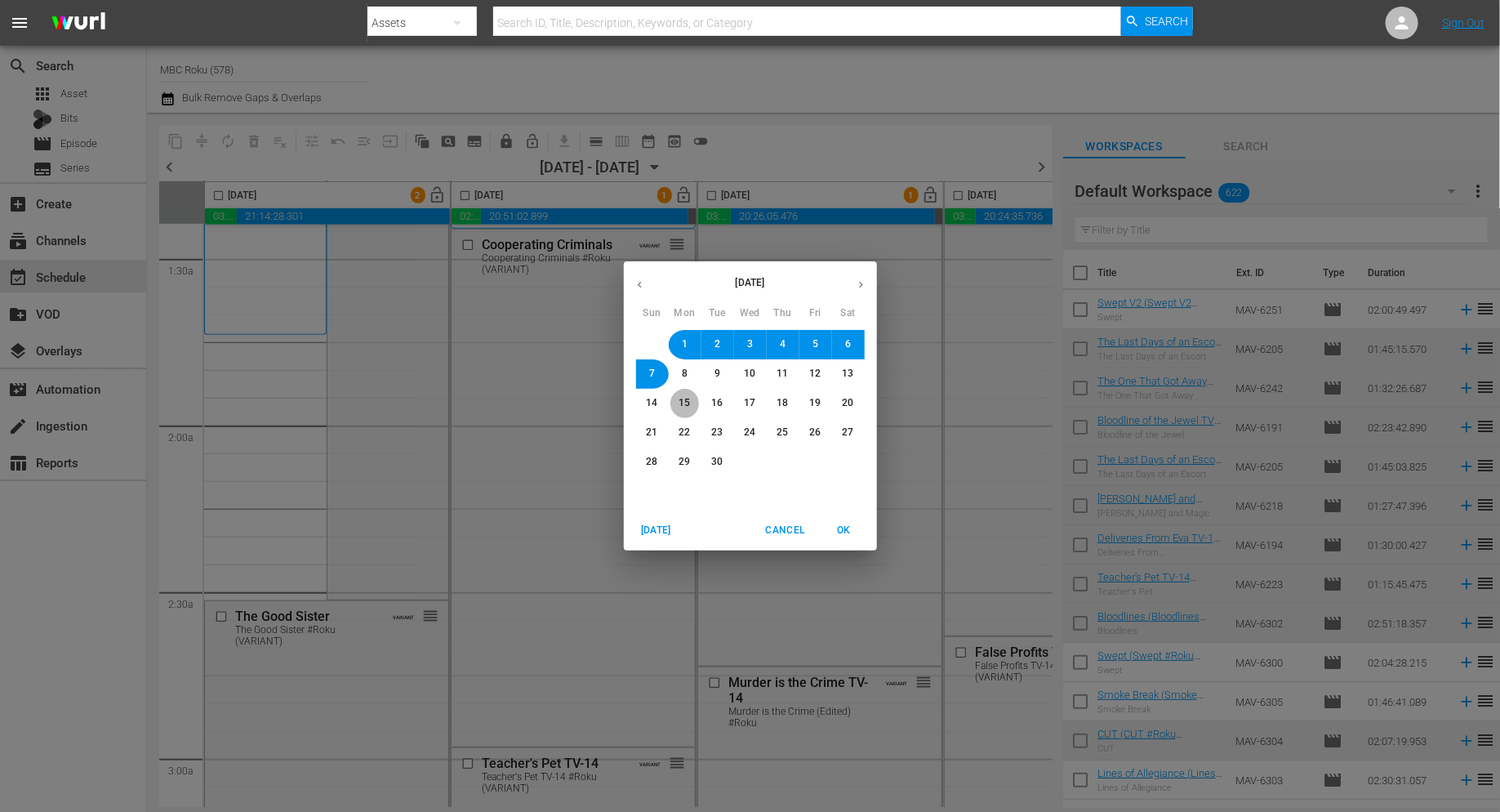
click at [680, 407] on span "15" at bounding box center [686, 403] width 12 height 14
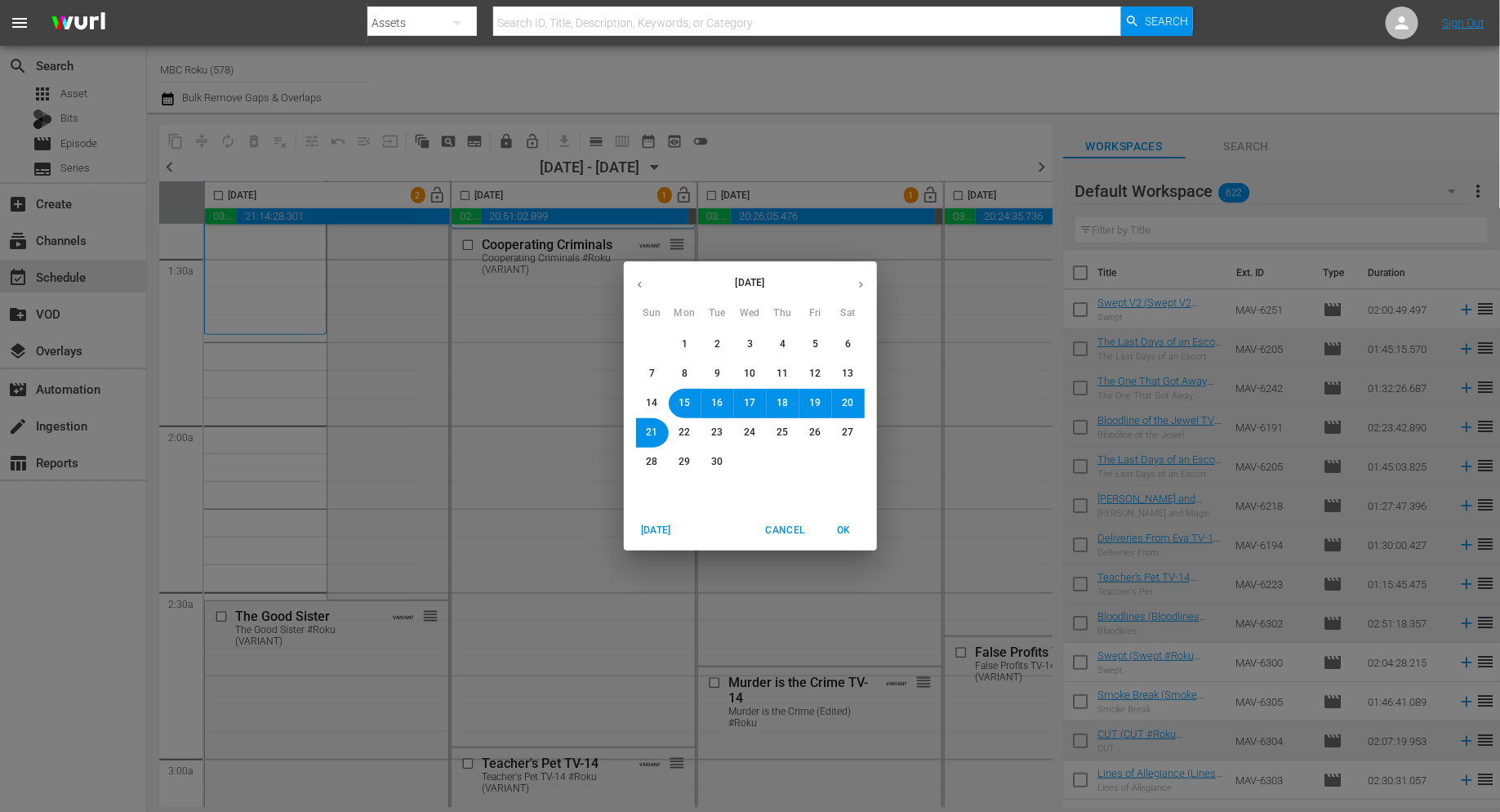
click at [853, 532] on span "OK" at bounding box center [845, 530] width 39 height 17
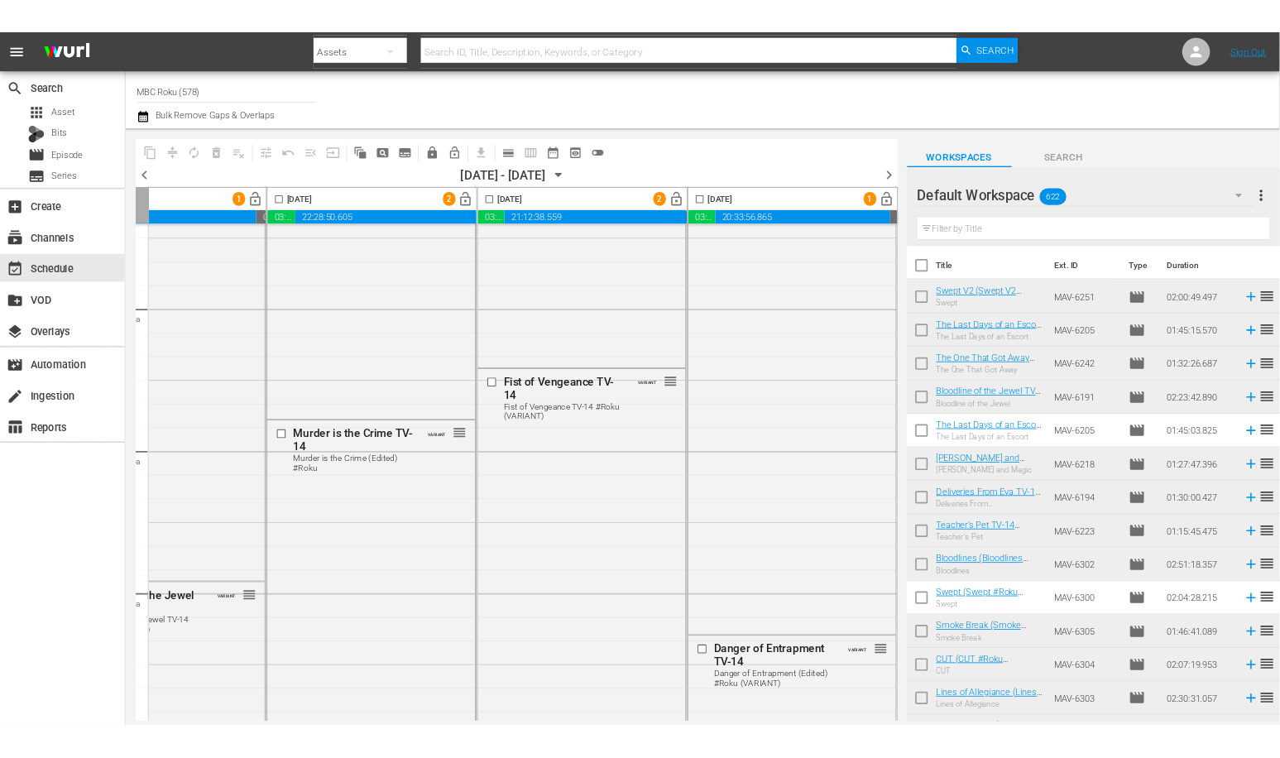
scroll to position [0, 895]
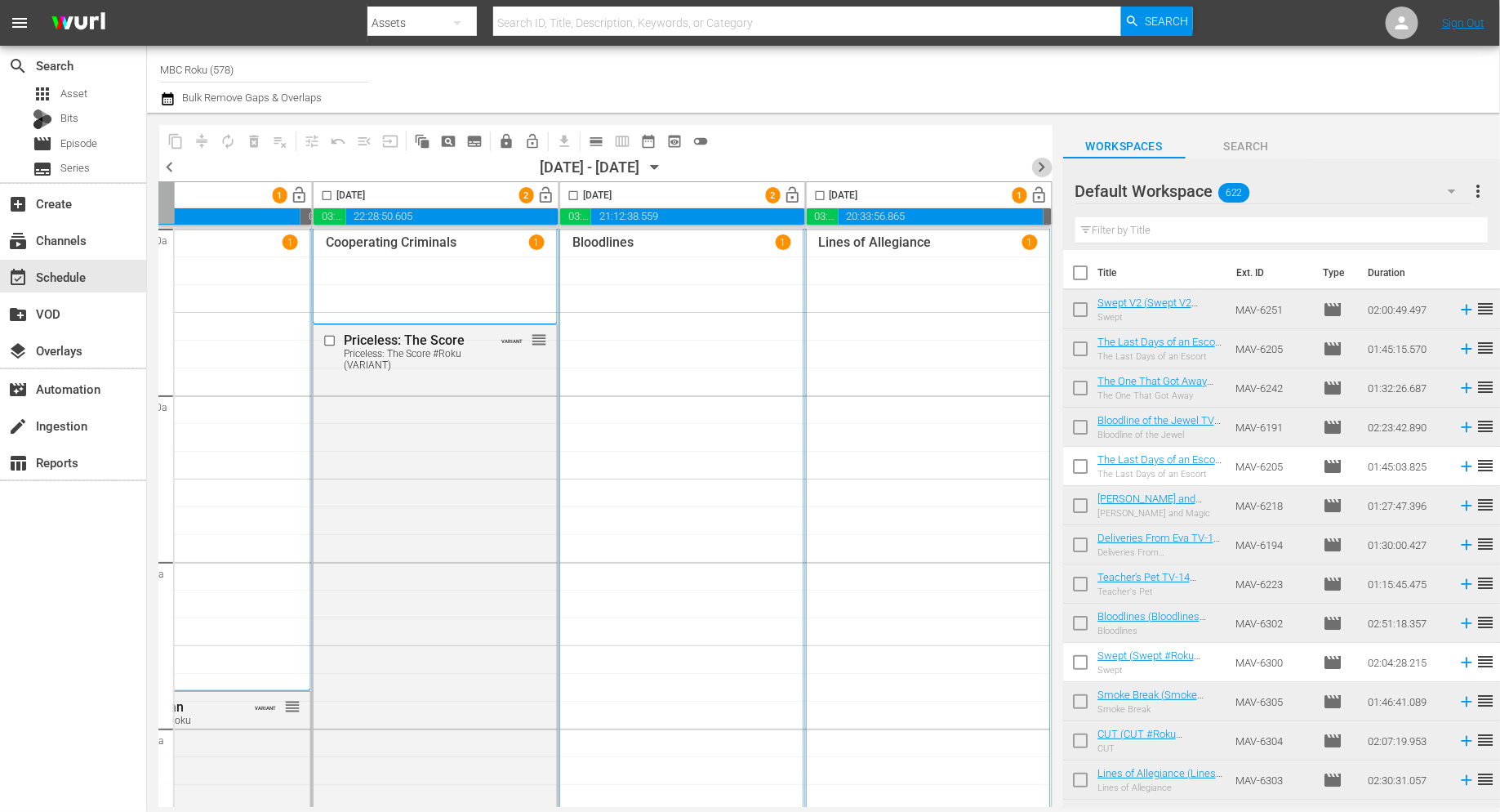
click at [1045, 168] on span "chevron_right" at bounding box center [1042, 167] width 21 height 21
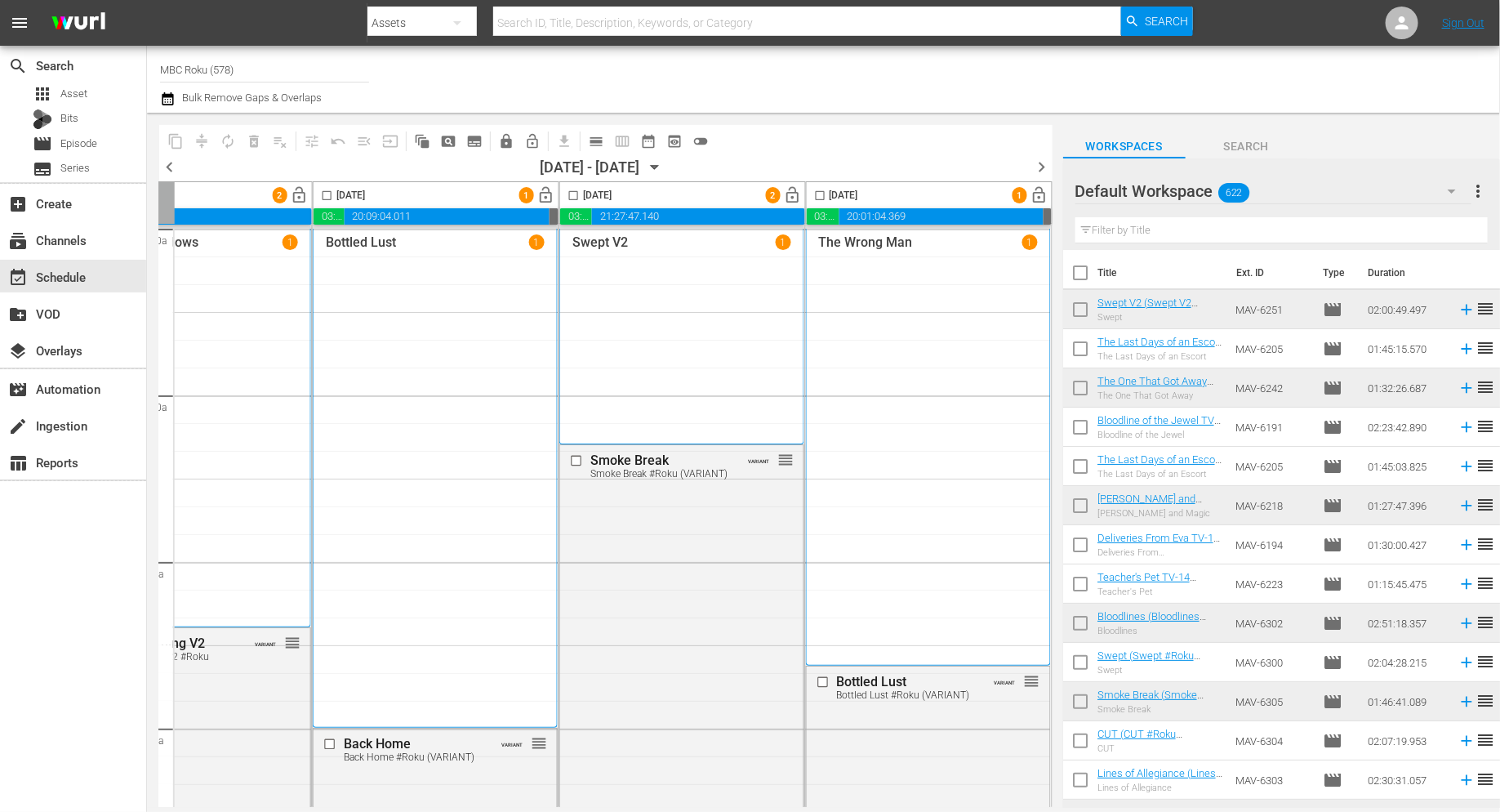
click at [1046, 165] on span "chevron_right" at bounding box center [1042, 167] width 21 height 21
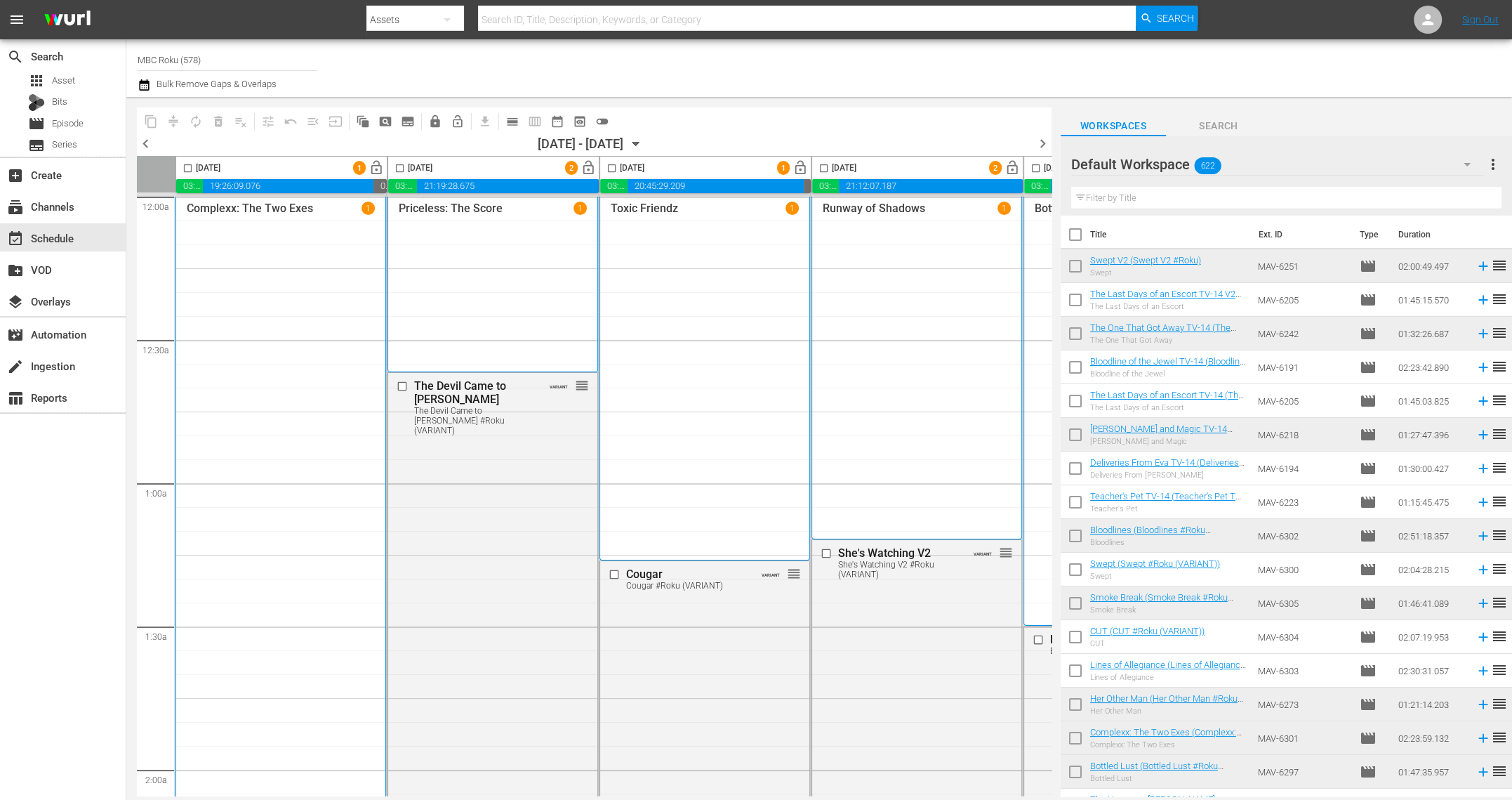
click at [644, 144] on icon "button" at bounding box center [636, 144] width 15 height 15
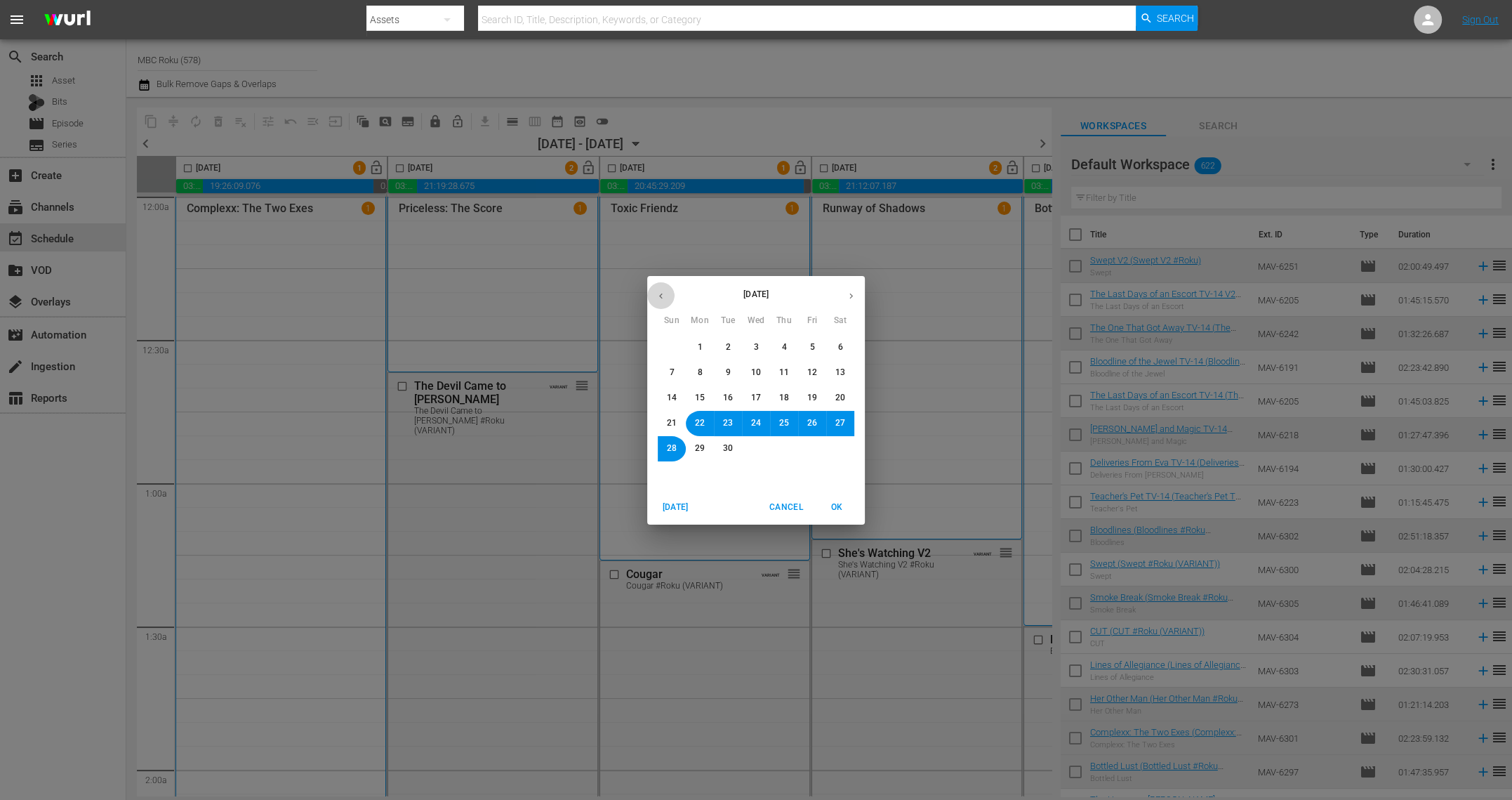
click at [664, 296] on icon "button" at bounding box center [661, 296] width 10 height 10
click at [788, 426] on span "21" at bounding box center [784, 423] width 10 height 12
click at [839, 498] on button "OK" at bounding box center [836, 506] width 45 height 23
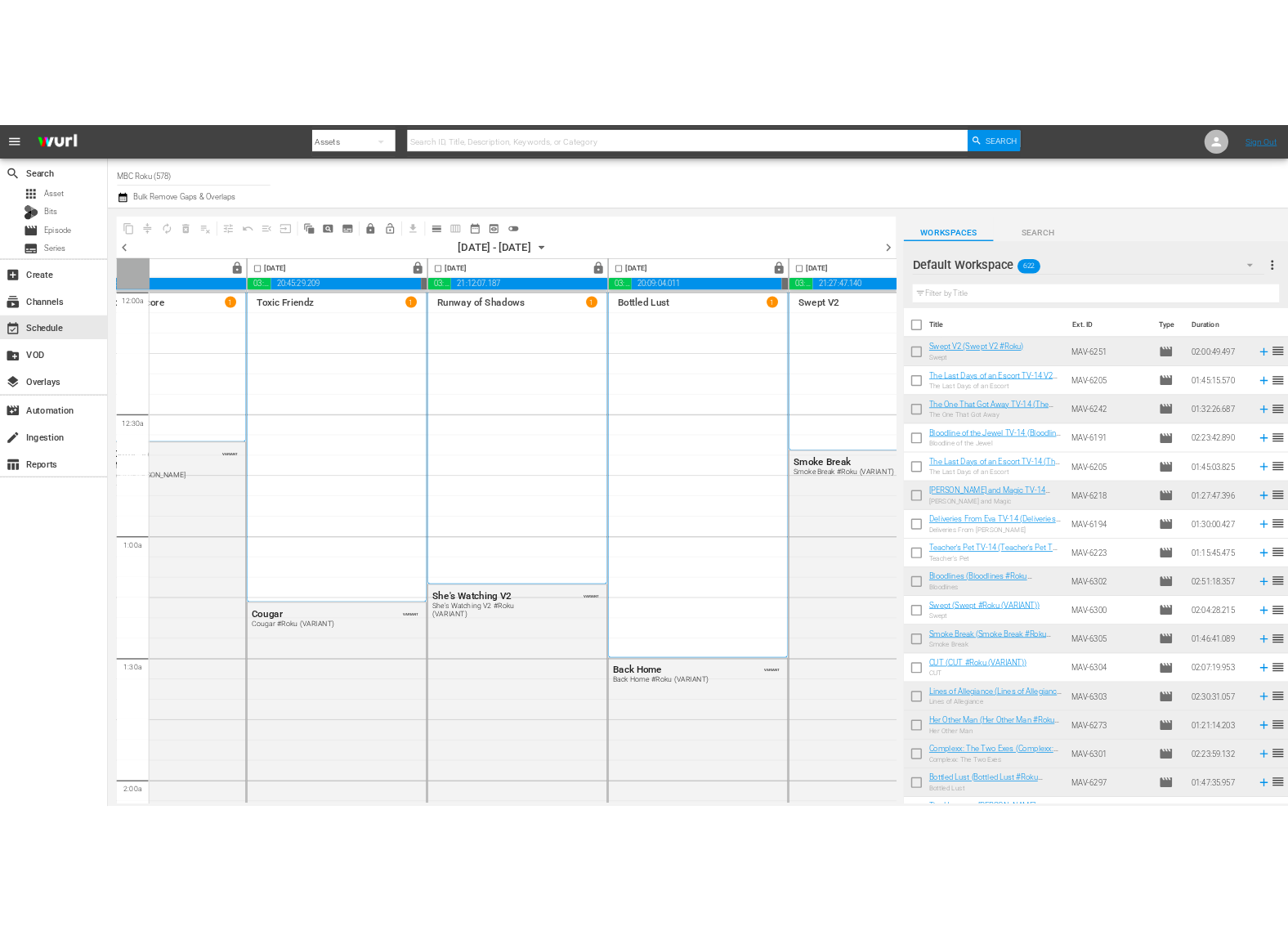
scroll to position [0, 714]
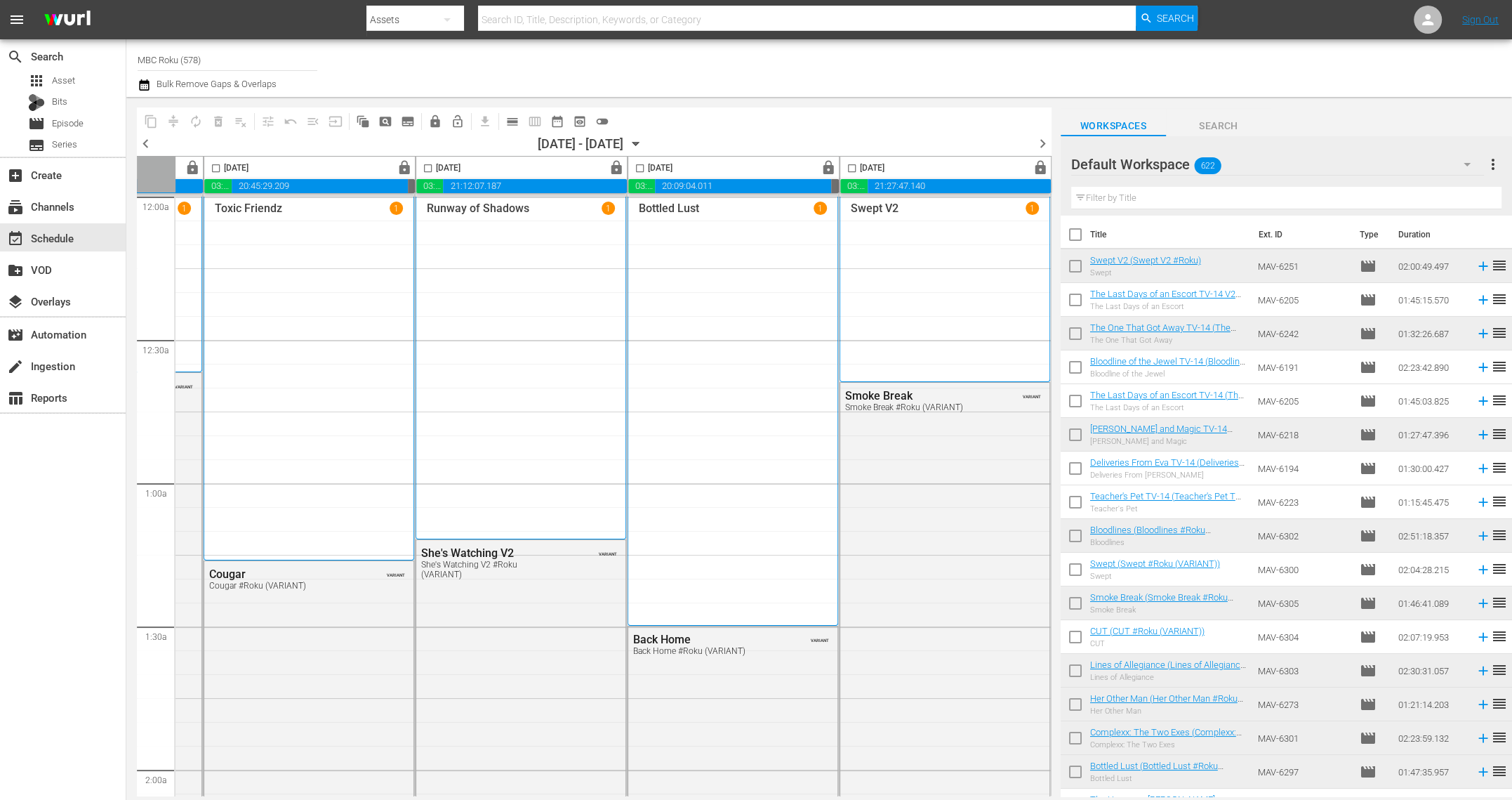
click at [647, 141] on div "08/21/2025 - 08/27/2025 August 21st" at bounding box center [592, 143] width 110 height 14
click at [639, 143] on icon "button" at bounding box center [636, 144] width 6 height 3
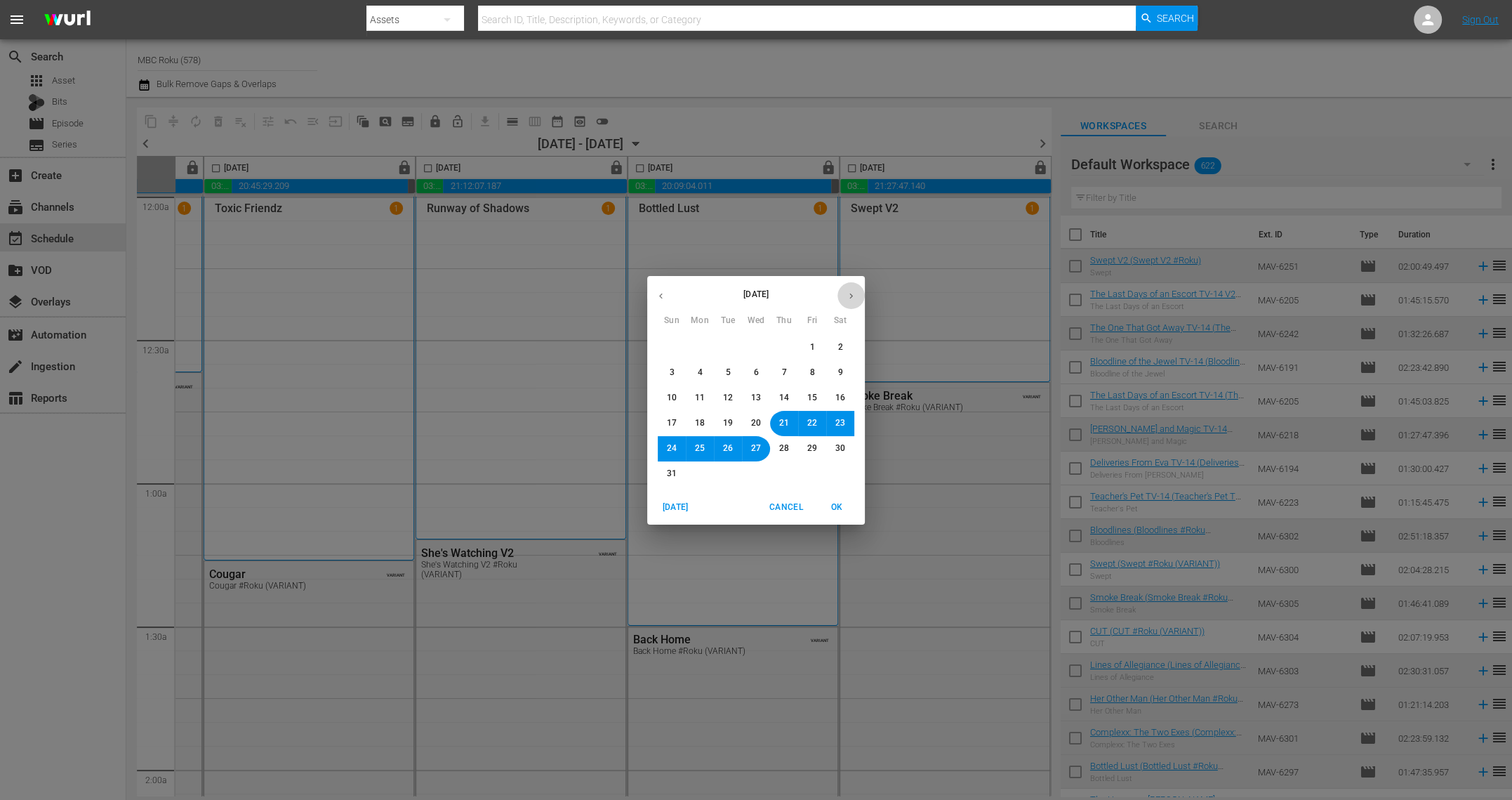
click at [854, 289] on button "button" at bounding box center [851, 296] width 27 height 27
click at [706, 348] on button "1" at bounding box center [700, 348] width 25 height 25
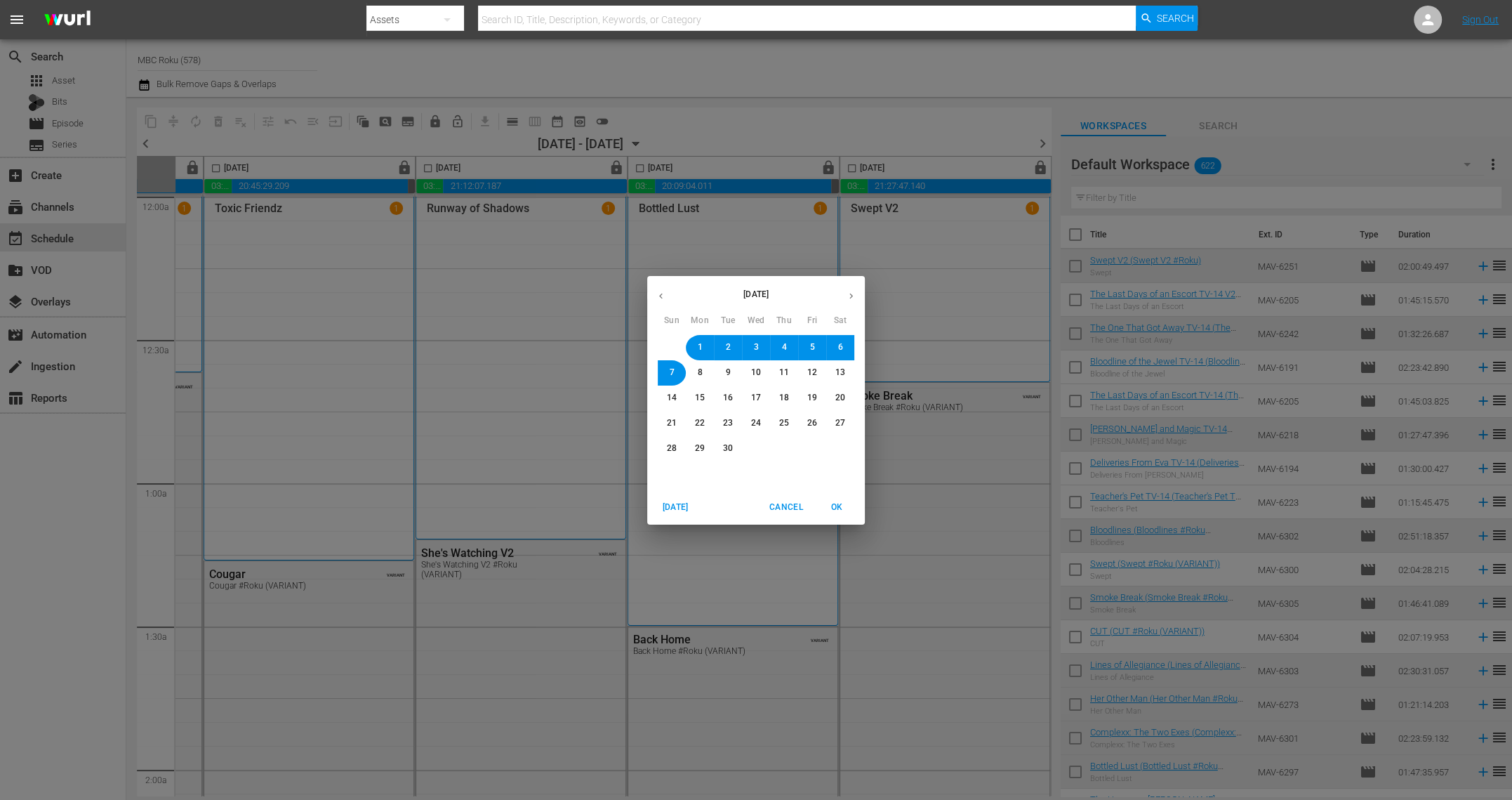
click at [839, 507] on span "OK" at bounding box center [837, 506] width 34 height 14
